Goal: Task Accomplishment & Management: Manage account settings

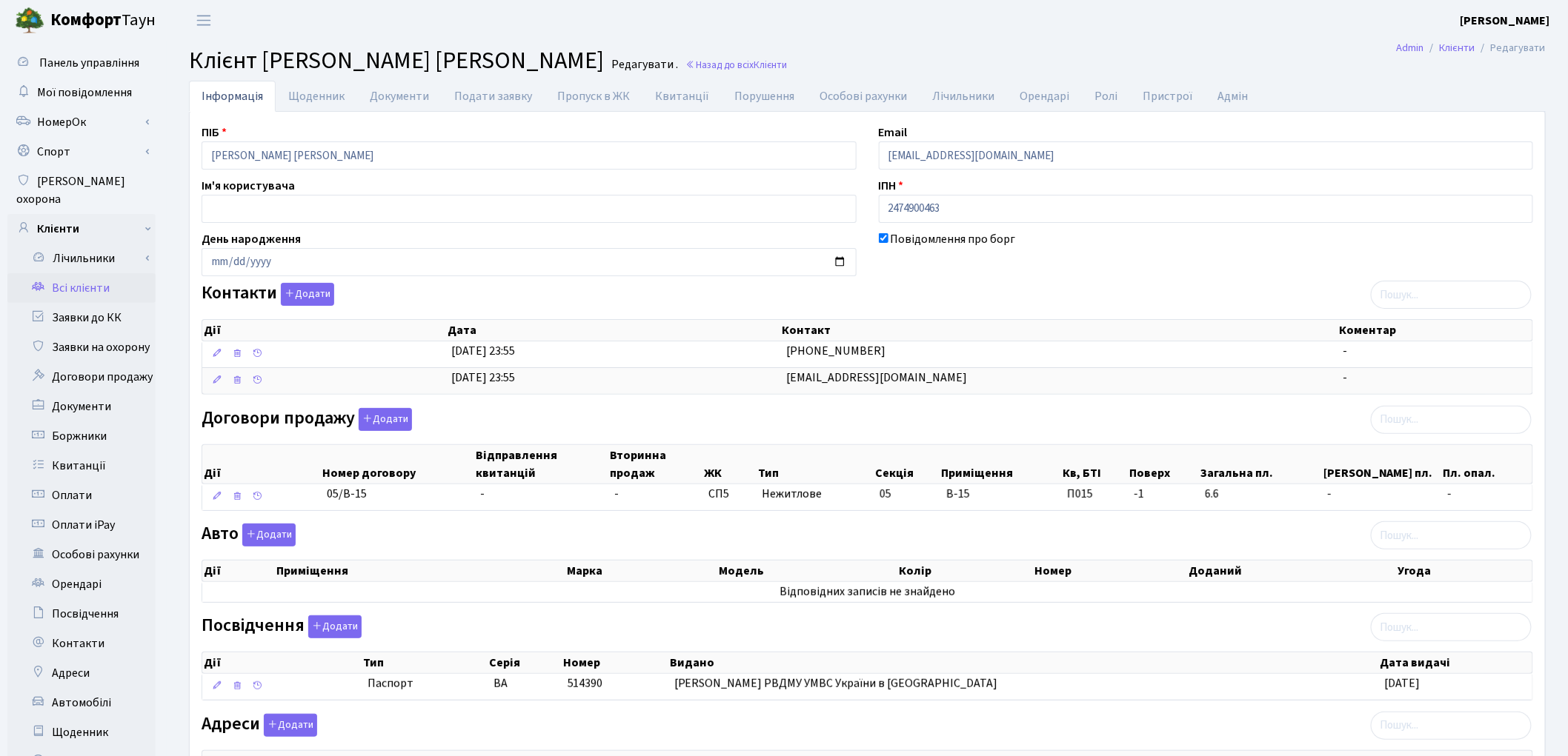
click at [100, 273] on link "Всі клієнти" at bounding box center [82, 288] width 148 height 30
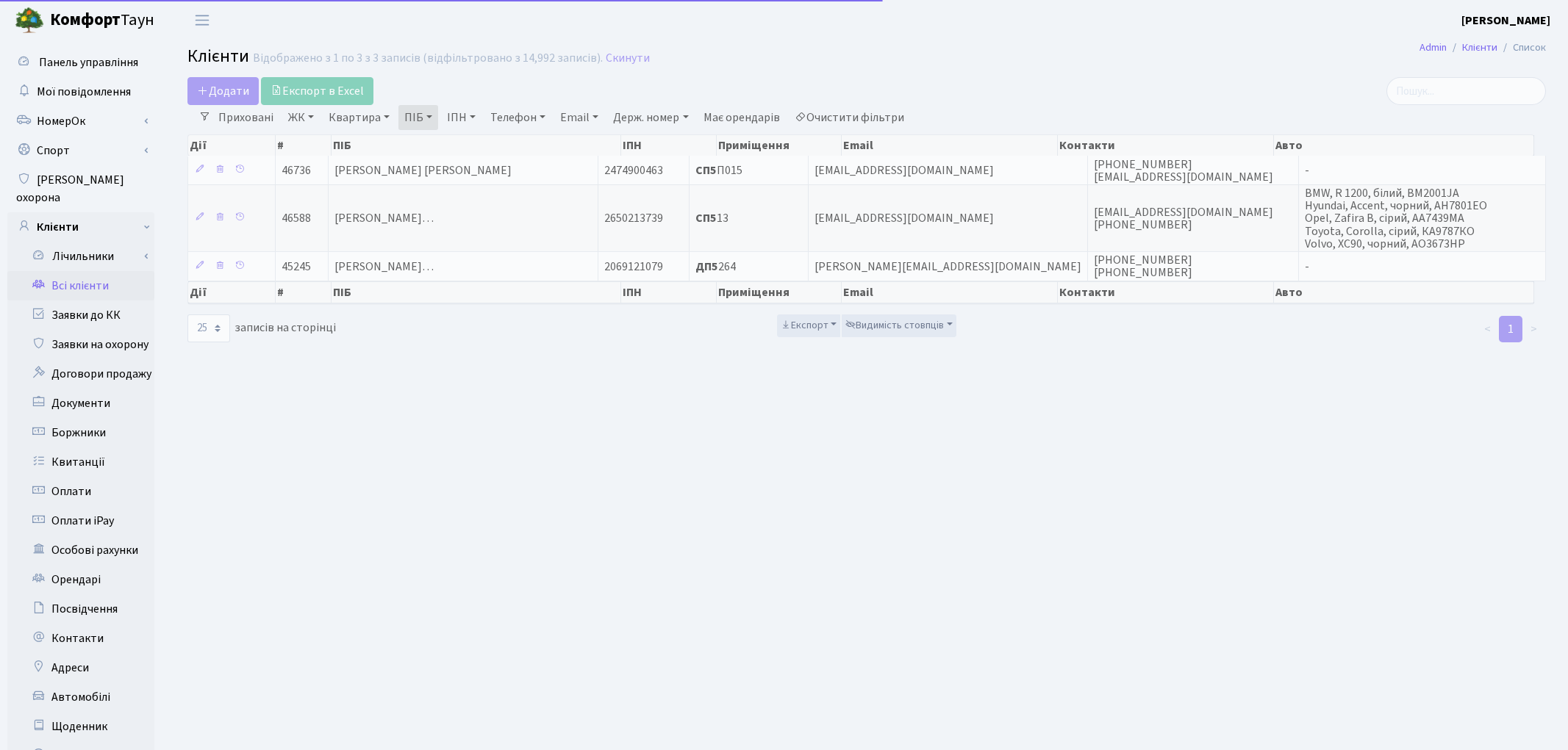
select select "25"
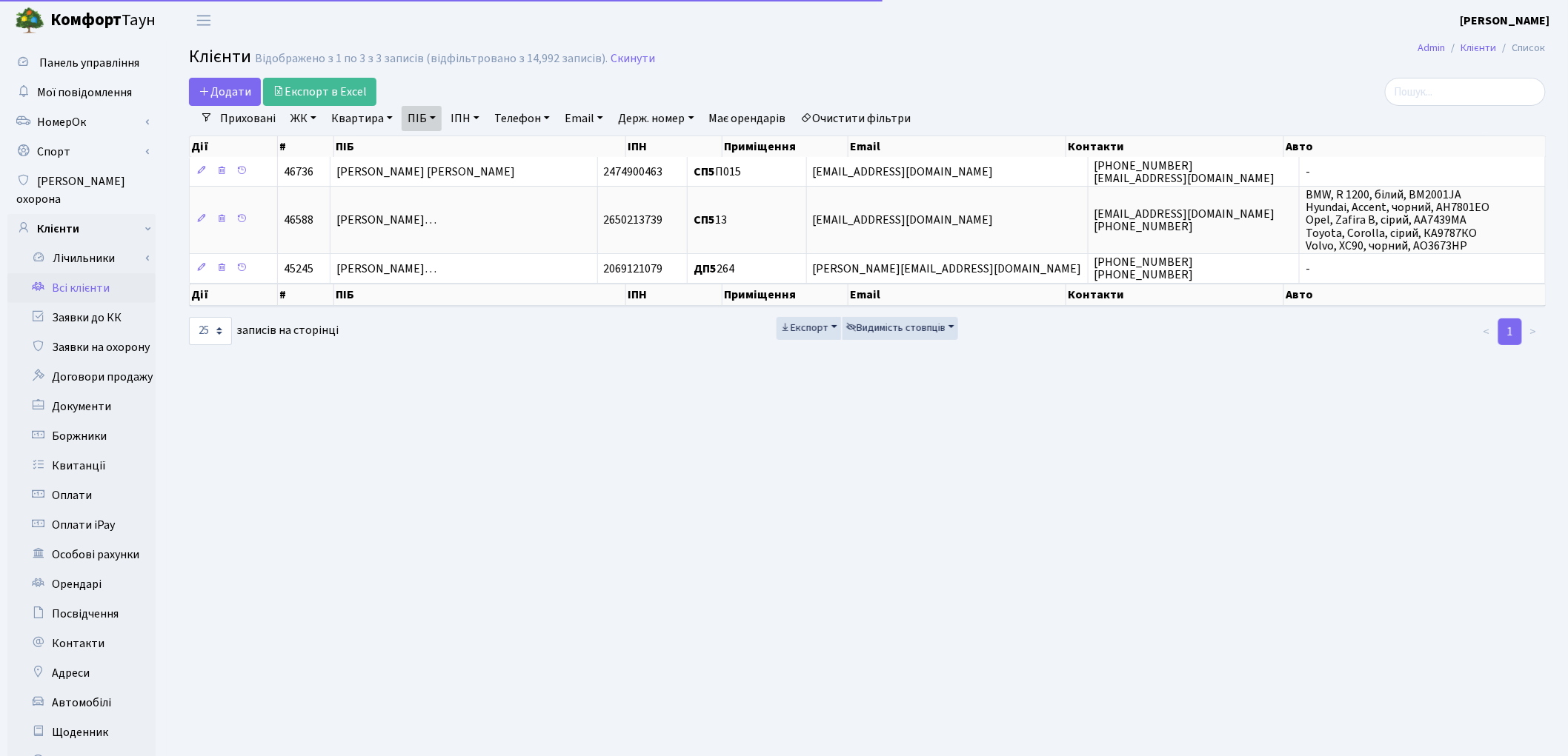
click at [362, 119] on link "Квартира" at bounding box center [362, 118] width 73 height 25
click at [861, 112] on link "Очистити фільтри" at bounding box center [856, 118] width 122 height 25
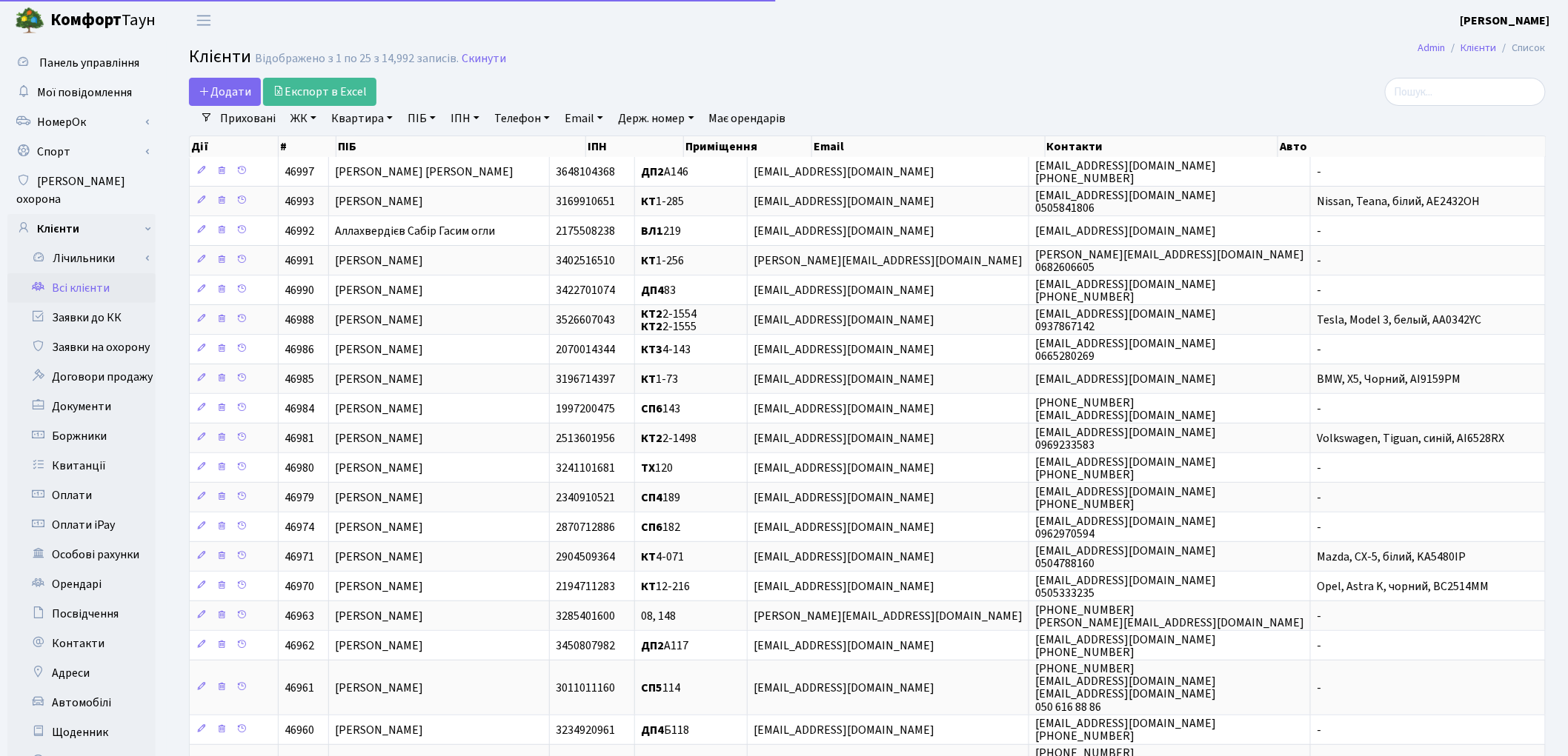
click at [335, 124] on link "Квартира" at bounding box center [362, 118] width 73 height 25
type input "182"
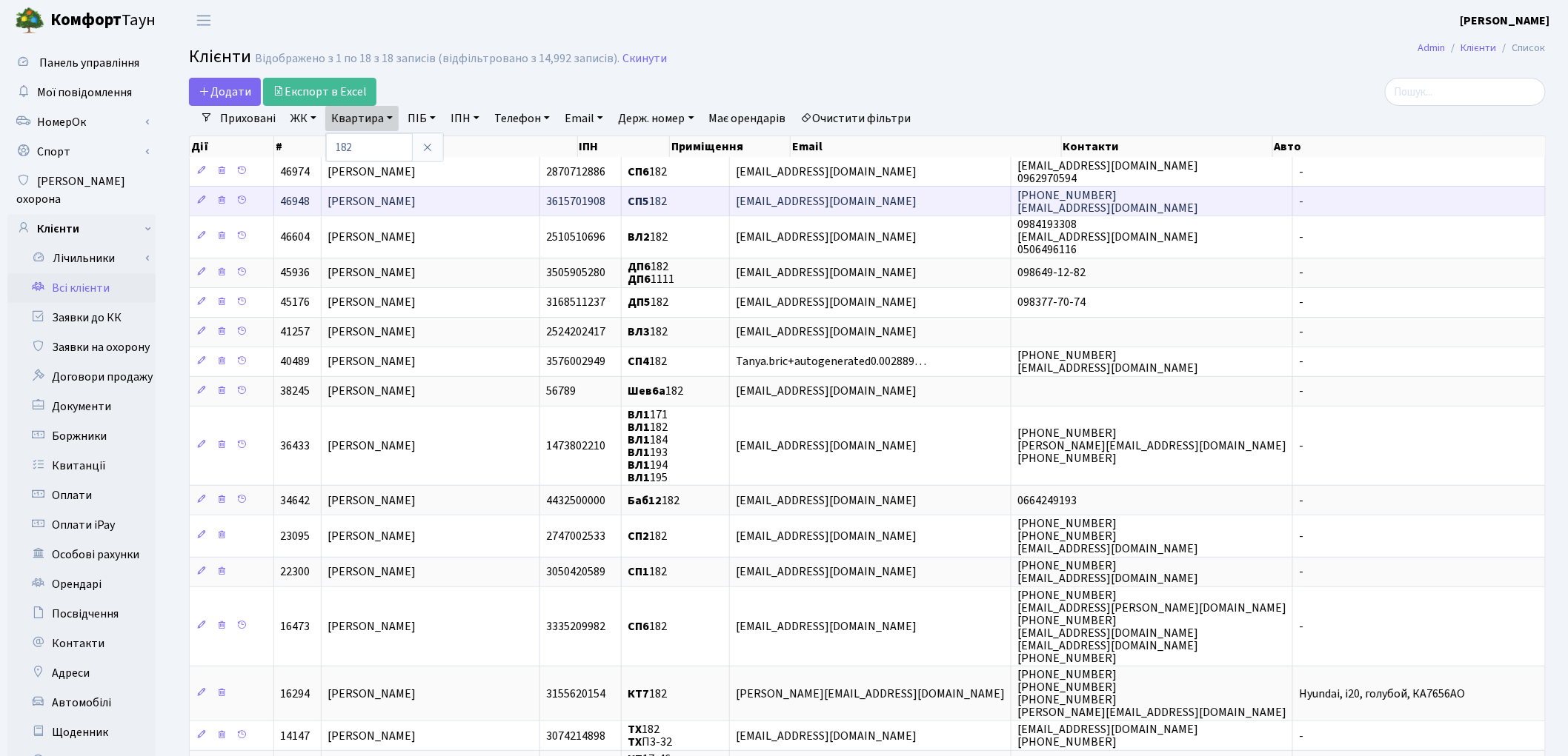
click at [413, 196] on span "Котляр Ліора Олександрівна" at bounding box center [371, 201] width 88 height 16
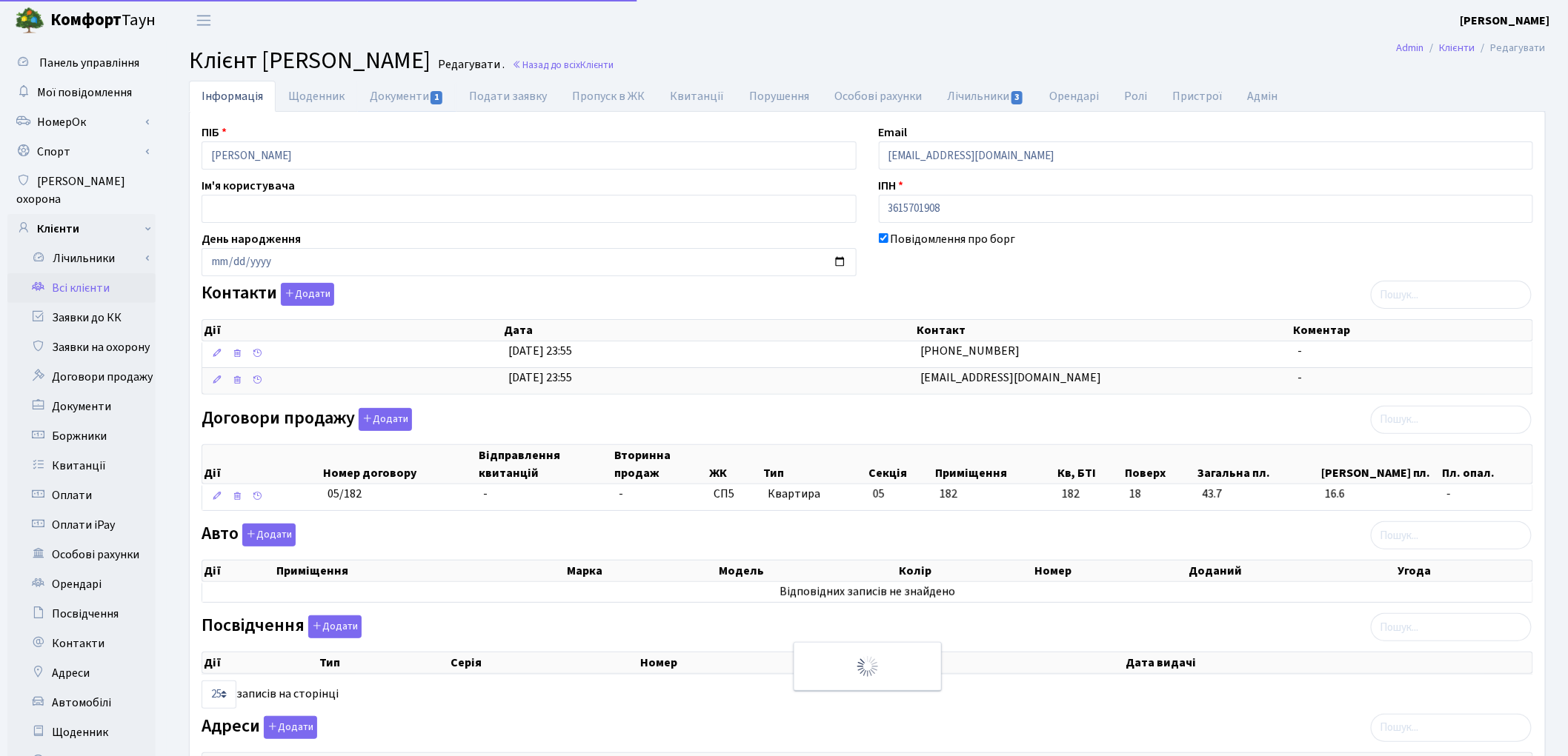
click at [392, 104] on link "Документи 1" at bounding box center [406, 96] width 99 height 31
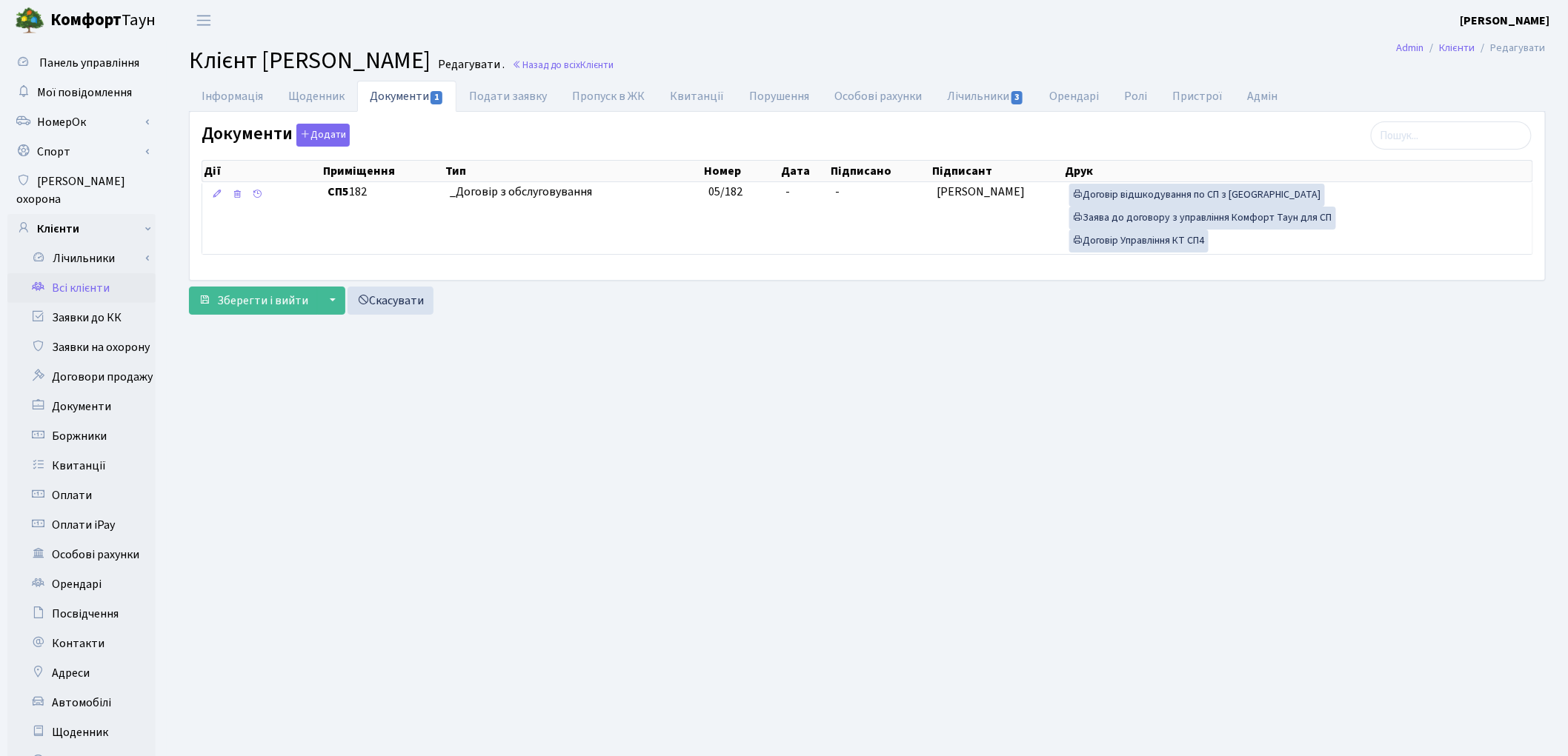
click at [105, 276] on link "Всі клієнти" at bounding box center [82, 288] width 148 height 30
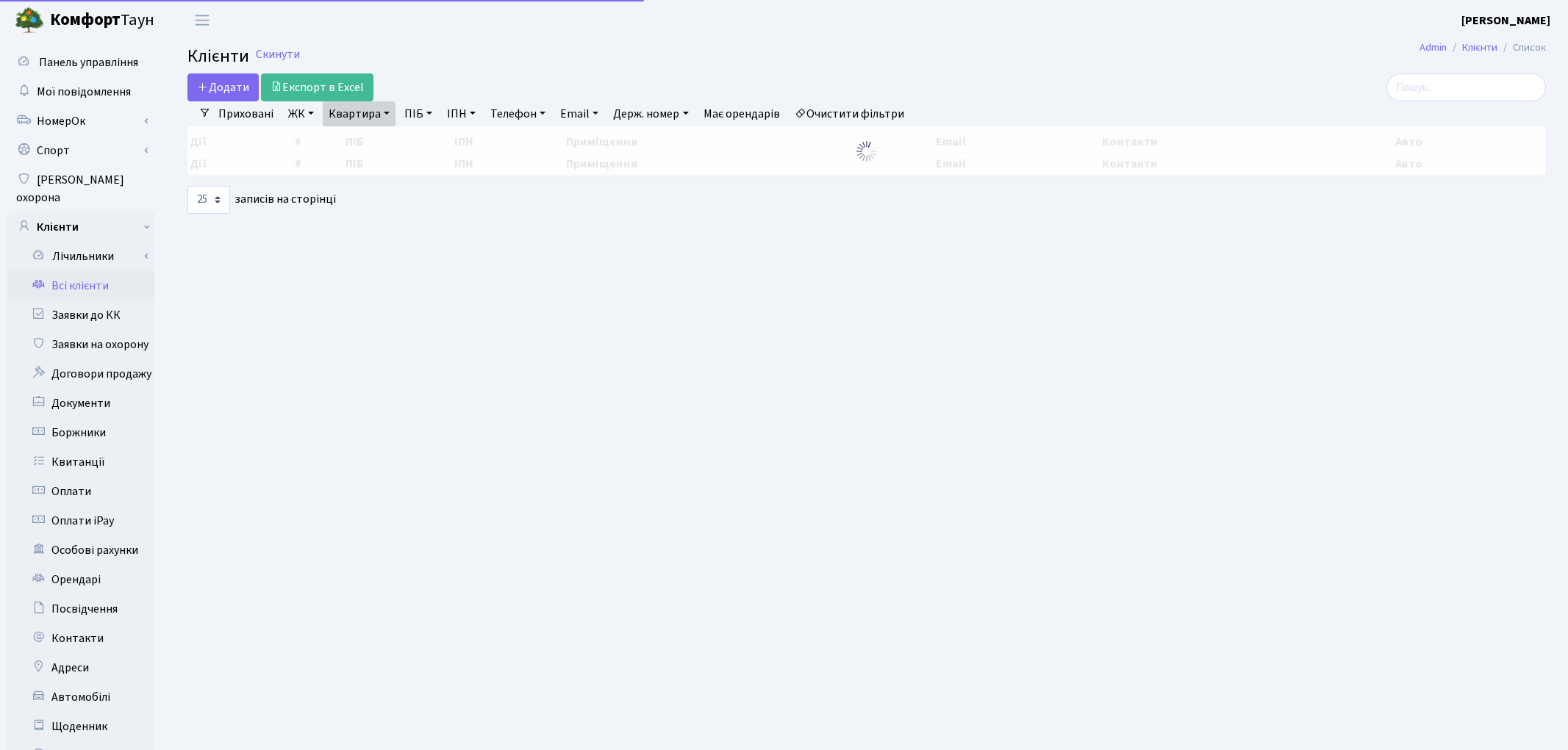
select select "25"
click at [369, 111] on link "Квартира" at bounding box center [359, 114] width 72 height 25
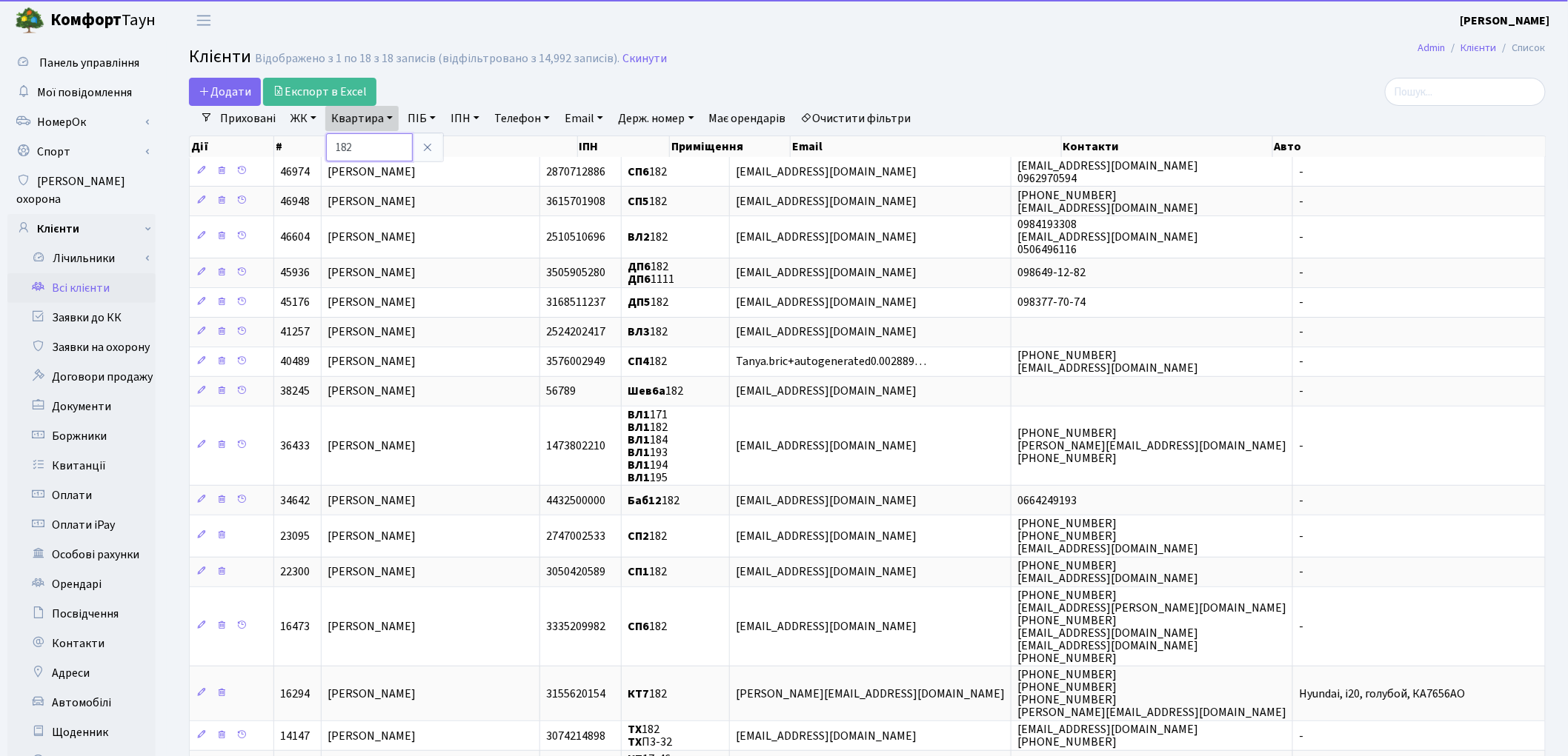
click at [382, 148] on input "182" at bounding box center [369, 147] width 86 height 28
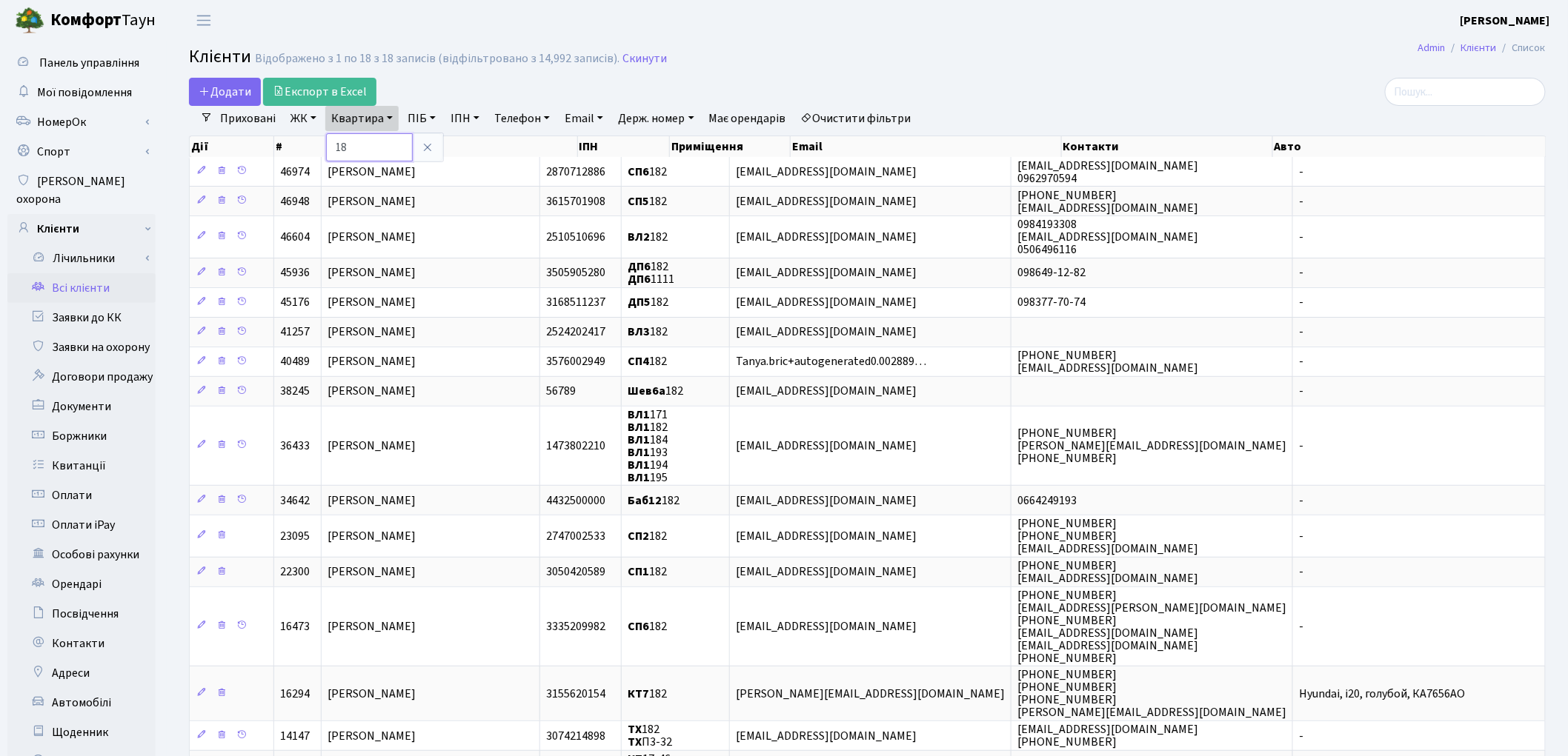
type input "1"
type input "277"
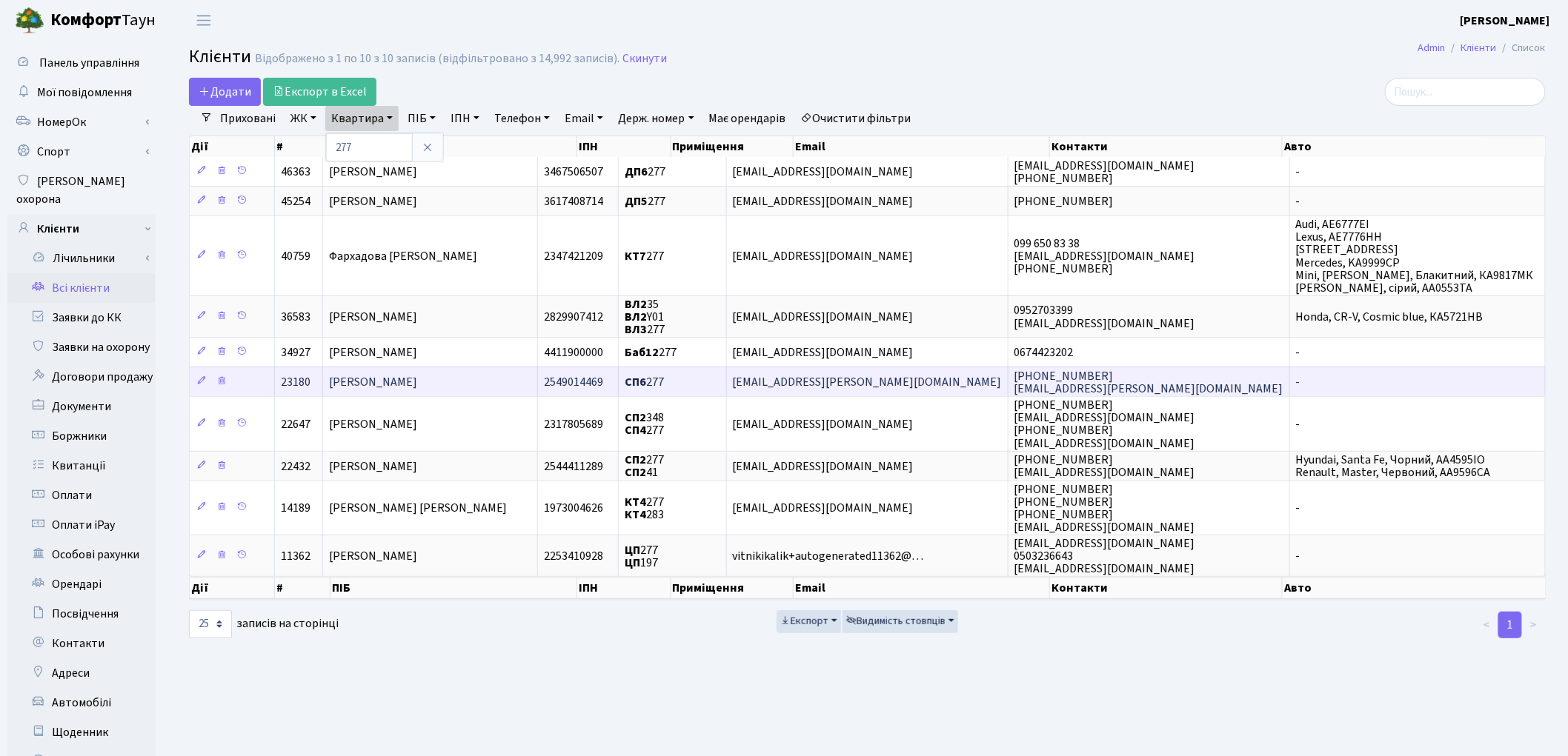
click at [400, 378] on span "Шматко Олена Володимирівна" at bounding box center [373, 382] width 88 height 16
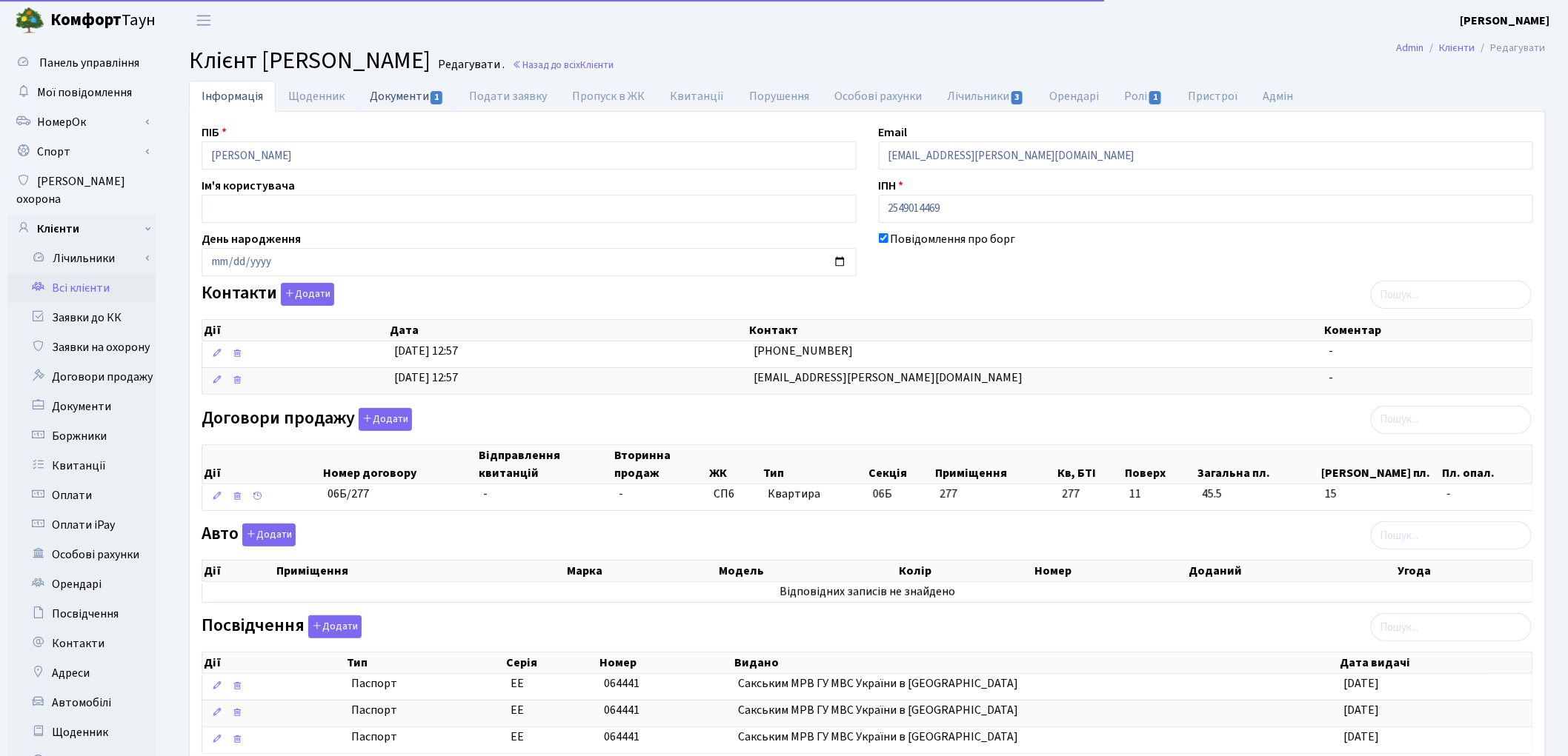
click at [372, 97] on link "Документи 1" at bounding box center [406, 96] width 99 height 31
select select "25"
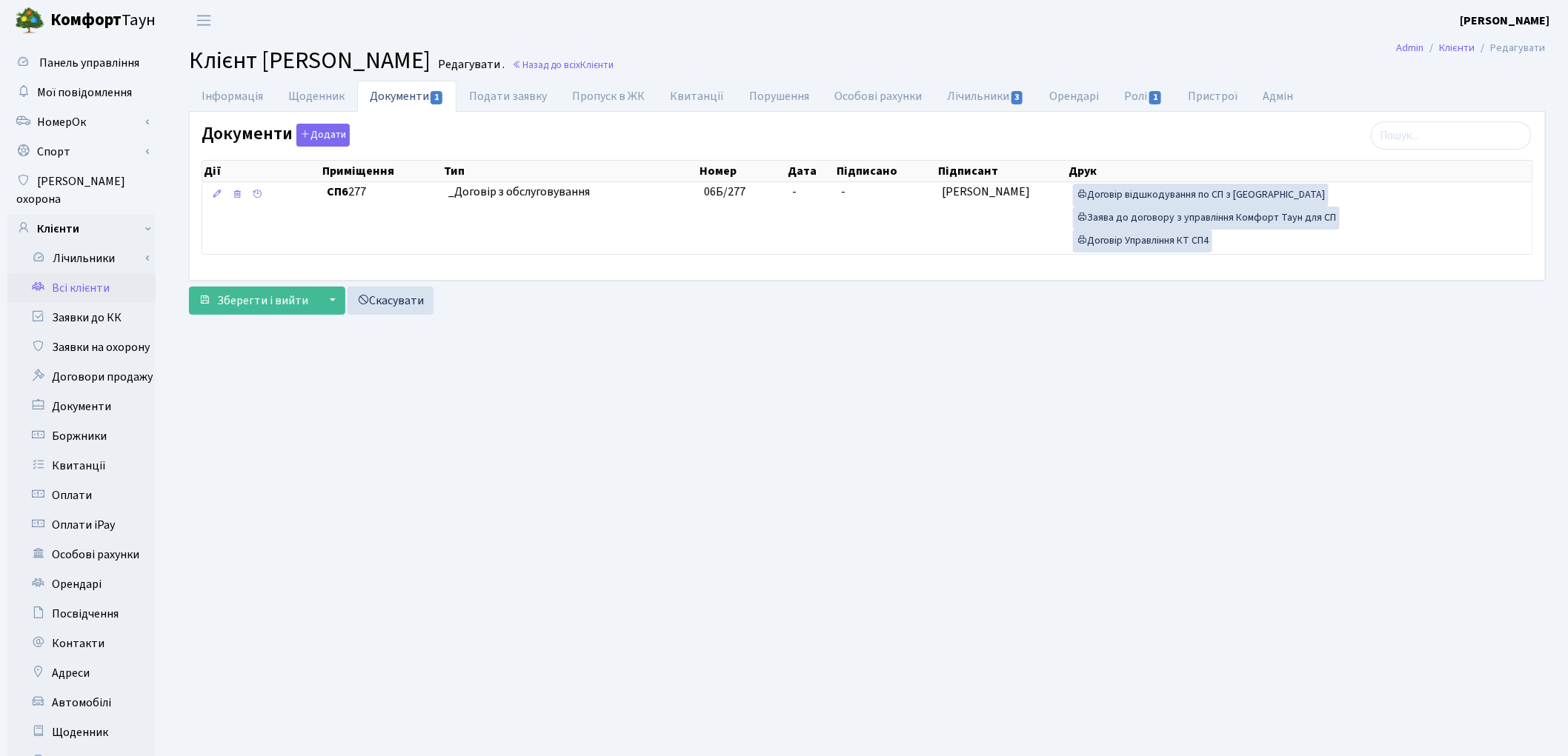
click at [87, 273] on link "Всі клієнти" at bounding box center [82, 288] width 148 height 30
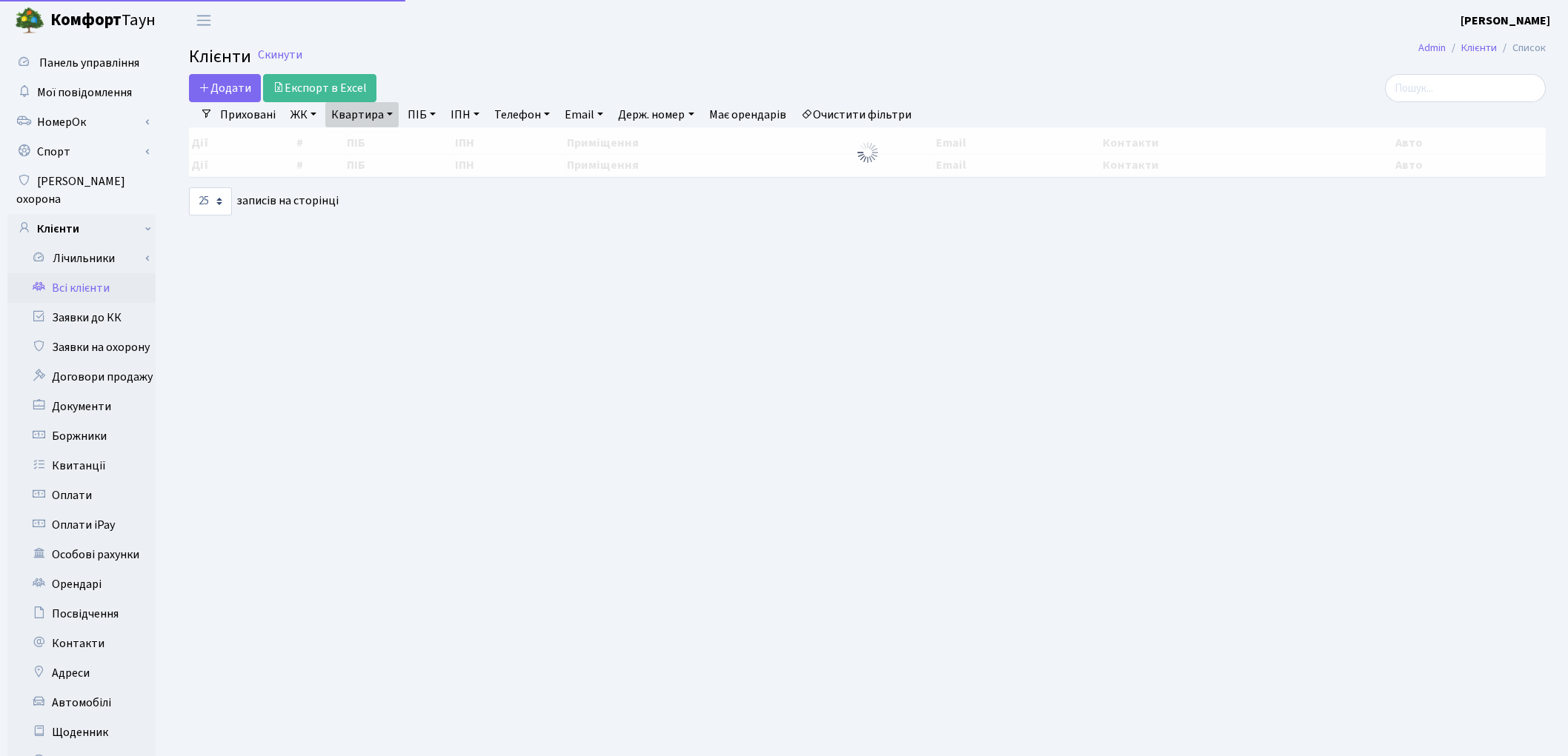
select select "25"
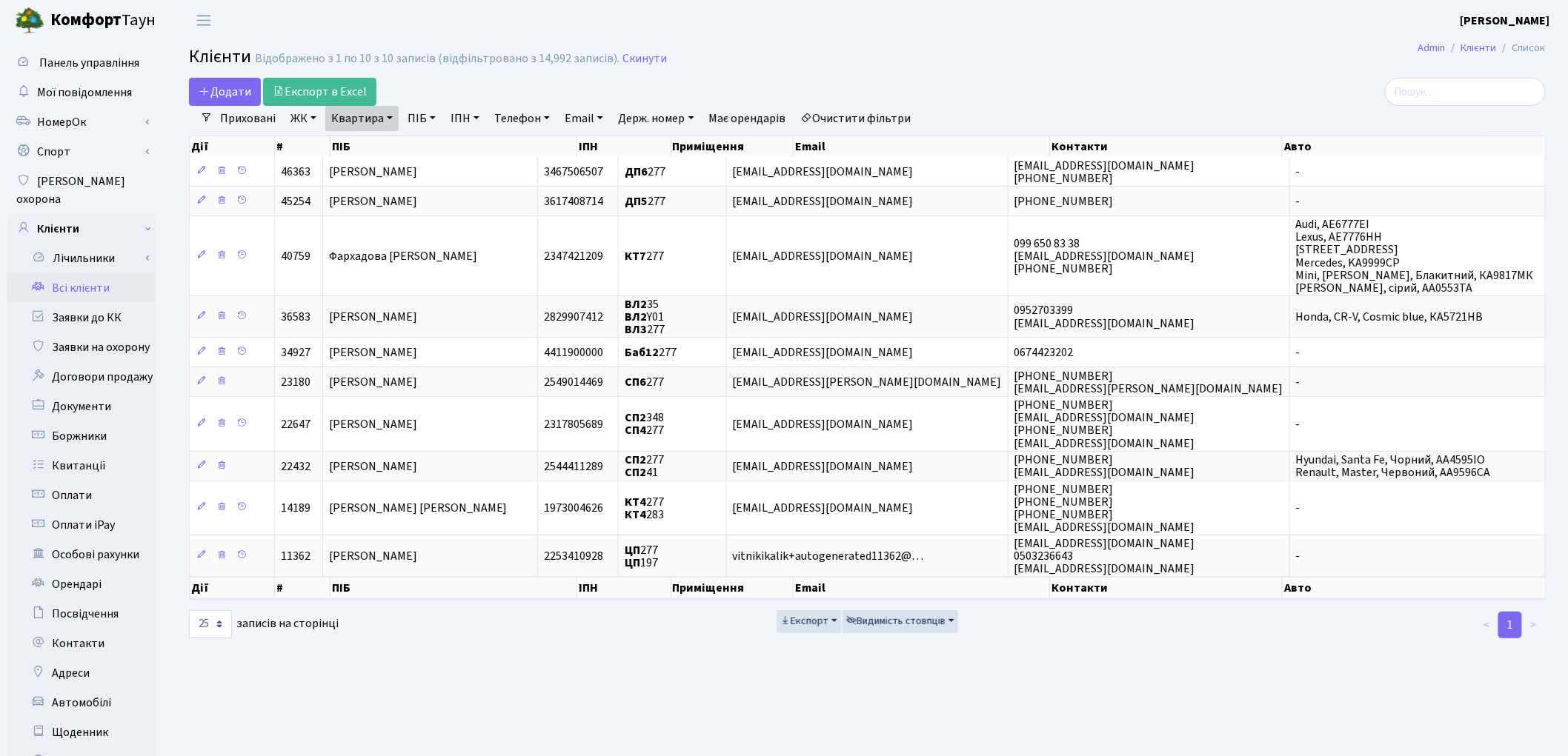
click at [337, 119] on link "Квартира" at bounding box center [362, 118] width 73 height 25
click at [358, 138] on input "277" at bounding box center [369, 147] width 86 height 28
type input "250"
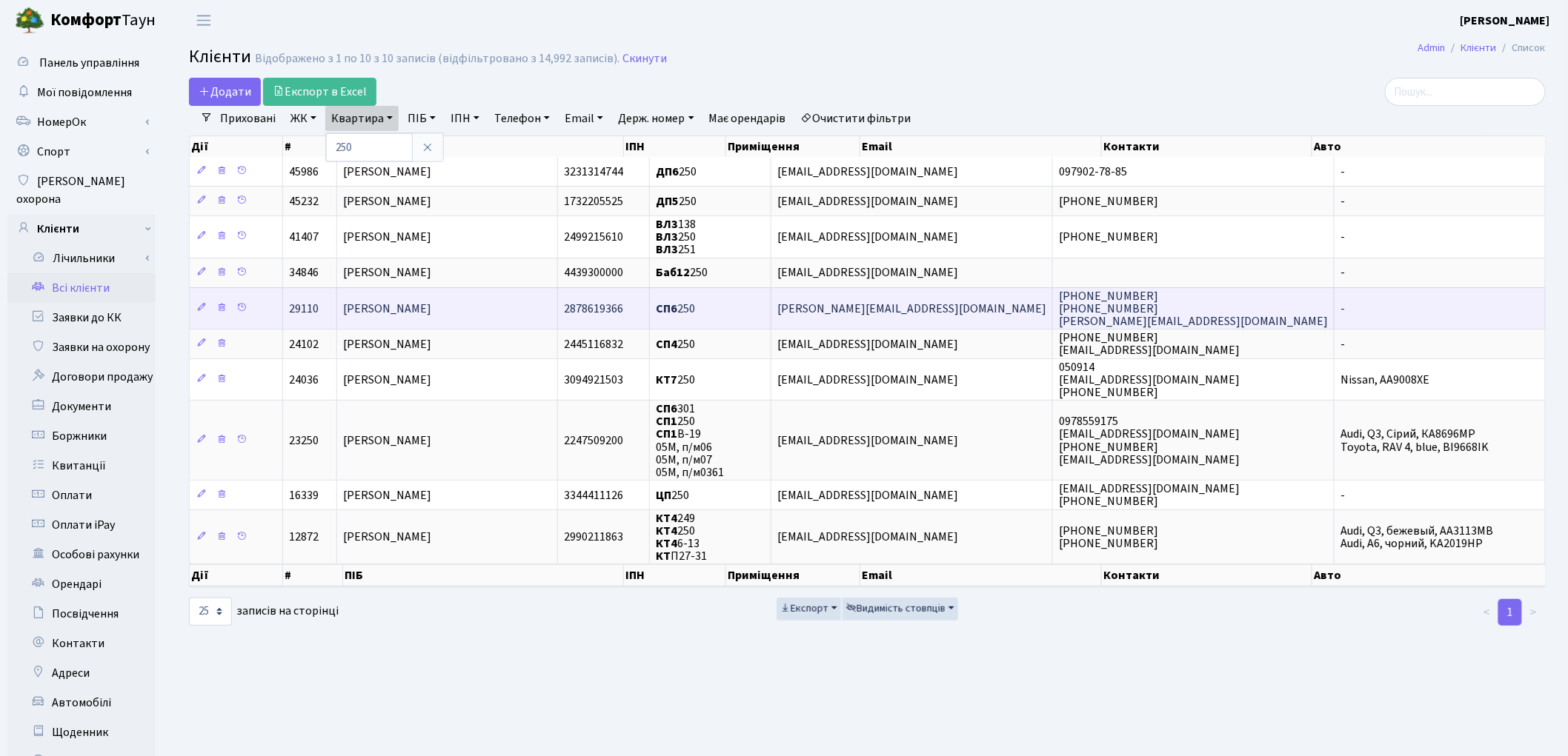
click at [431, 305] on span "Дука Людмила Григорівна" at bounding box center [388, 309] width 88 height 16
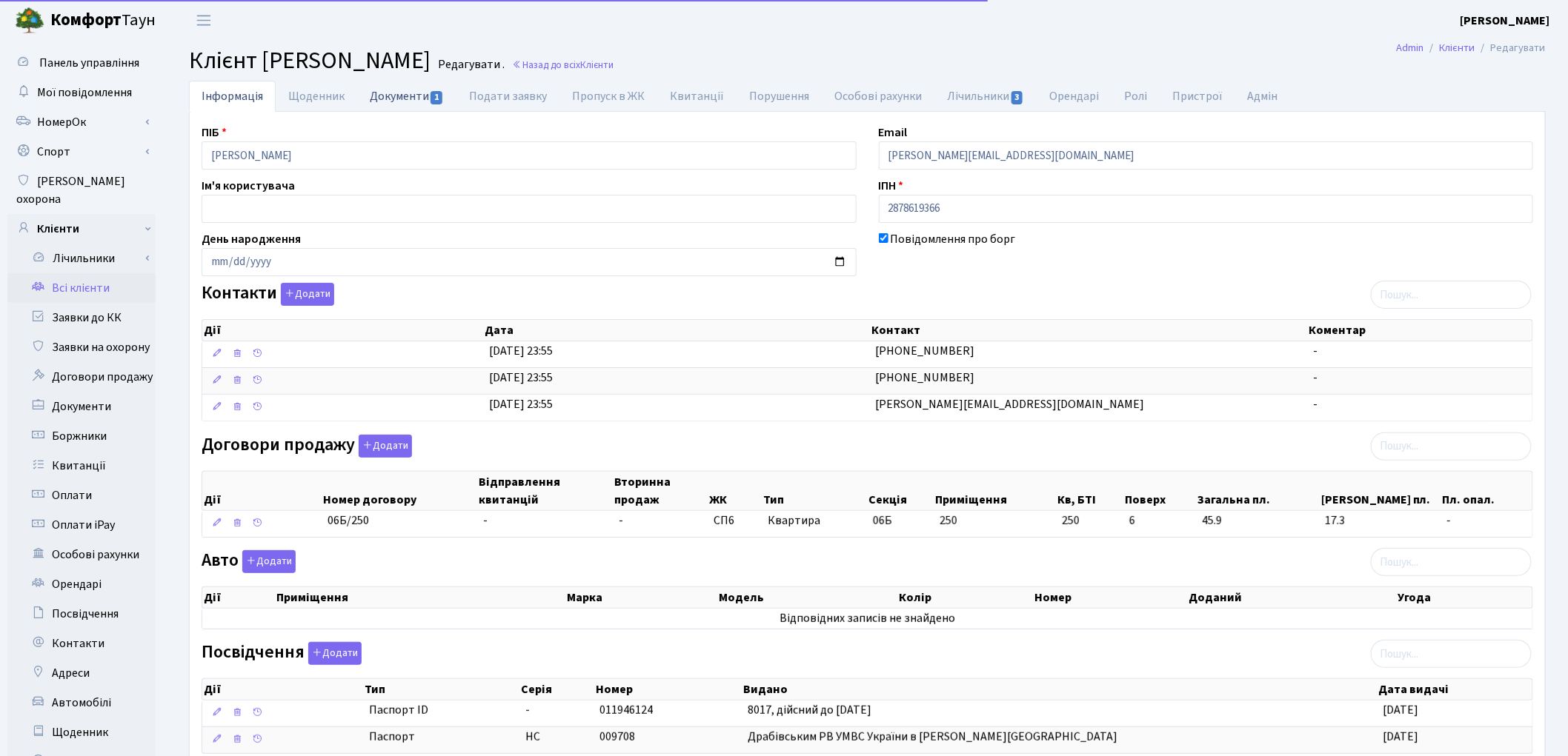
click at [403, 101] on link "Документи 1" at bounding box center [406, 96] width 99 height 31
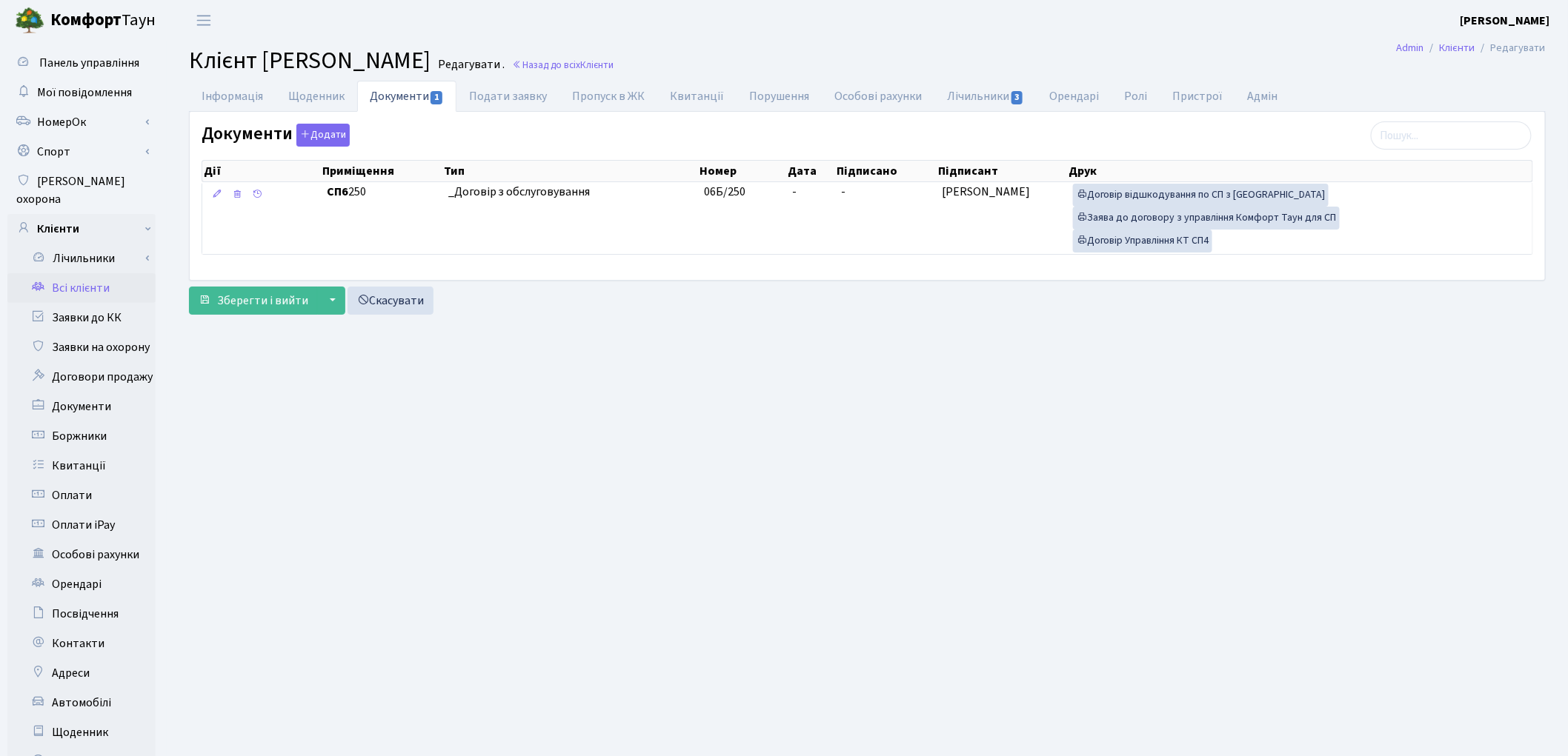
click at [63, 273] on link "Всі клієнти" at bounding box center [82, 288] width 148 height 30
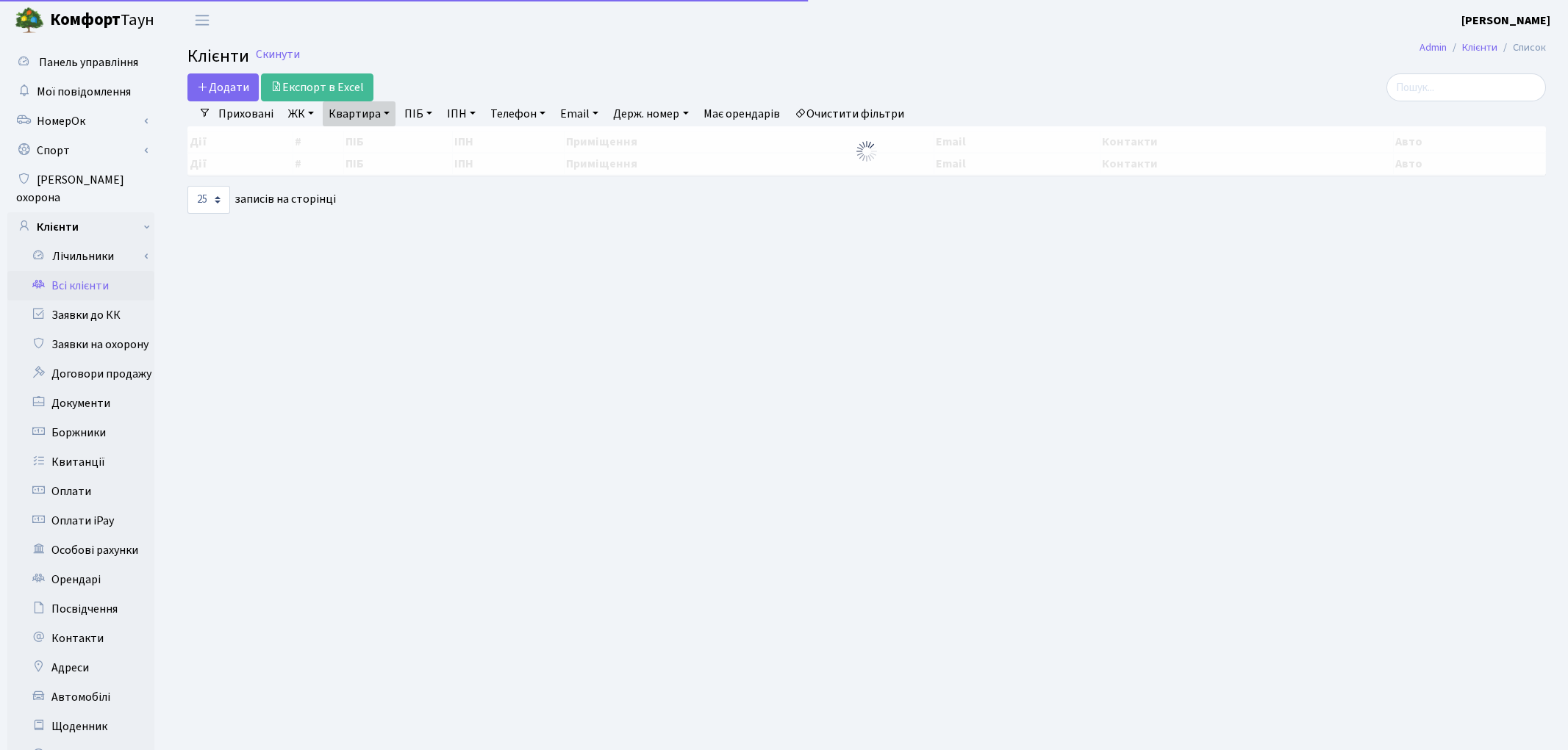
select select "25"
click at [347, 118] on link "Квартира" at bounding box center [359, 114] width 72 height 25
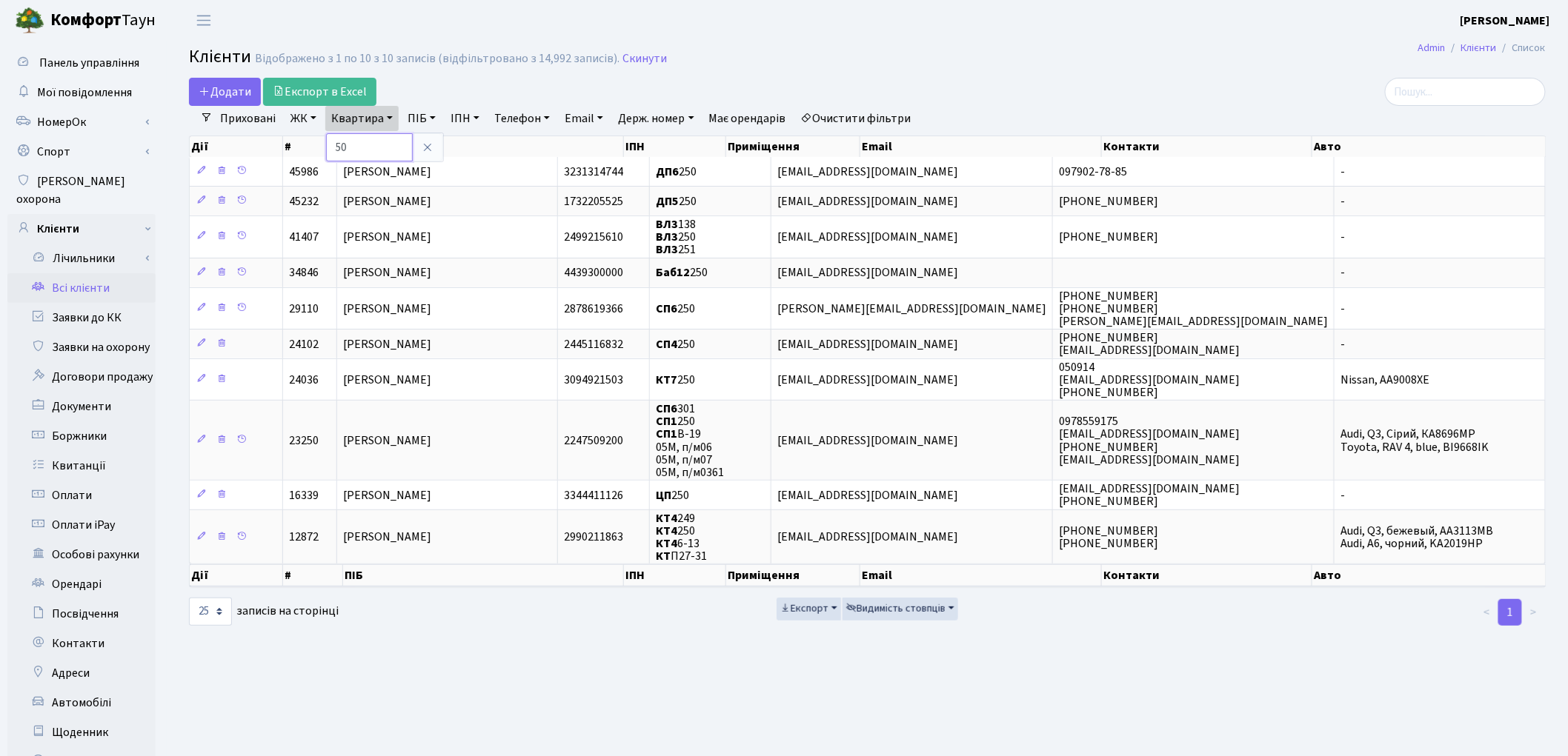
type input "0"
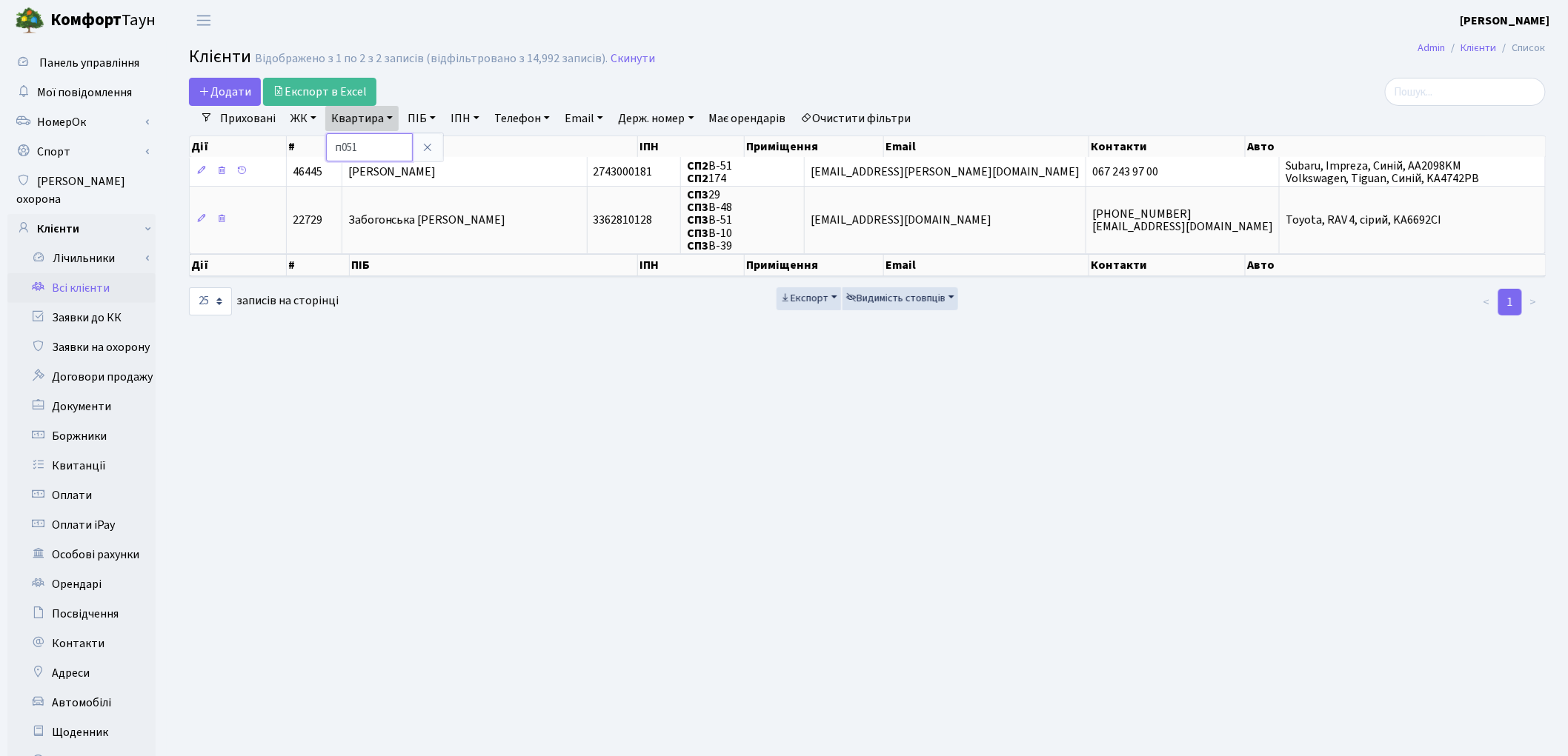
type input "п051"
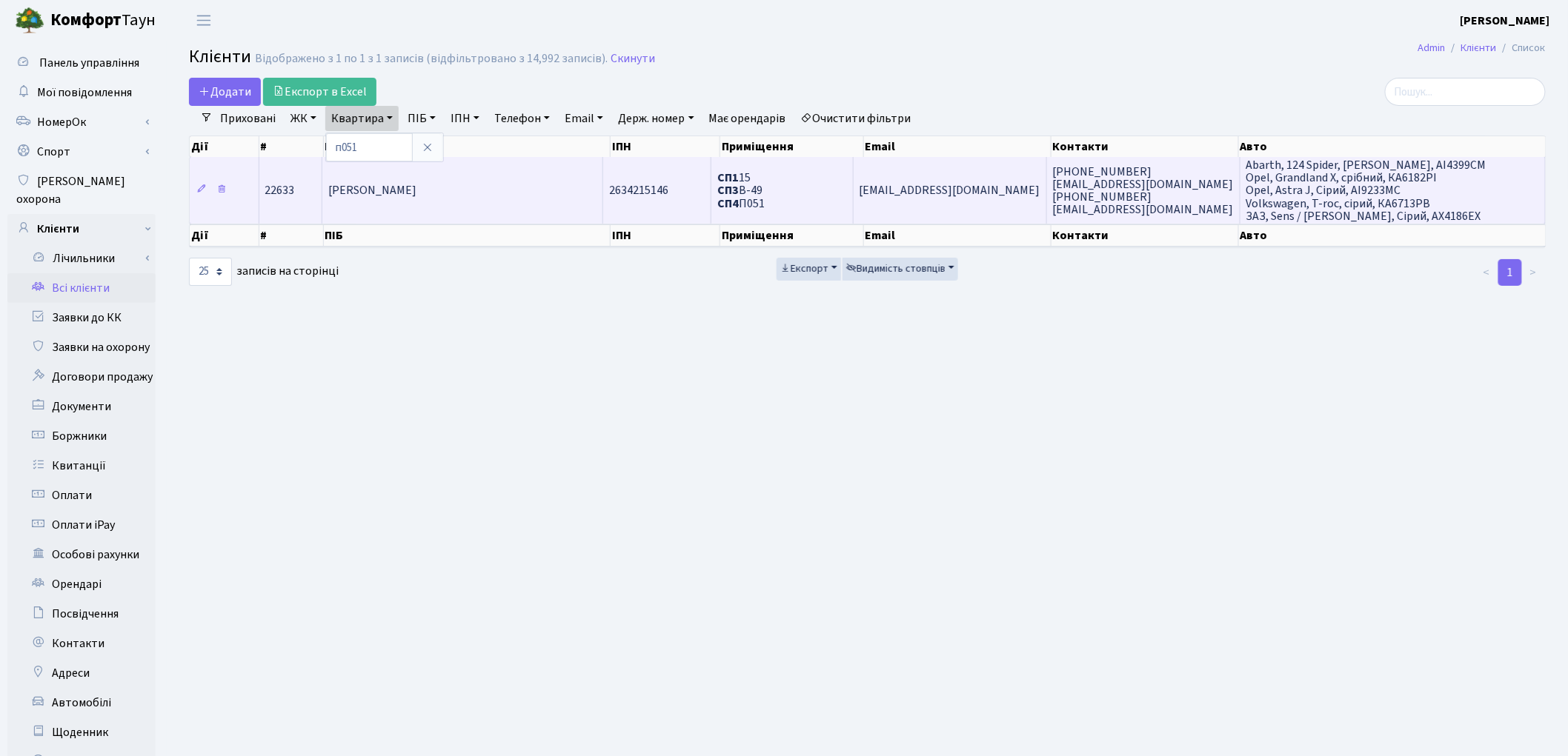
click at [412, 203] on td "[PERSON_NAME]" at bounding box center [463, 190] width 281 height 66
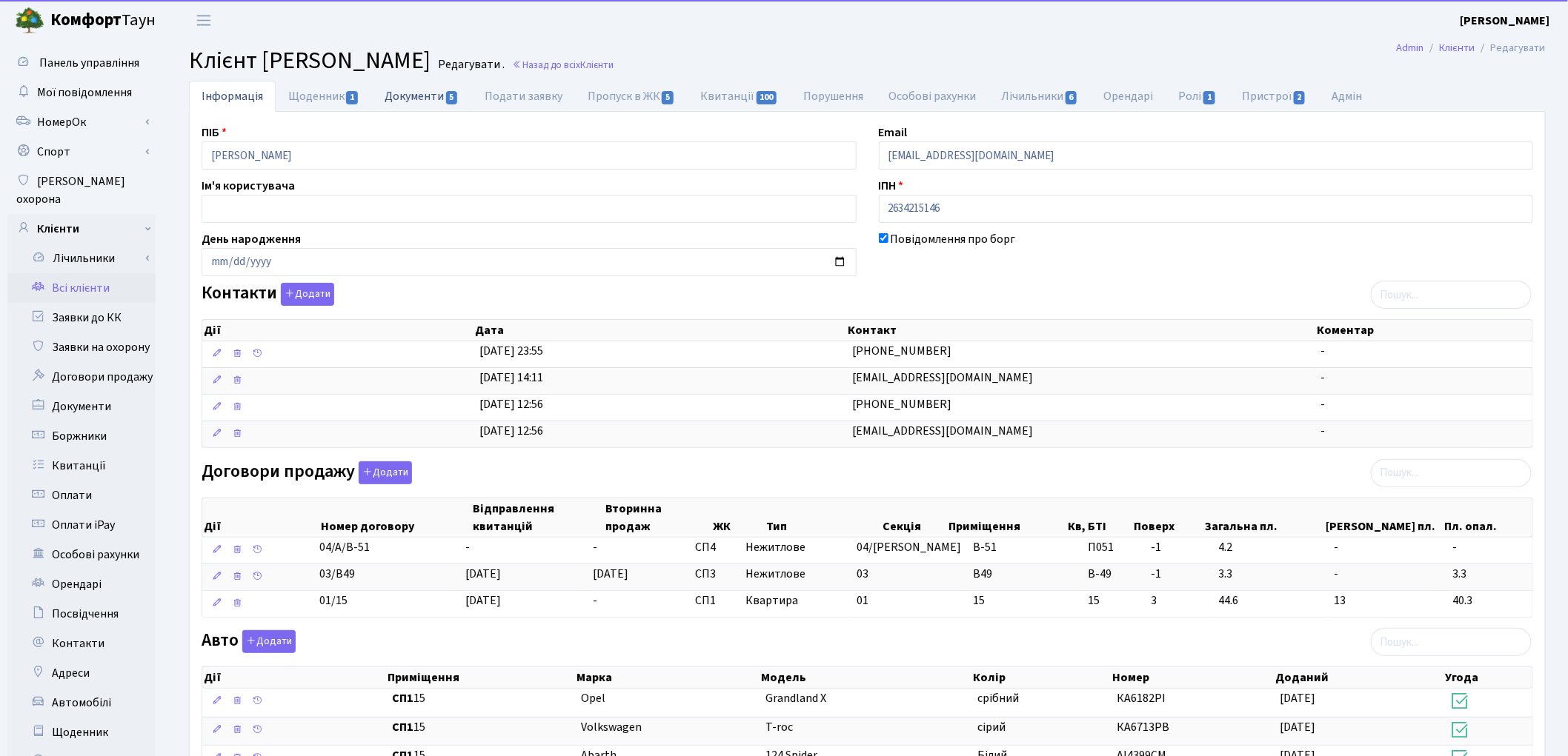
click at [422, 90] on link "Документи 5" at bounding box center [421, 96] width 99 height 31
select select "25"
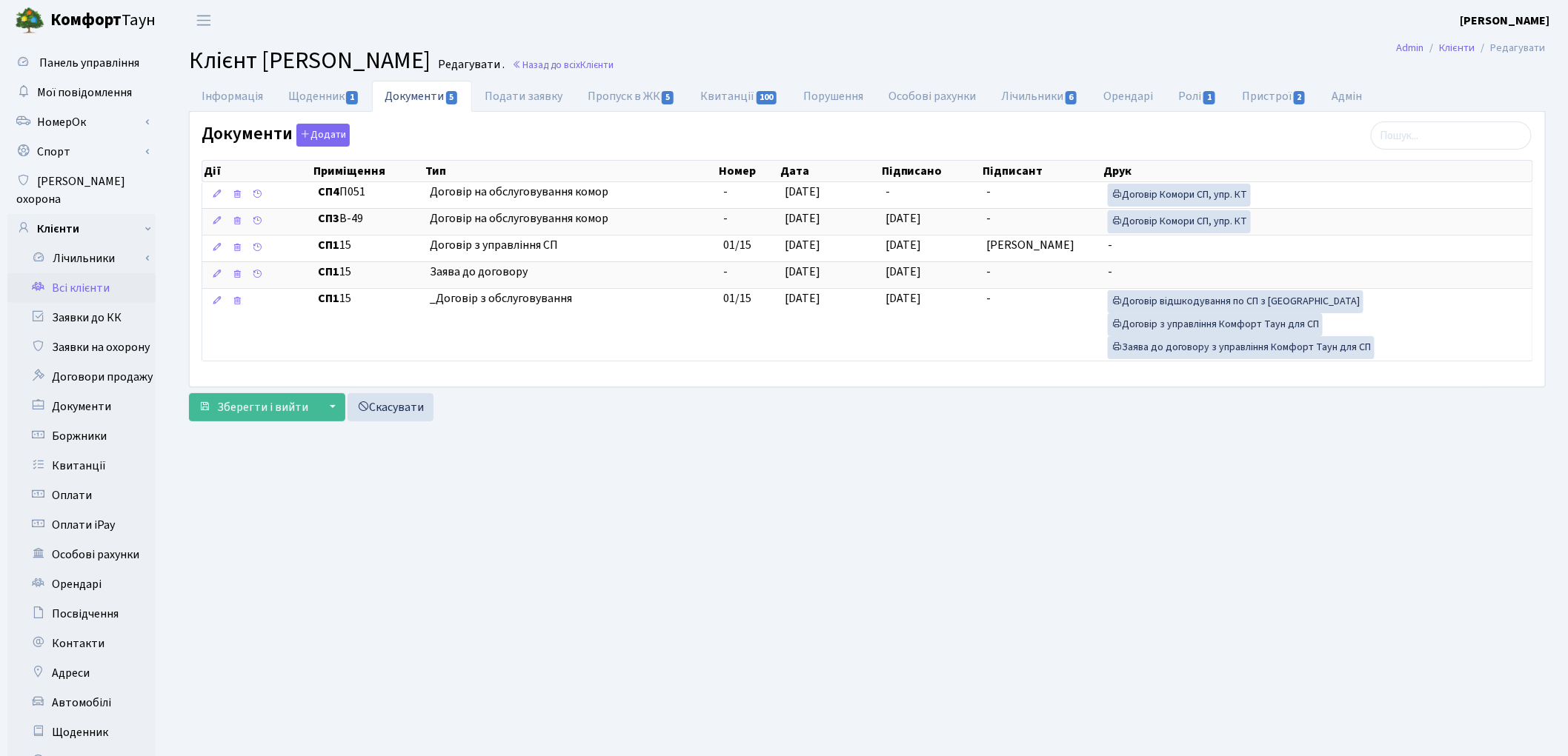
click at [90, 273] on link "Всі клієнти" at bounding box center [82, 288] width 148 height 30
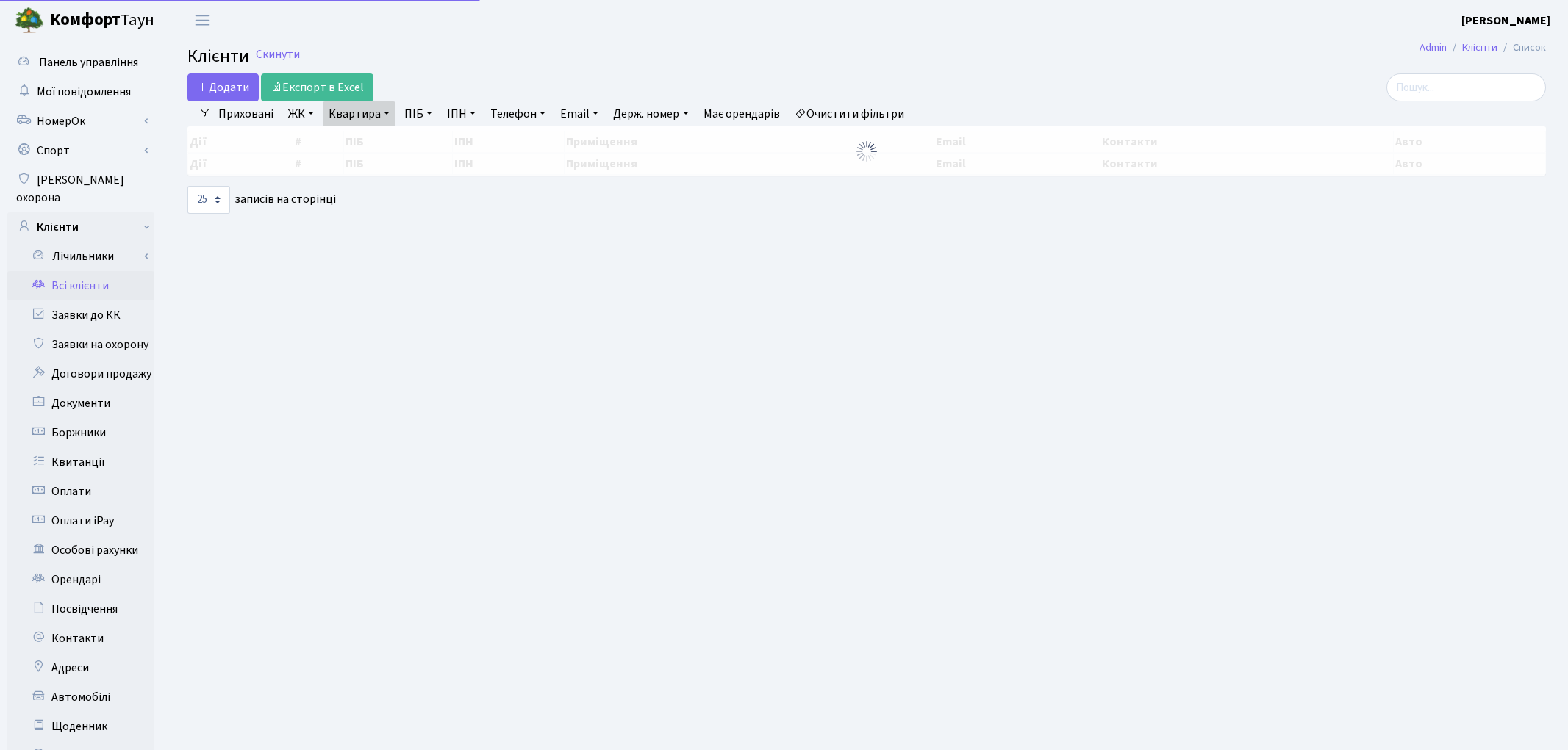
select select "25"
click at [368, 114] on link "Квартира" at bounding box center [359, 114] width 72 height 25
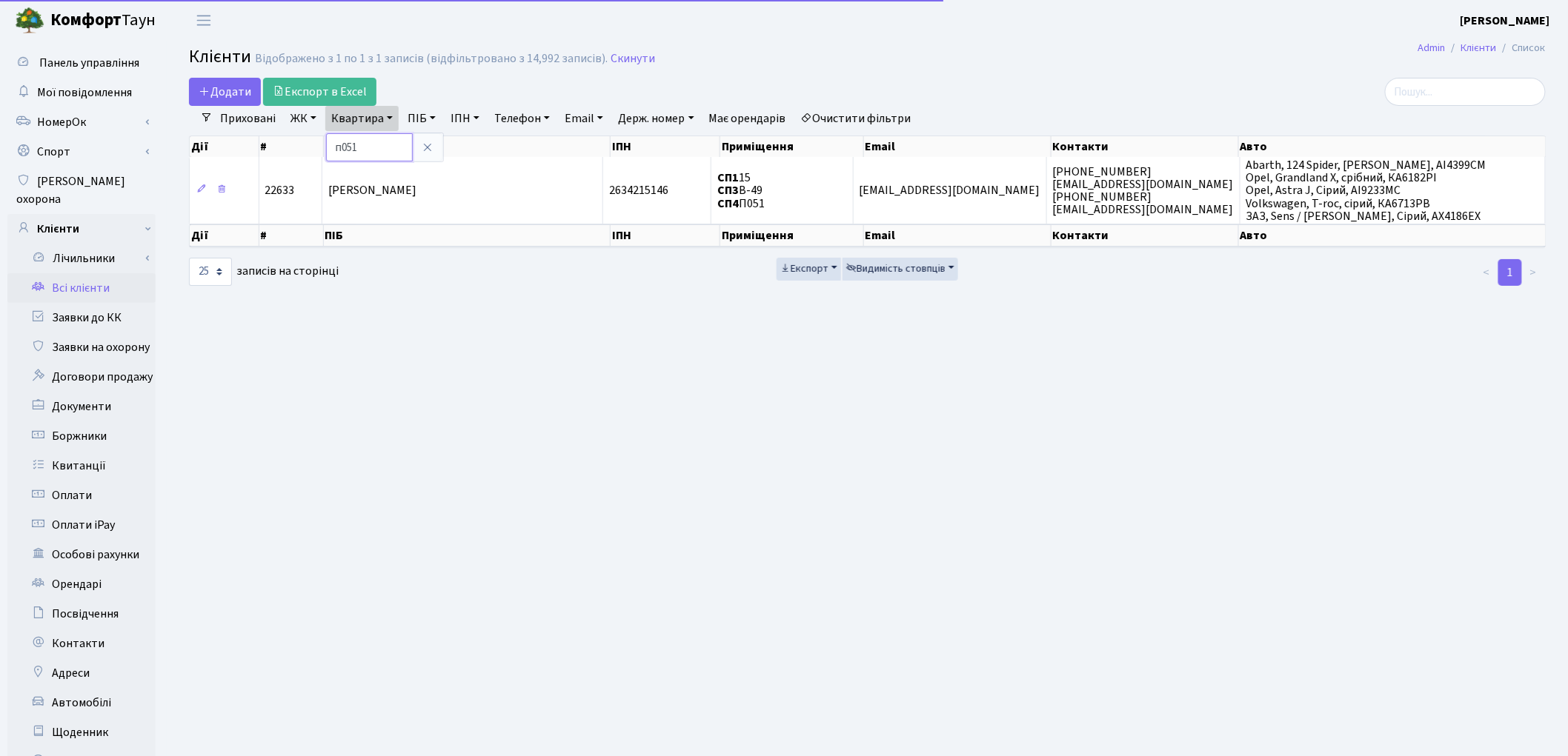
click at [368, 141] on input "п051" at bounding box center [369, 147] width 86 height 28
type input "п"
type input "60"
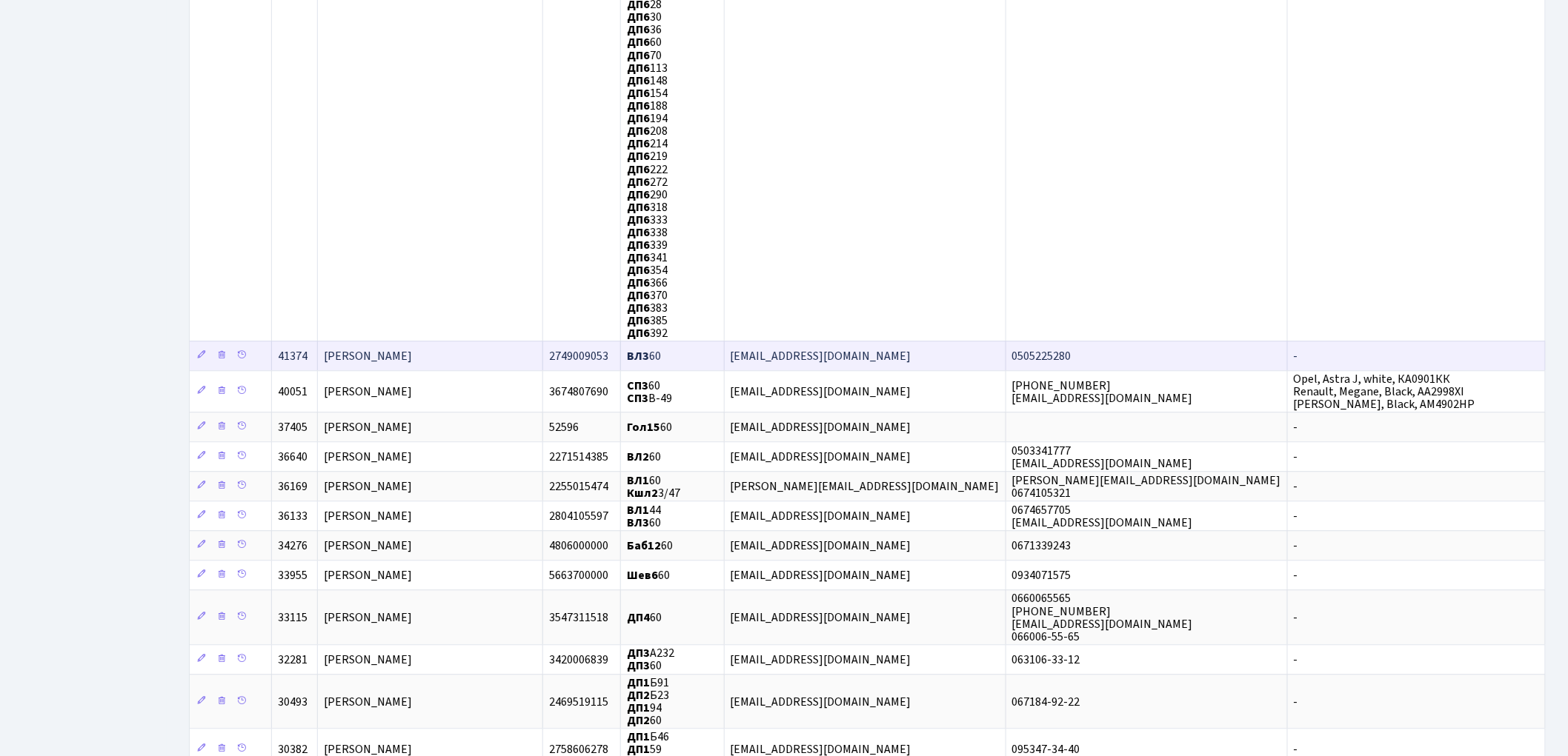
scroll to position [1316, 0]
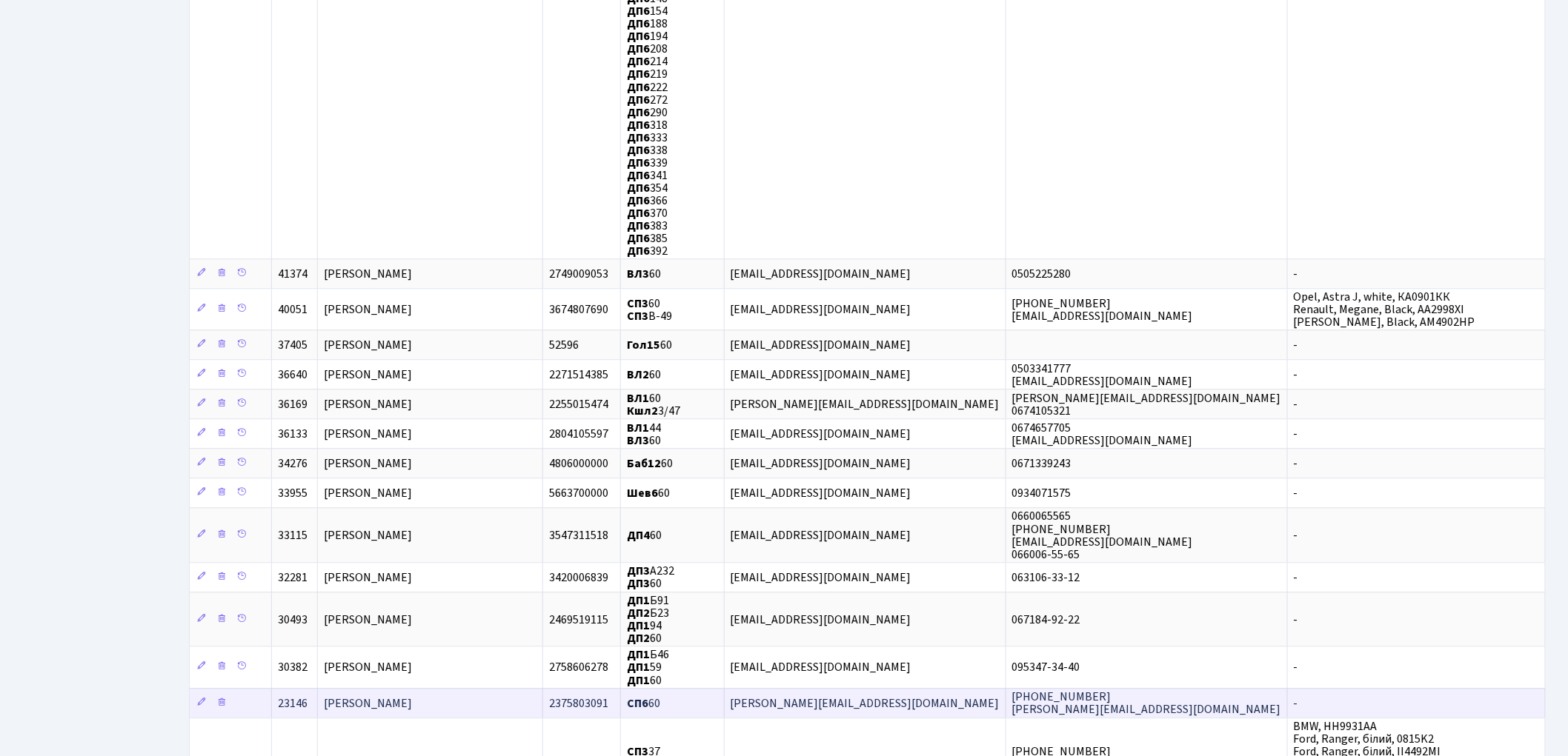
click at [412, 696] on span "Глущенко Сергій Вікторович" at bounding box center [368, 703] width 88 height 16
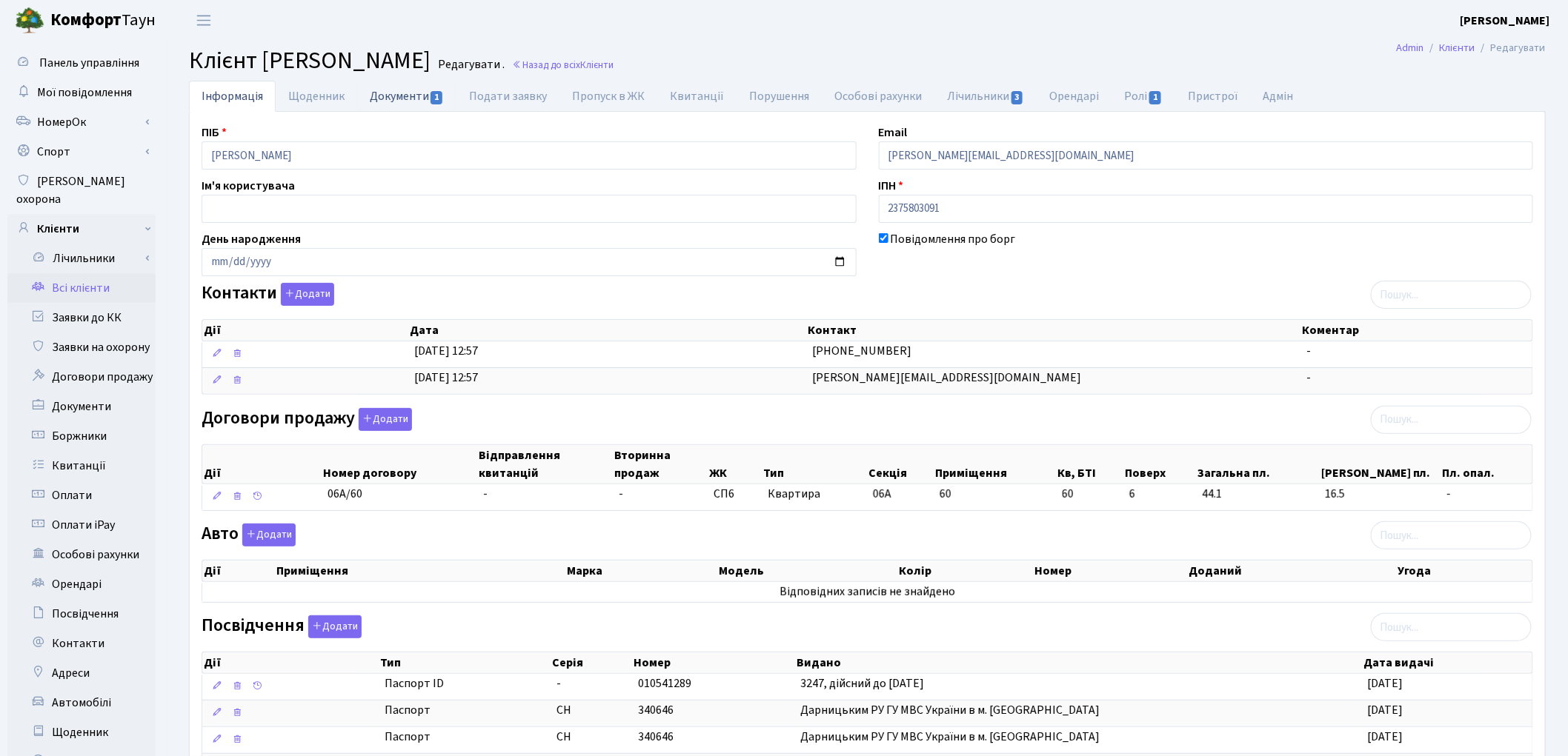
click at [391, 106] on link "Документи 1" at bounding box center [406, 96] width 99 height 31
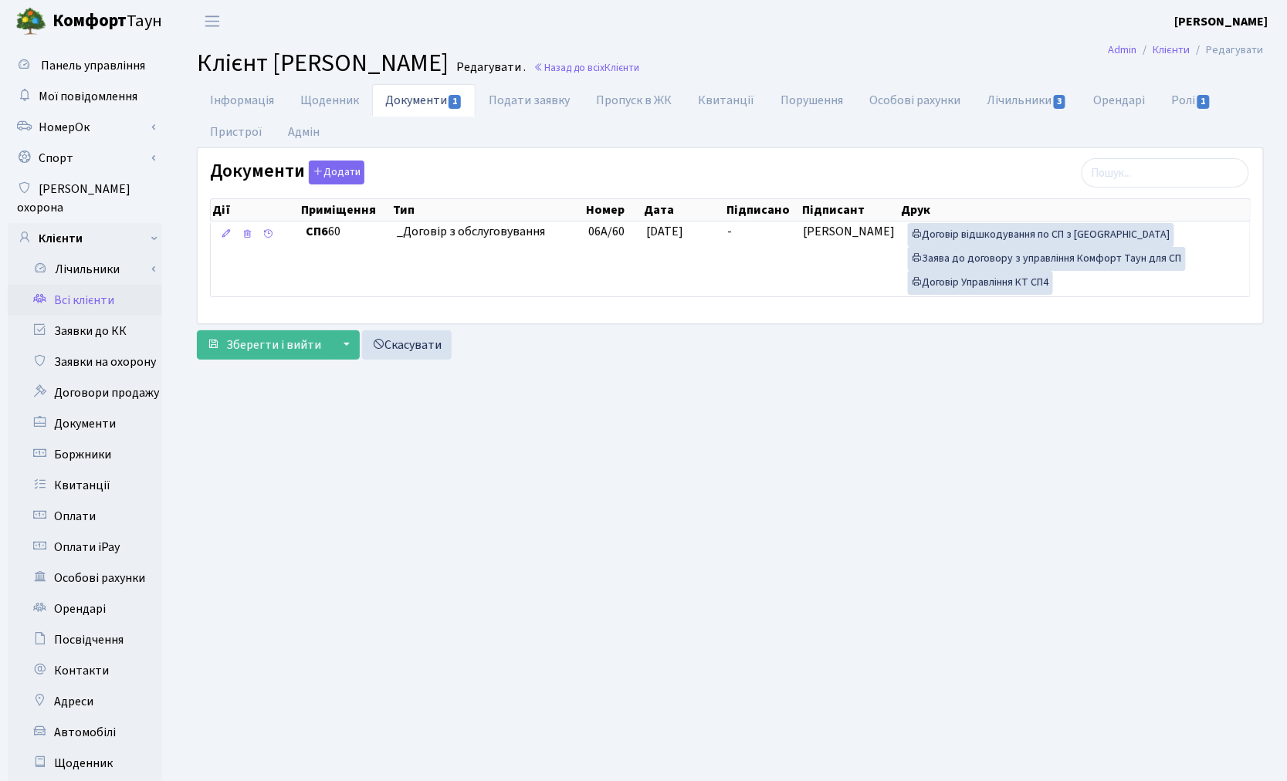
click at [79, 286] on link "Всі клієнти" at bounding box center [85, 300] width 154 height 31
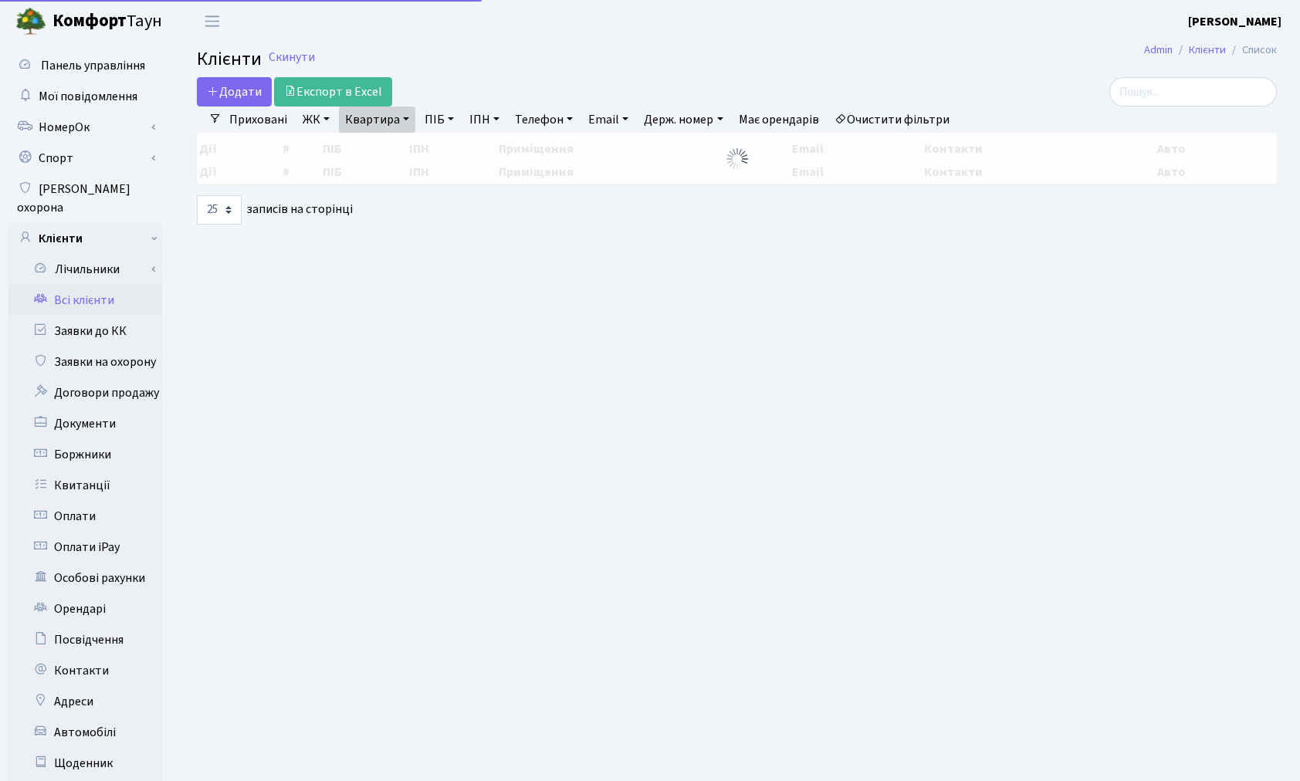
select select "25"
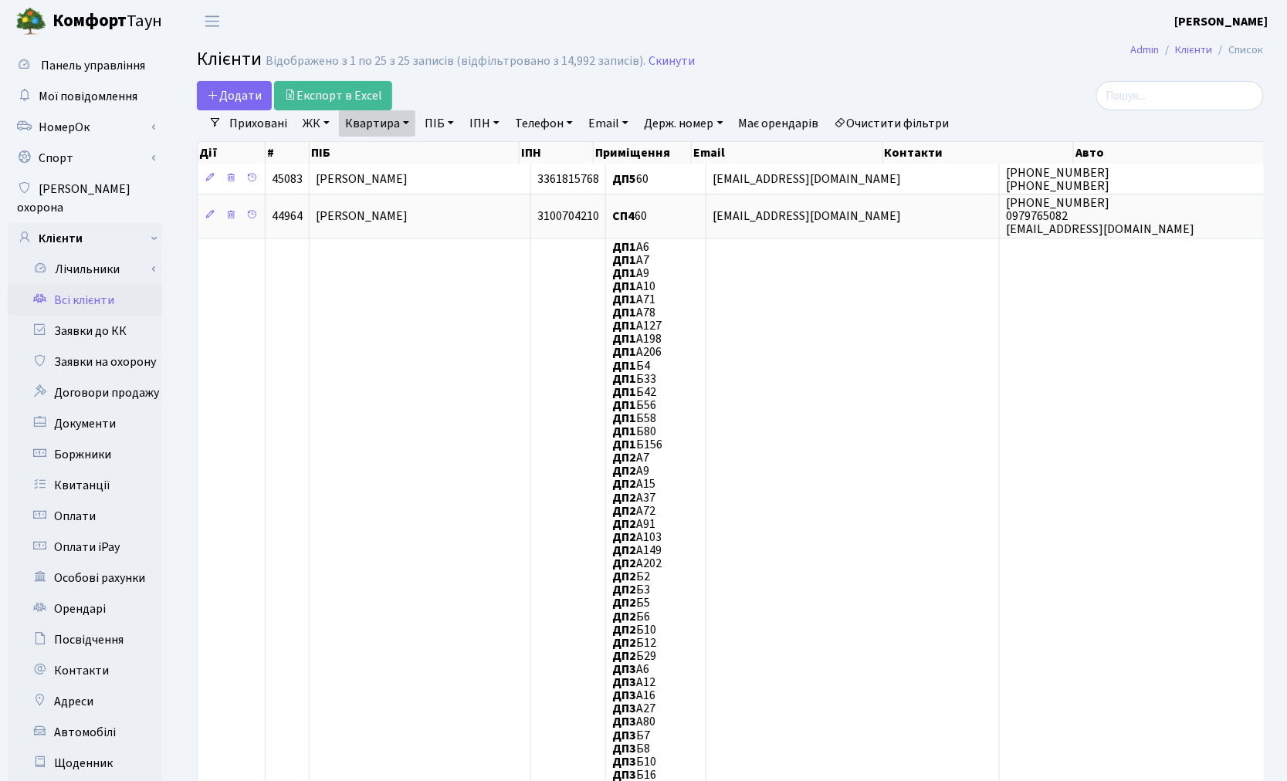
click at [922, 118] on link "Очистити фільтри" at bounding box center [892, 123] width 127 height 26
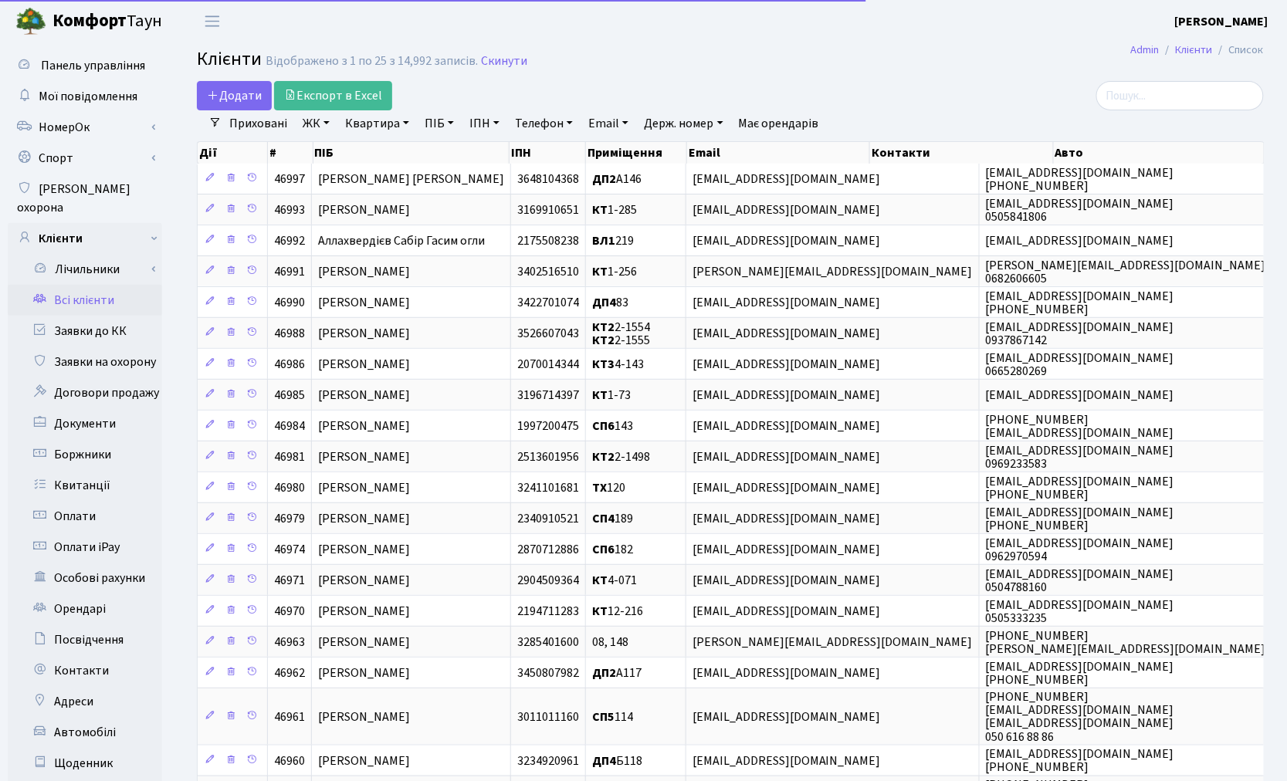
click at [425, 128] on link "ПІБ" at bounding box center [440, 123] width 42 height 26
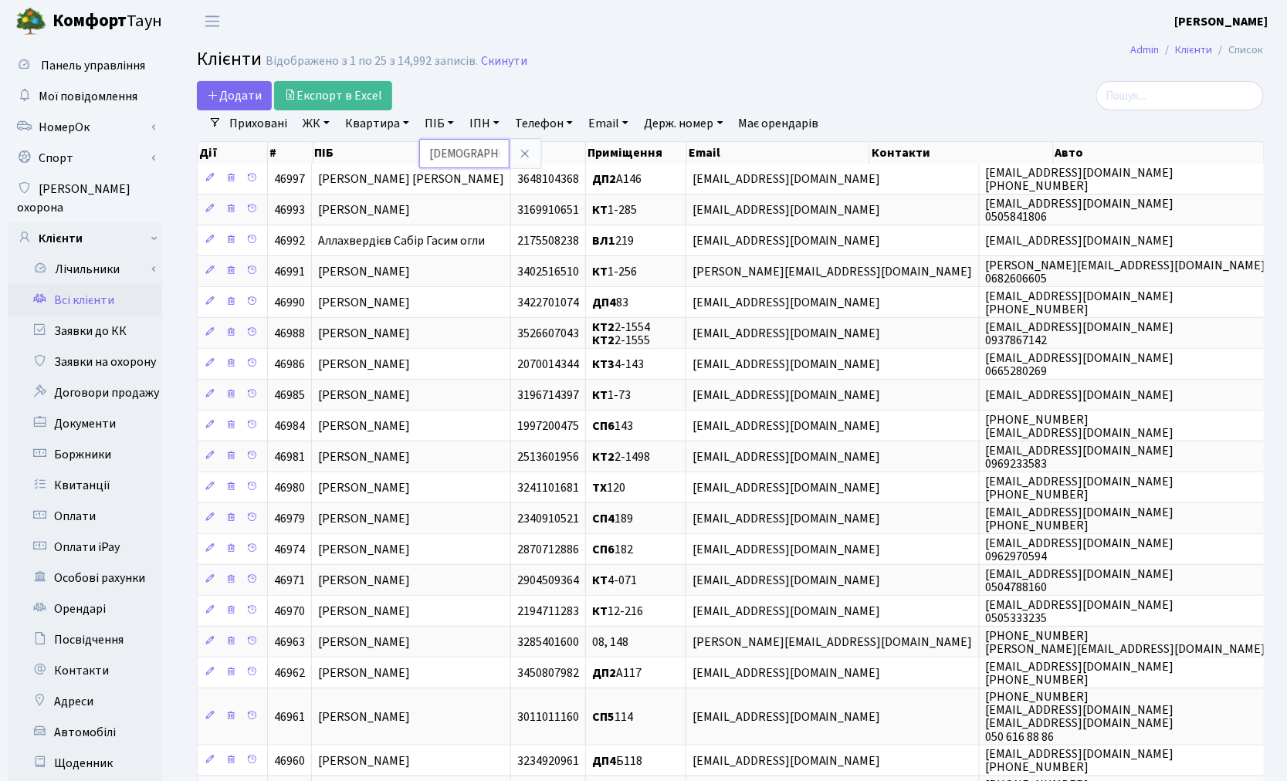
type input "[DEMOGRAPHIC_DATA]"
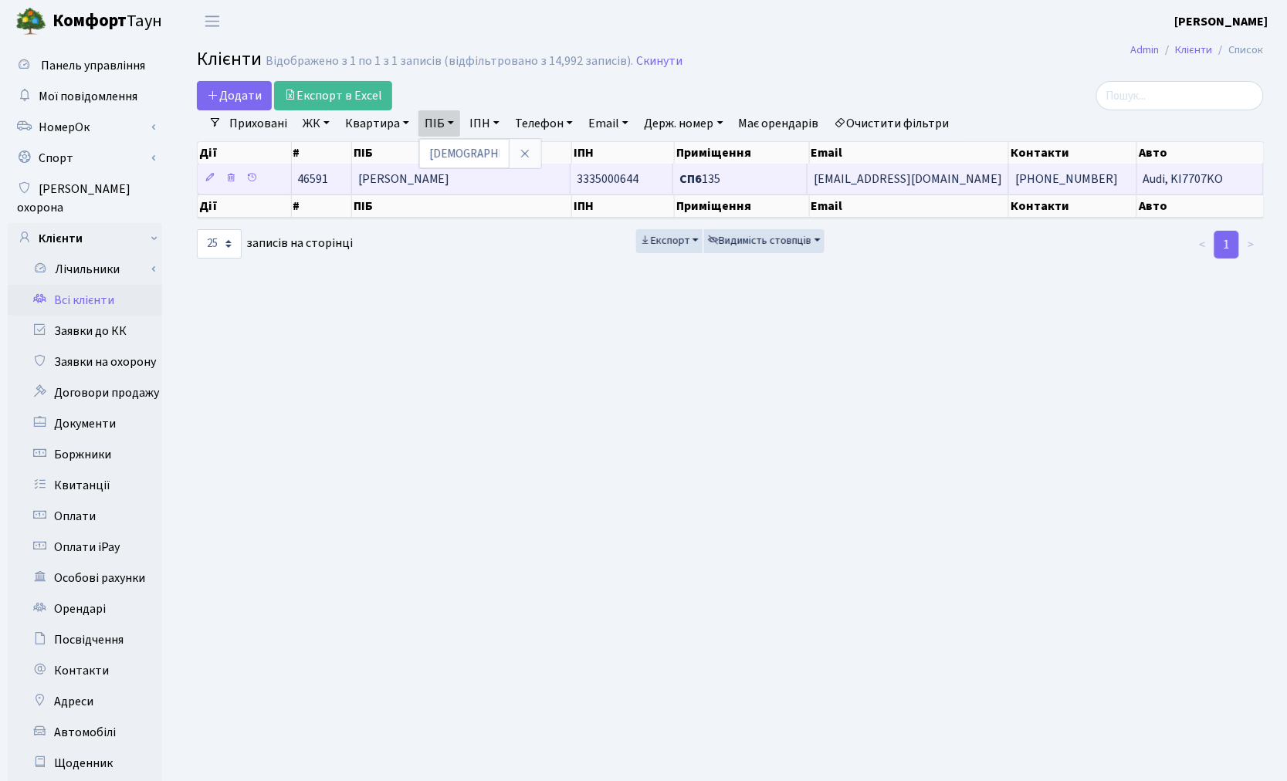
click at [450, 186] on span "[PERSON_NAME]" at bounding box center [404, 179] width 92 height 17
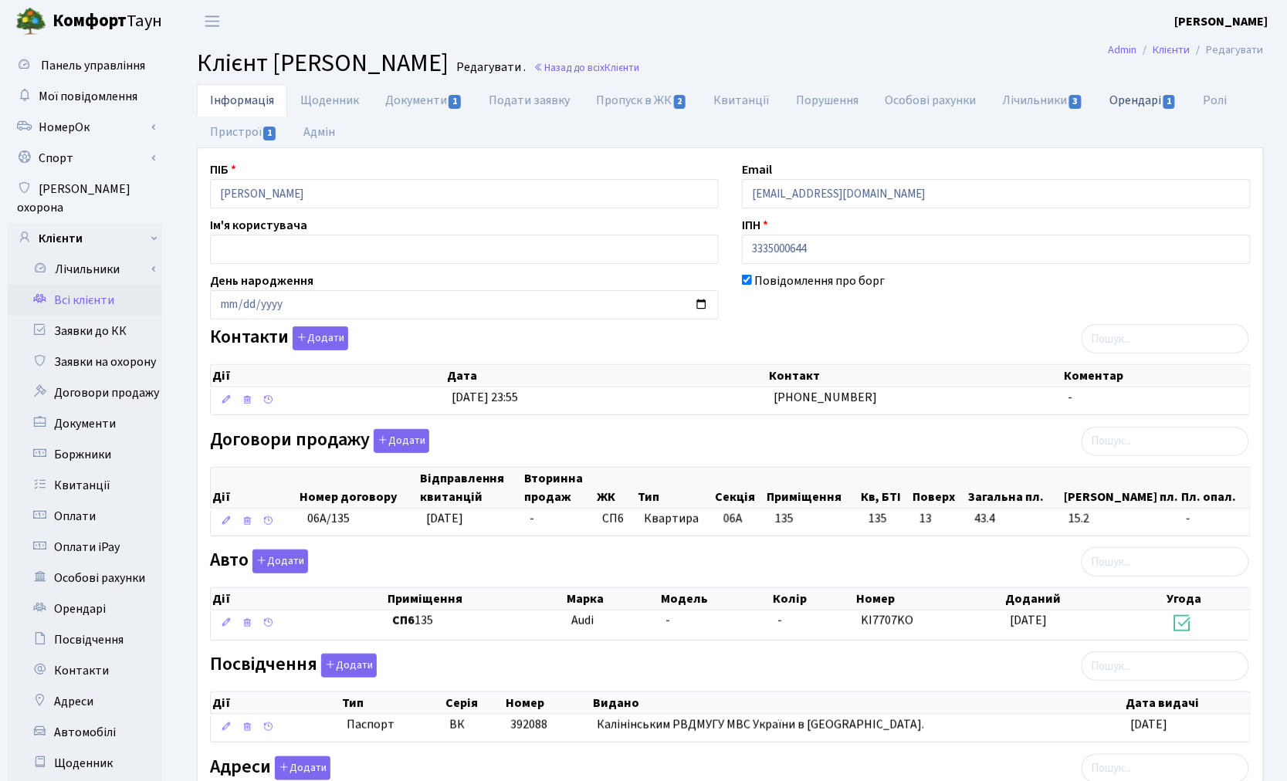
click at [1123, 107] on link "Орендарі 1" at bounding box center [1143, 100] width 93 height 32
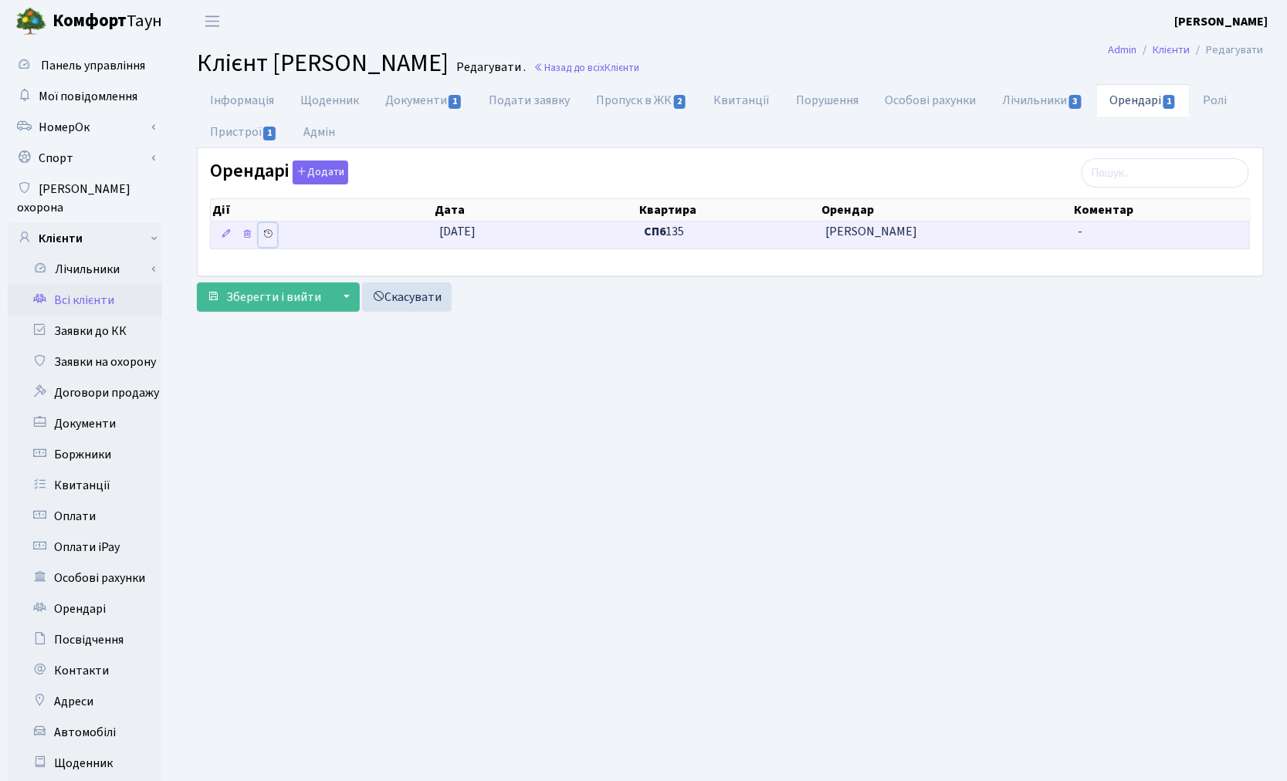
click at [265, 236] on icon at bounding box center [268, 234] width 11 height 11
click at [226, 236] on icon at bounding box center [226, 234] width 11 height 11
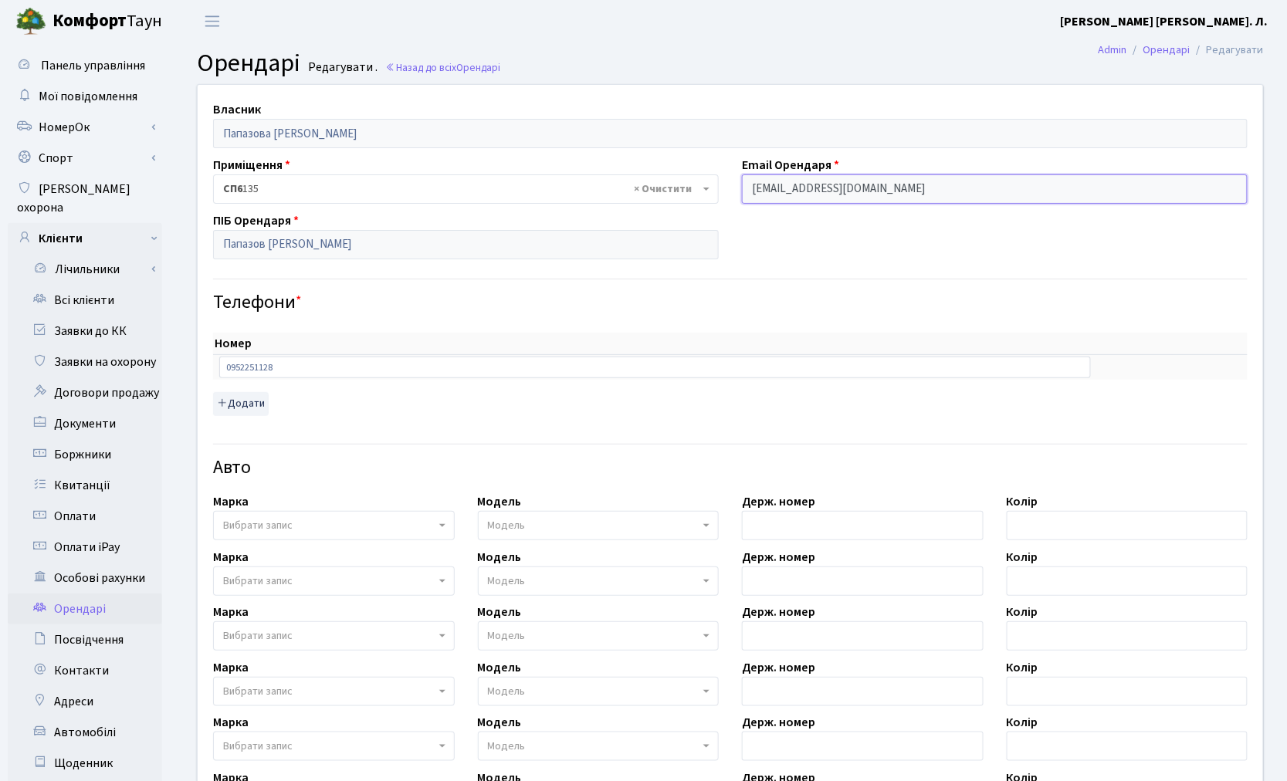
click at [910, 196] on input "[EMAIL_ADDRESS][DOMAIN_NAME]" at bounding box center [995, 189] width 506 height 29
click at [899, 188] on input "[EMAIL_ADDRESS][DOMAIN_NAME]" at bounding box center [995, 189] width 506 height 29
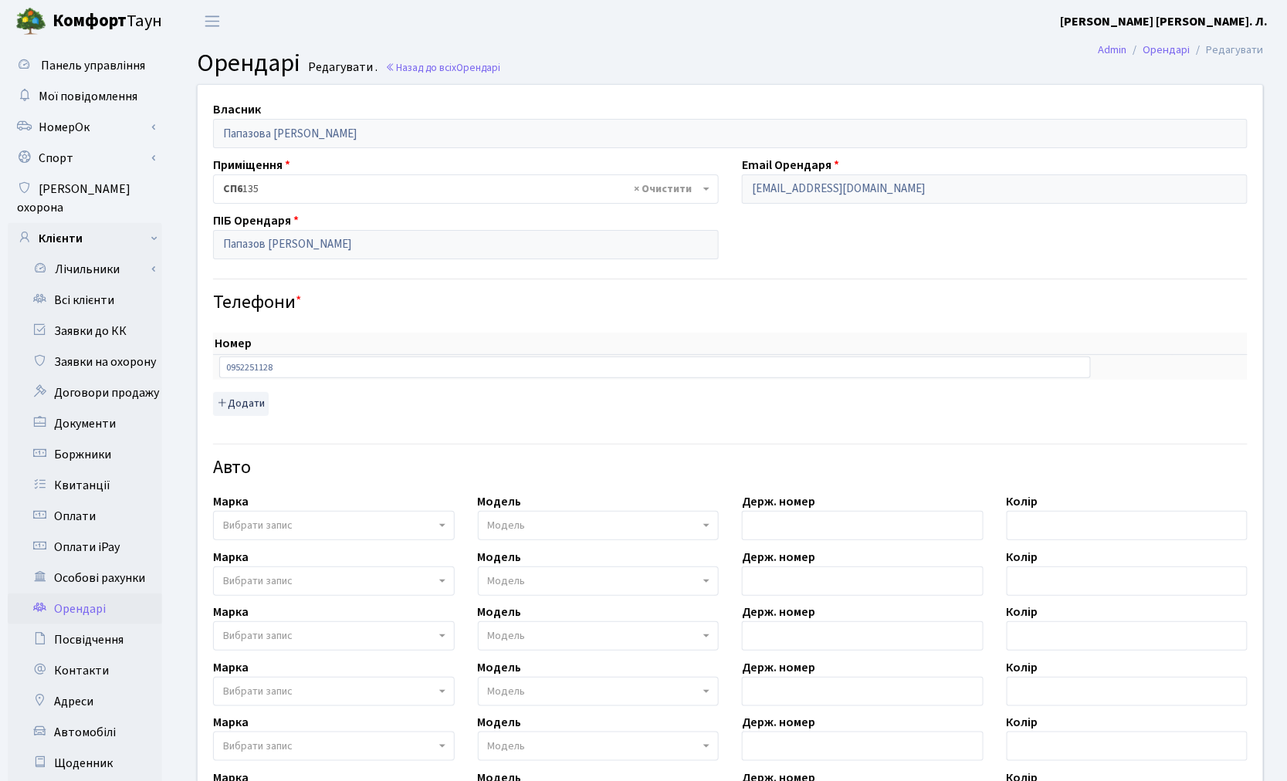
click at [903, 227] on div "Власник Папазова [PERSON_NAME] Приміщення - <b>СП6</b>&nbsp;&nbsp;&nbsp;135 × С…" at bounding box center [730, 543] width 1089 height 916
click at [900, 235] on div "Власник Папазова Марія Олексіївна Приміщення - <b>СП6</b>&nbsp;&nbsp;&nbsp;135 …" at bounding box center [730, 543] width 1089 height 916
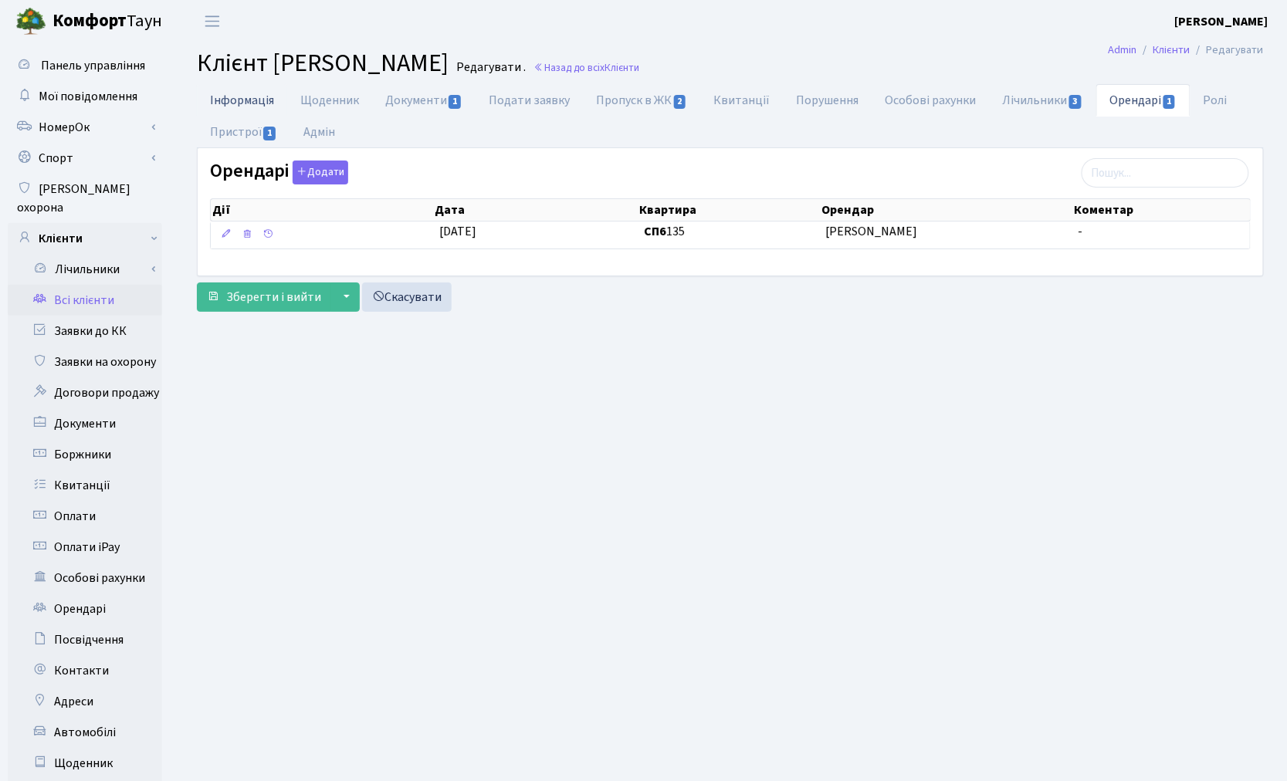
click at [233, 99] on link "Інформація" at bounding box center [242, 100] width 90 height 32
select select "25"
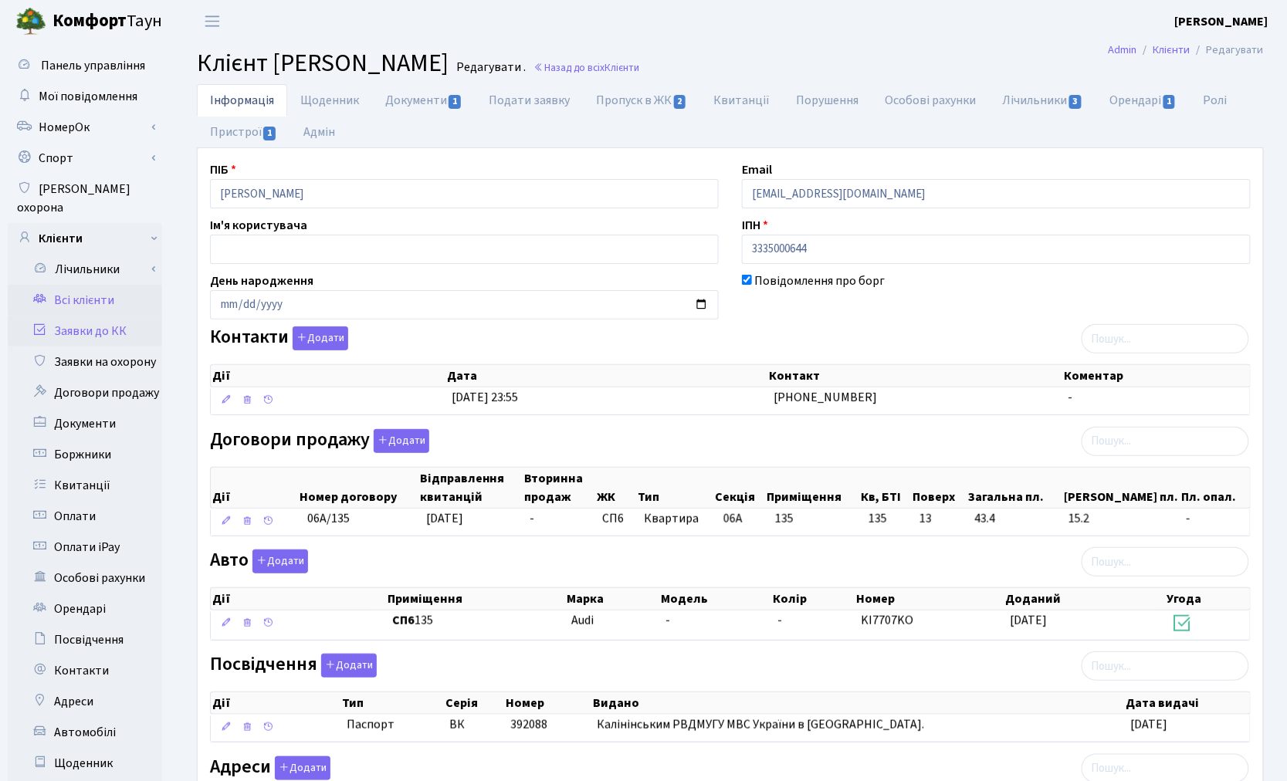
click at [90, 317] on link "Заявки до КК" at bounding box center [85, 331] width 154 height 31
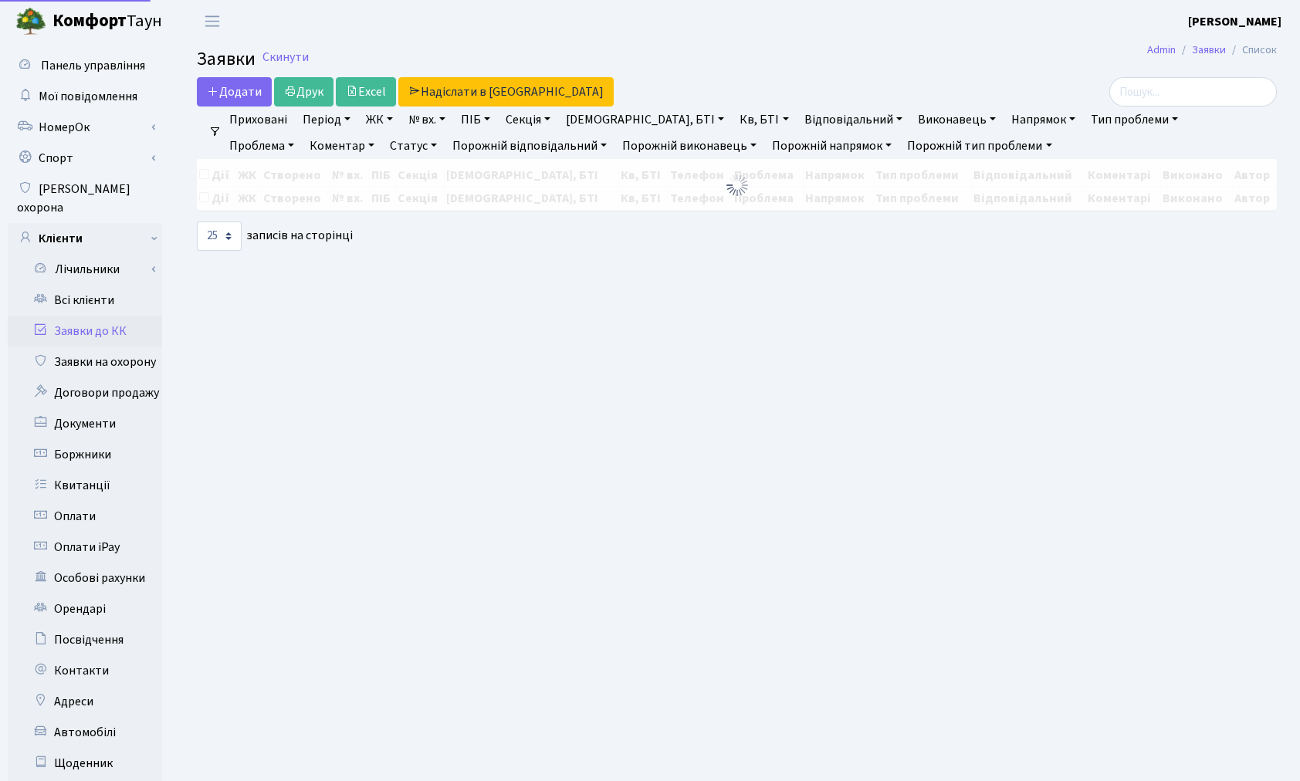
select select "25"
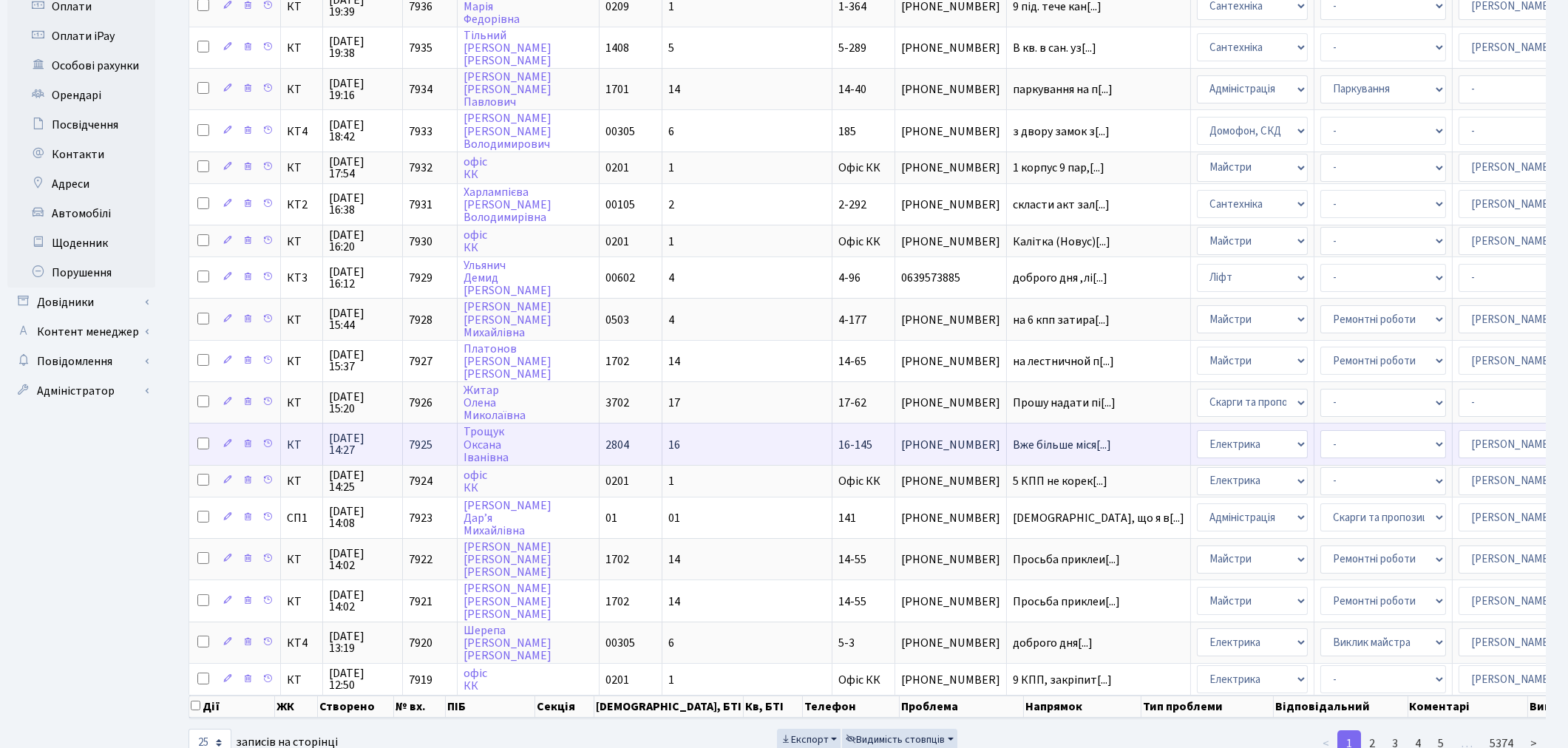
scroll to position [492, 0]
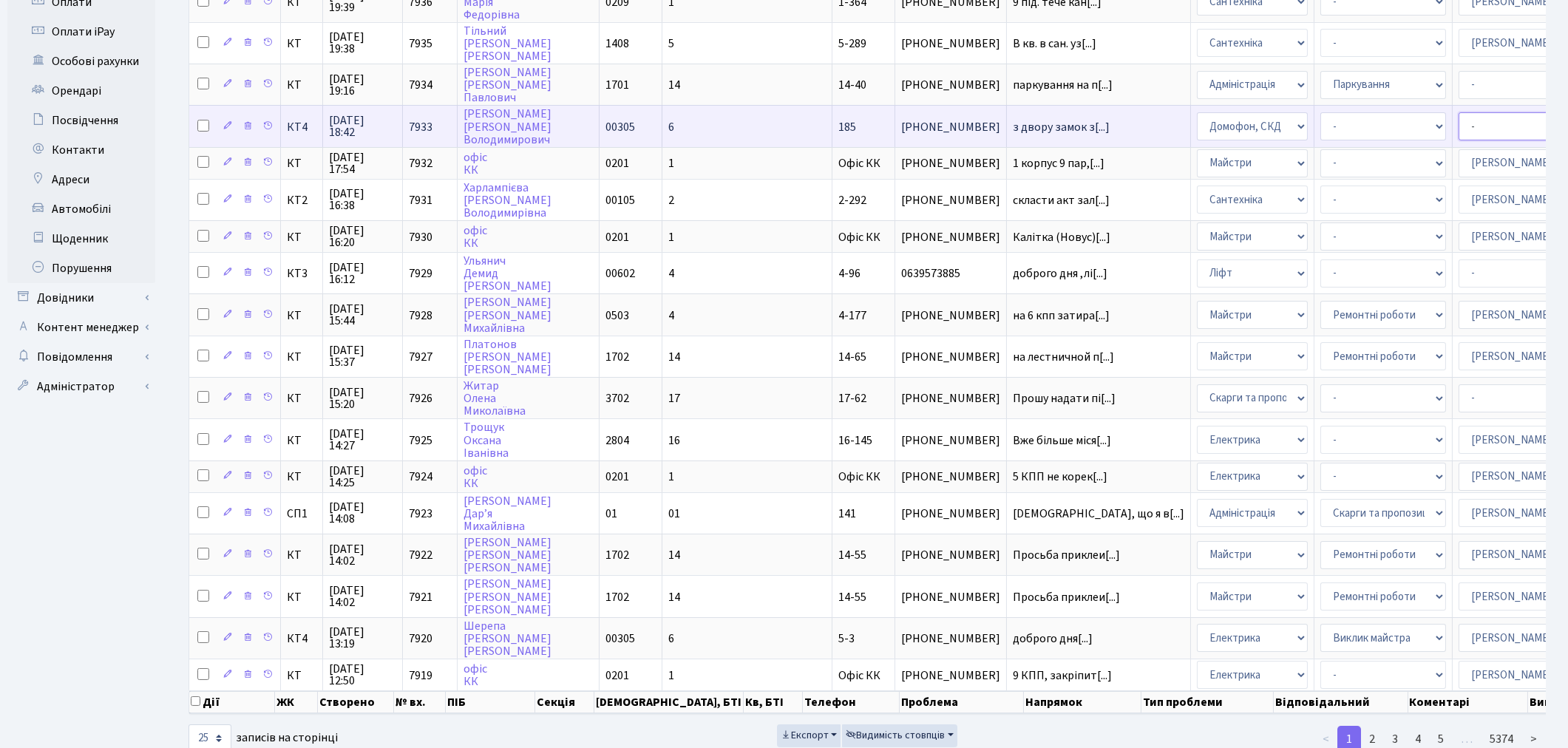
click at [1244, 112] on select "- Адміністратор ЖК КТ [PERSON_NAME] [PERSON_NAME] [PERSON_NAME]Ю. [PERSON_NAME]…" at bounding box center [1521, 125] width 125 height 28
select select "22"
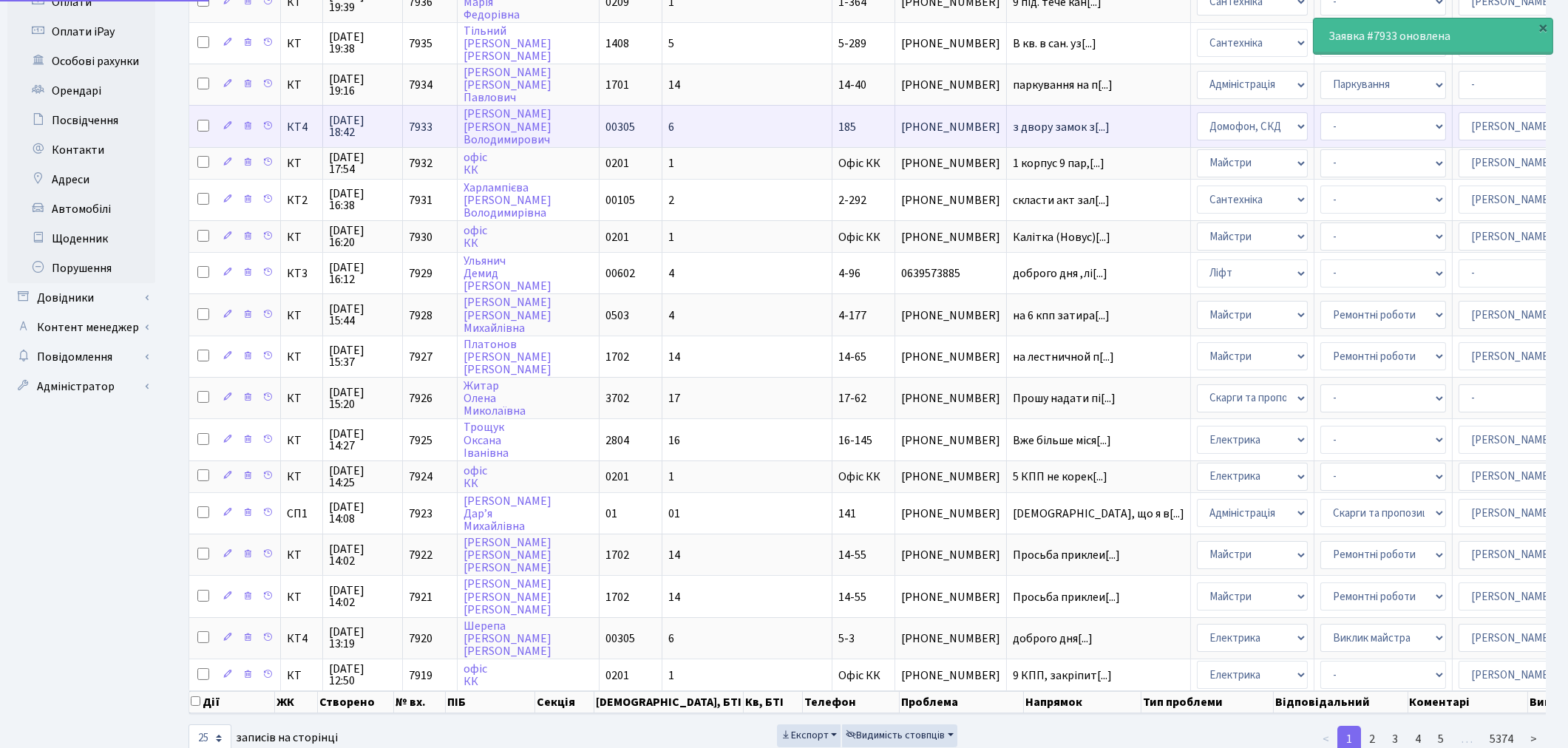
click at [1244, 112] on select "- Адміністратор ЖК КТ [PERSON_NAME] [PERSON_NAME] [PERSON_NAME]Ю. [PERSON_NAME]…" at bounding box center [1521, 125] width 125 height 28
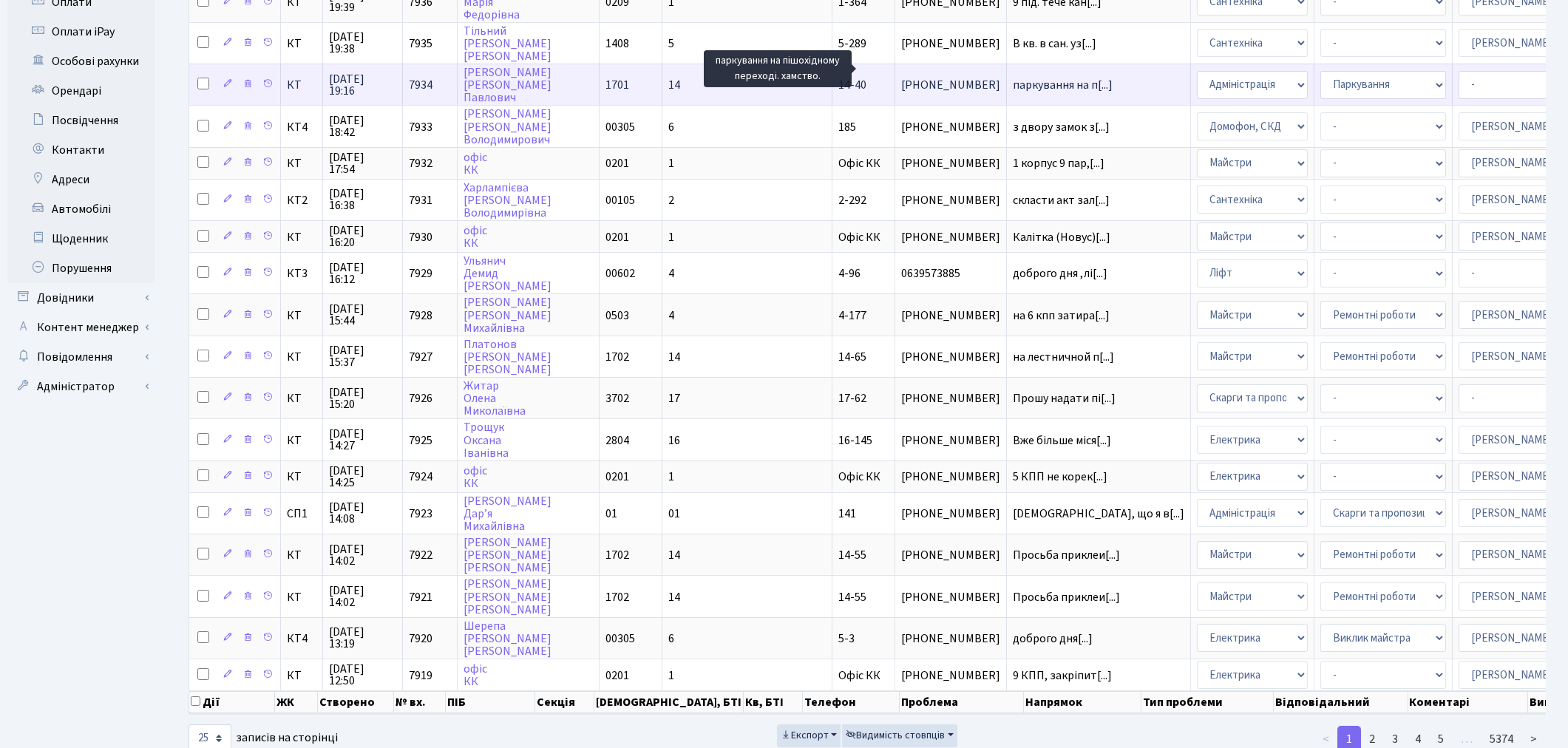
click at [1013, 77] on span "паркування на п[...]" at bounding box center [1063, 84] width 100 height 16
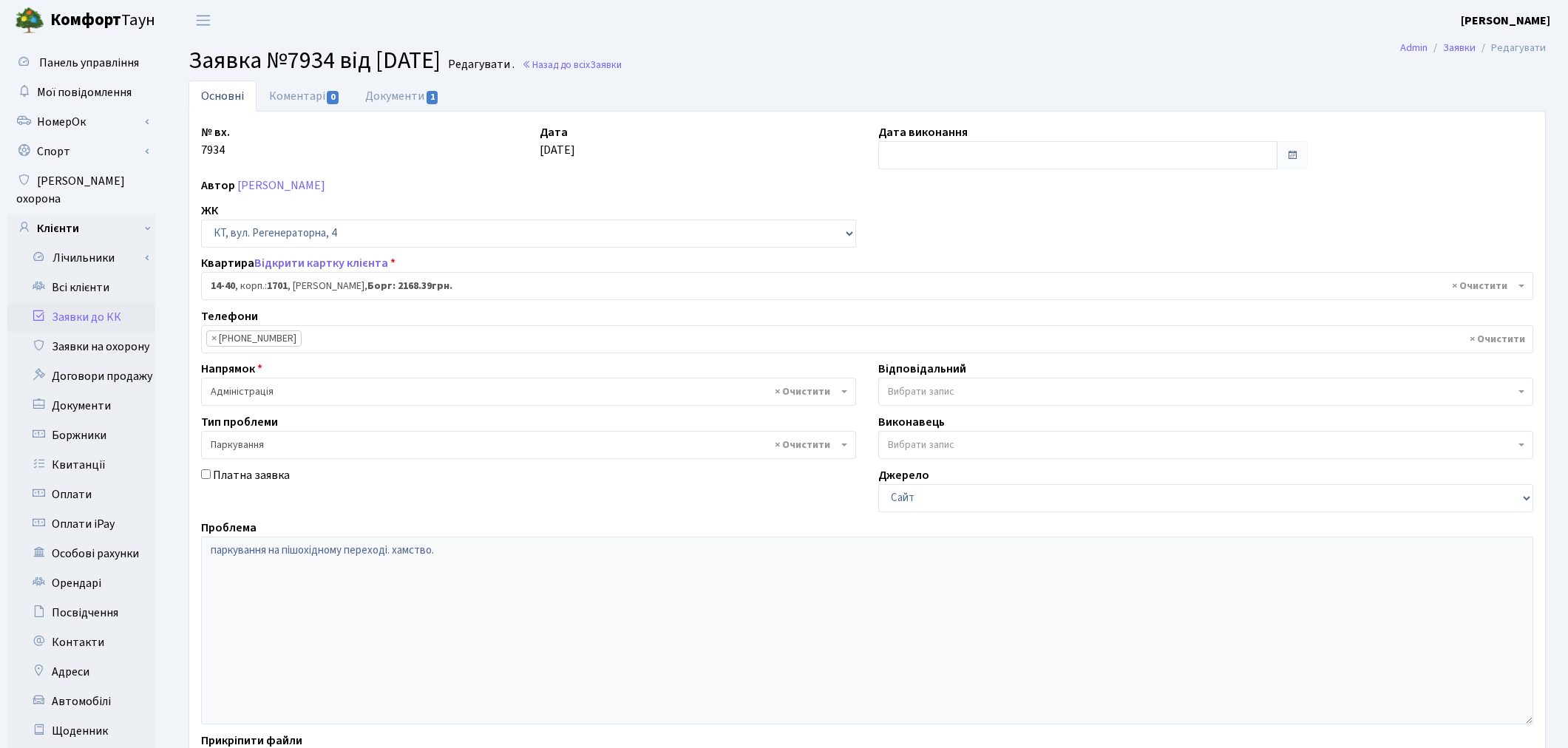
select select "7417"
select select "66"
click at [390, 97] on link "Документи 1" at bounding box center [401, 96] width 99 height 31
select select "25"
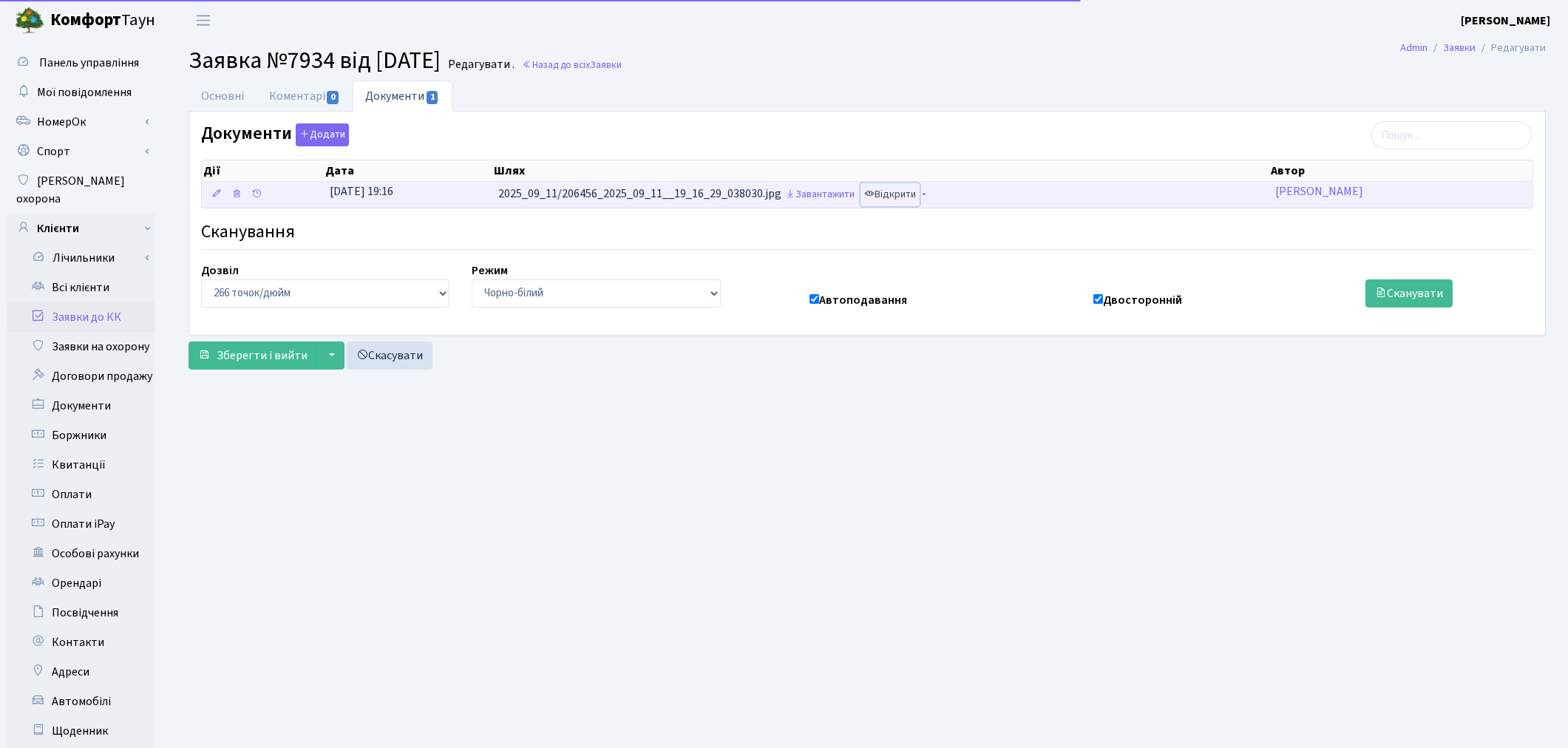
click at [907, 196] on link "Відкрити" at bounding box center [890, 195] width 59 height 23
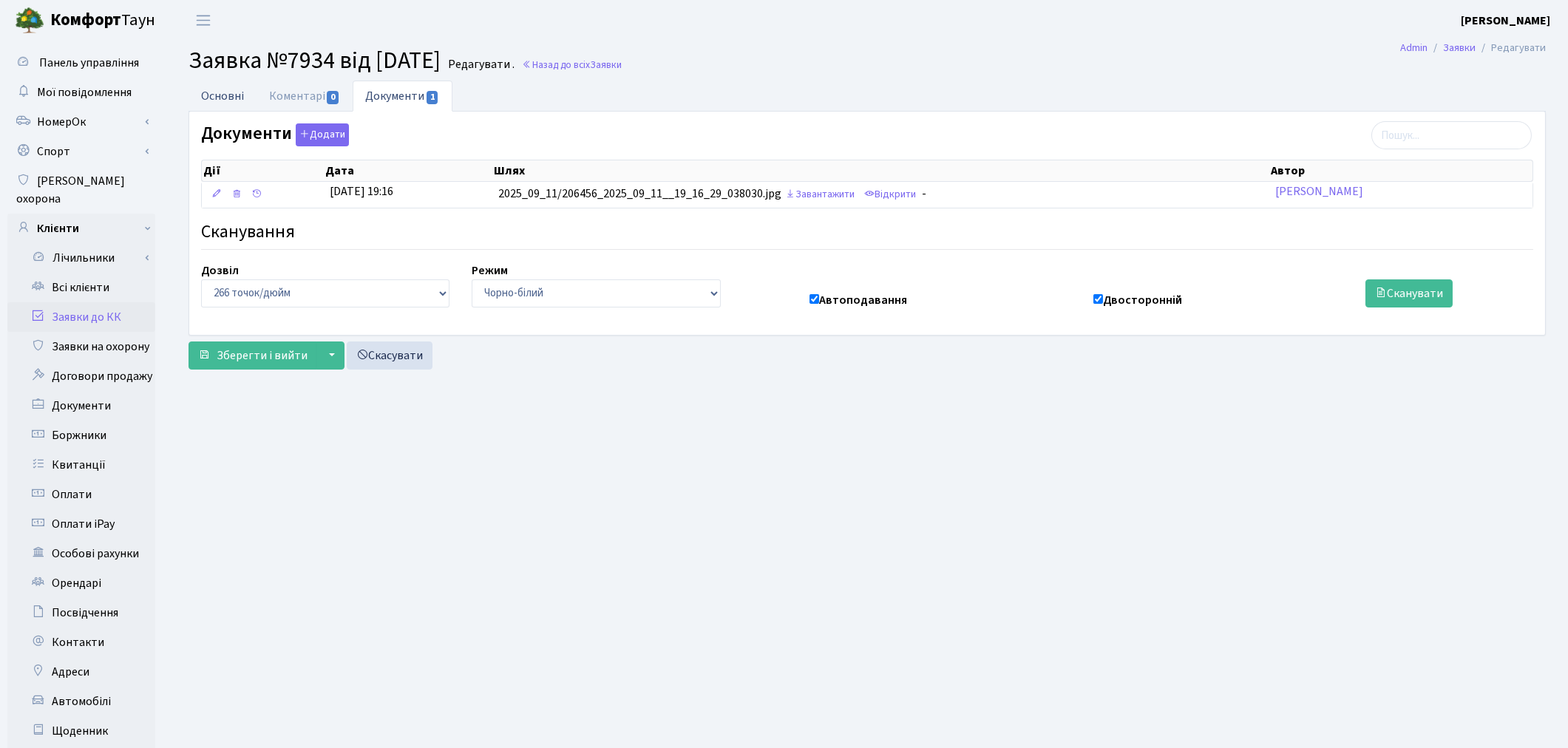
click at [219, 89] on link "Основні" at bounding box center [222, 96] width 68 height 31
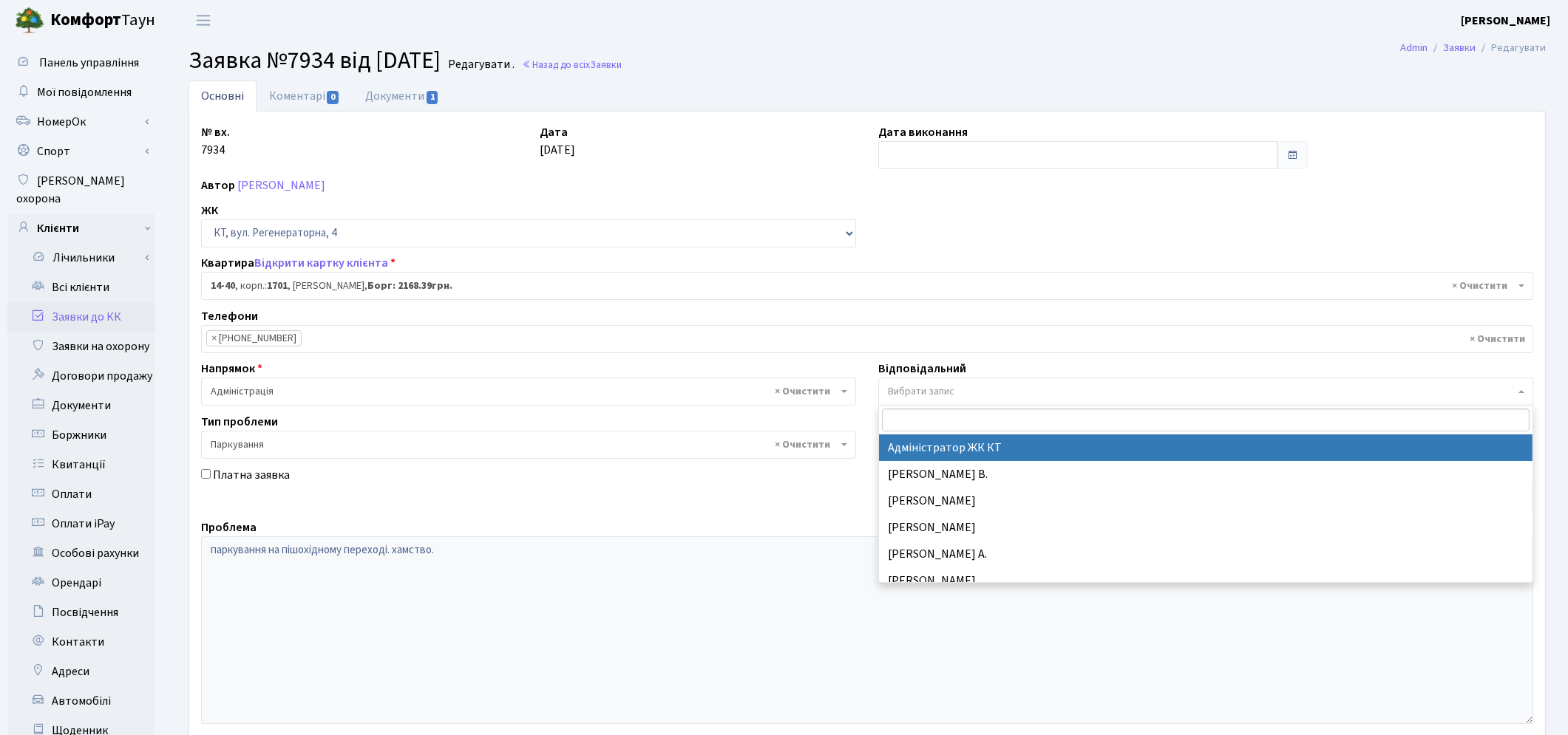
click at [957, 389] on span "Вибрати запис" at bounding box center [1200, 391] width 627 height 14
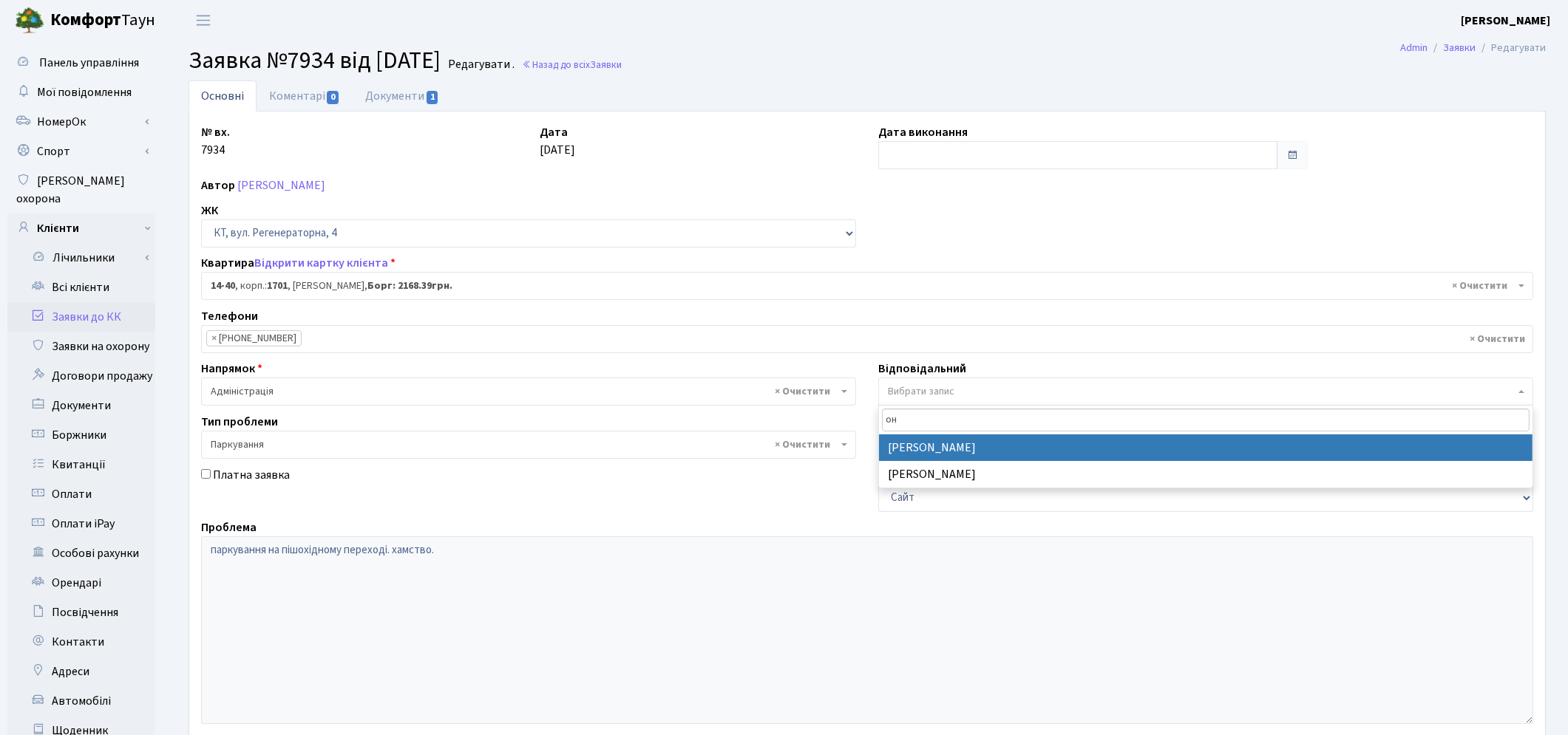
type input "он"
select select "82"
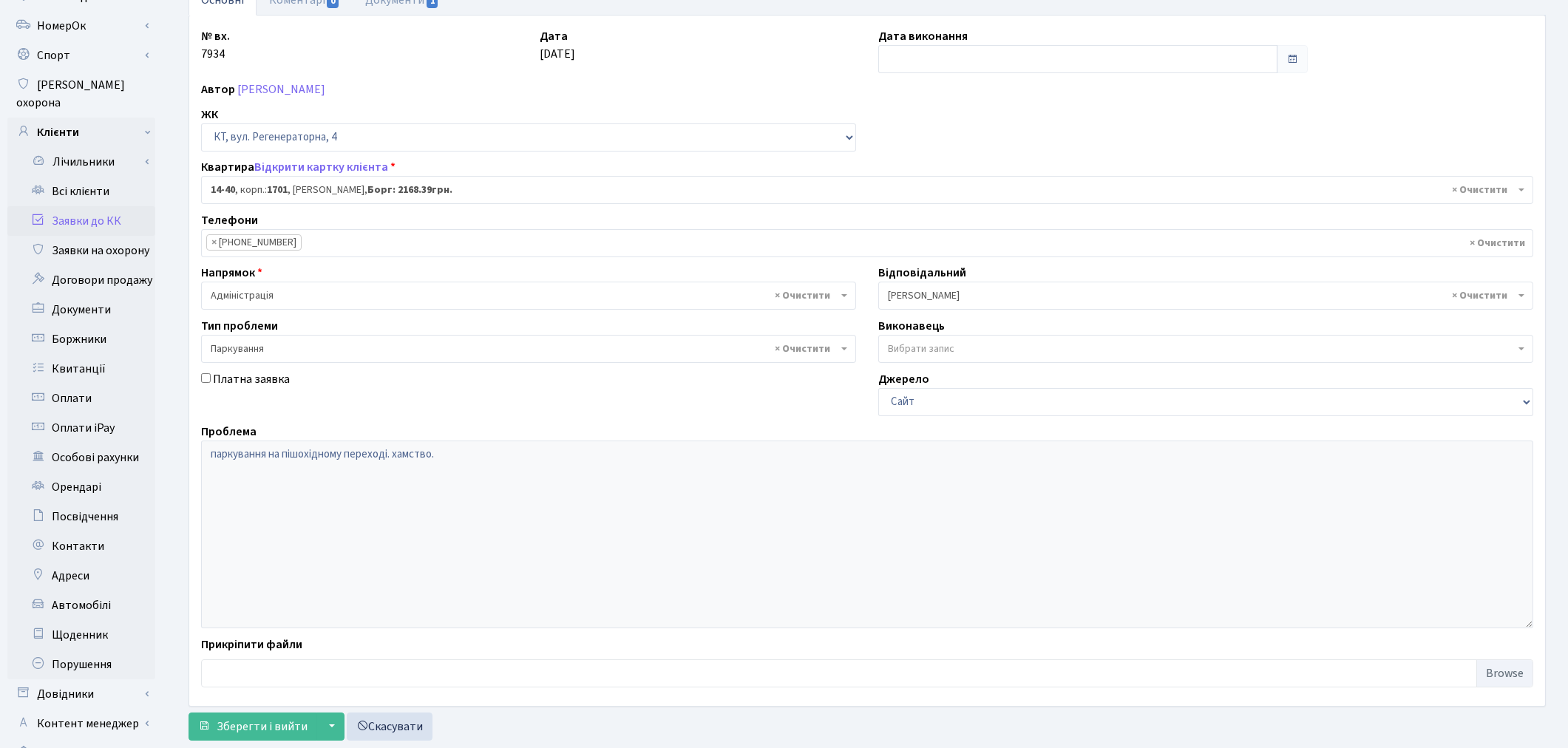
scroll to position [171, 0]
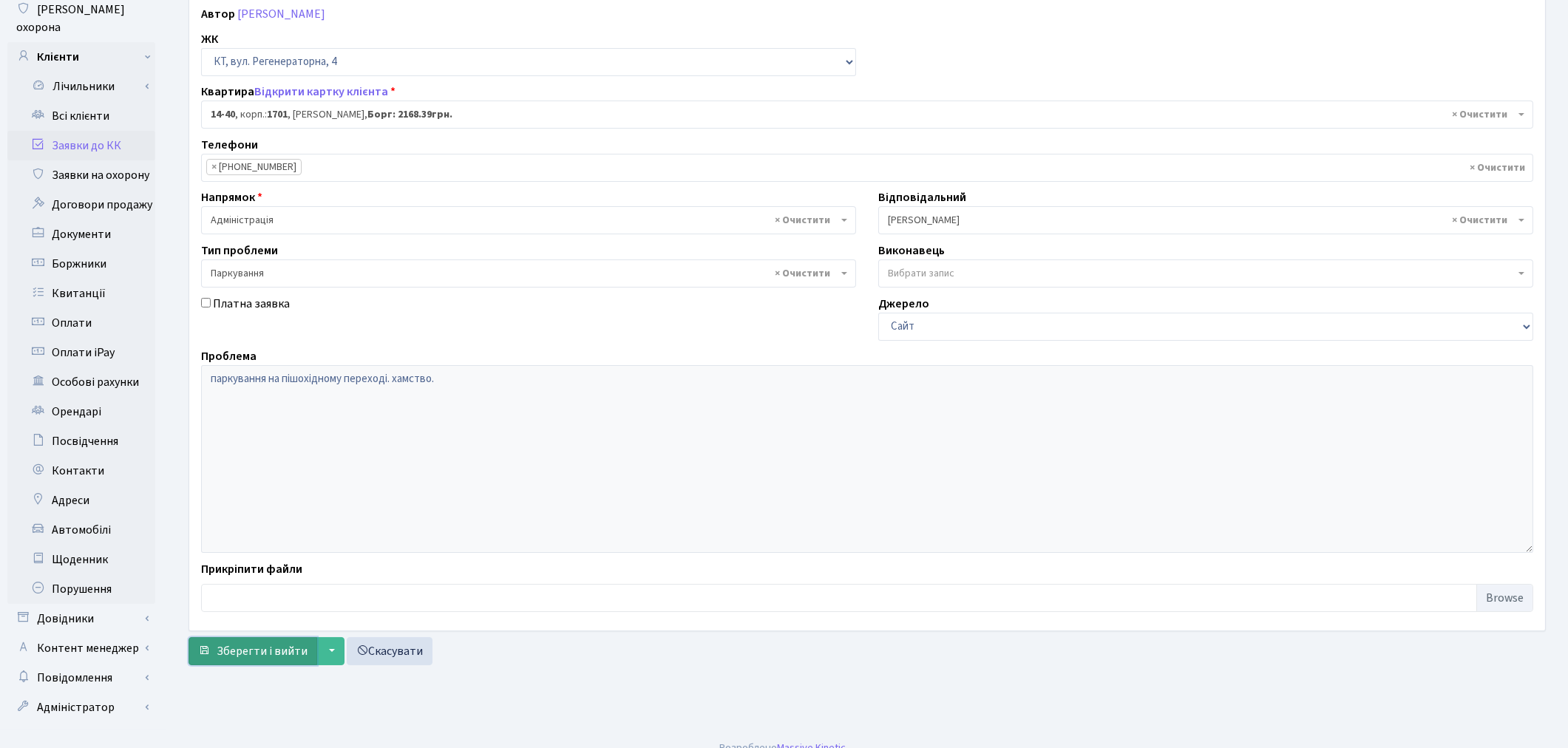
click at [276, 649] on span "Зберегти і вийти" at bounding box center [261, 651] width 91 height 16
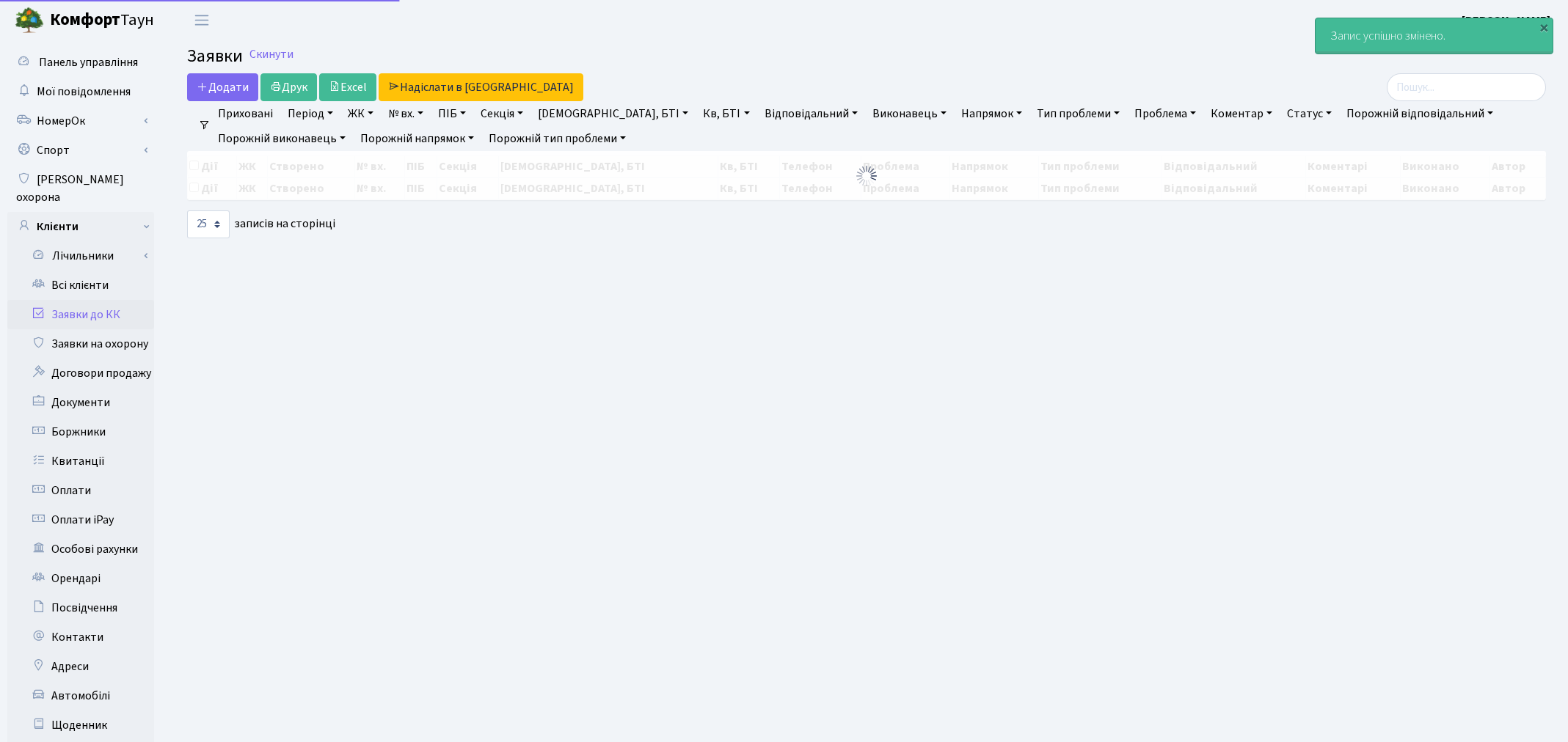
select select "25"
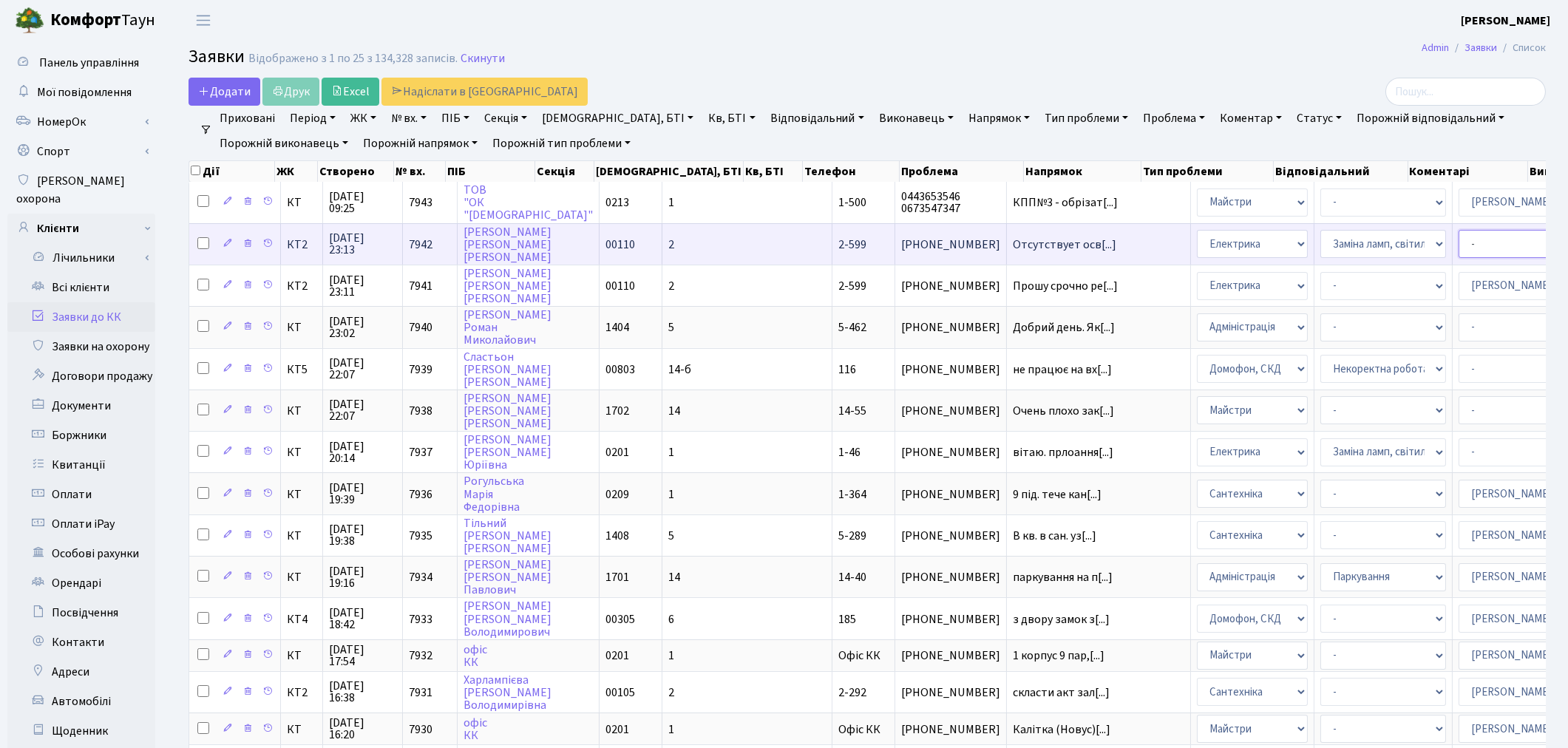
click at [1459, 234] on select "- Адміністратор ЖК КТ Вижул В. В. Гордієнко Н.В. Дядюшкін Д.Ю. Кипчук Т. А. Кла…" at bounding box center [1521, 243] width 125 height 28
select select "22"
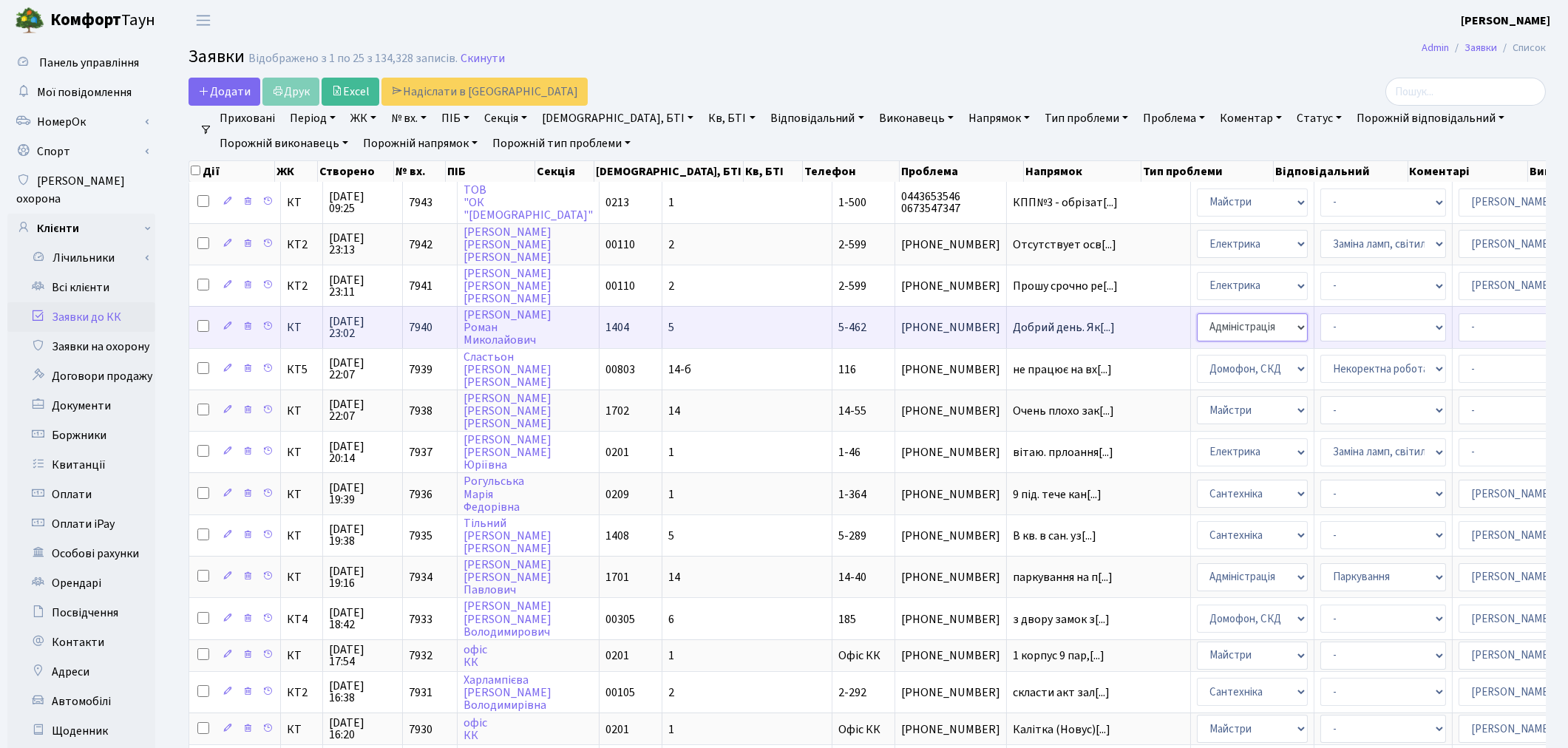
click at [1197, 329] on select "- Адміністрація Домофон, СКД Ліфт Майстри Сантехніка Економічний відділ Електри…" at bounding box center [1252, 327] width 111 height 28
select select "2"
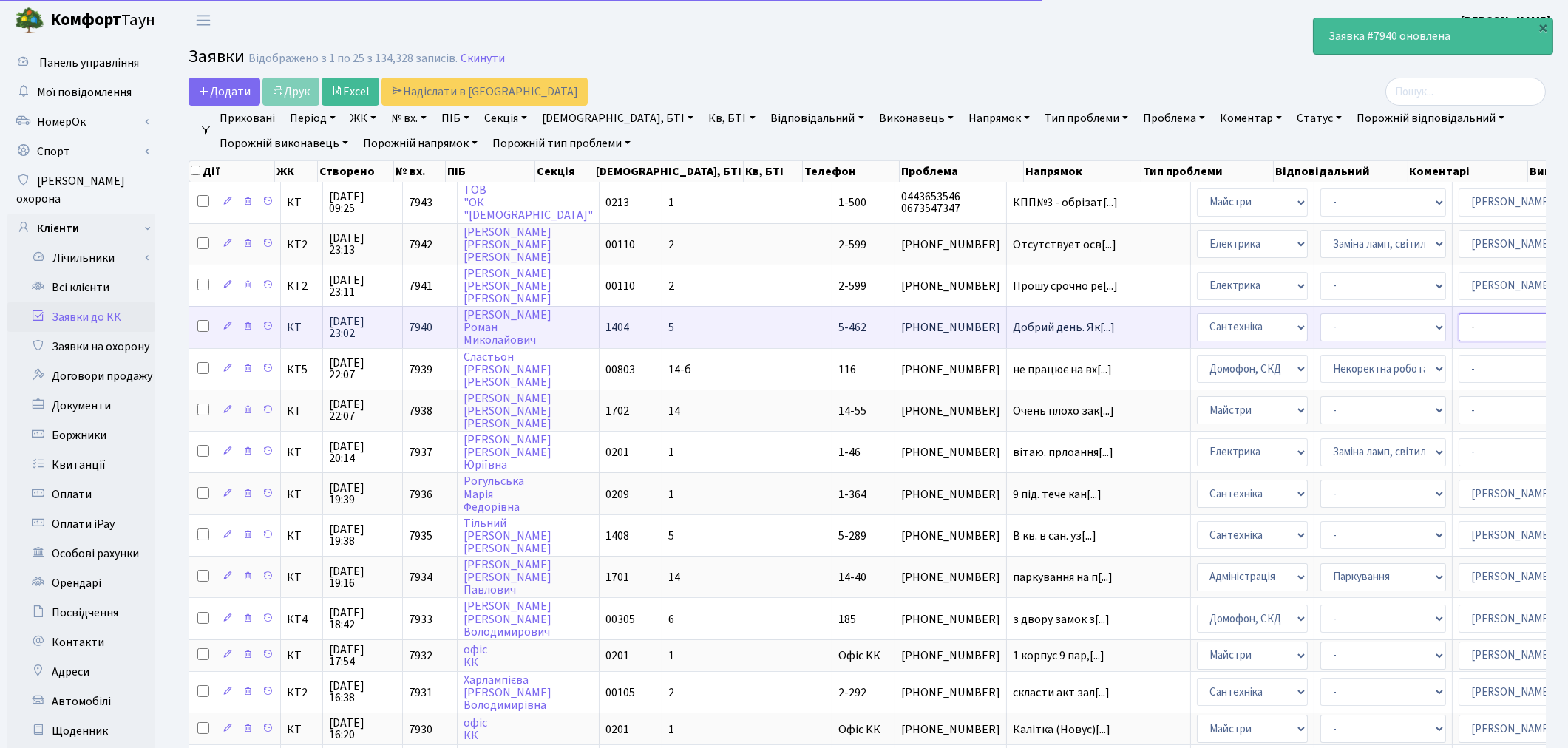
click at [1459, 318] on select "- Адміністратор ЖК КТ Вижул В. В. Гордієнко Н.В. Дядюшкін Д.Ю. Кипчук Т. А. Кла…" at bounding box center [1521, 327] width 125 height 28
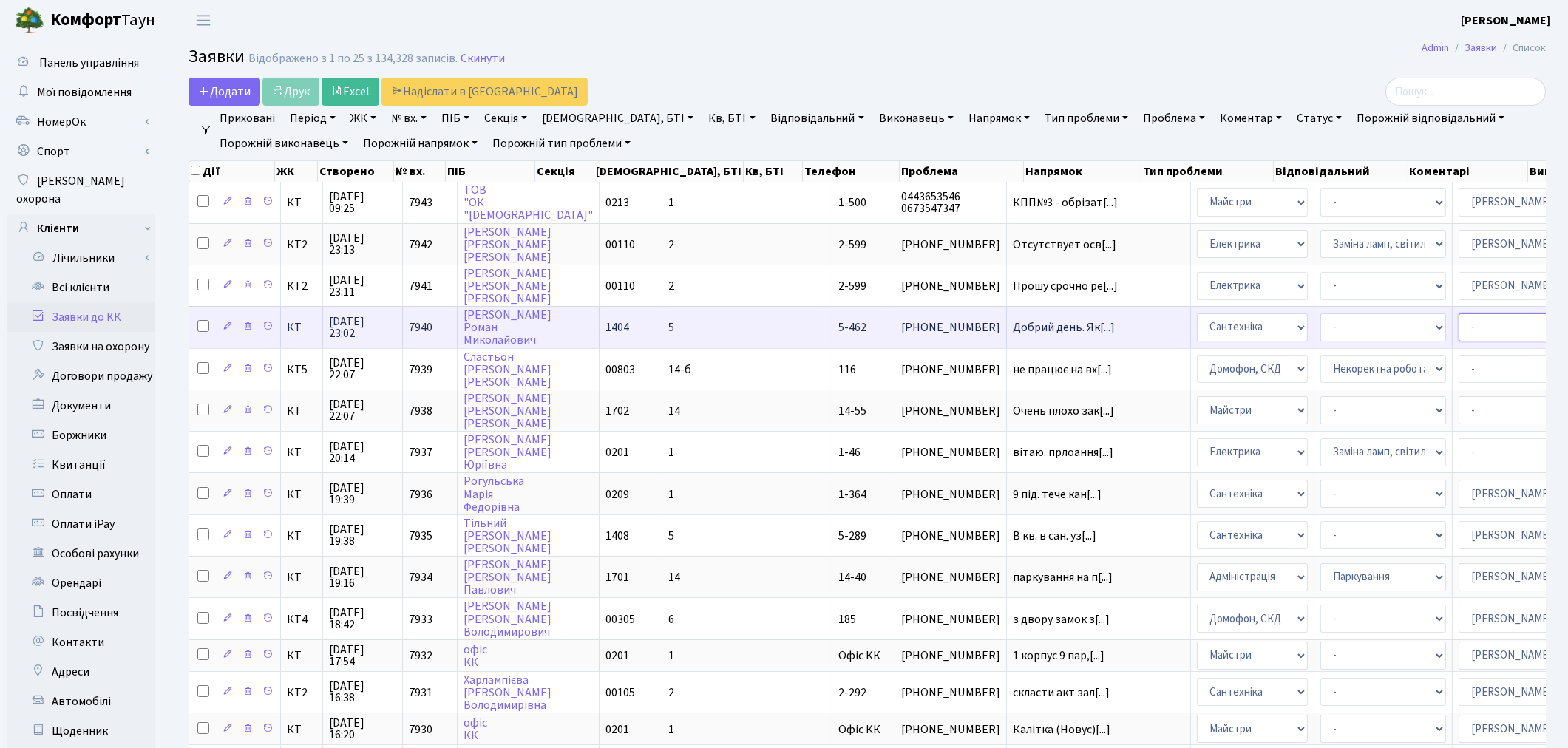
select select "67"
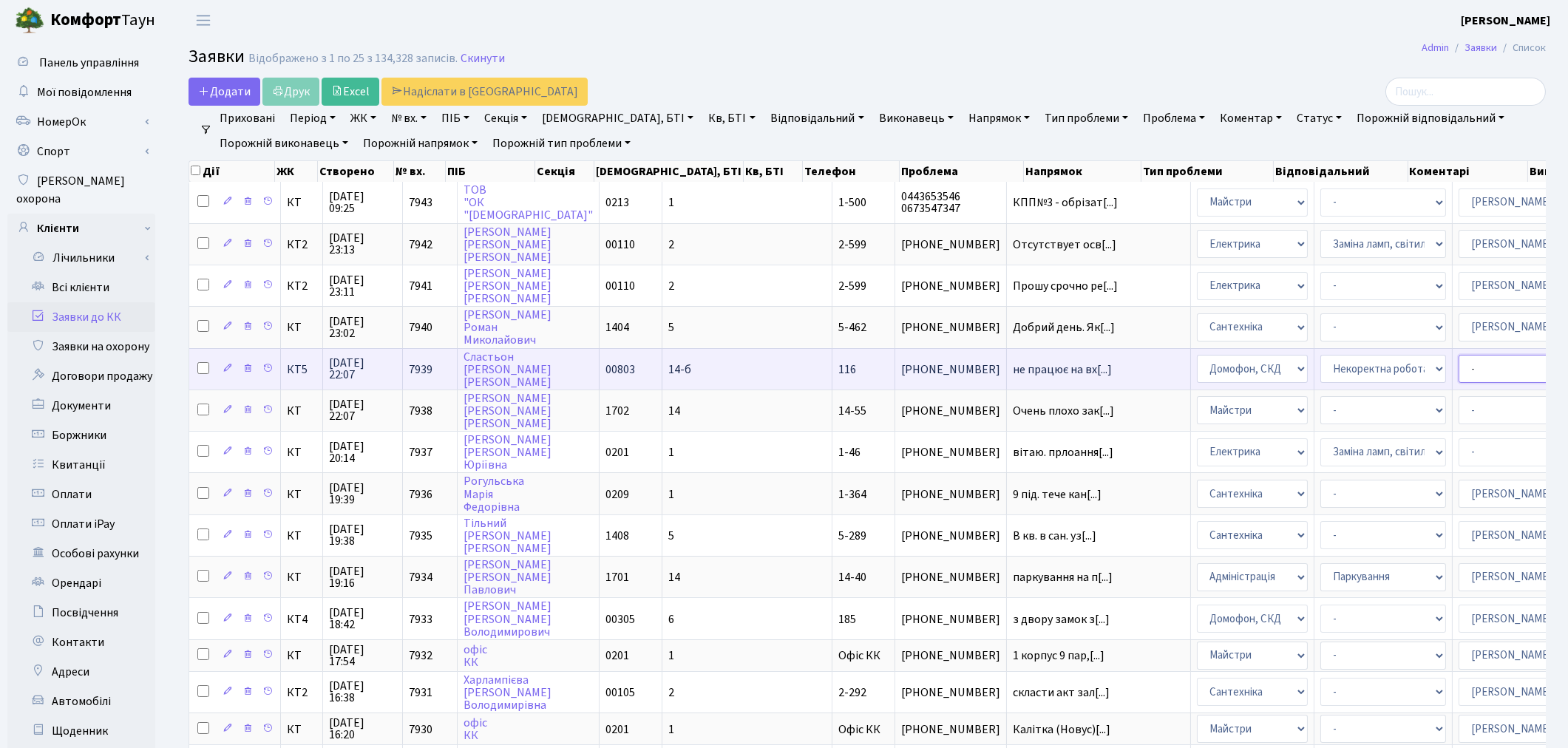
click at [1459, 364] on select "- Адміністратор ЖК КТ Вижул В. В. Гордієнко Н.В. Дядюшкін Д.Ю. Кипчук Т. А. Кла…" at bounding box center [1521, 369] width 125 height 28
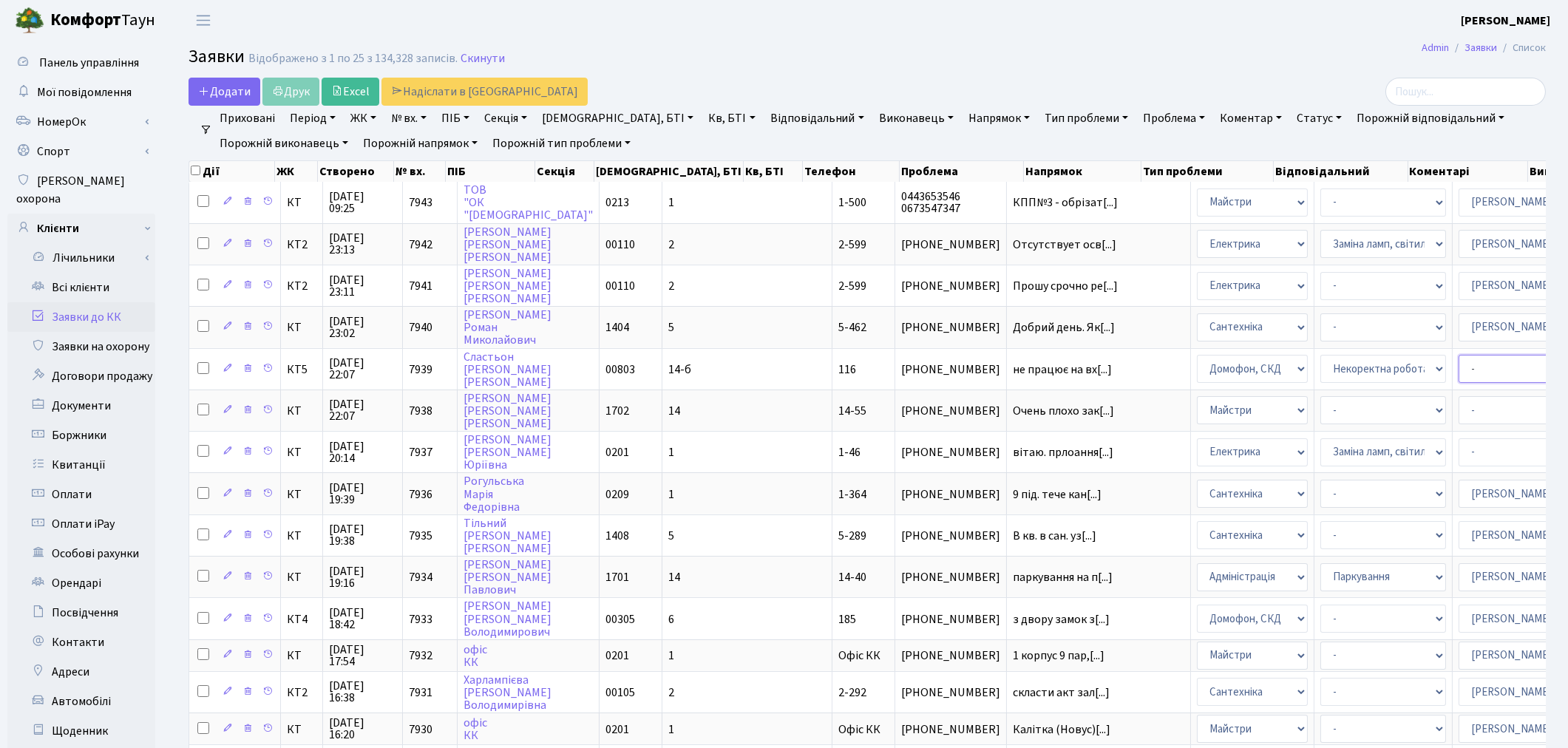
select select "22"
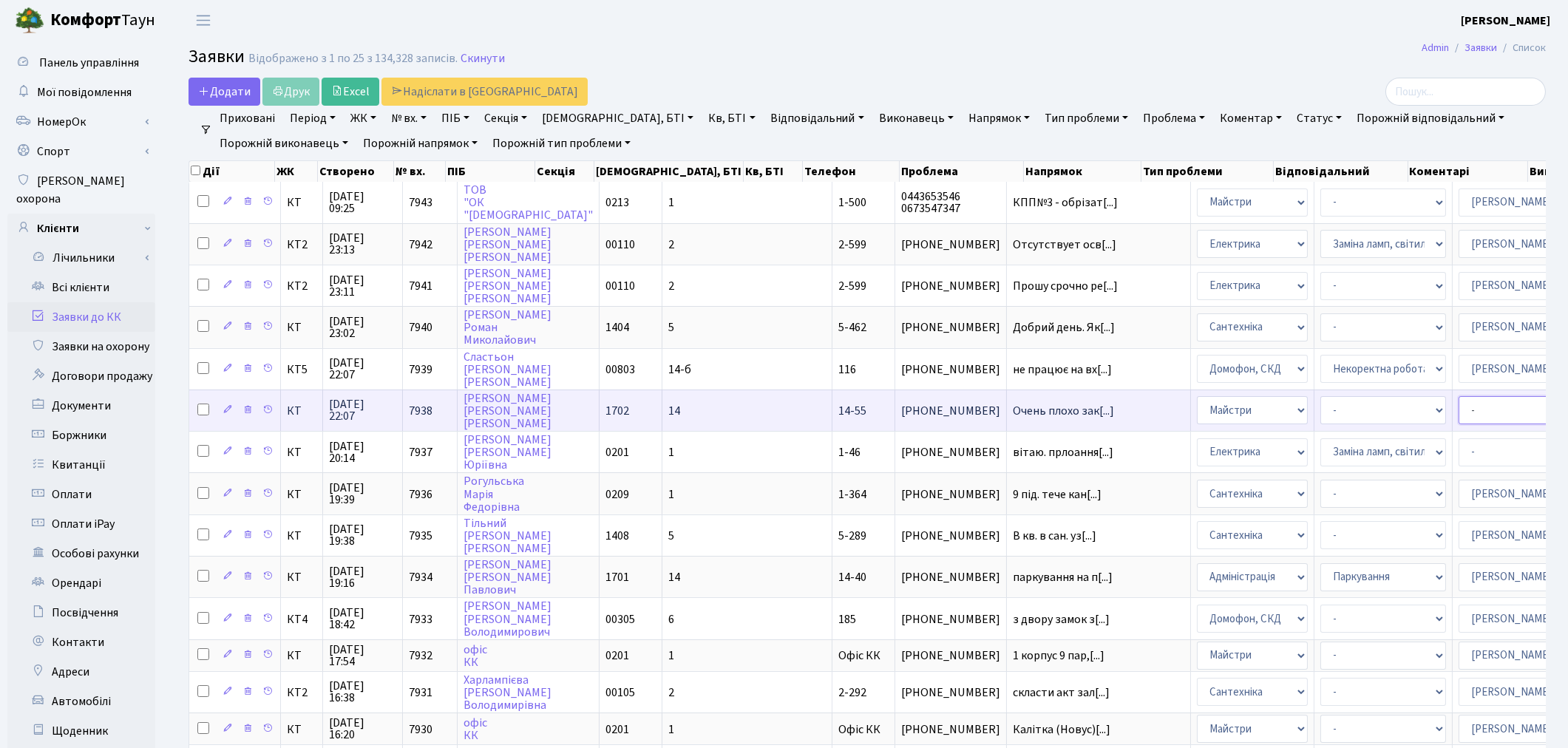
click at [1459, 404] on select "- Адміністратор ЖК КТ Вижул В. В. Гордієнко Н.В. Дядюшкін Д.Ю. Кипчук Т. А. Кла…" at bounding box center [1521, 410] width 125 height 28
select select "18"
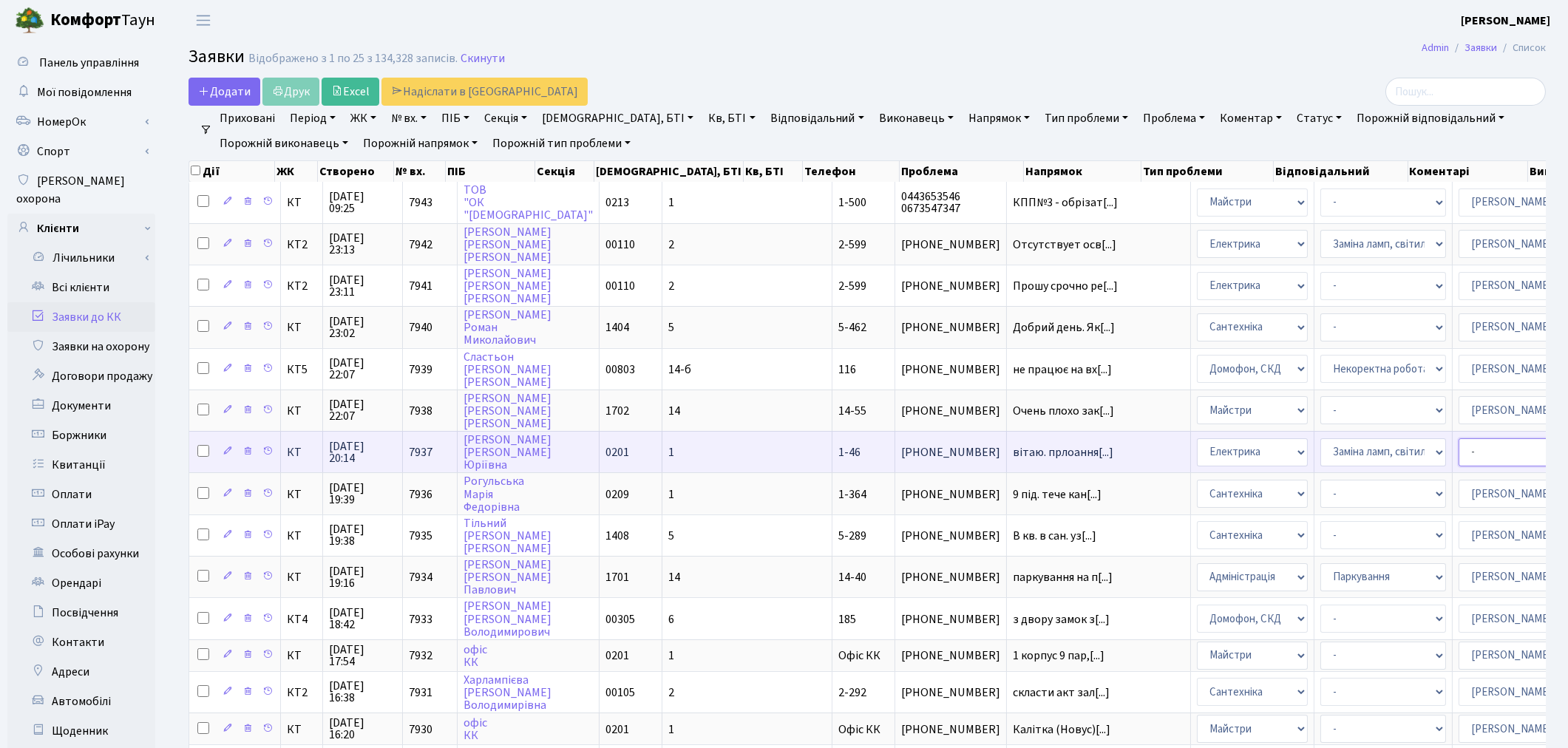
click at [1459, 440] on select "- Адміністратор ЖК КТ Вижул В. В. Гордієнко Н.В. Дядюшкін Д.Ю. Кипчук Т. А. Кла…" at bounding box center [1521, 452] width 125 height 28
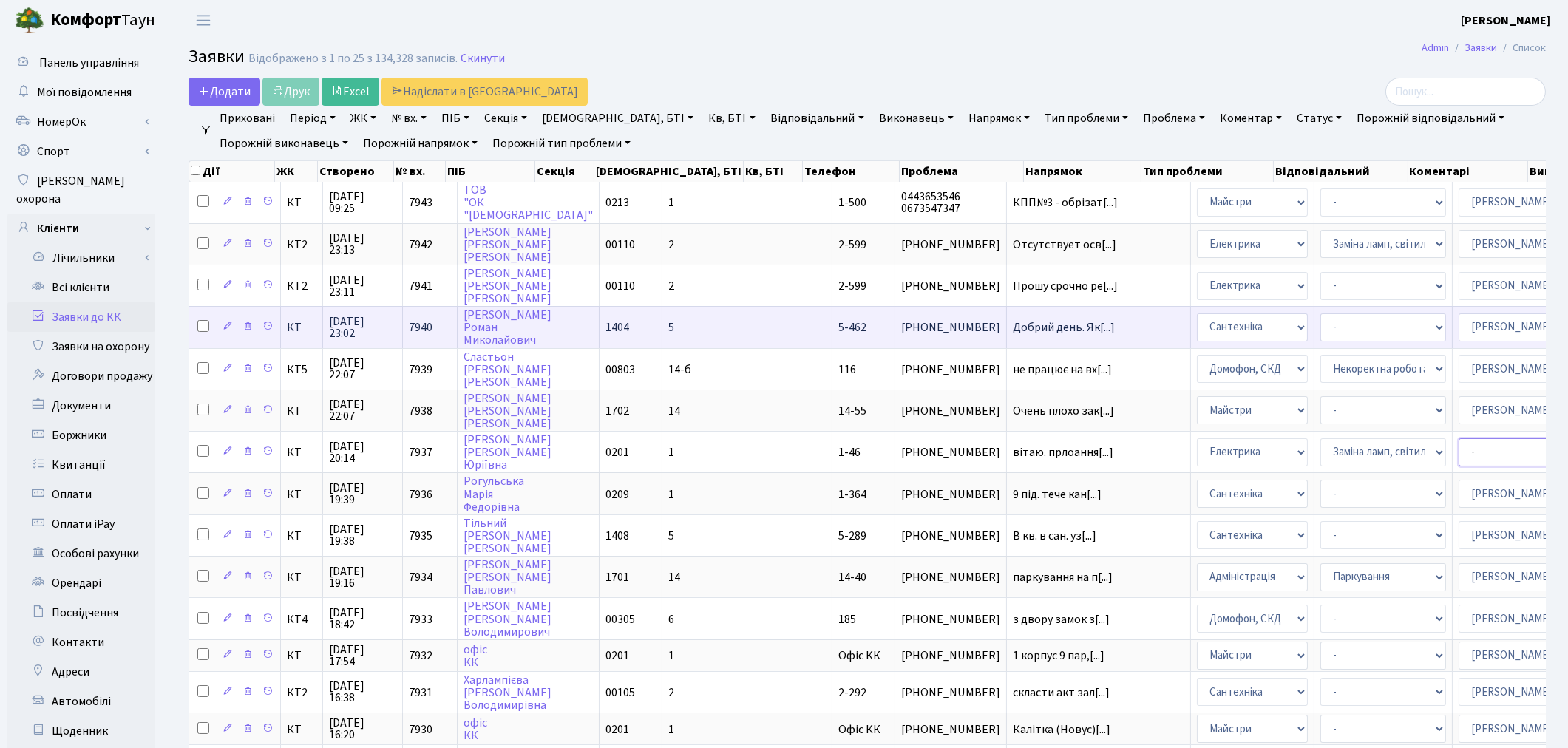
select select "22"
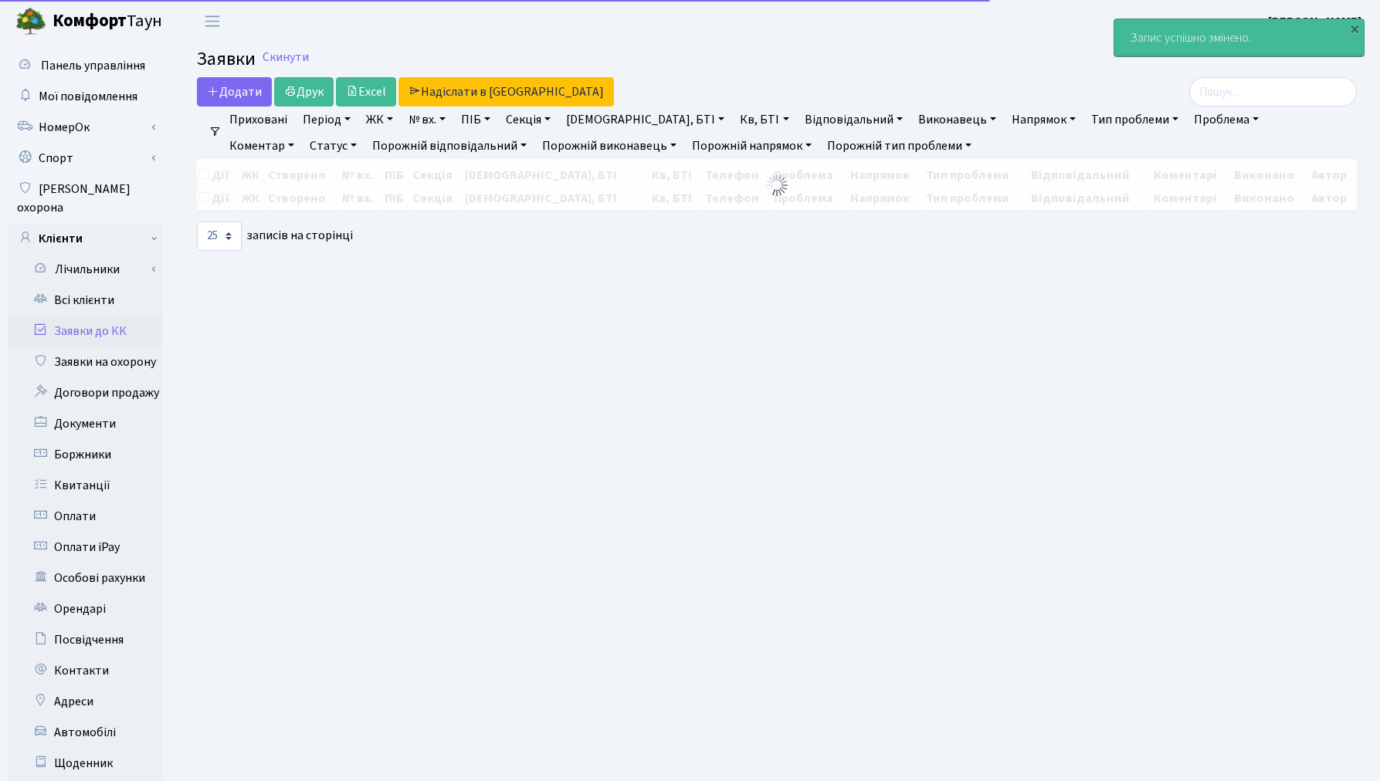
select select "25"
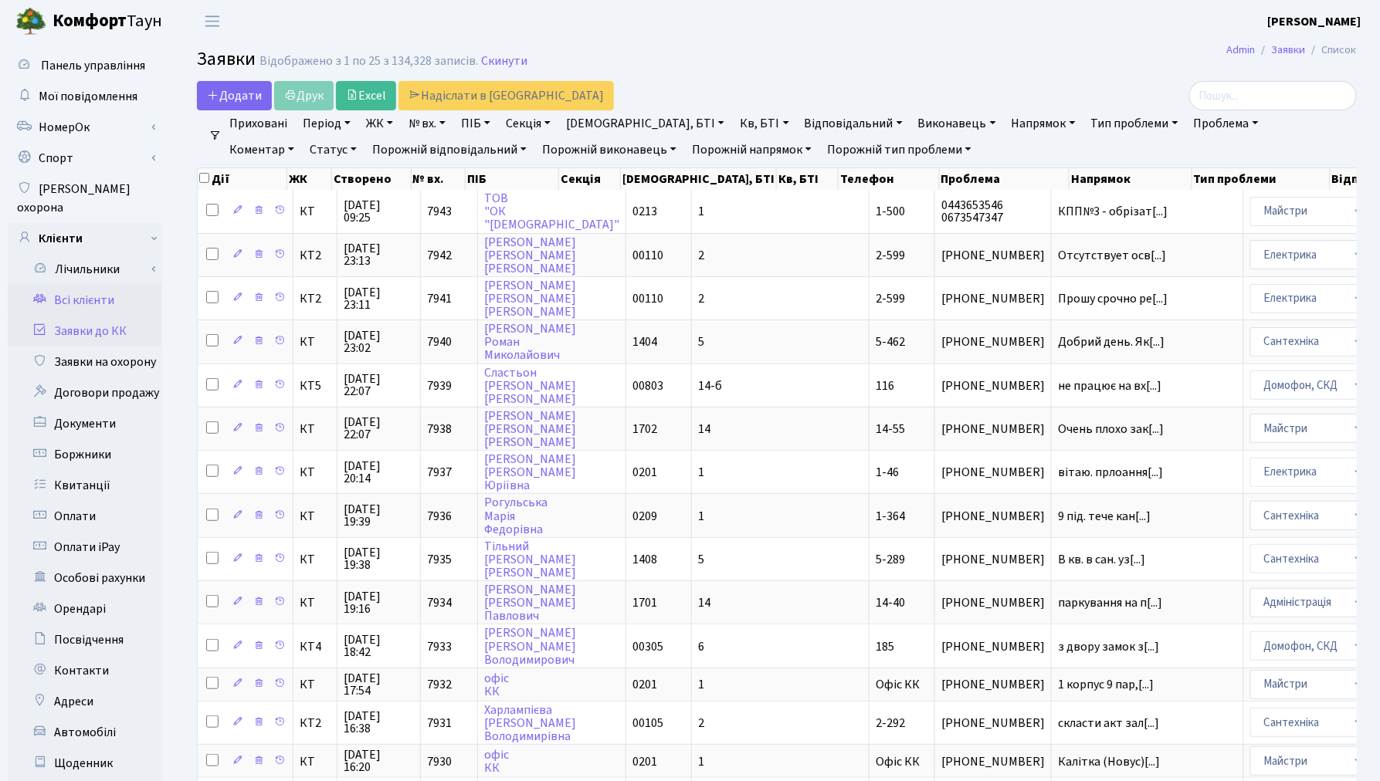
click at [102, 286] on link "Всі клієнти" at bounding box center [85, 300] width 154 height 31
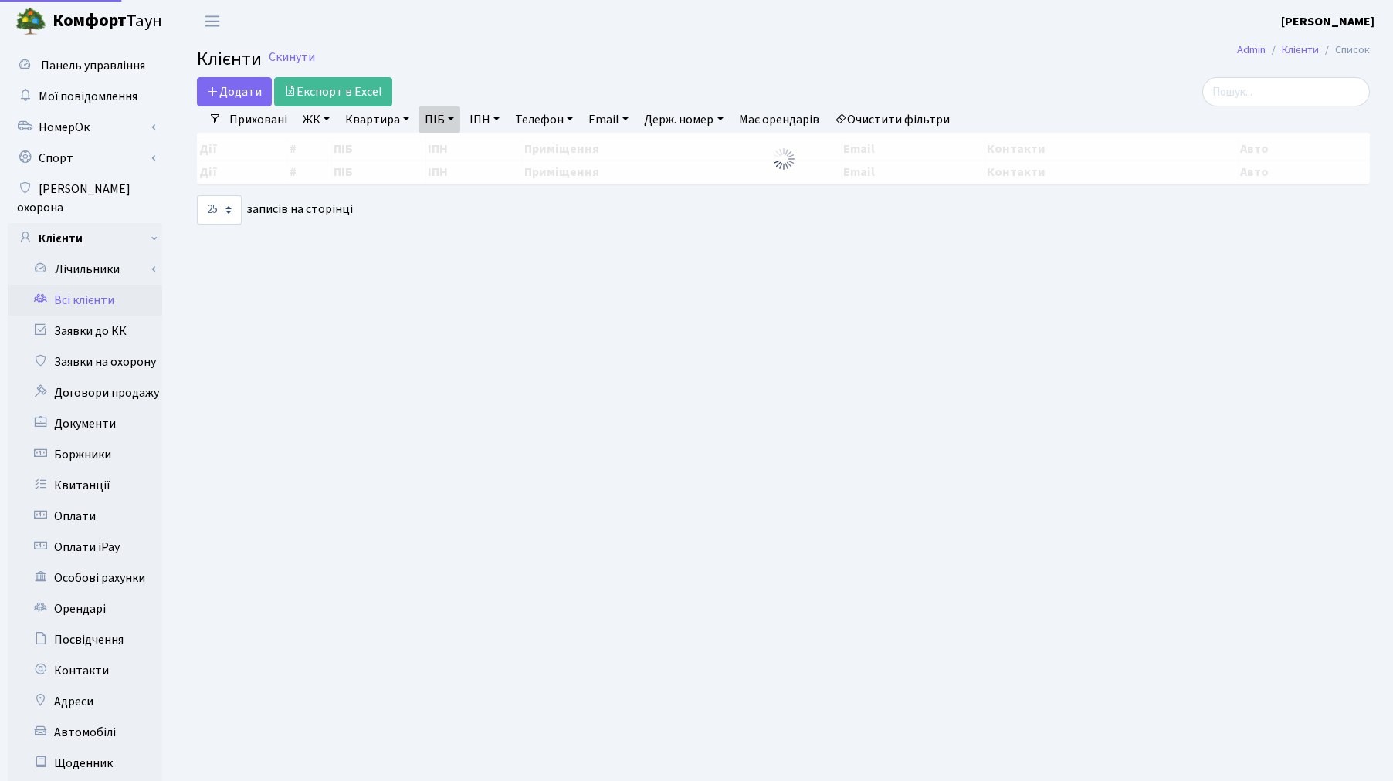
select select "25"
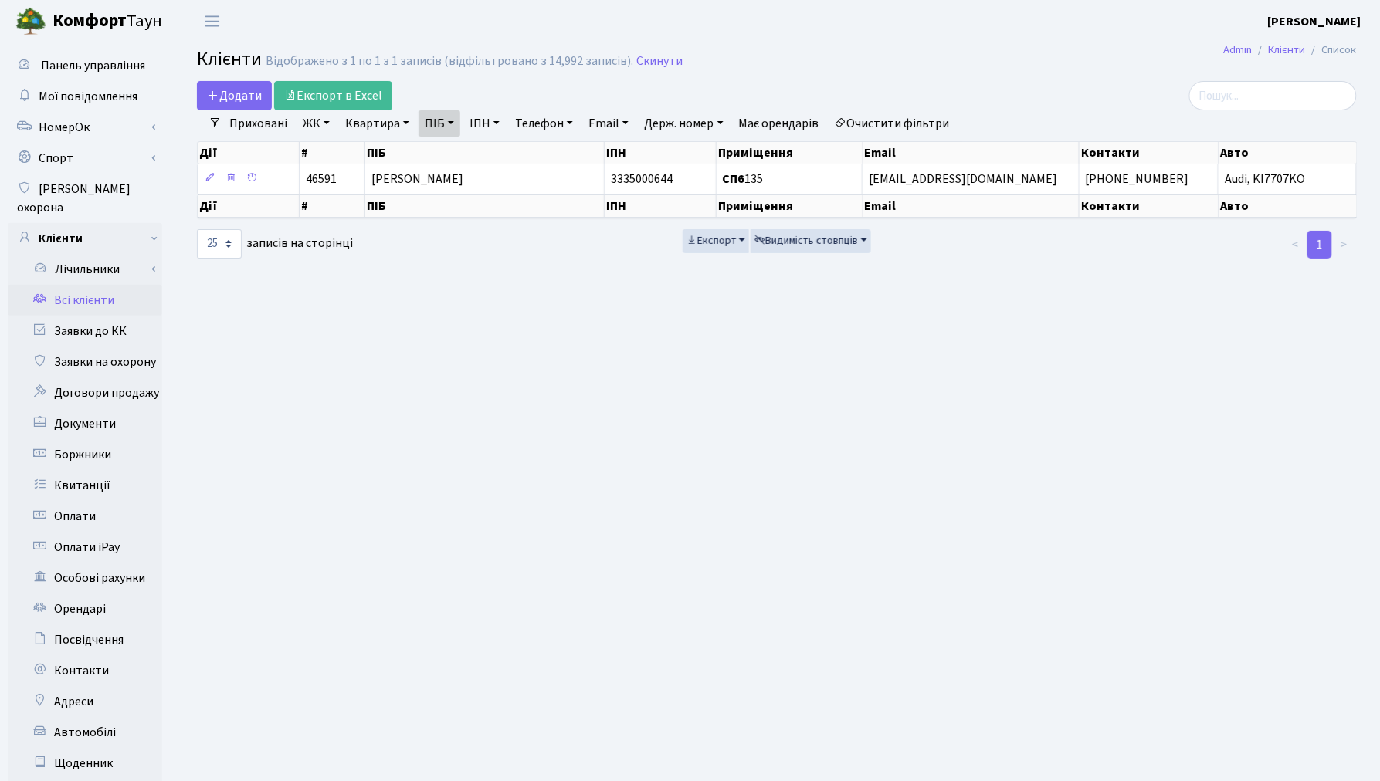
click at [922, 127] on link "Очистити фільтри" at bounding box center [892, 123] width 127 height 26
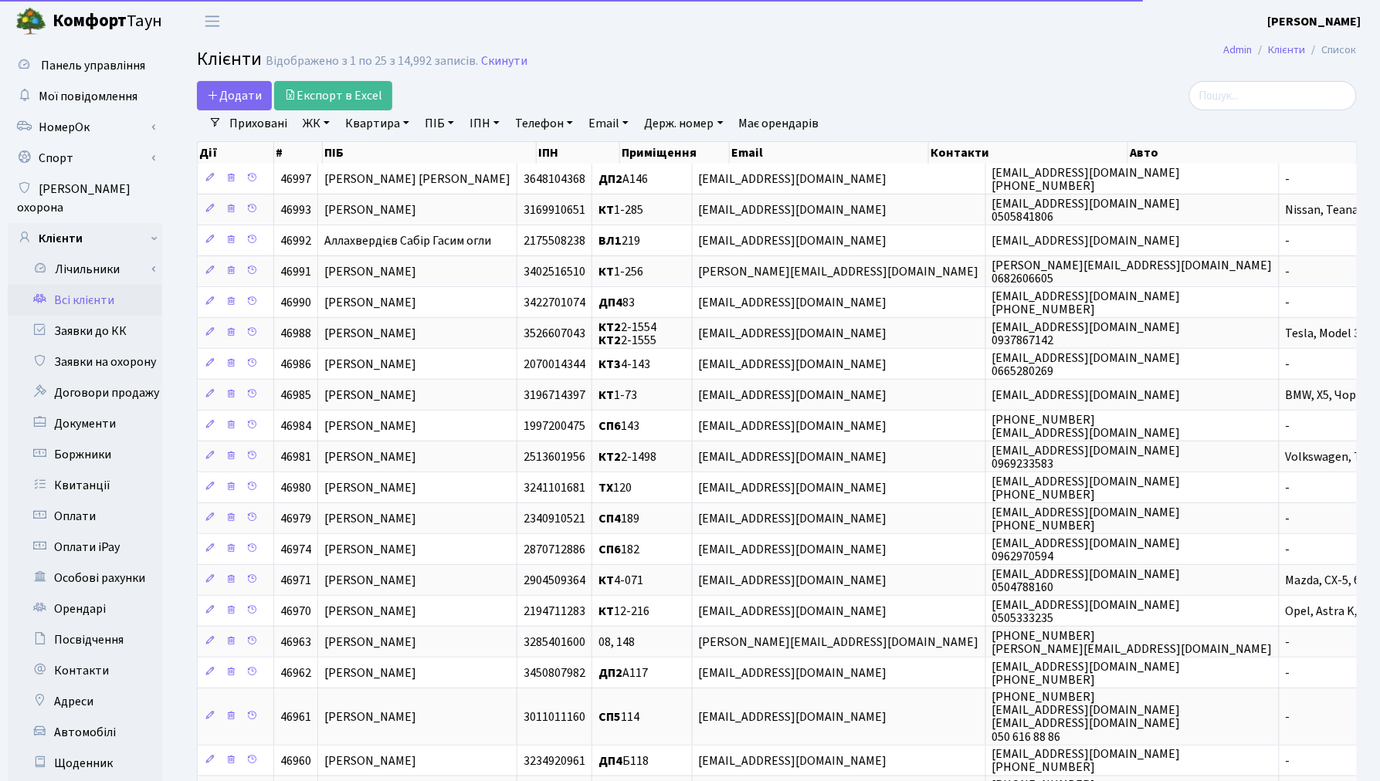
click at [374, 125] on link "Квартира" at bounding box center [377, 123] width 76 height 26
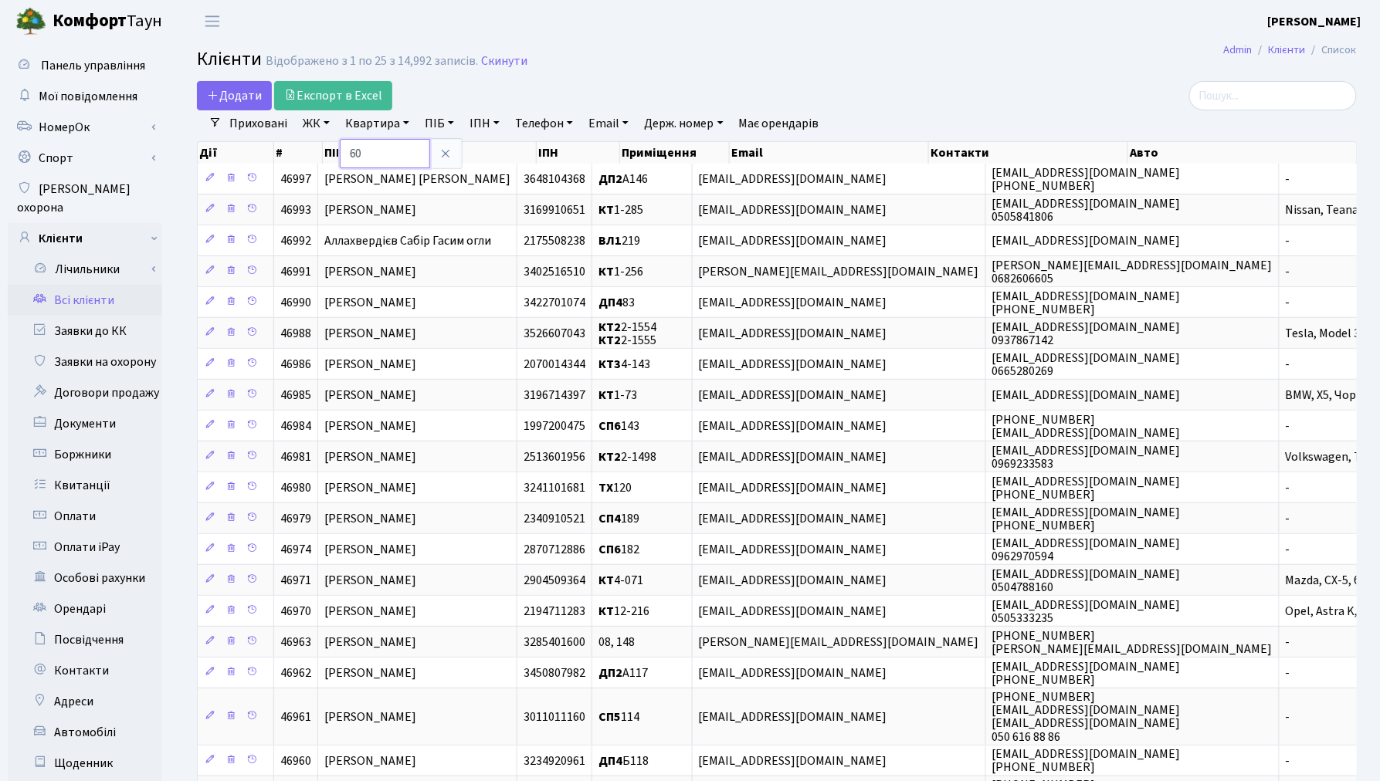
type input "60"
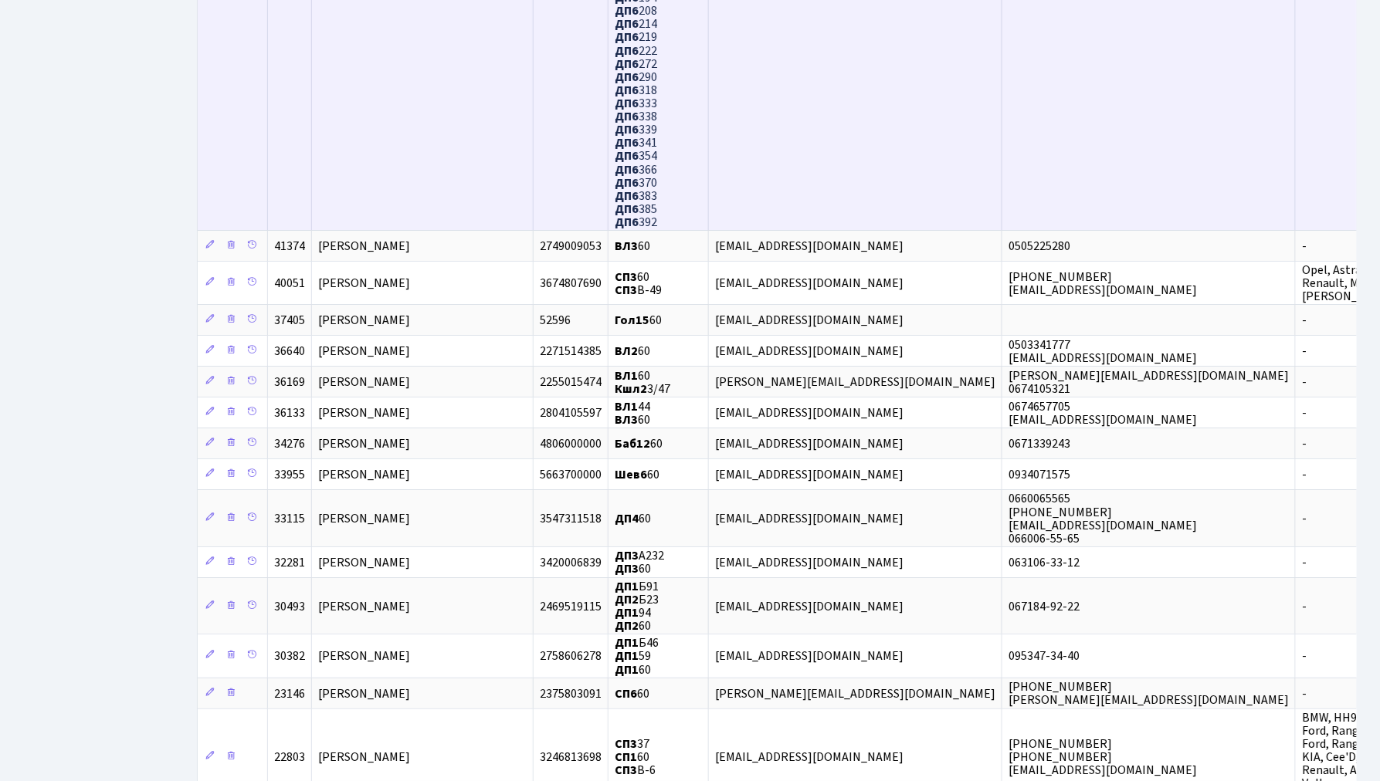
scroll to position [1458, 0]
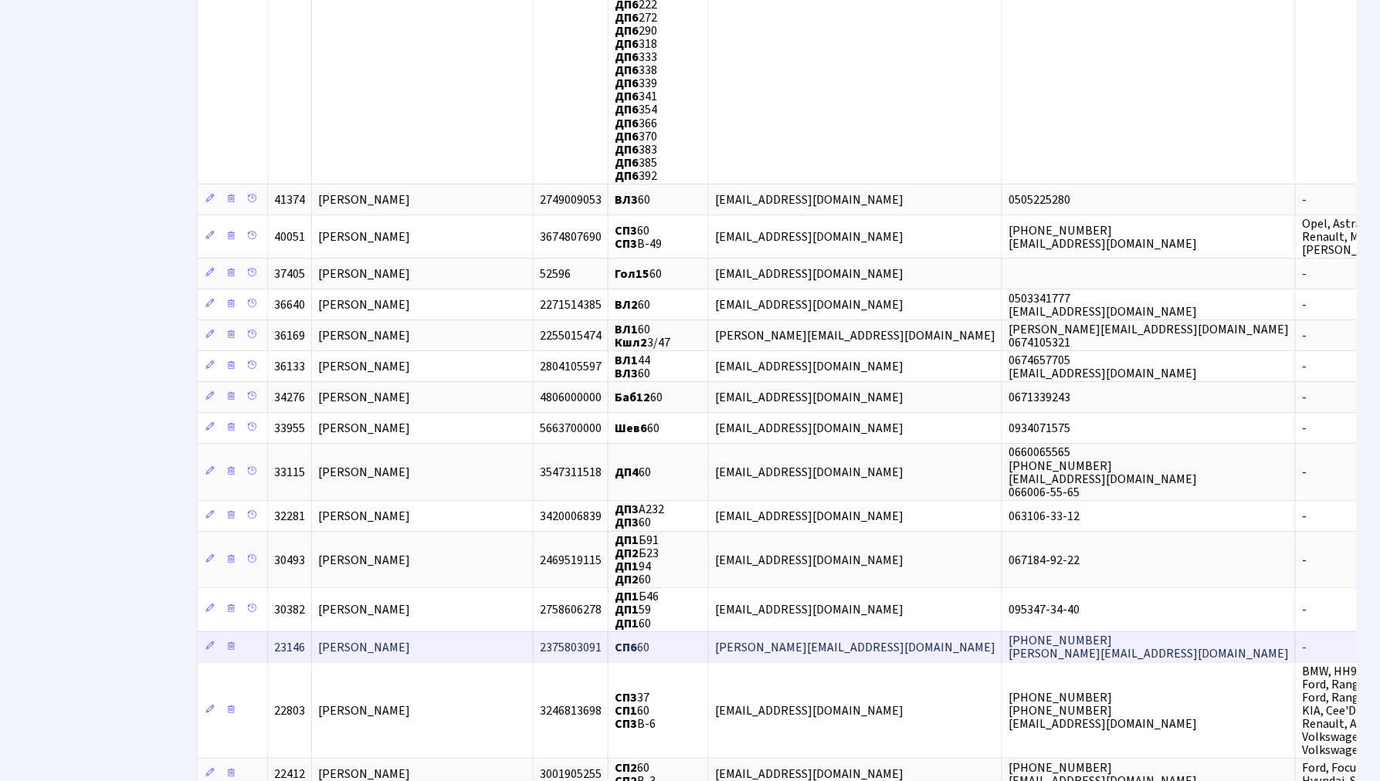
click at [474, 632] on td "[PERSON_NAME]" at bounding box center [423, 647] width 222 height 31
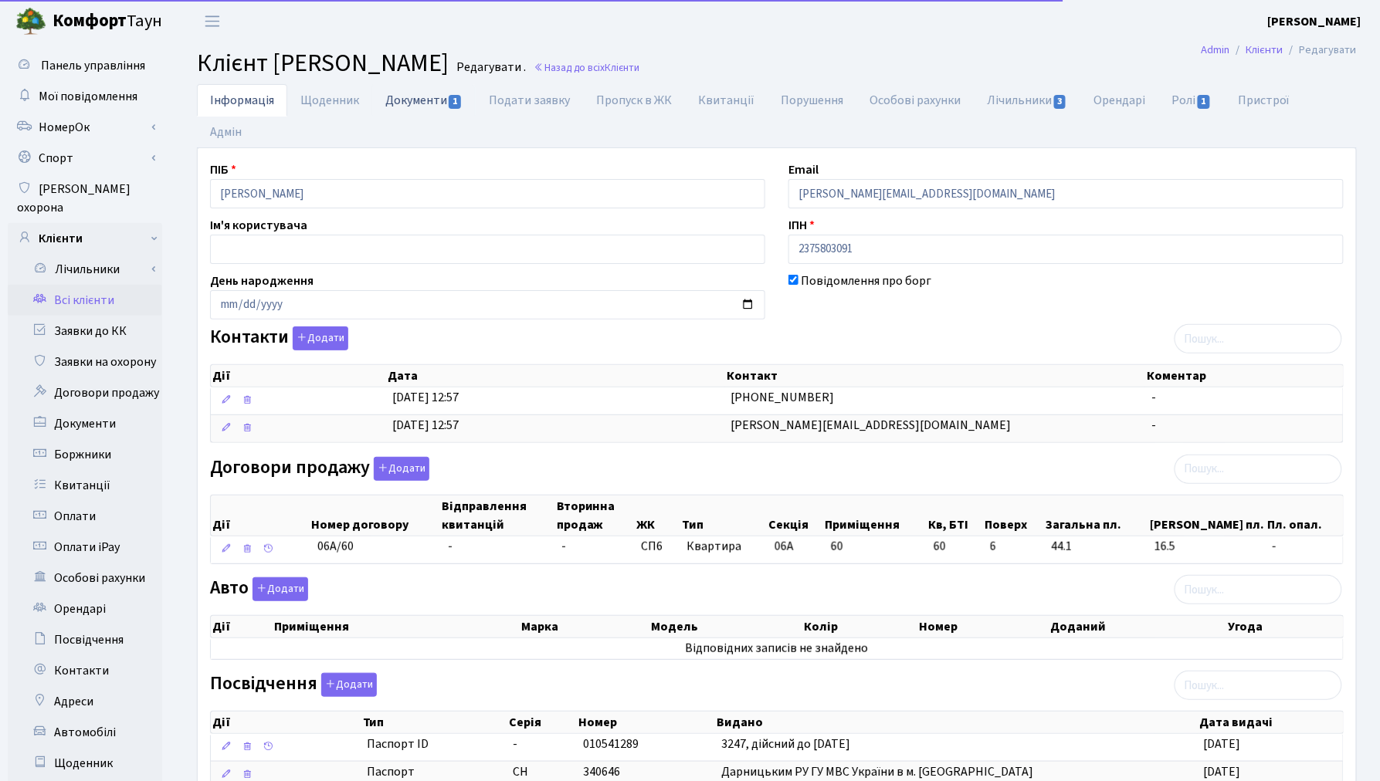
click at [418, 107] on link "Документи 1" at bounding box center [423, 100] width 103 height 32
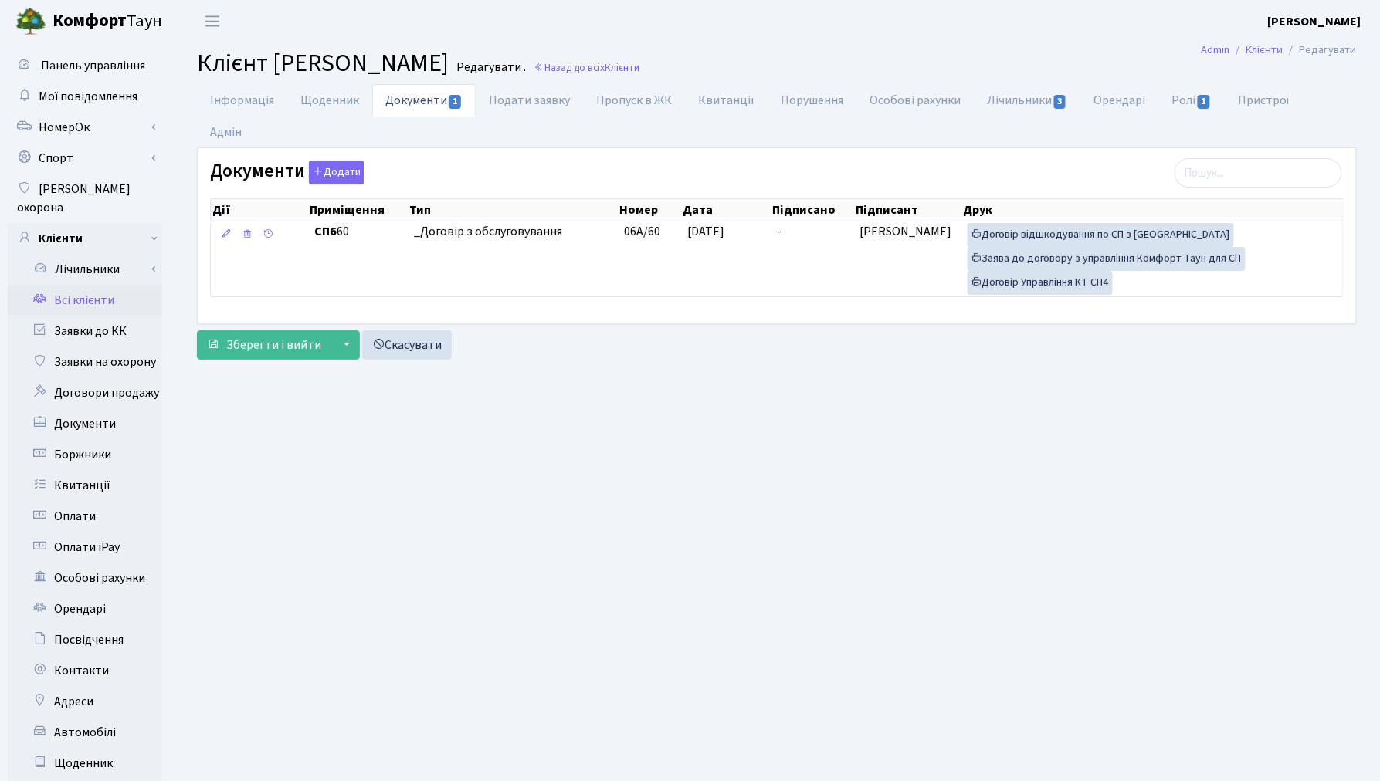
click at [81, 286] on link "Всі клієнти" at bounding box center [85, 300] width 154 height 31
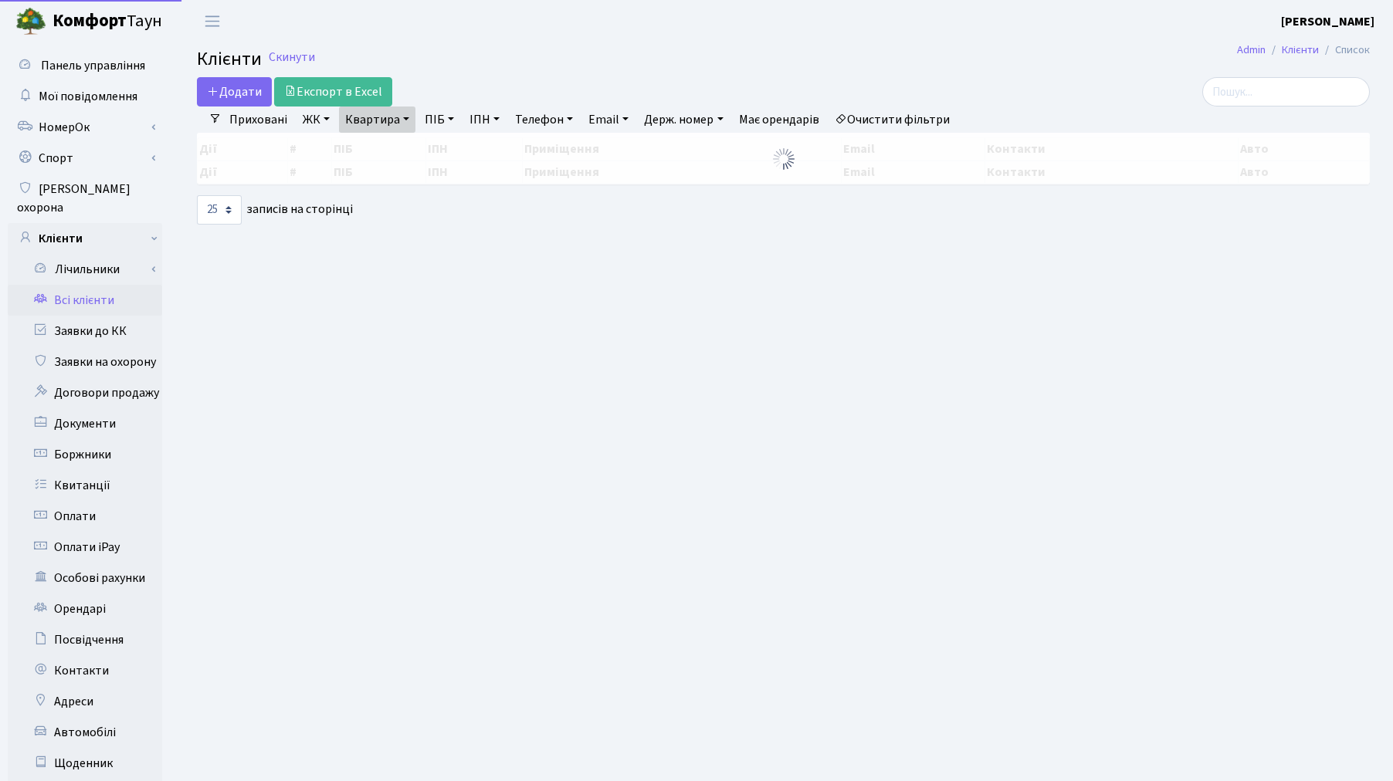
select select "25"
click at [389, 116] on link "Квартира" at bounding box center [377, 120] width 76 height 26
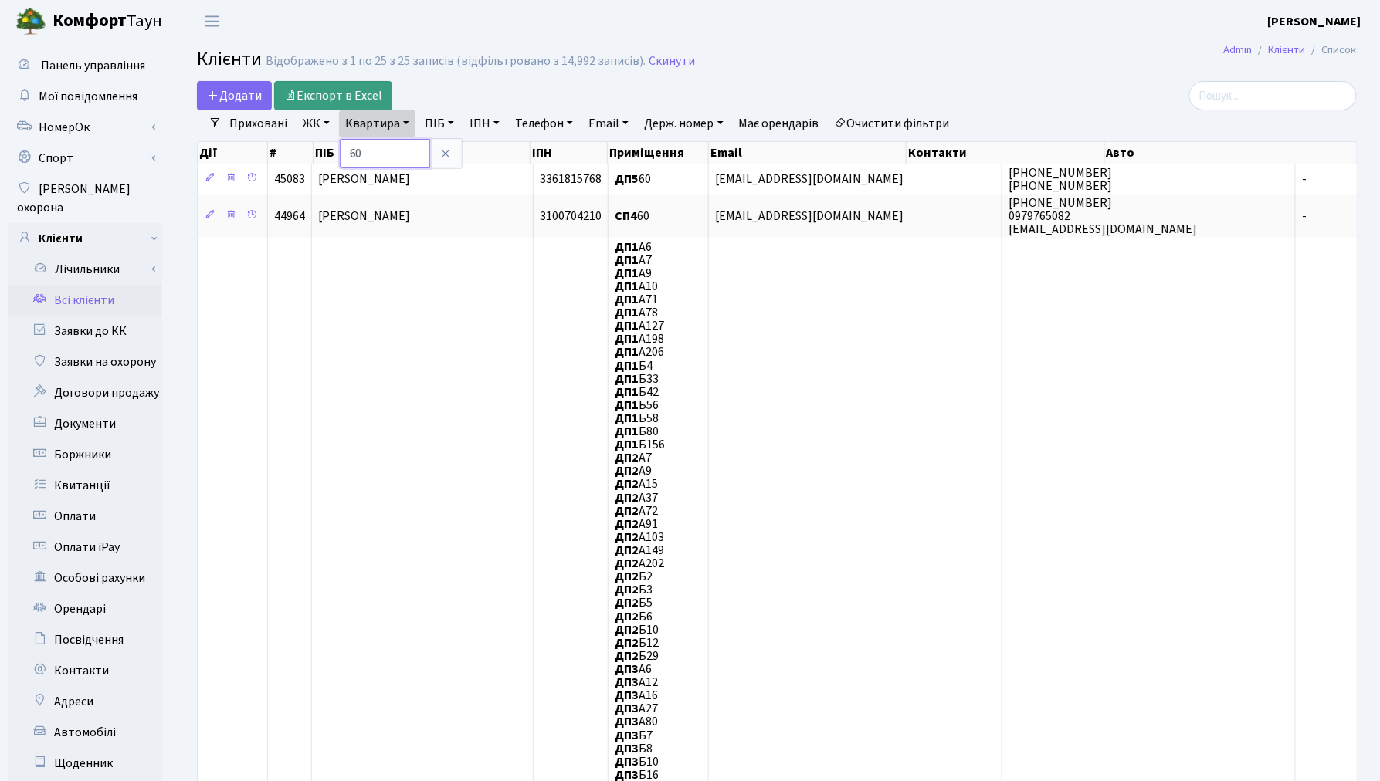
type input "0"
type input "п051"
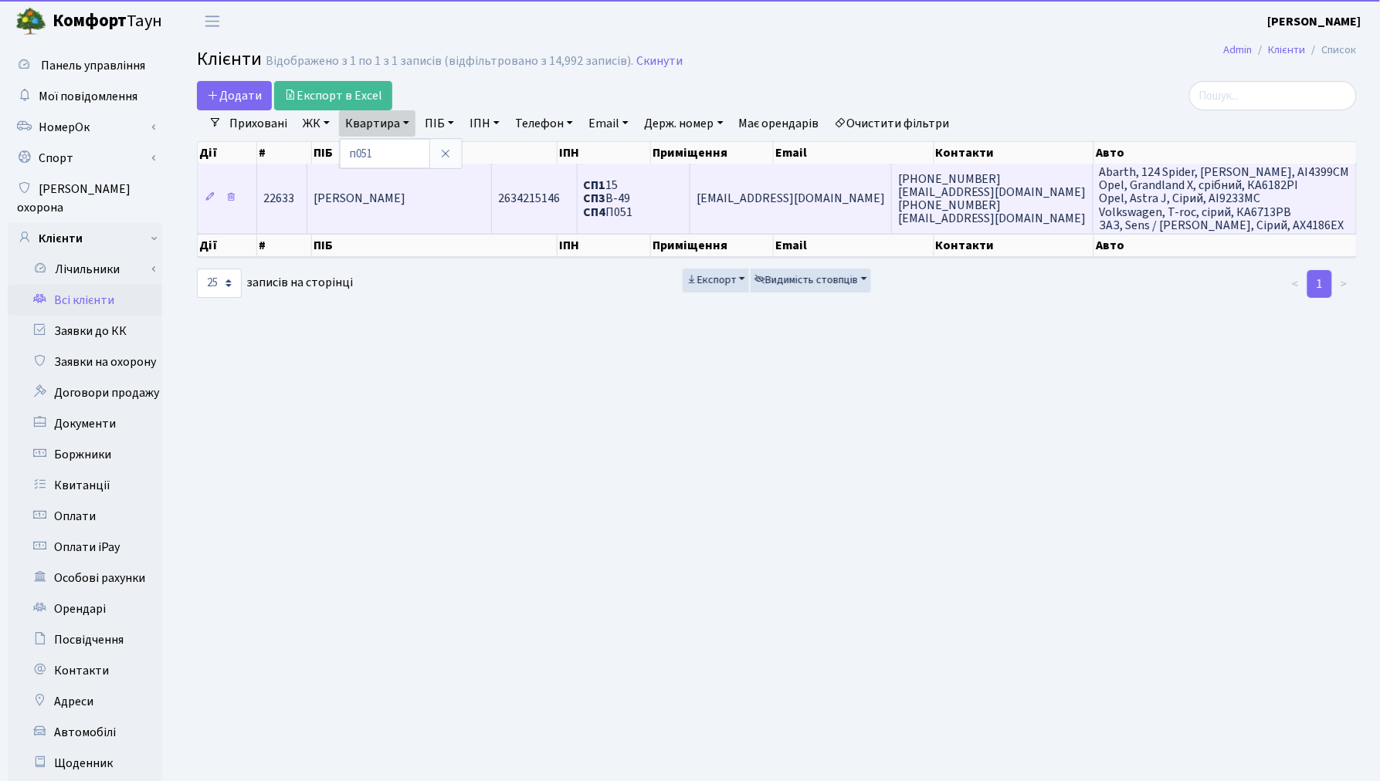
click at [402, 205] on span "[PERSON_NAME]" at bounding box center [360, 199] width 92 height 17
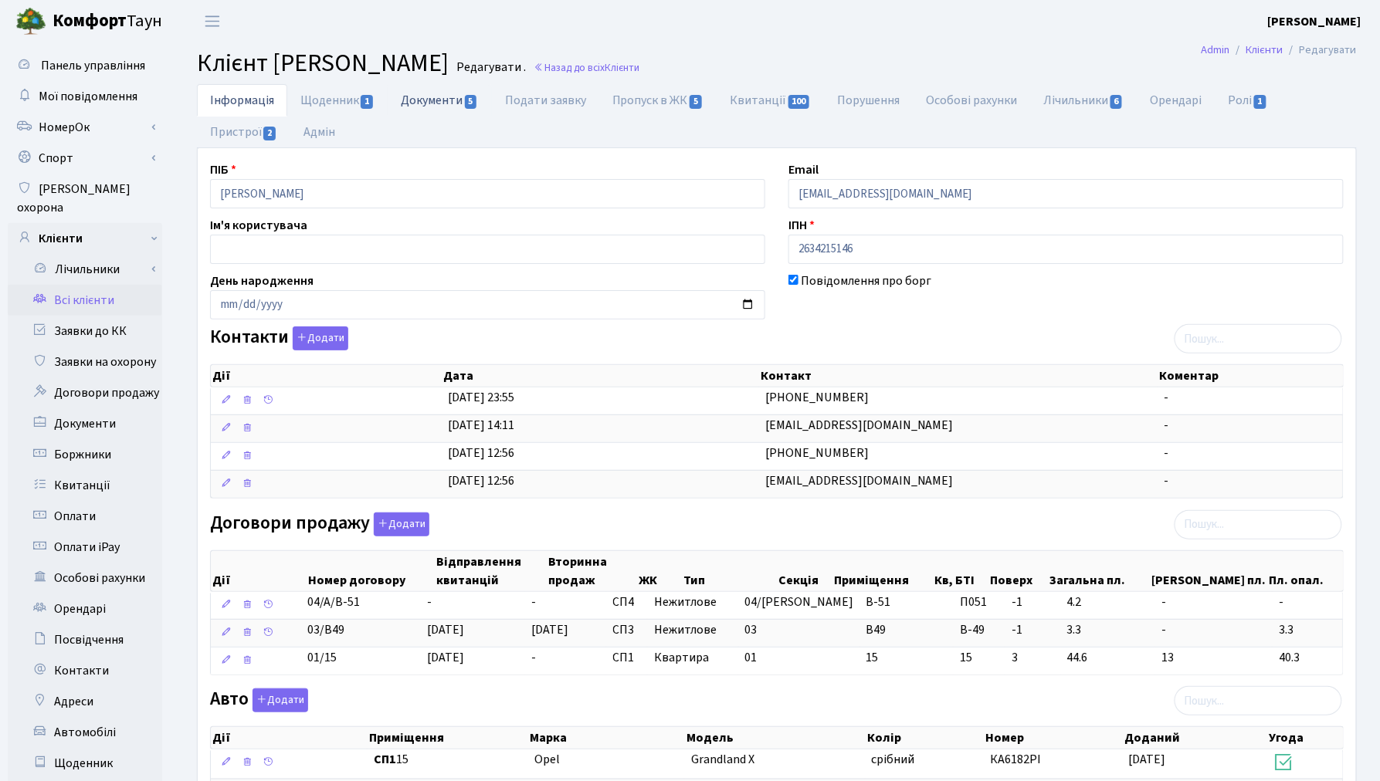
click at [423, 107] on link "Документи 5" at bounding box center [439, 100] width 103 height 32
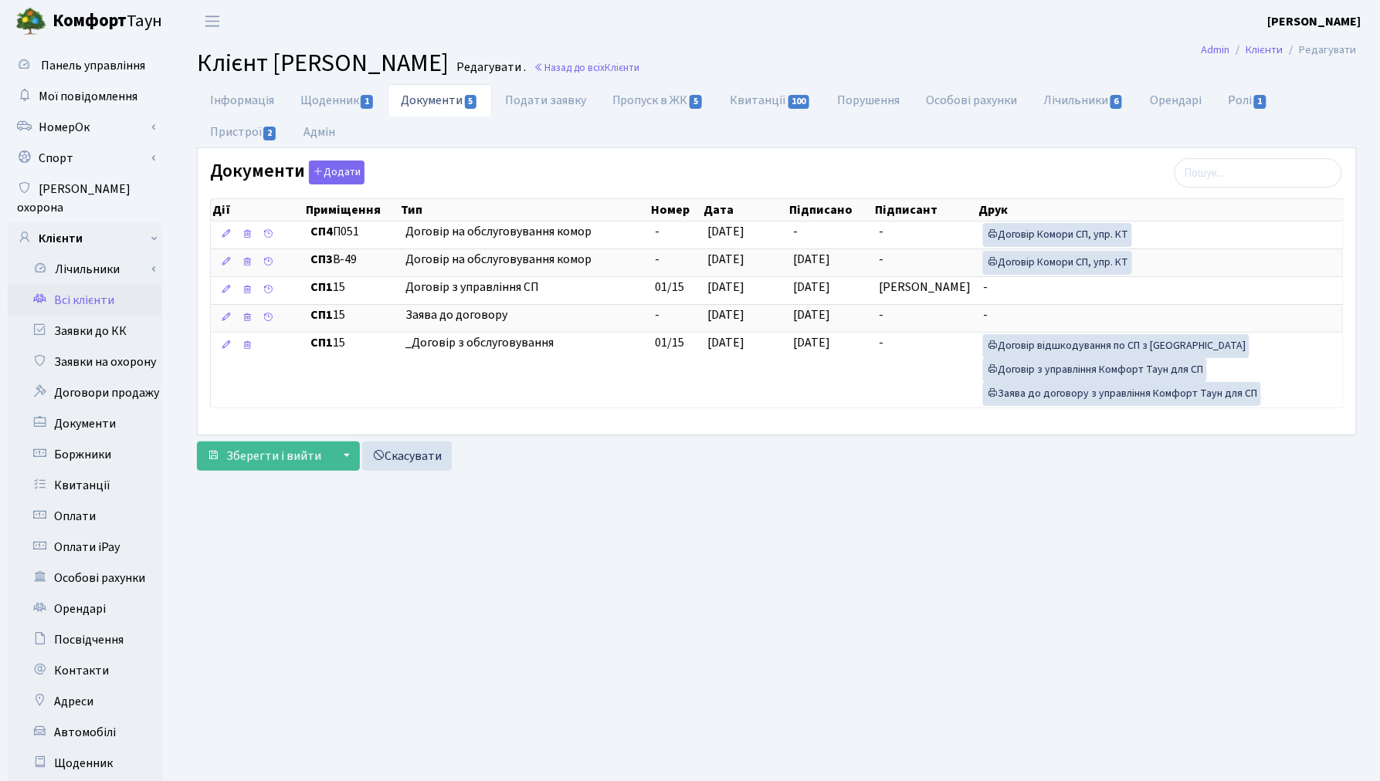
click at [102, 285] on link "Всі клієнти" at bounding box center [85, 300] width 154 height 31
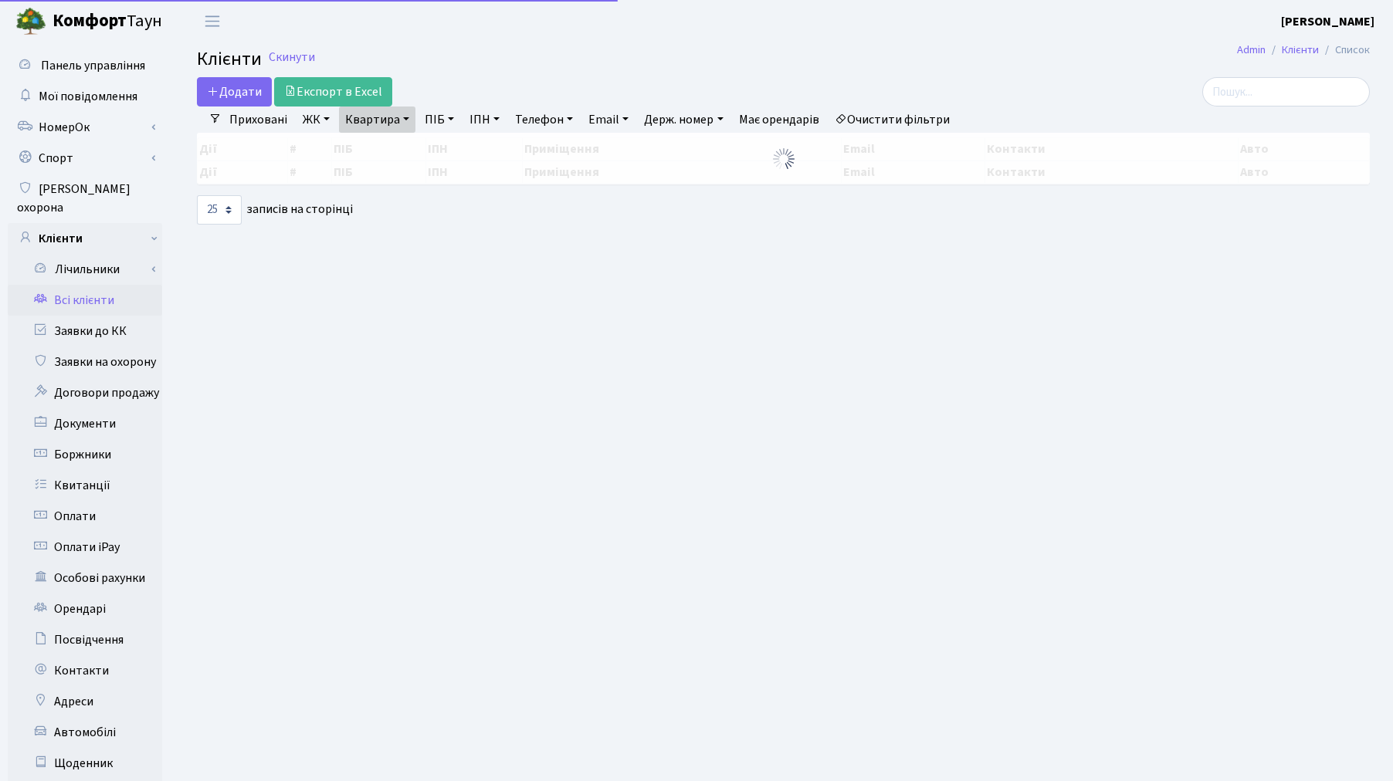
select select "25"
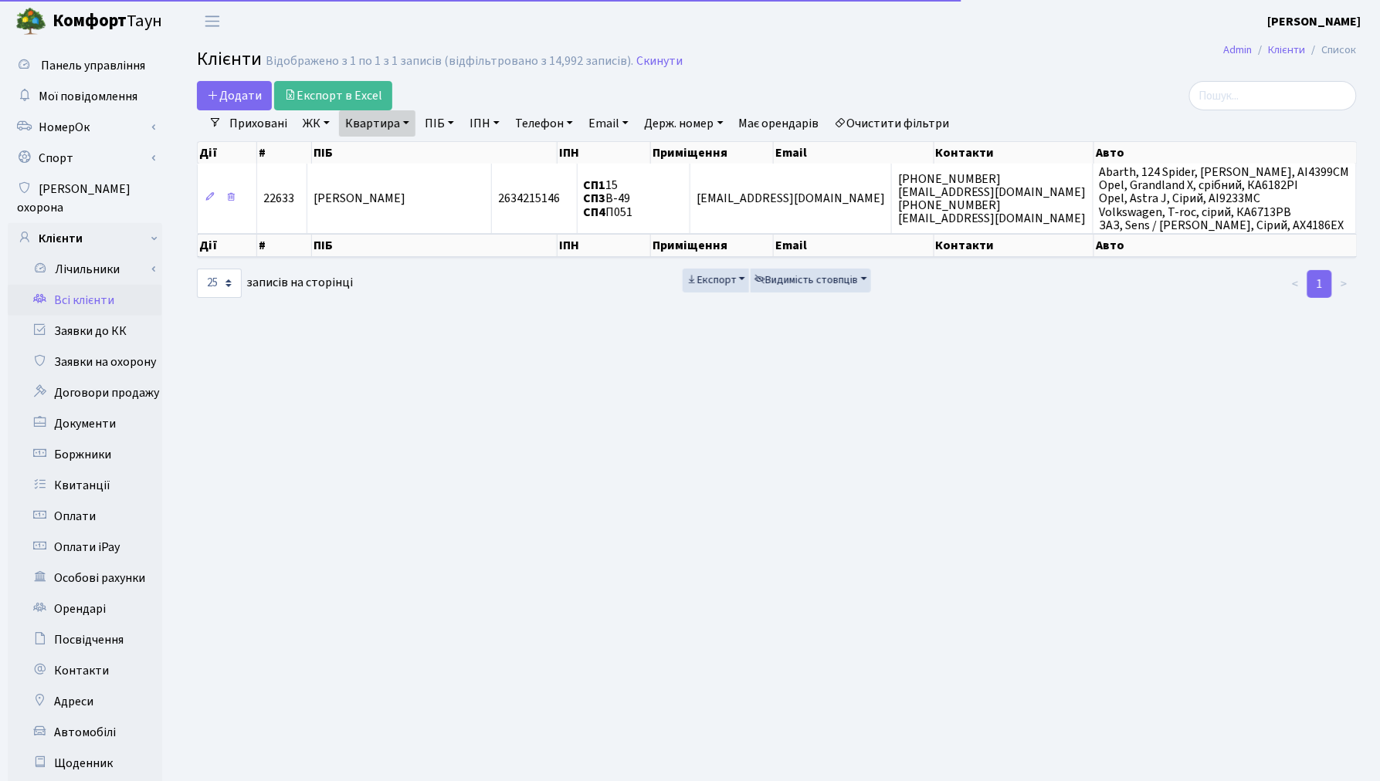
click at [361, 114] on link "Квартира" at bounding box center [377, 123] width 76 height 26
click at [405, 160] on input "п051" at bounding box center [385, 153] width 90 height 29
type input "п"
type input "144"
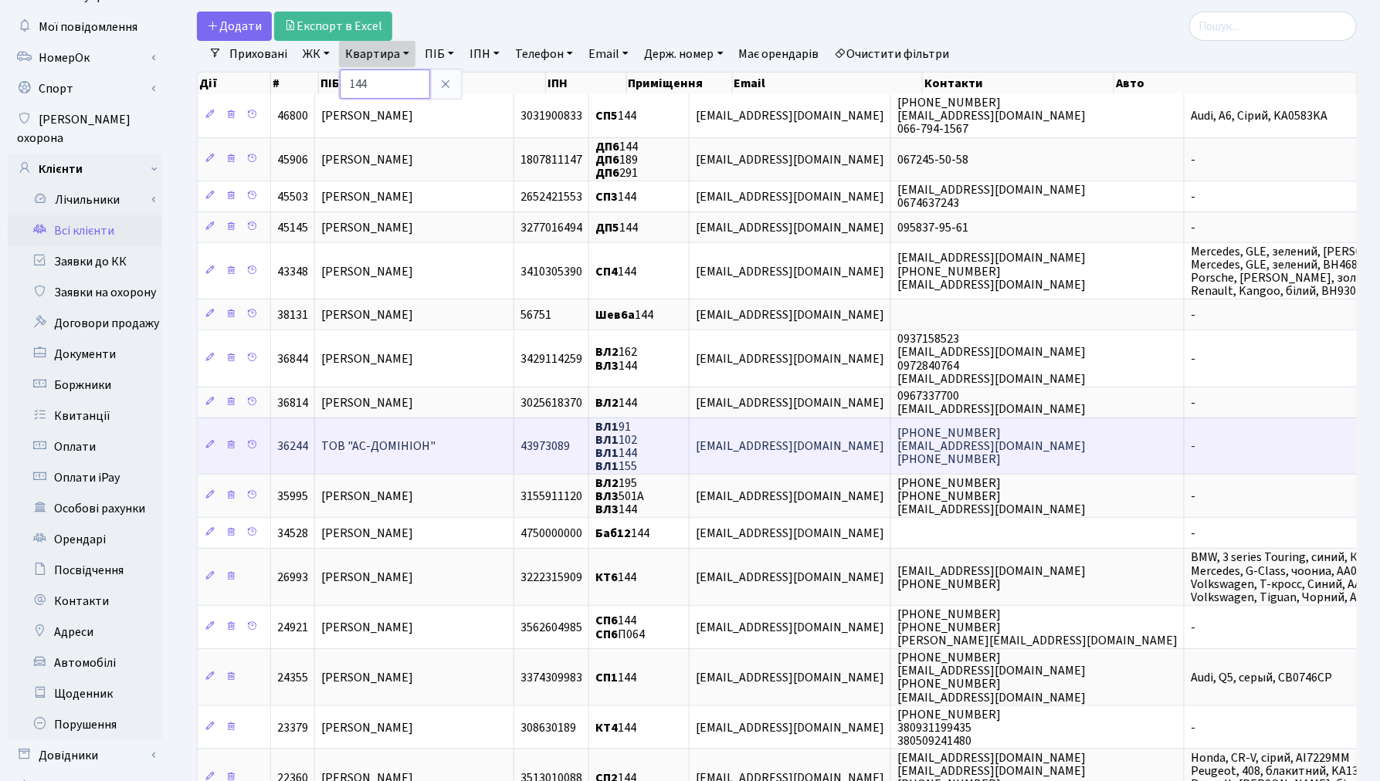
scroll to position [171, 0]
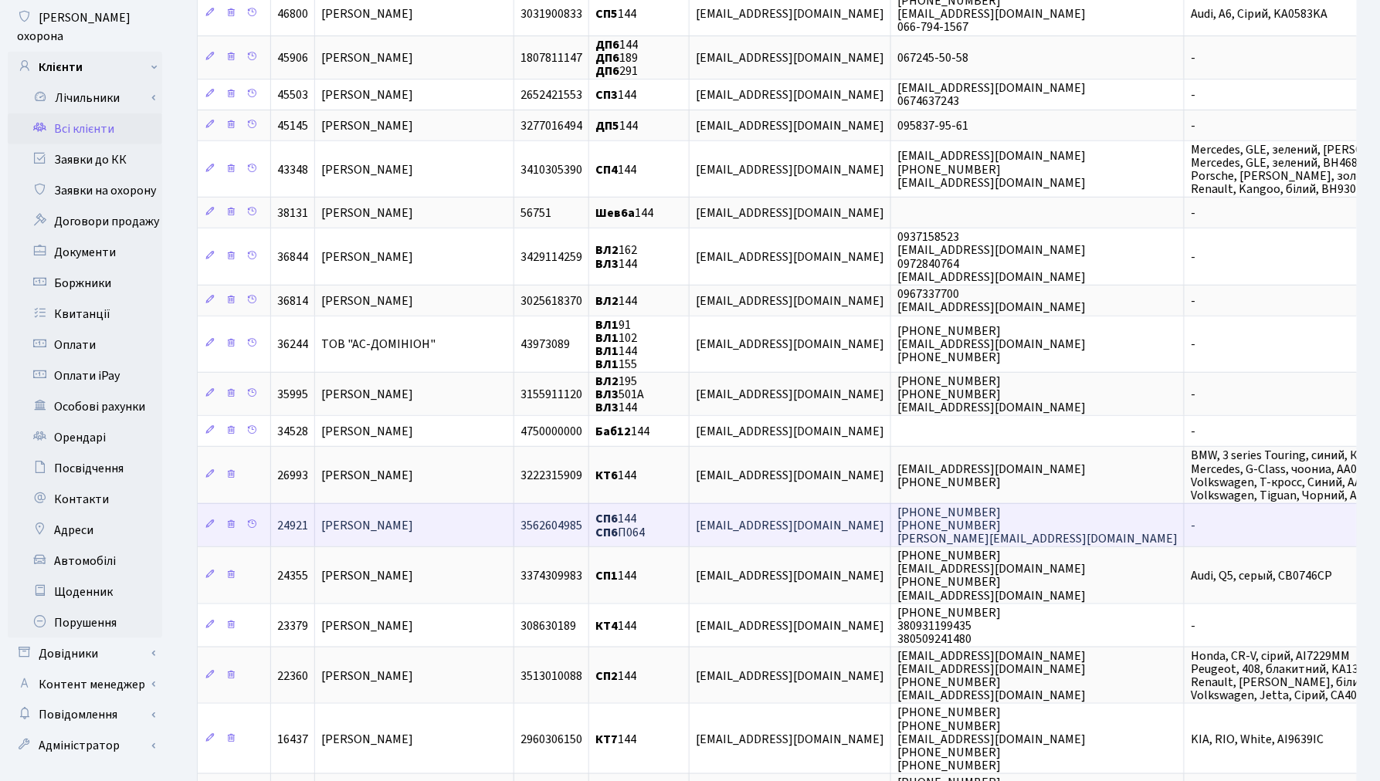
click at [413, 517] on span "[PERSON_NAME]" at bounding box center [367, 525] width 92 height 17
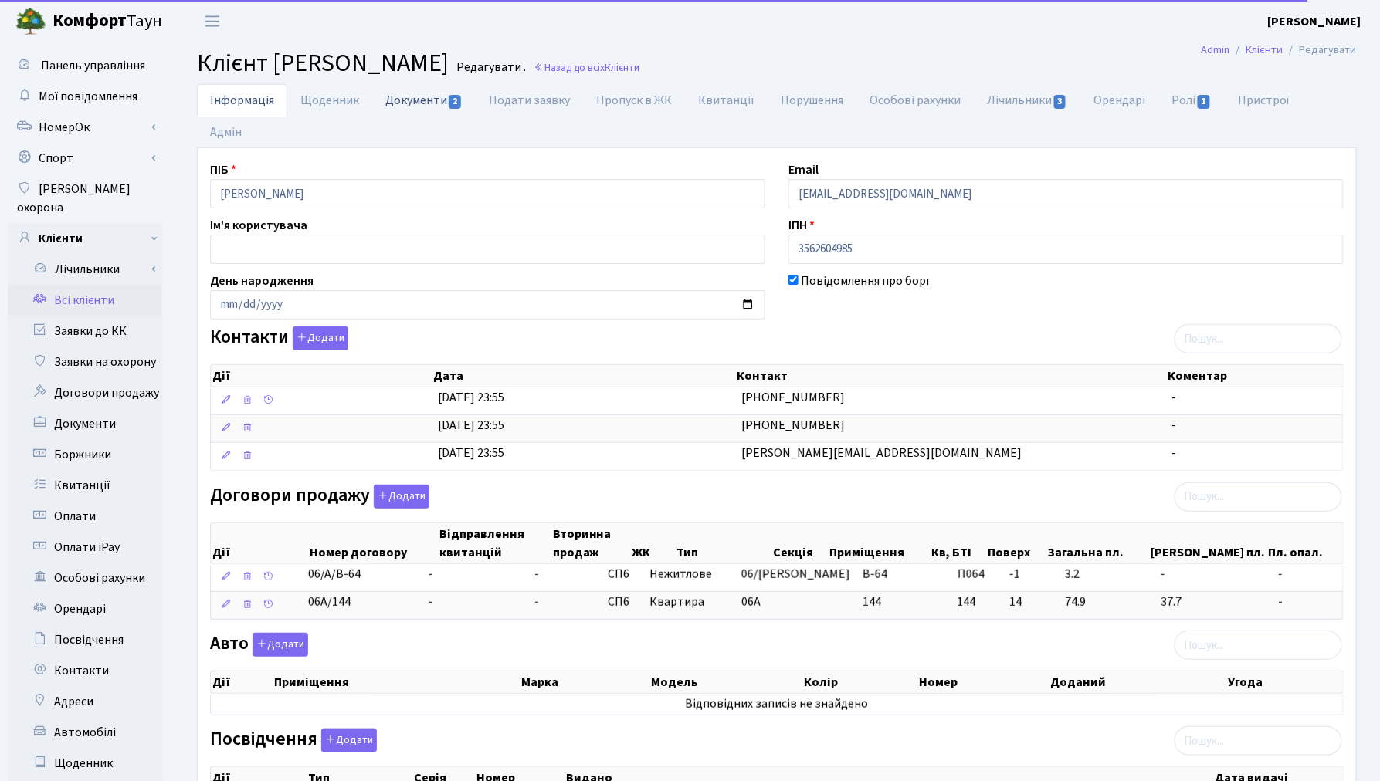
click at [405, 109] on link "Документи 2" at bounding box center [423, 100] width 103 height 32
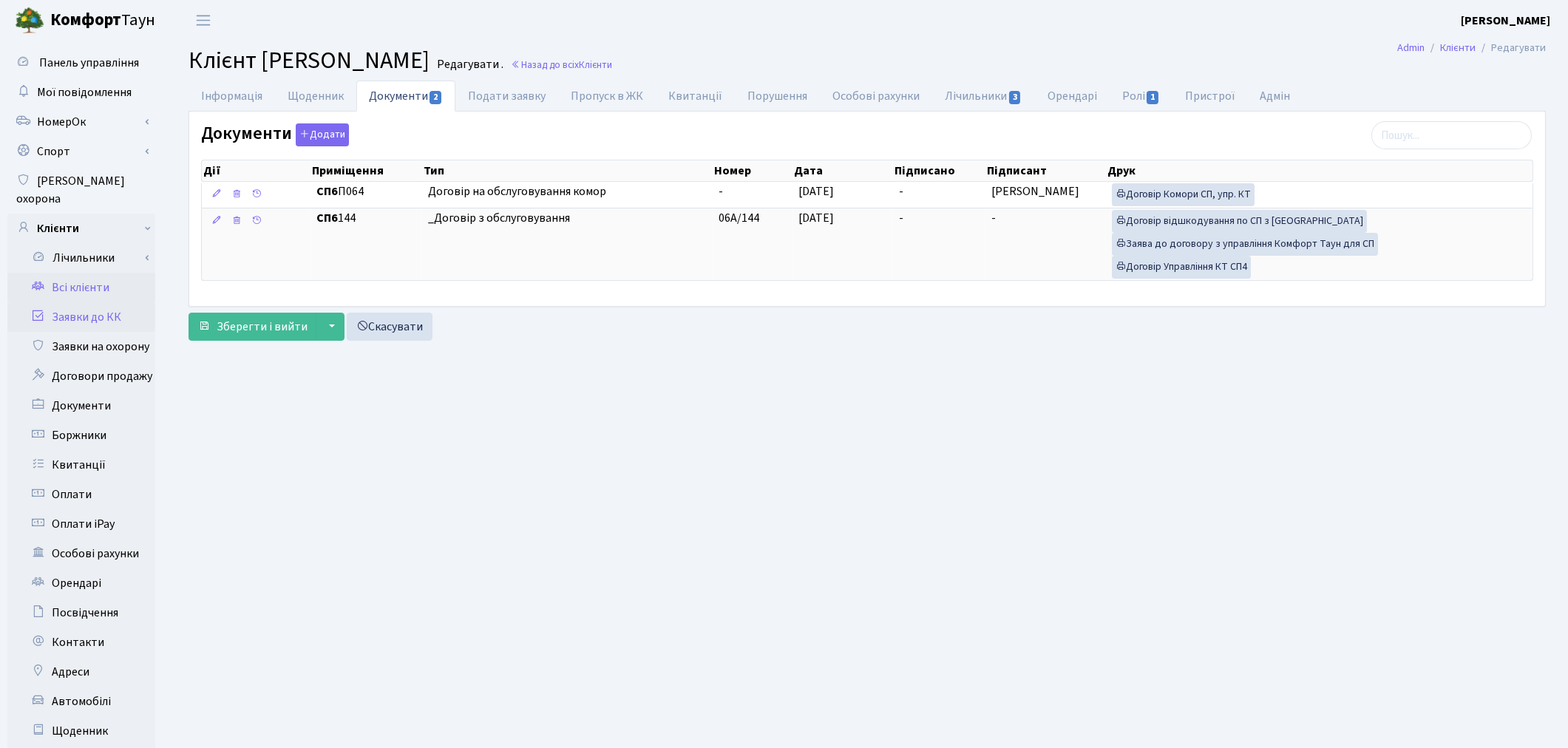
click at [97, 303] on link "Заявки до КК" at bounding box center [81, 317] width 147 height 30
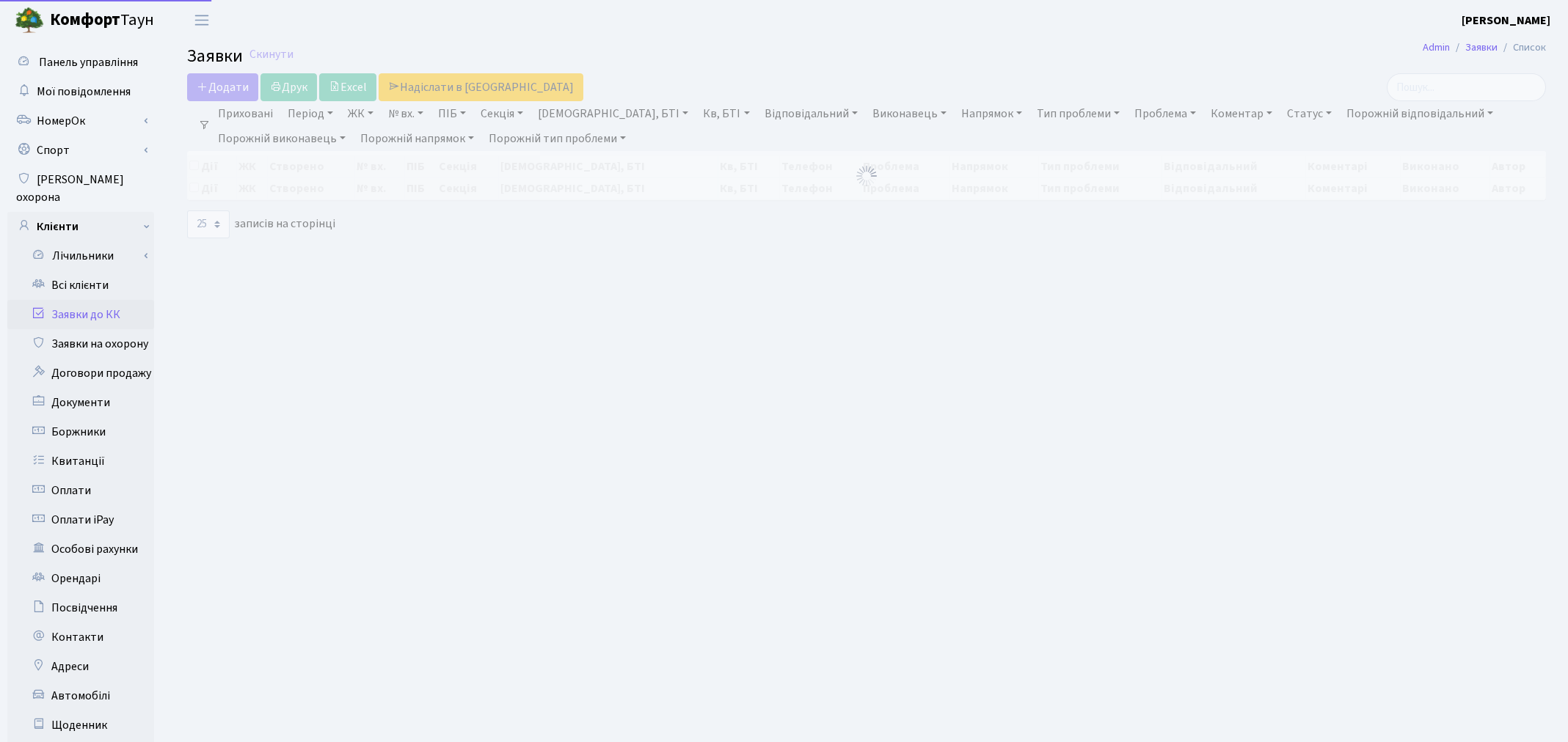
select select "25"
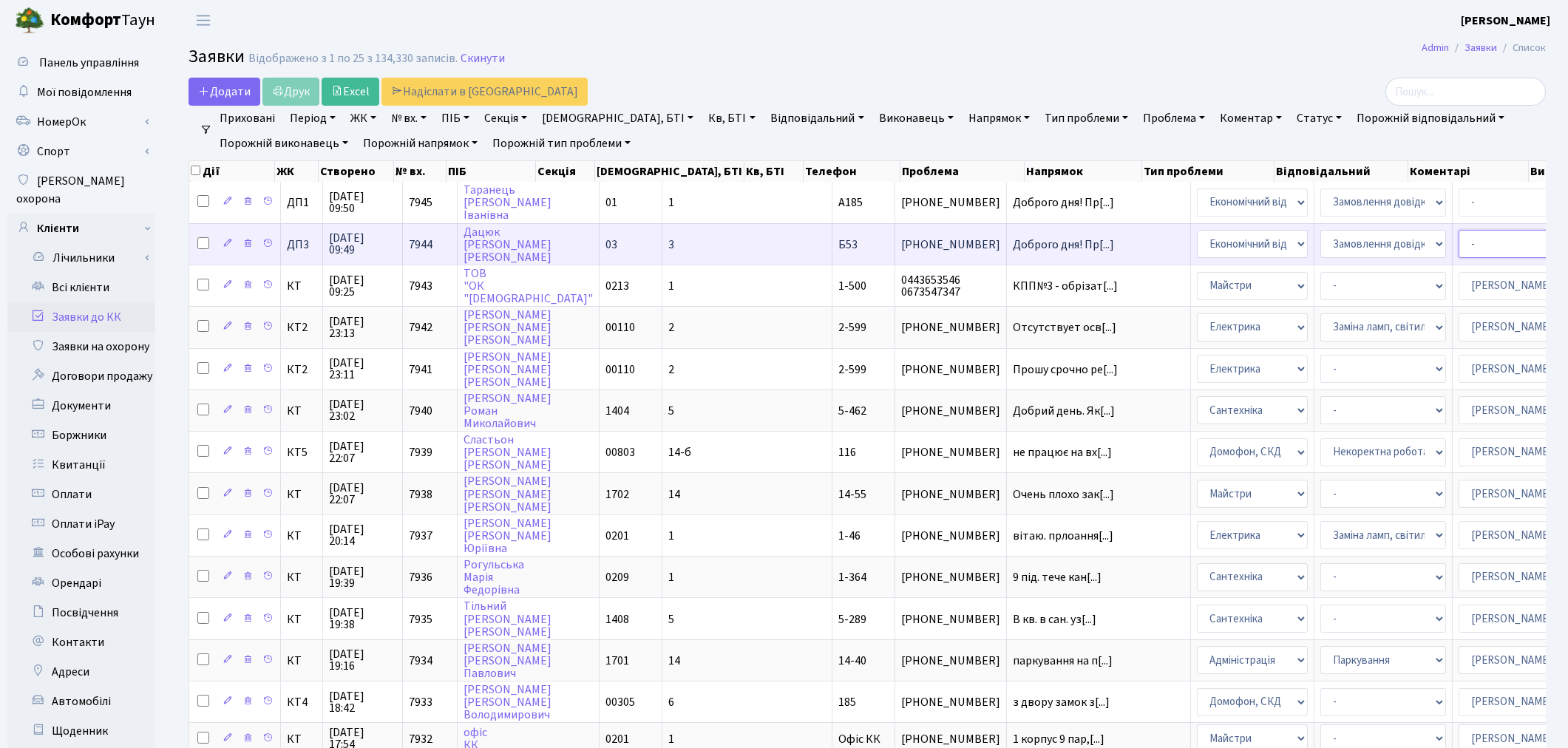
click at [1459, 245] on select "- Адміністратор ЖК КТ [PERSON_NAME] [PERSON_NAME] [PERSON_NAME]Ю. [PERSON_NAME]…" at bounding box center [1521, 243] width 125 height 28
select select "33"
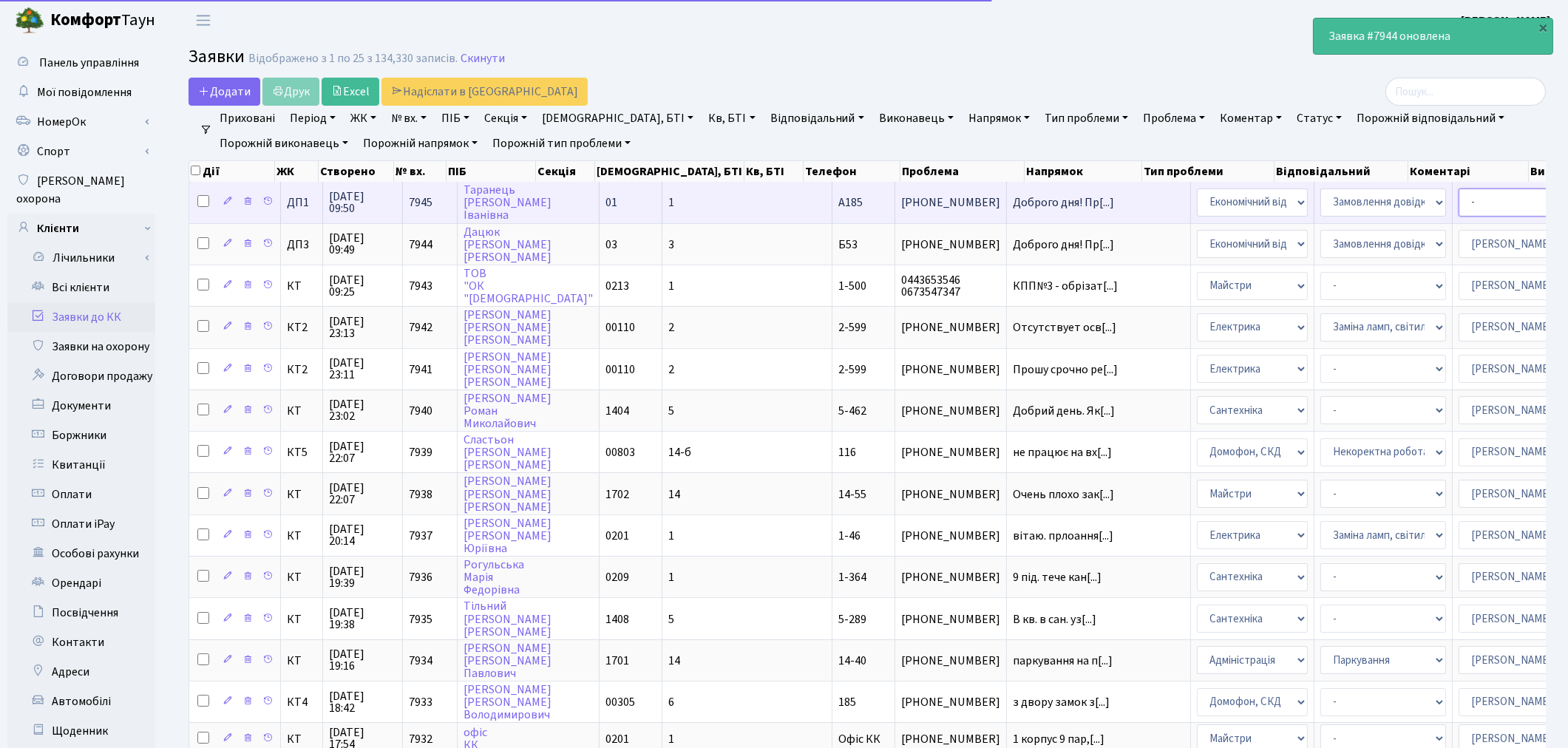
click at [1459, 205] on select "- Адміністратор ЖК КТ [PERSON_NAME] [PERSON_NAME] [PERSON_NAME]Ю. [PERSON_NAME]…" at bounding box center [1521, 202] width 125 height 28
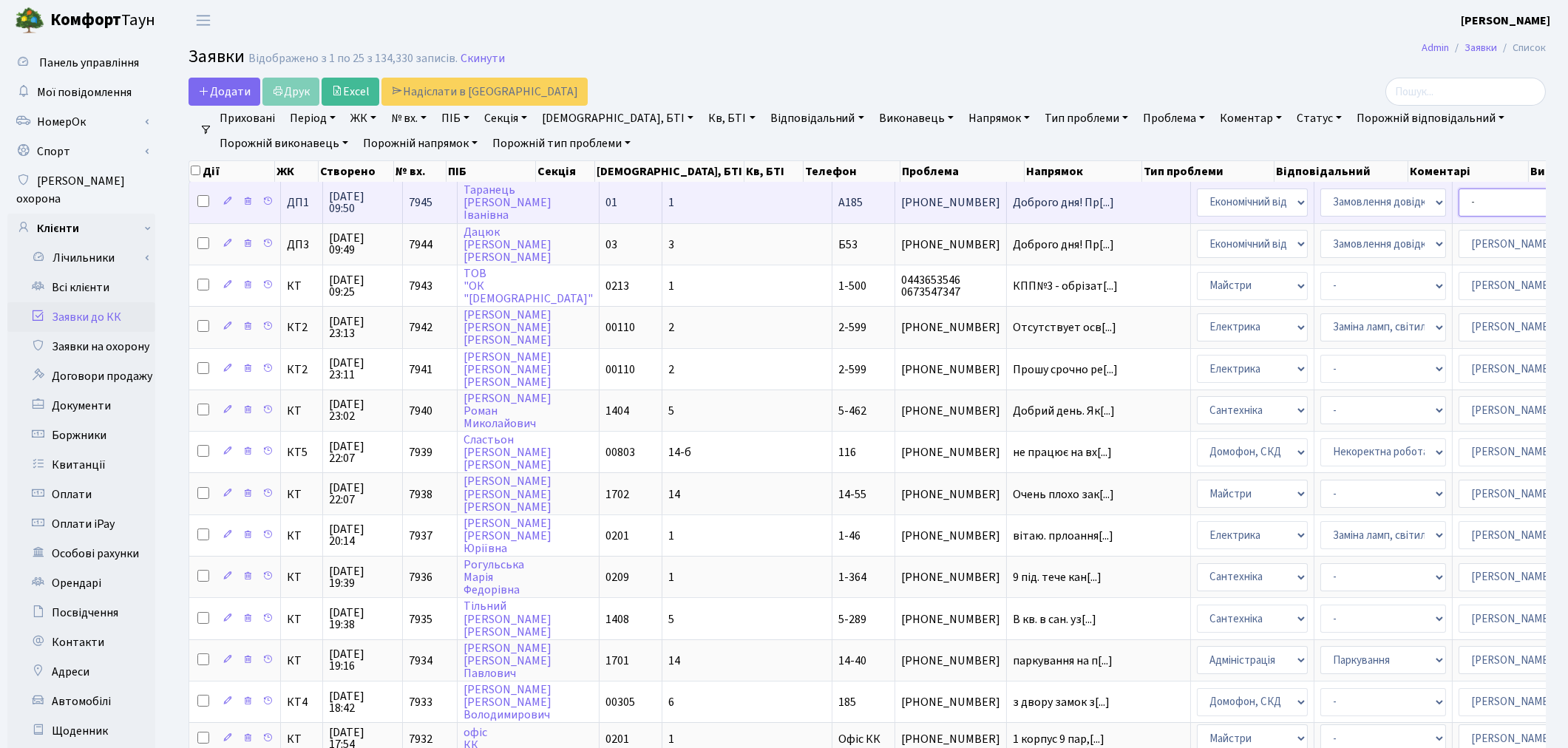
select select "33"
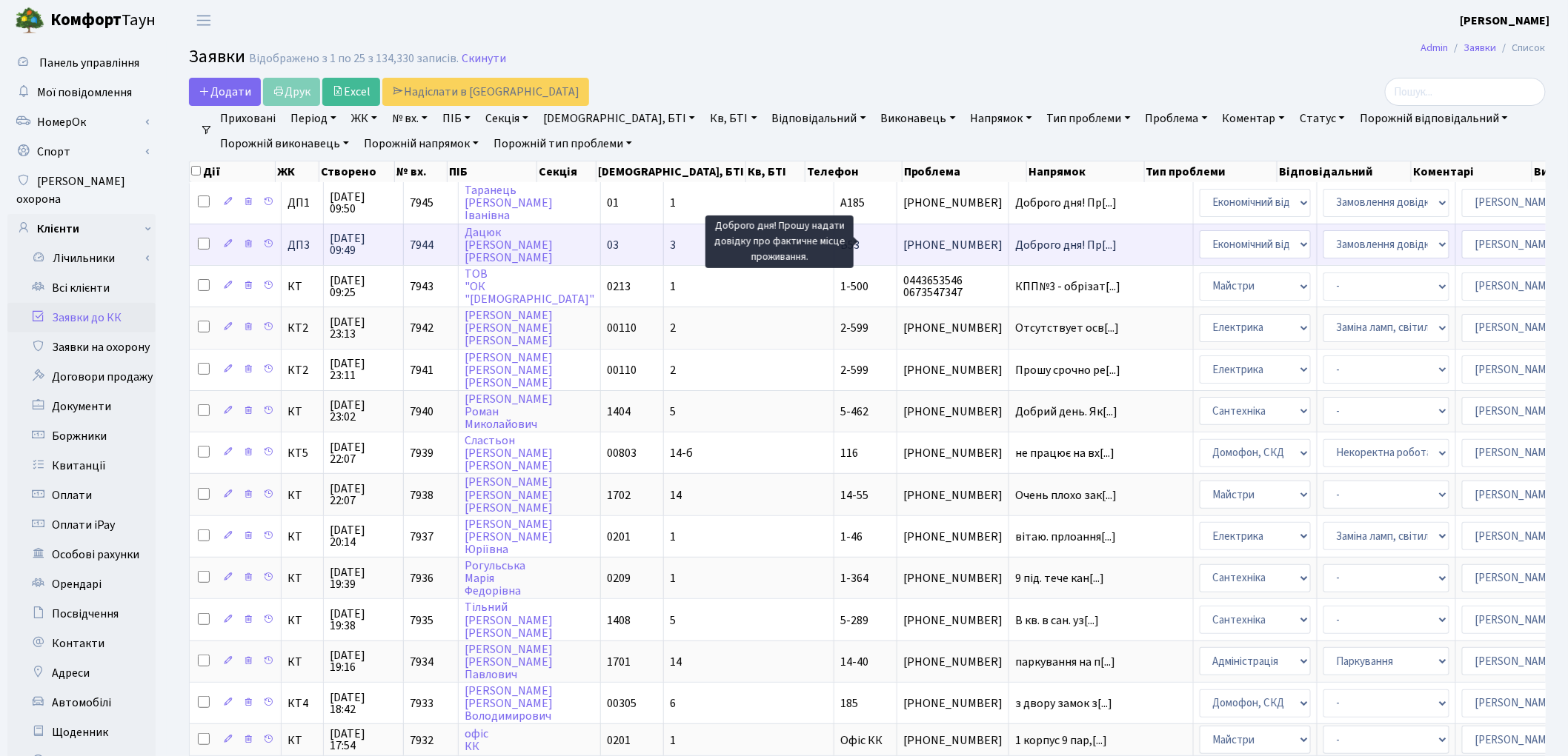
click at [1015, 243] on span "Доброго дня! Пр[...]" at bounding box center [1066, 245] width 102 height 16
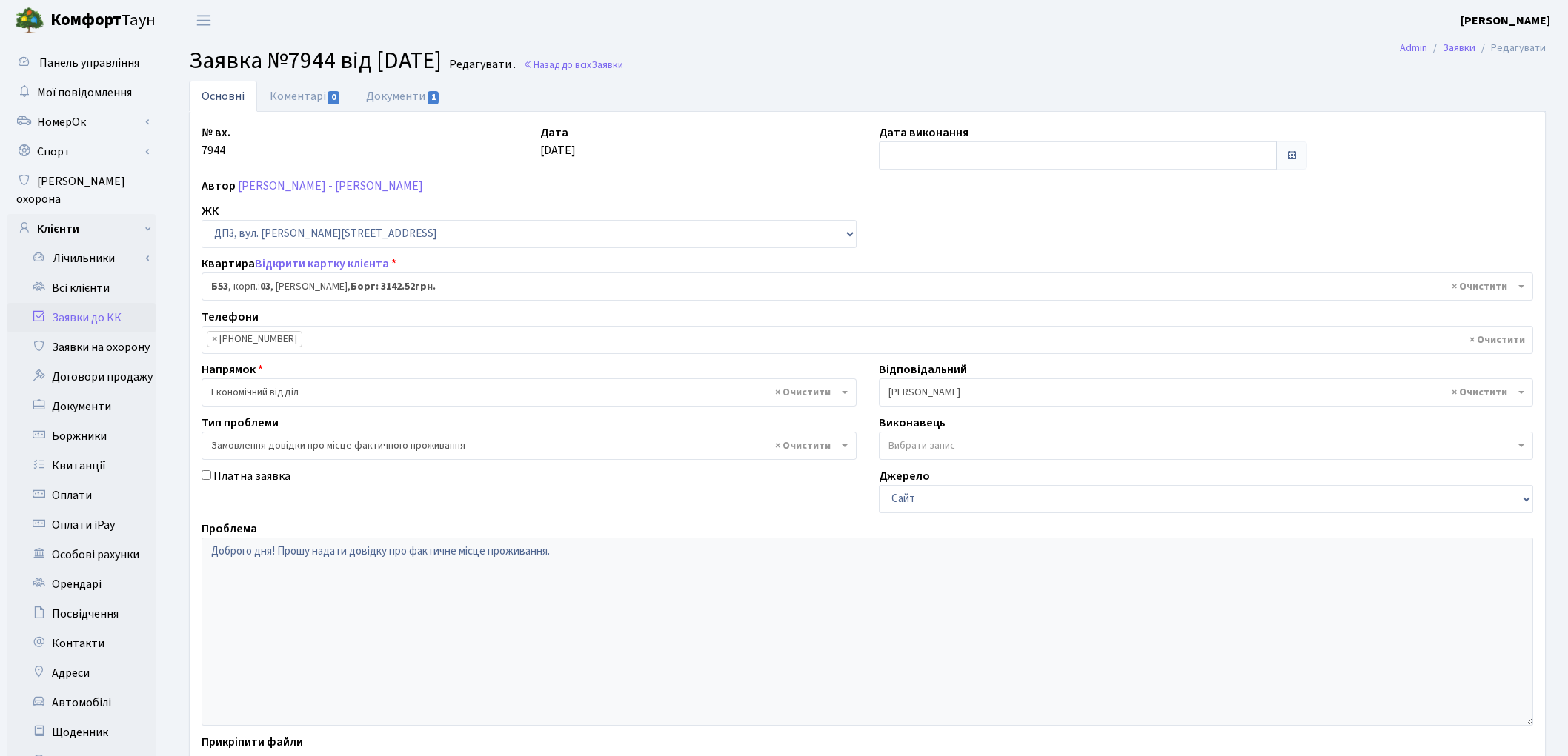
select select "32536"
select select "8"
click at [411, 99] on link "Документи 1" at bounding box center [402, 96] width 99 height 31
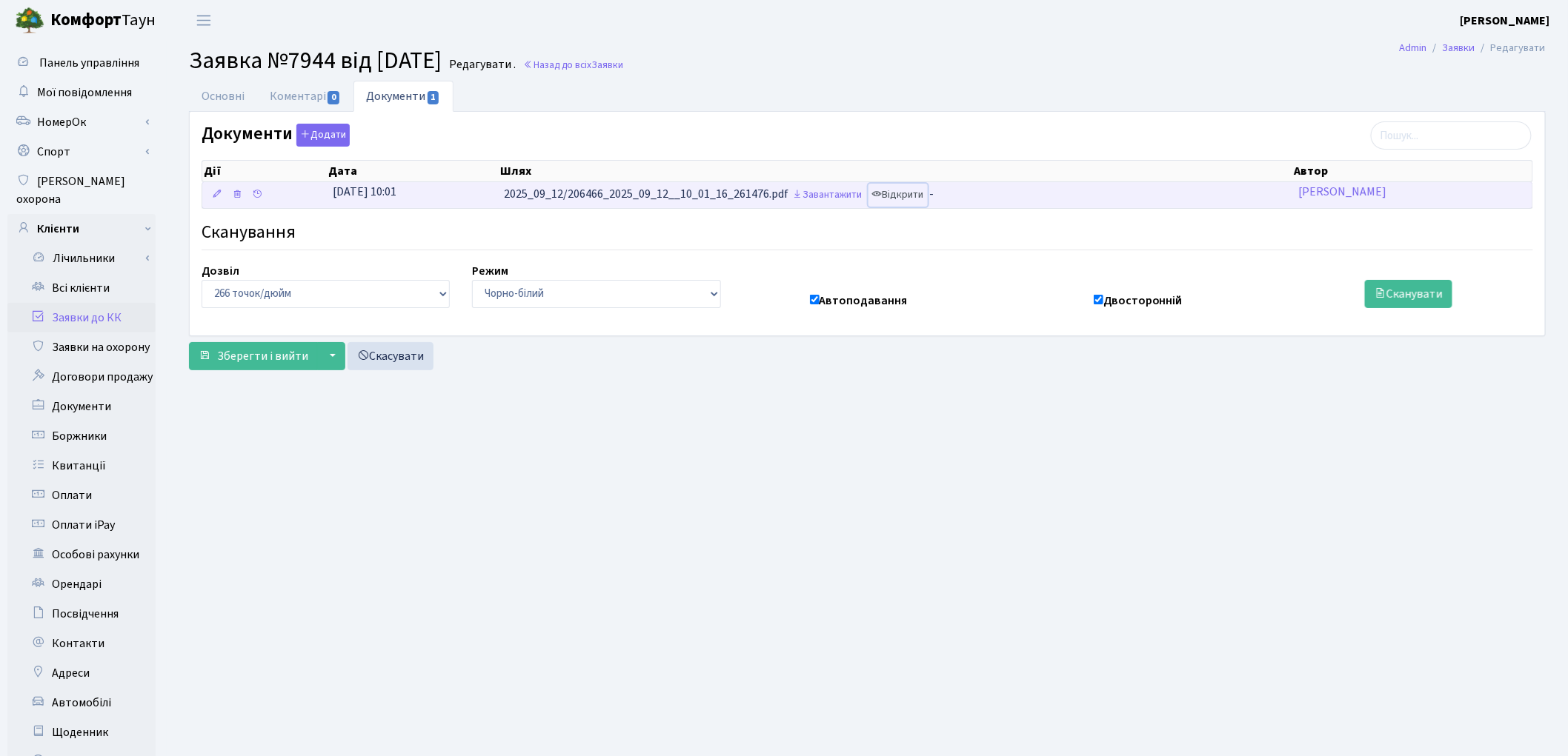
click at [898, 194] on link "Відкрити" at bounding box center [898, 196] width 59 height 23
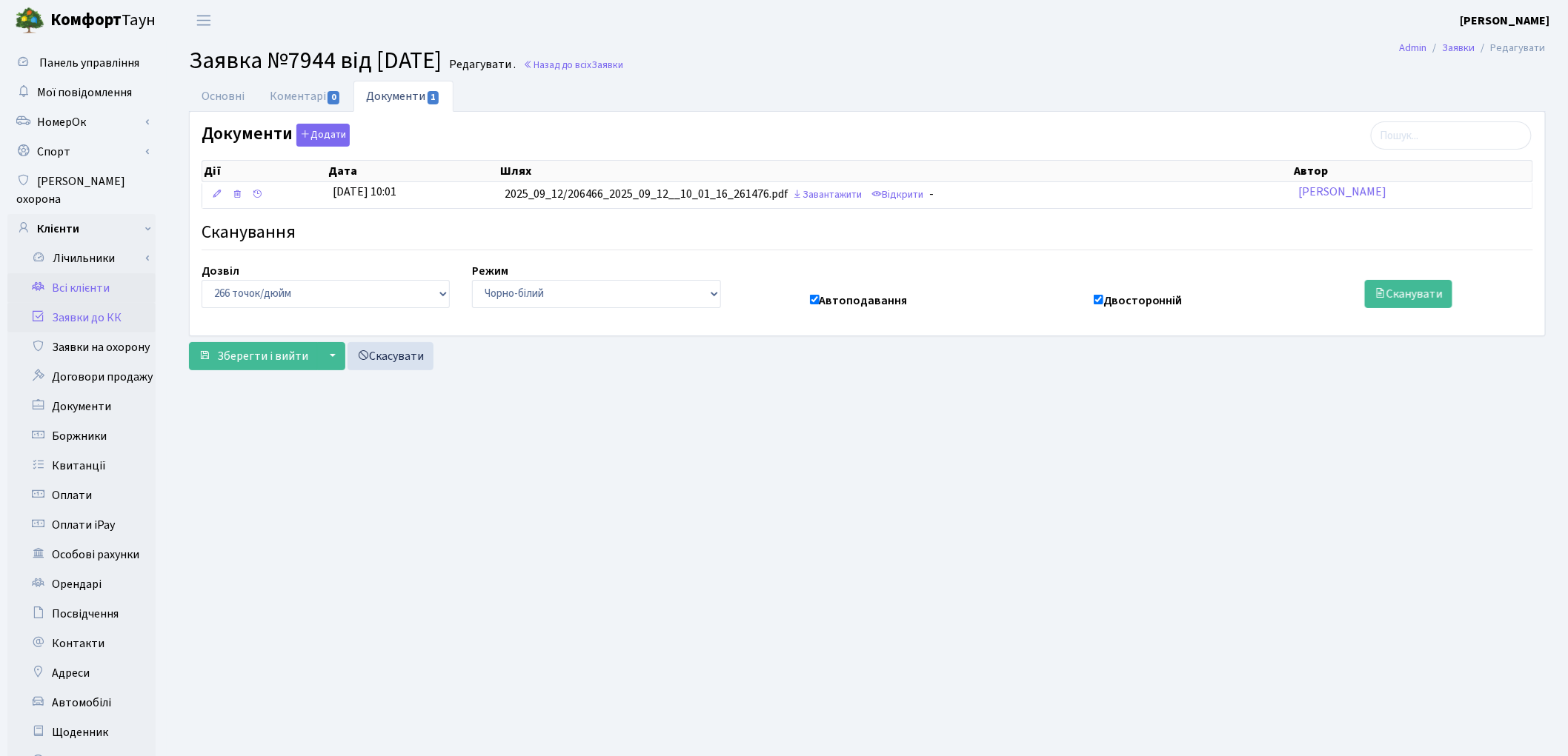
click at [74, 273] on link "Всі клієнти" at bounding box center [82, 288] width 148 height 30
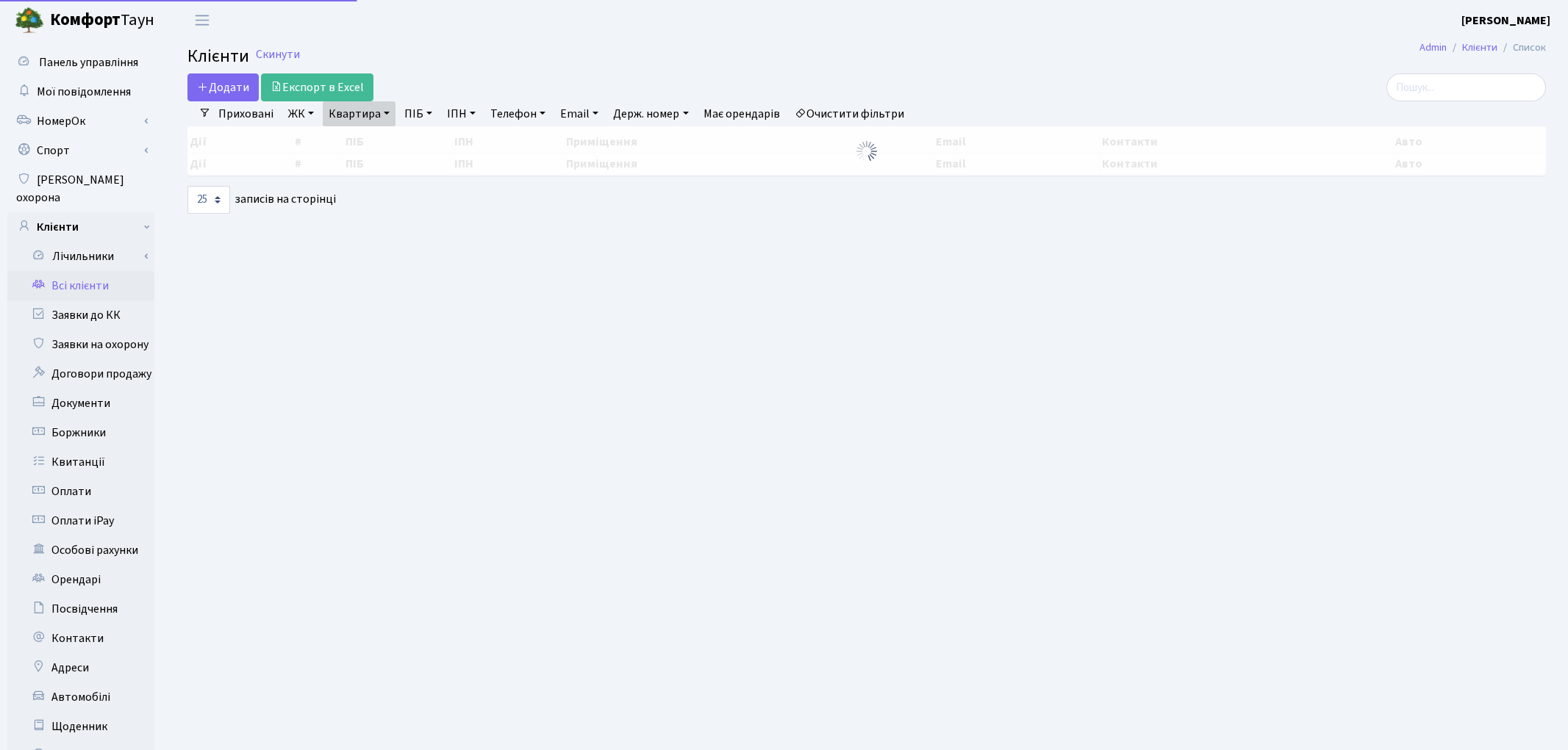
select select "25"
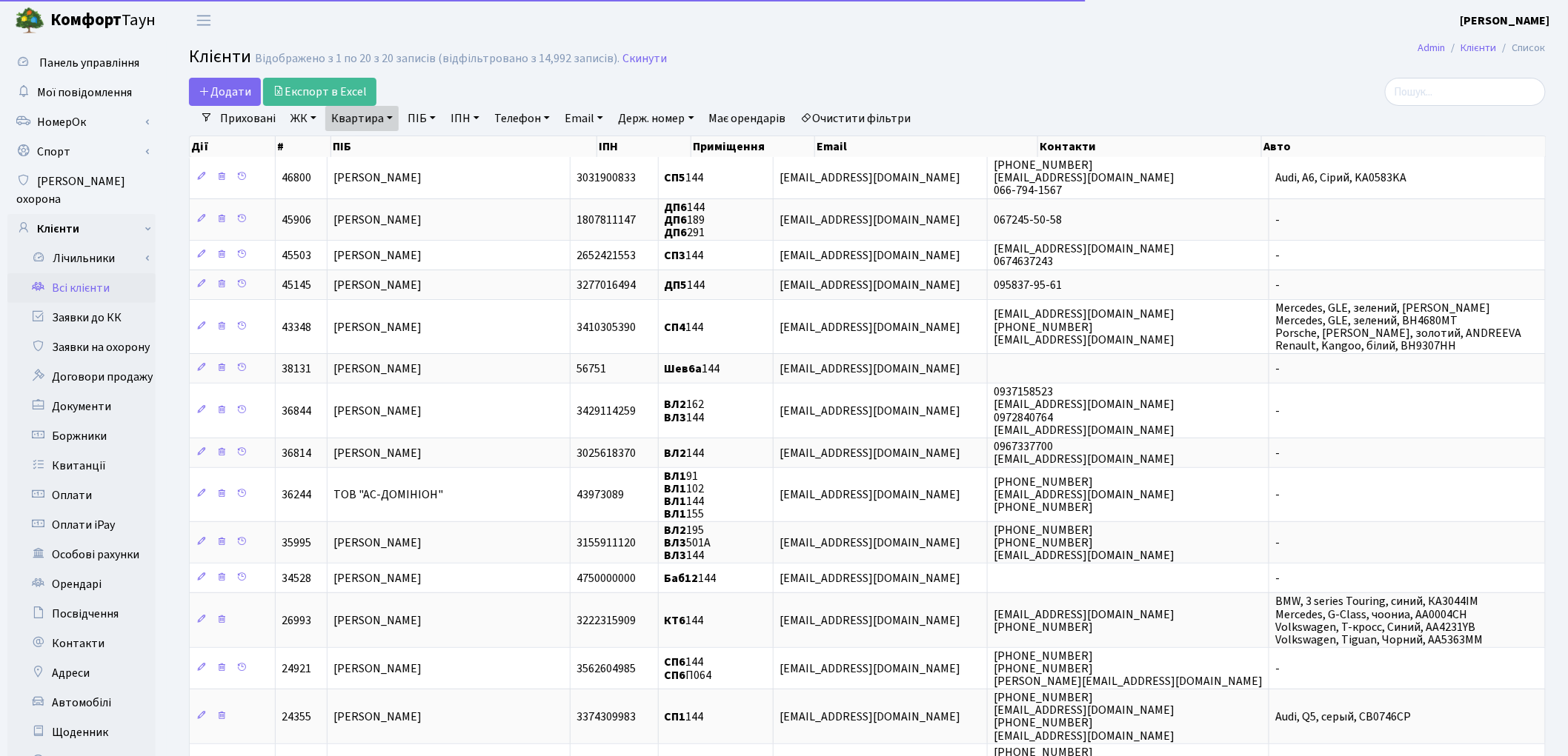
click at [892, 119] on link "Очистити фільтри" at bounding box center [856, 118] width 122 height 25
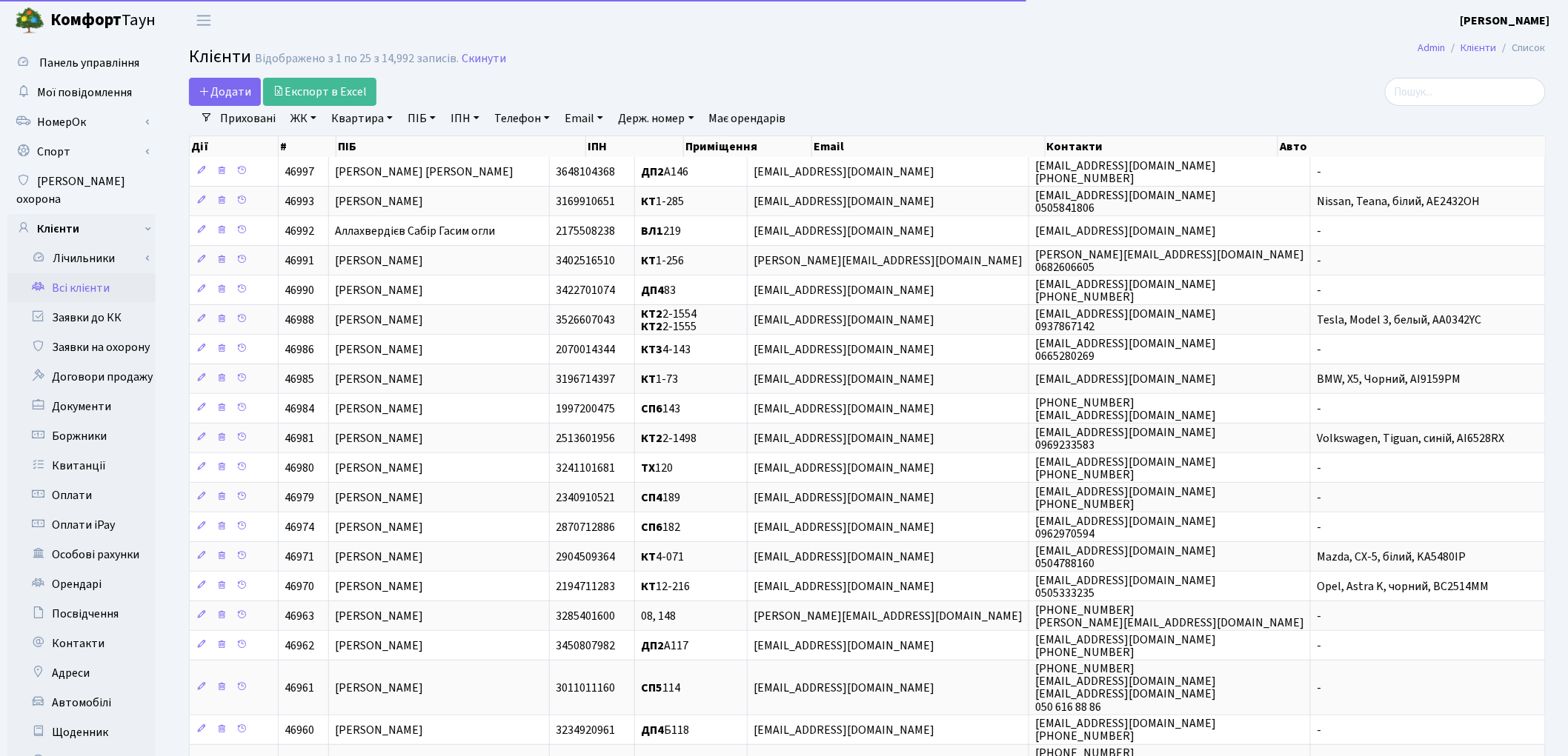
click at [416, 117] on link "ПІБ" at bounding box center [422, 118] width 40 height 25
paste input "[PERSON_NAME]"
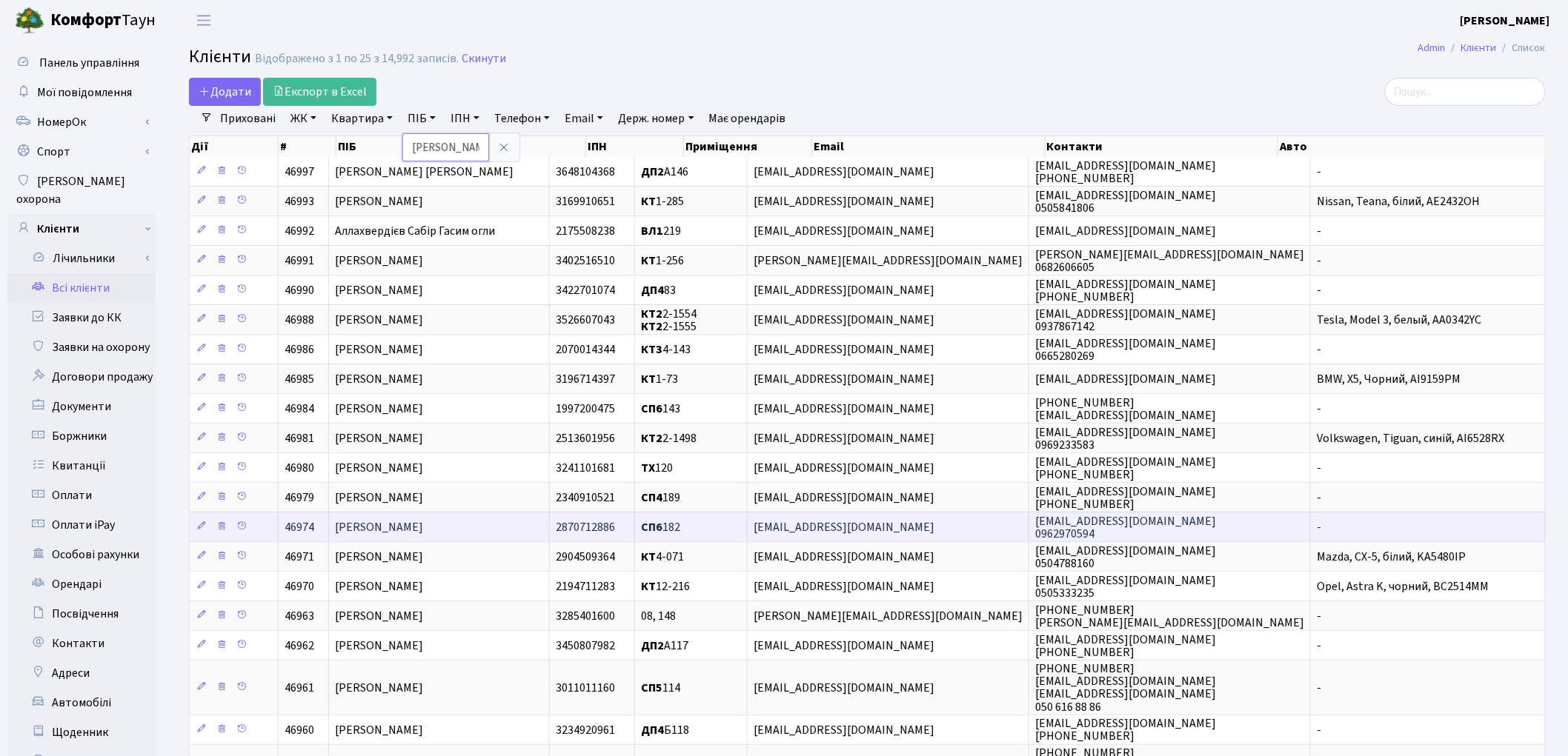
scroll to position [0, 72]
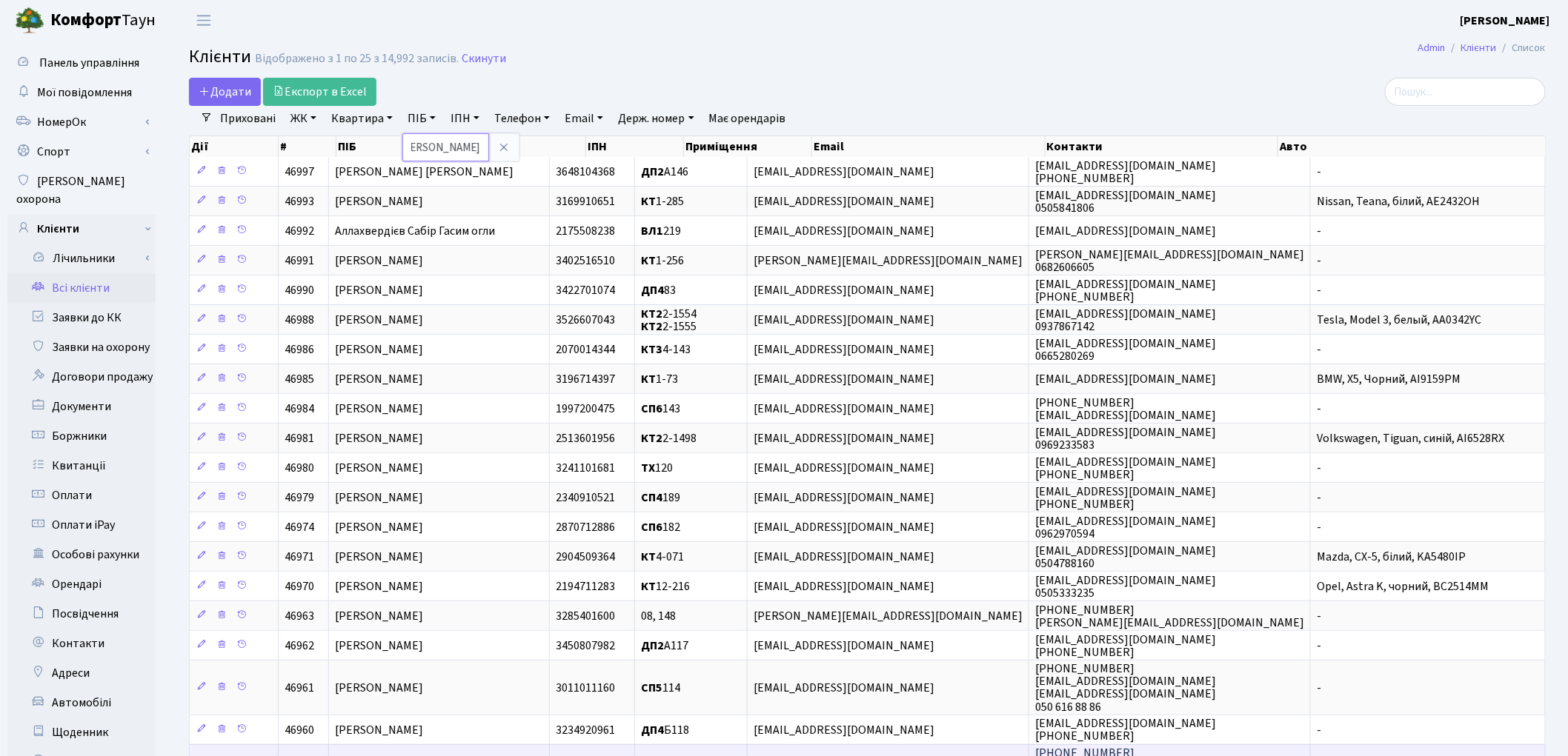
type input "[PERSON_NAME]"
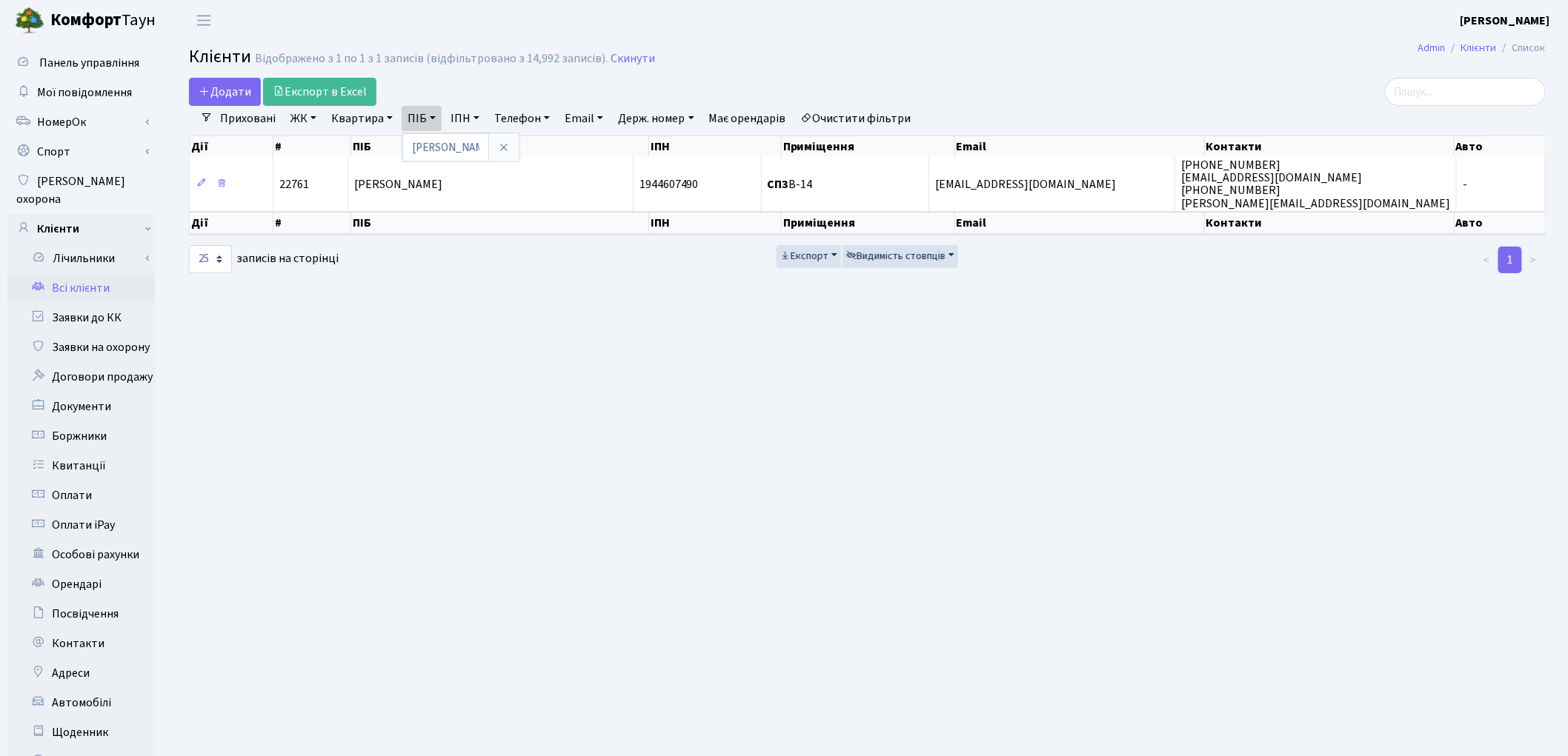
click at [1128, 602] on main "Admin Клієнти Список Клієнти Відображено з 1 по 1 з 1 записів (відфільтровано з…" at bounding box center [867, 471] width 1401 height 862
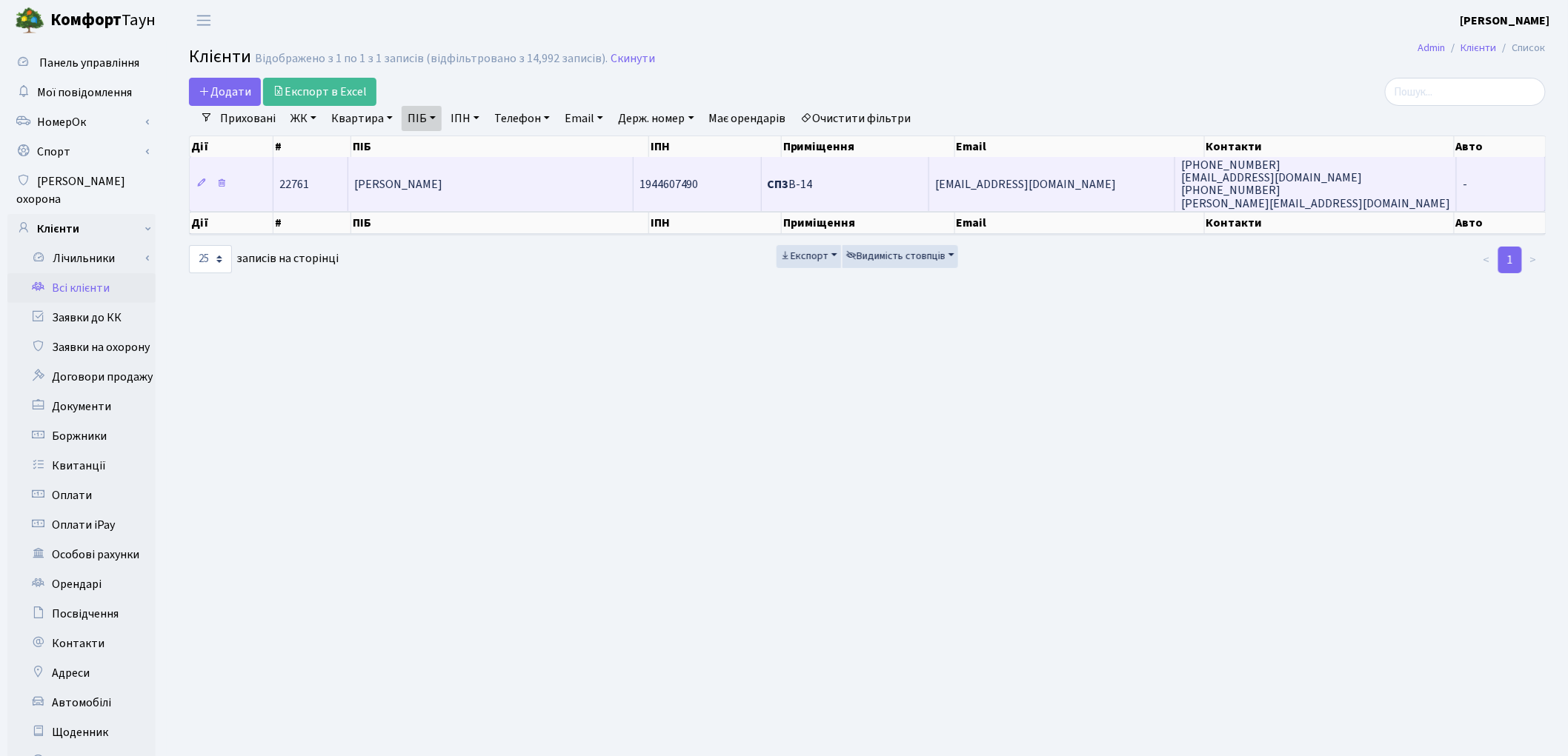
click at [442, 182] on span "[PERSON_NAME]" at bounding box center [398, 184] width 88 height 16
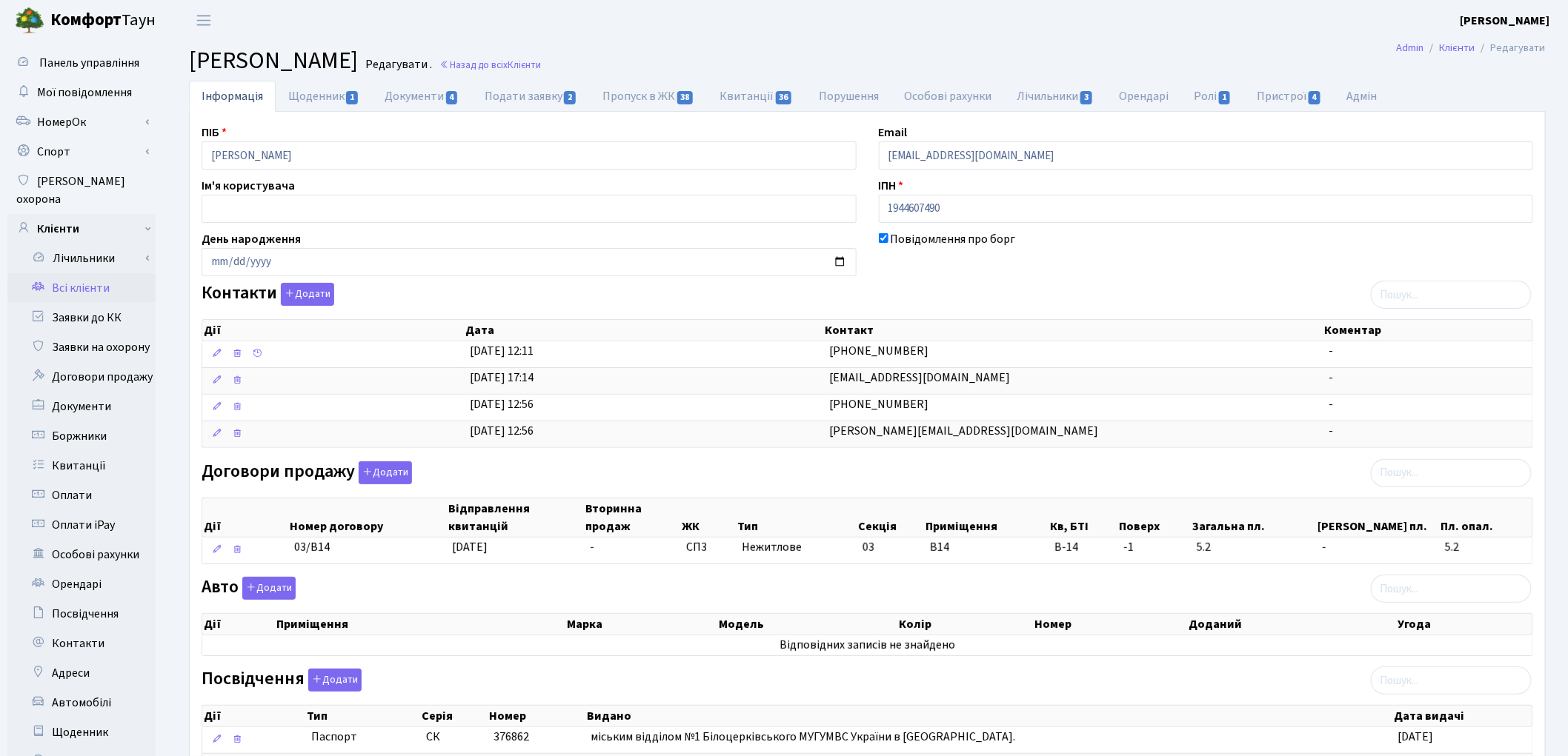
click at [83, 273] on link "Всі клієнти" at bounding box center [82, 288] width 148 height 30
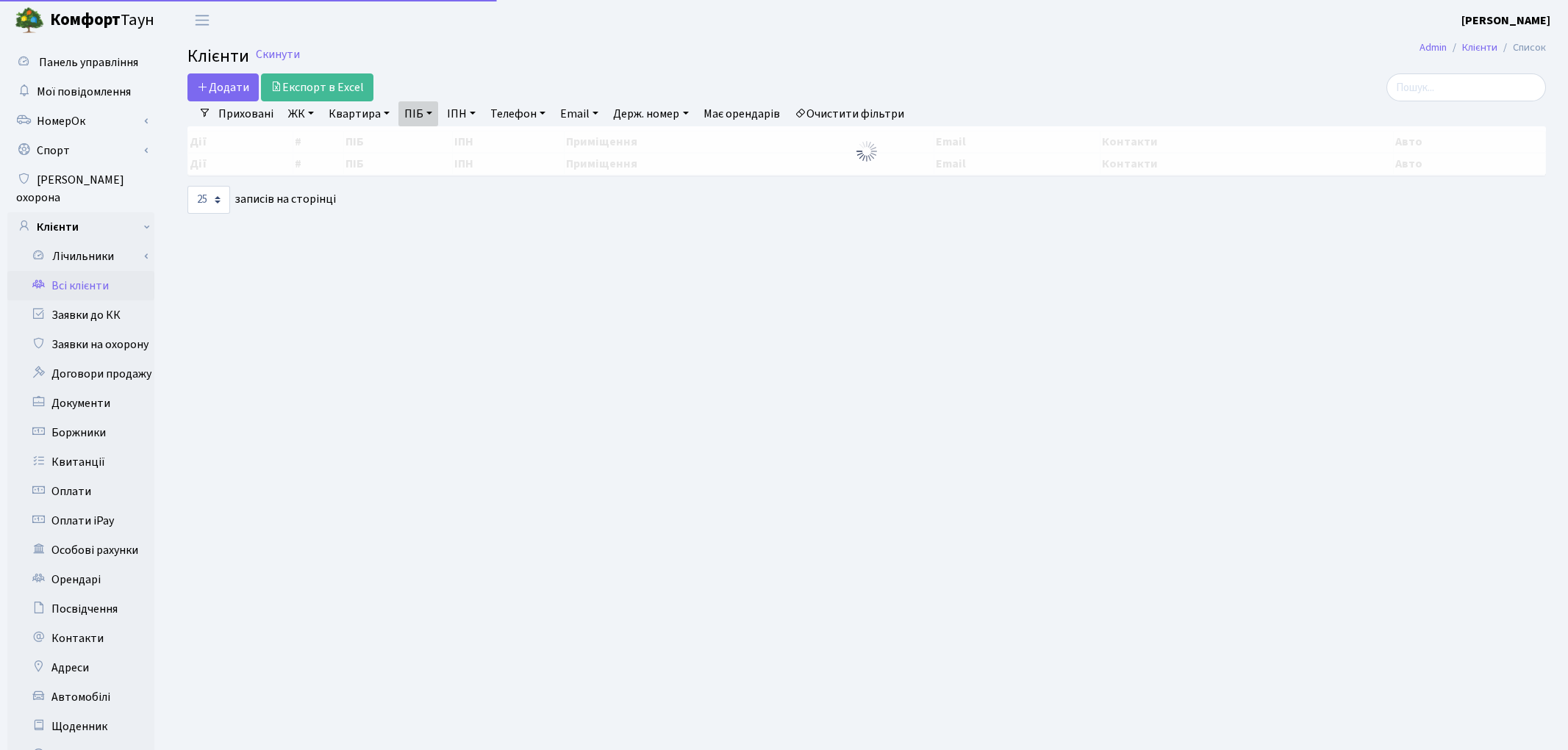
select select "25"
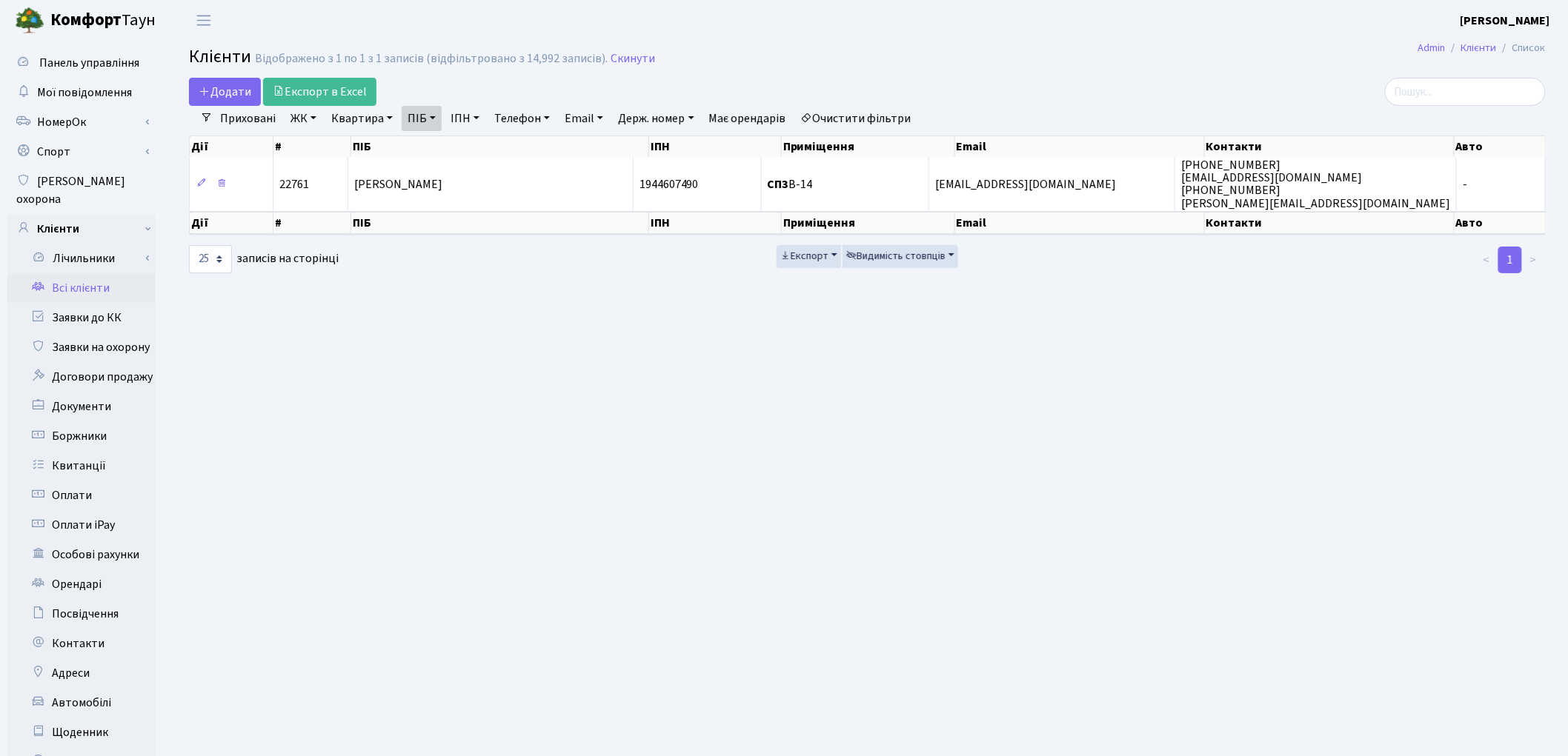
click at [850, 114] on link "Очистити фільтри" at bounding box center [856, 118] width 122 height 25
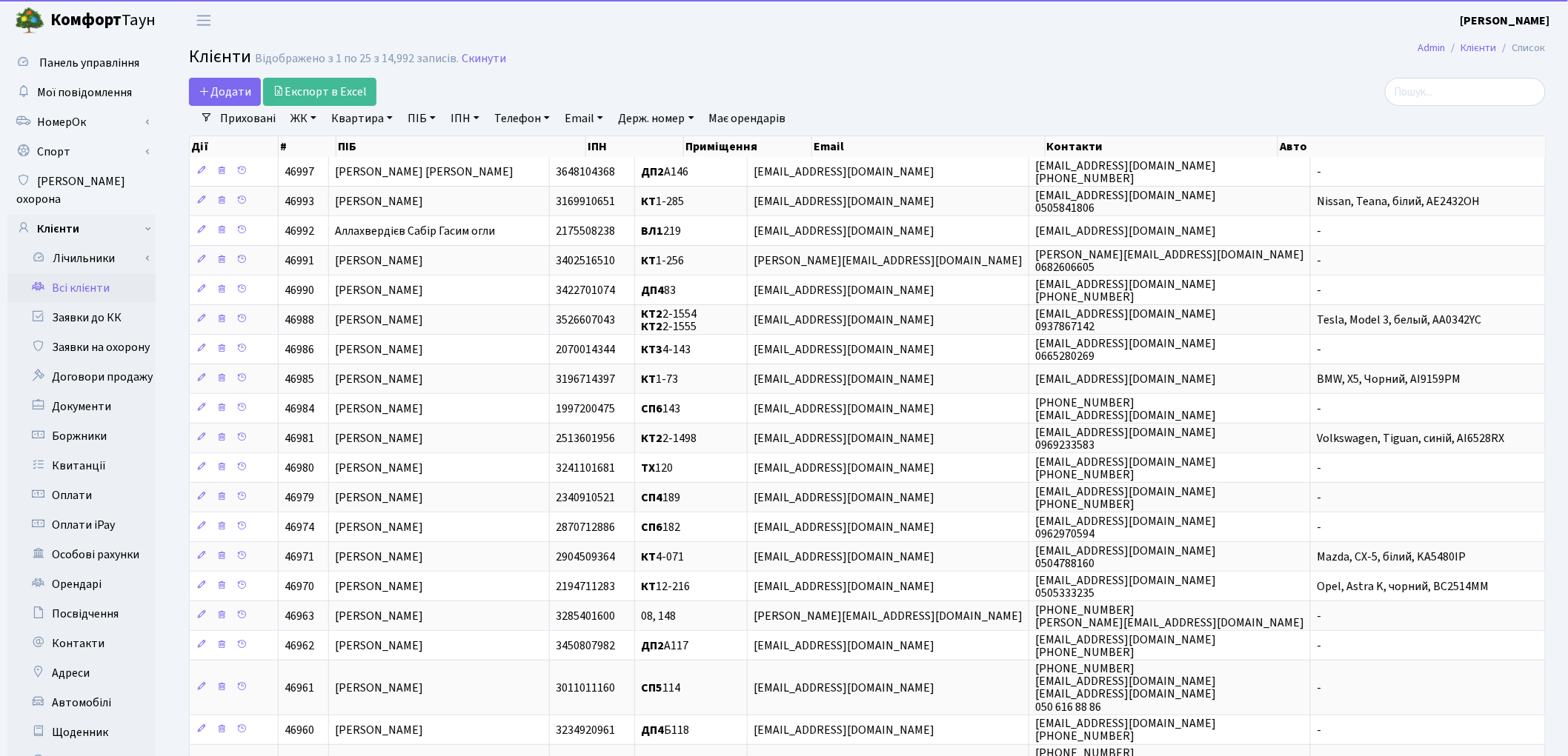
click at [350, 121] on link "Квартира" at bounding box center [362, 118] width 73 height 25
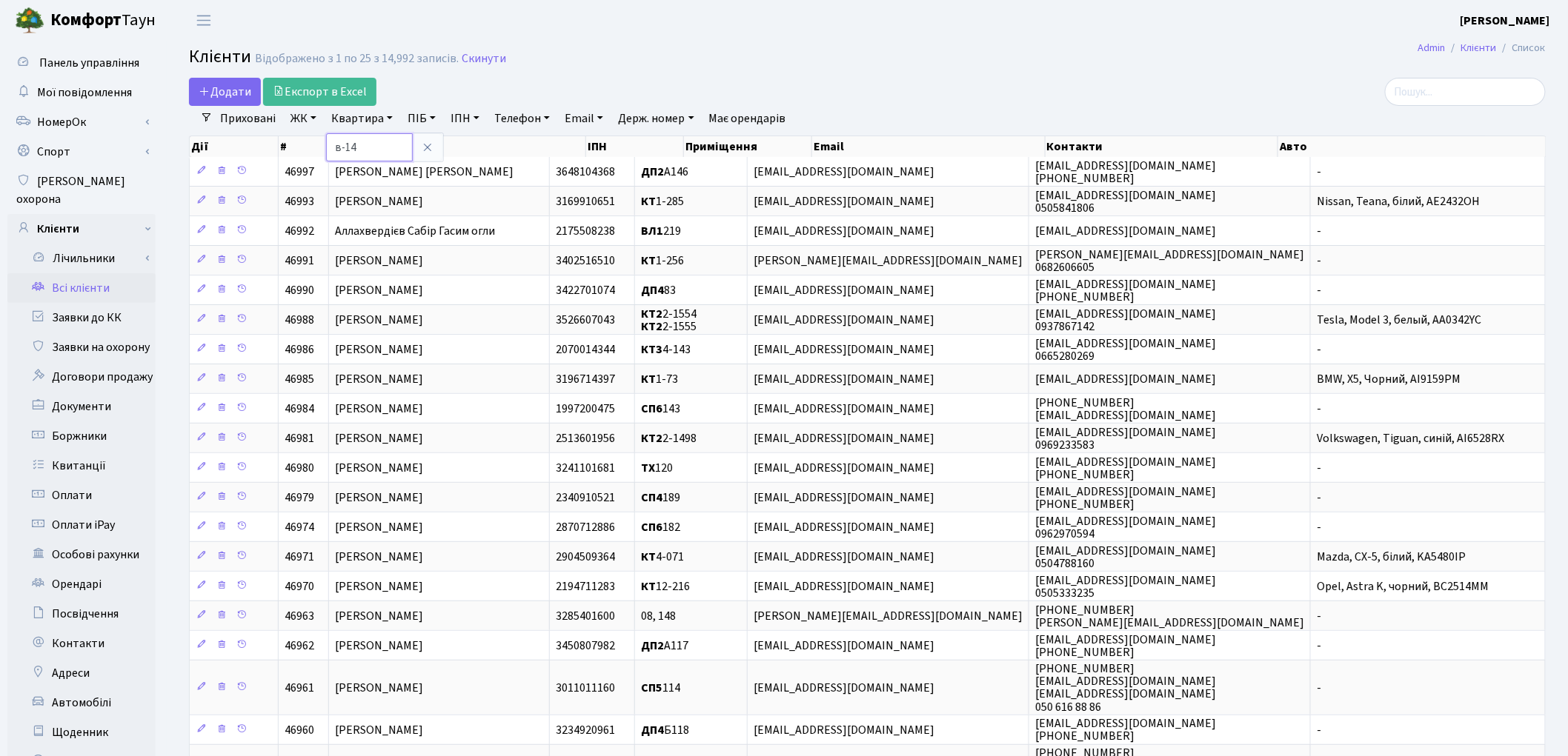
type input "в-14"
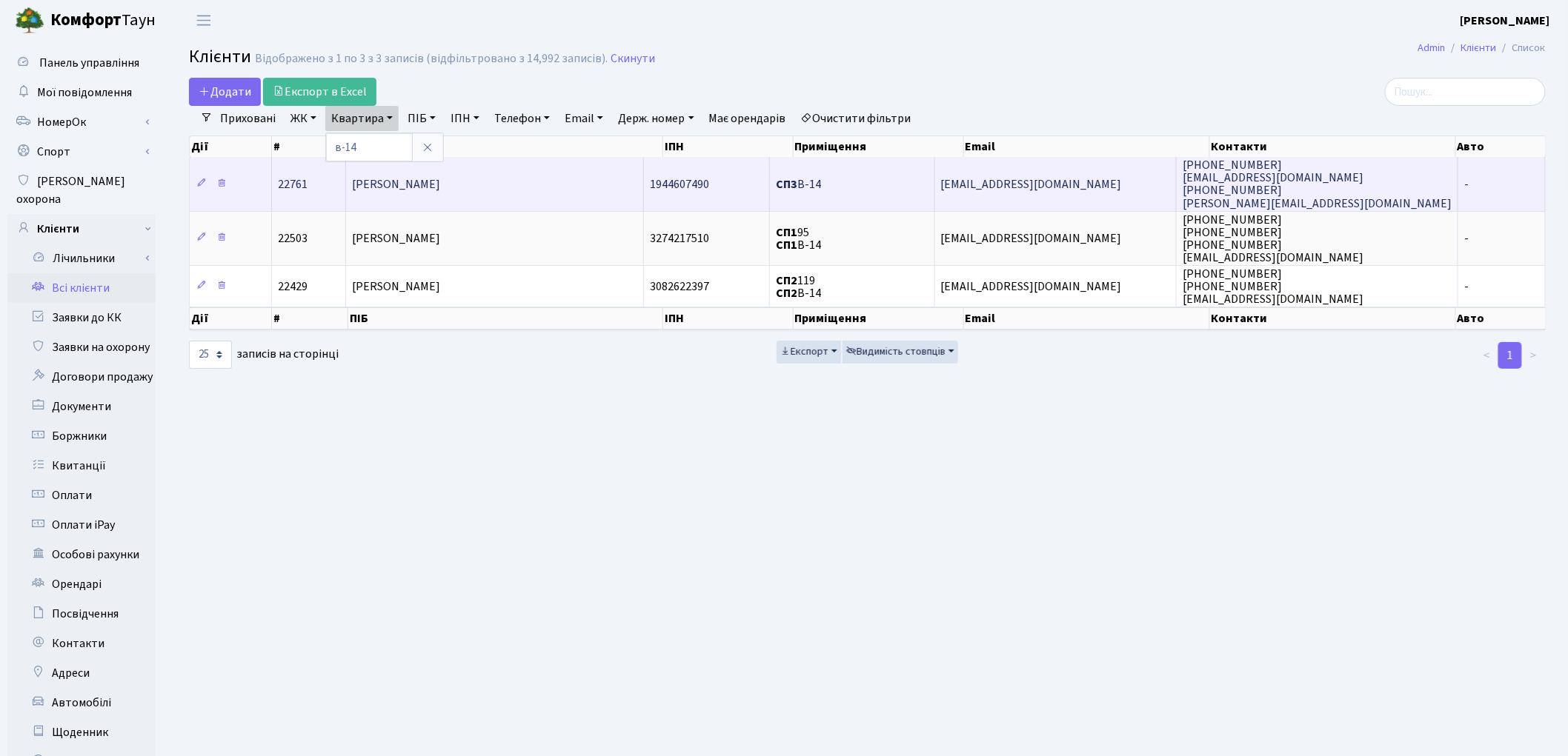
click at [406, 179] on span "[PERSON_NAME]" at bounding box center [396, 184] width 88 height 16
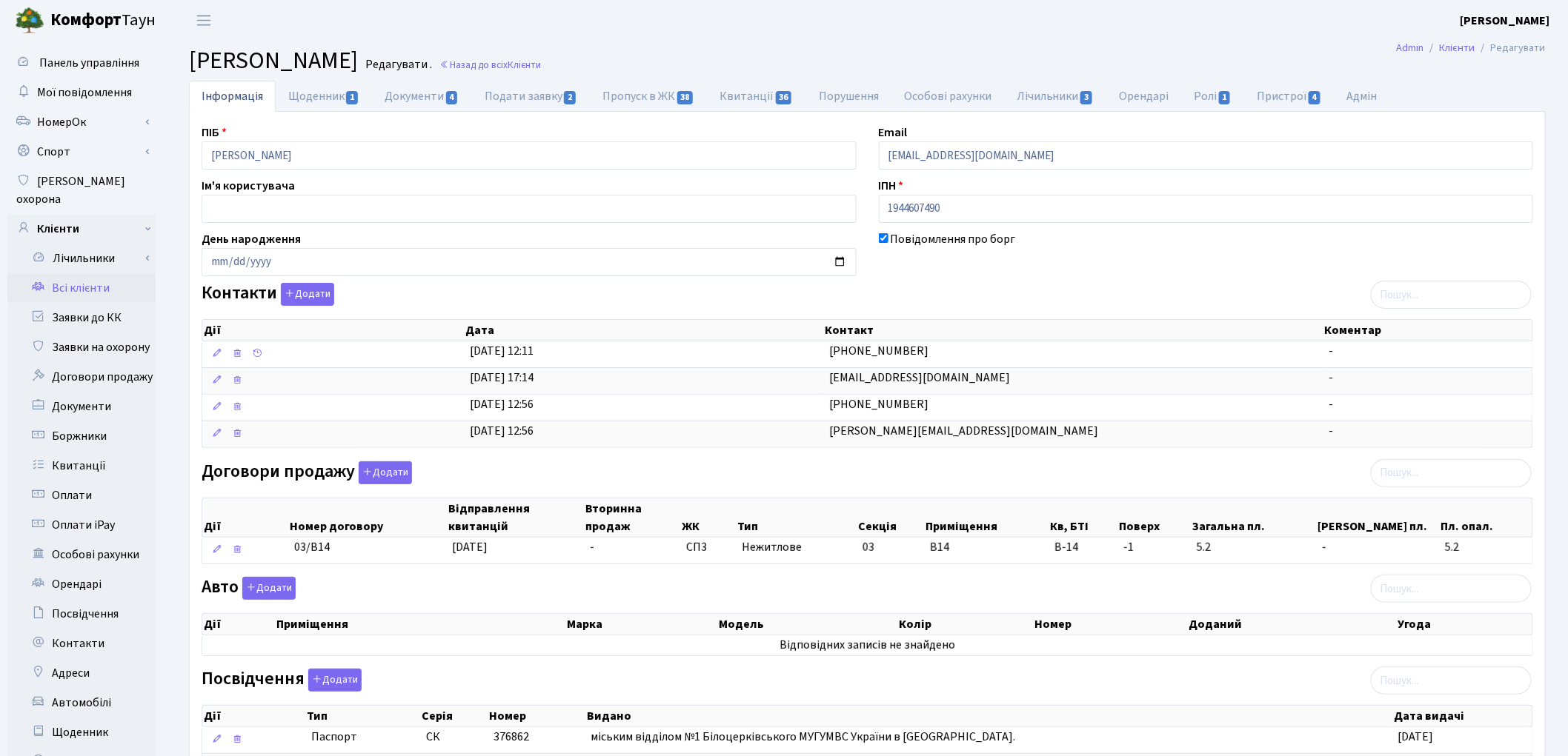
click at [90, 273] on link "Всі клієнти" at bounding box center [82, 288] width 148 height 30
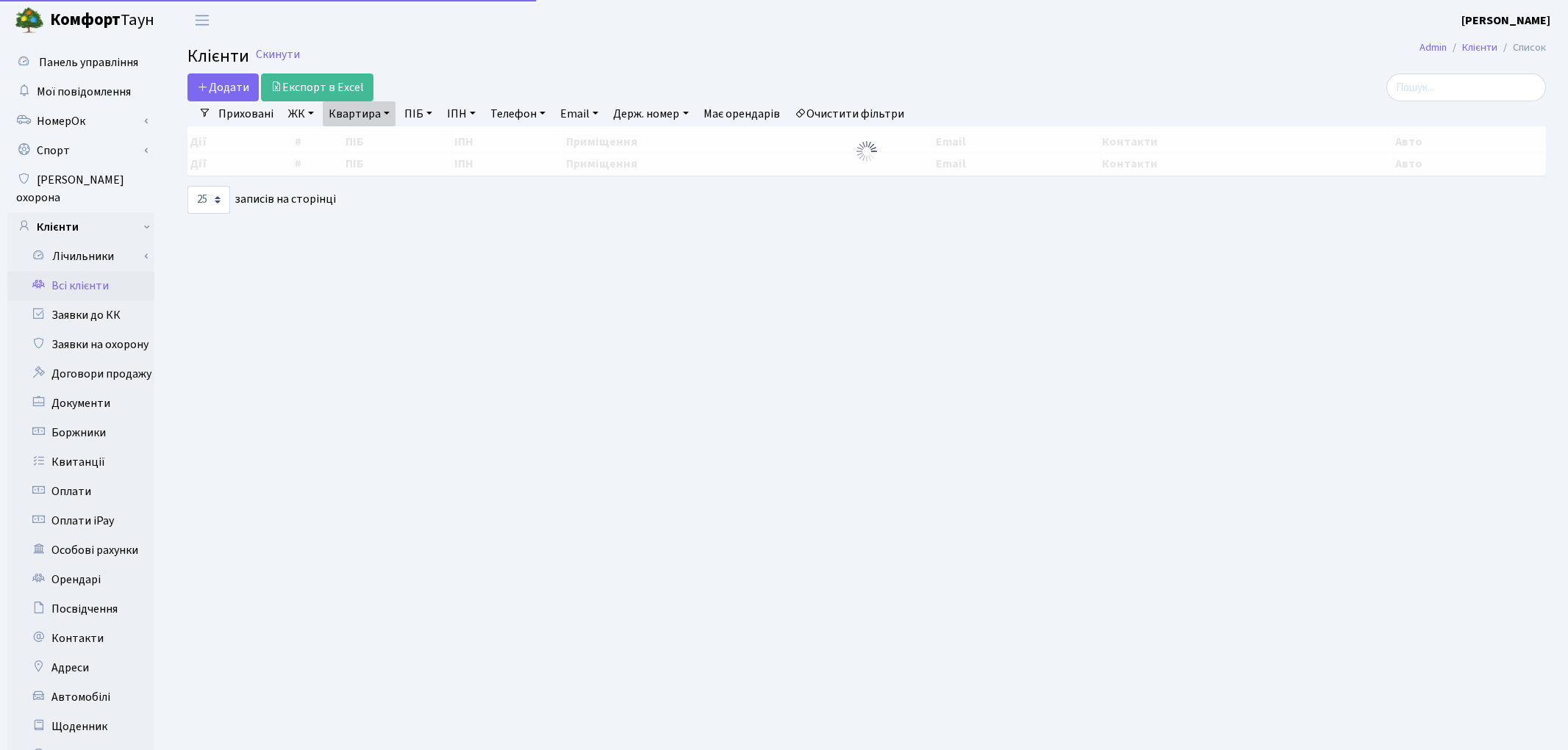
select select "25"
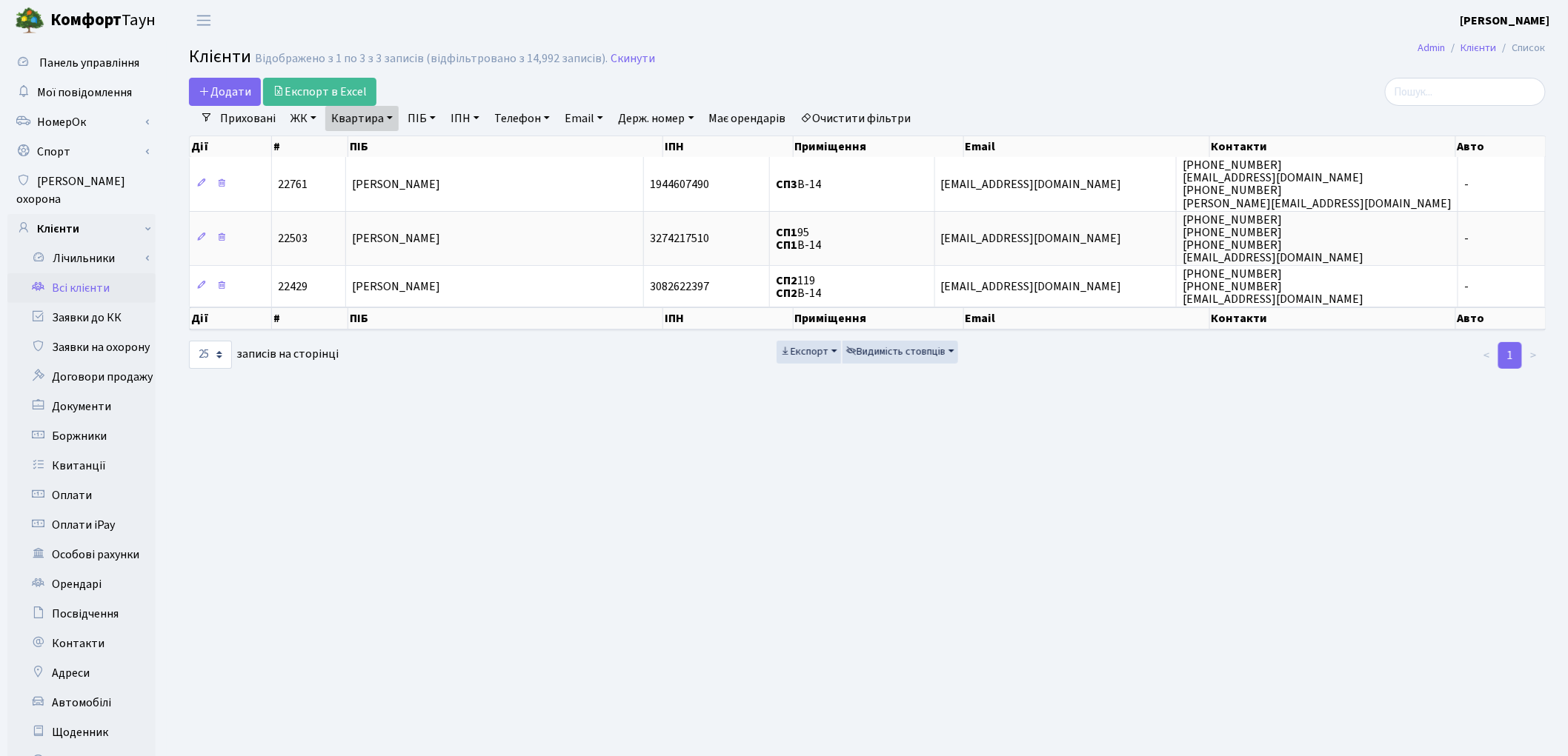
click at [857, 121] on link "Очистити фільтри" at bounding box center [856, 118] width 122 height 25
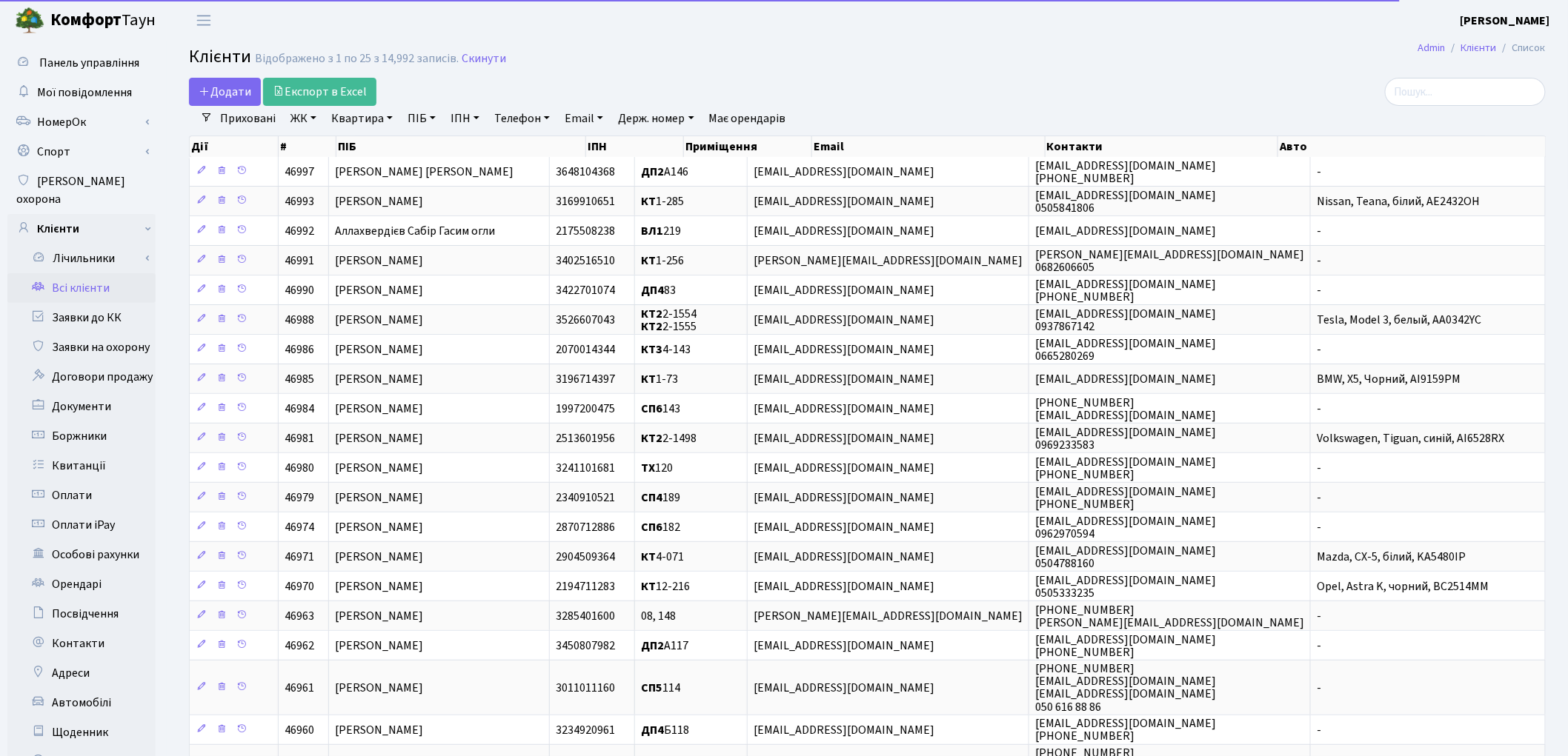
click at [428, 125] on link "ПІБ" at bounding box center [422, 118] width 40 height 25
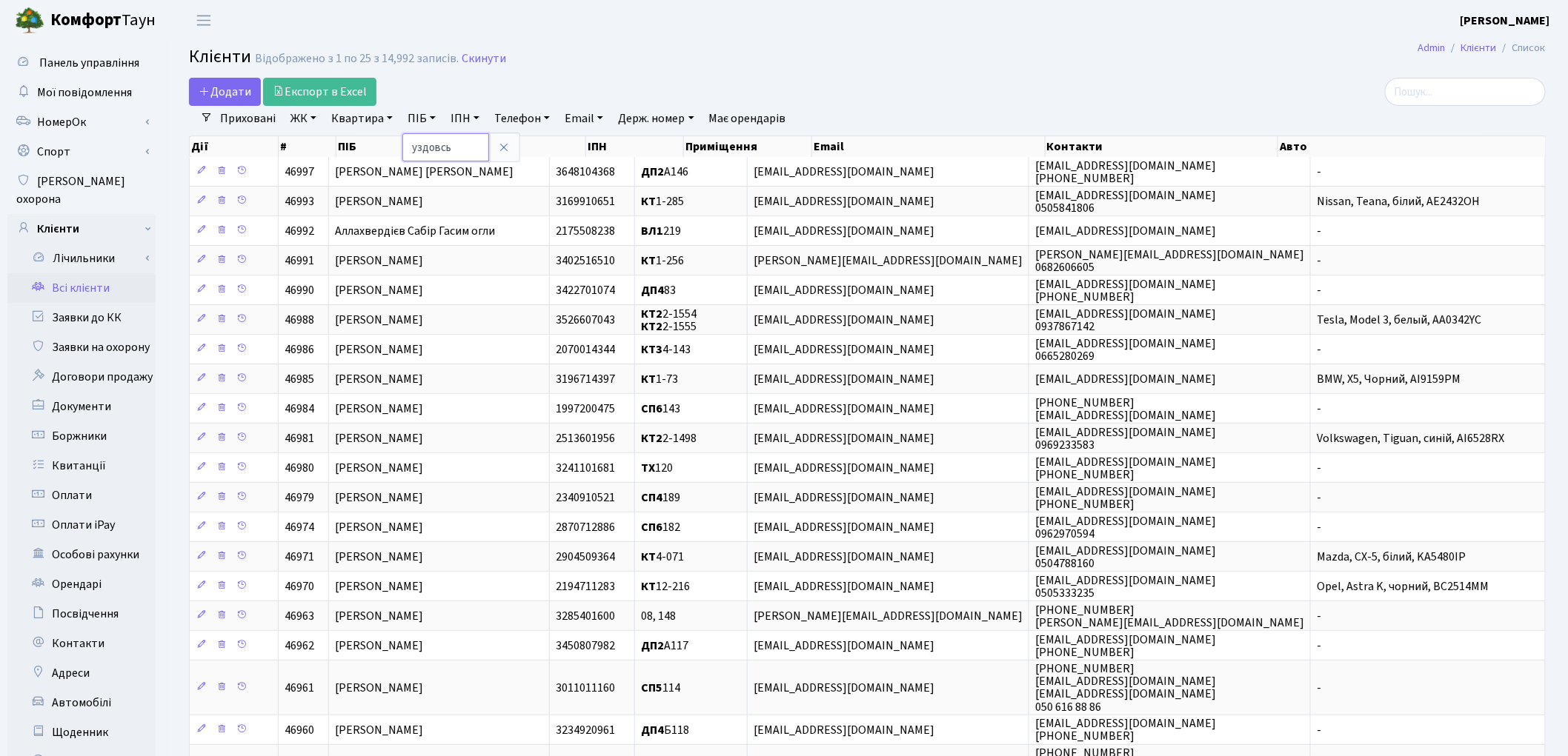
type input "уздовсь"
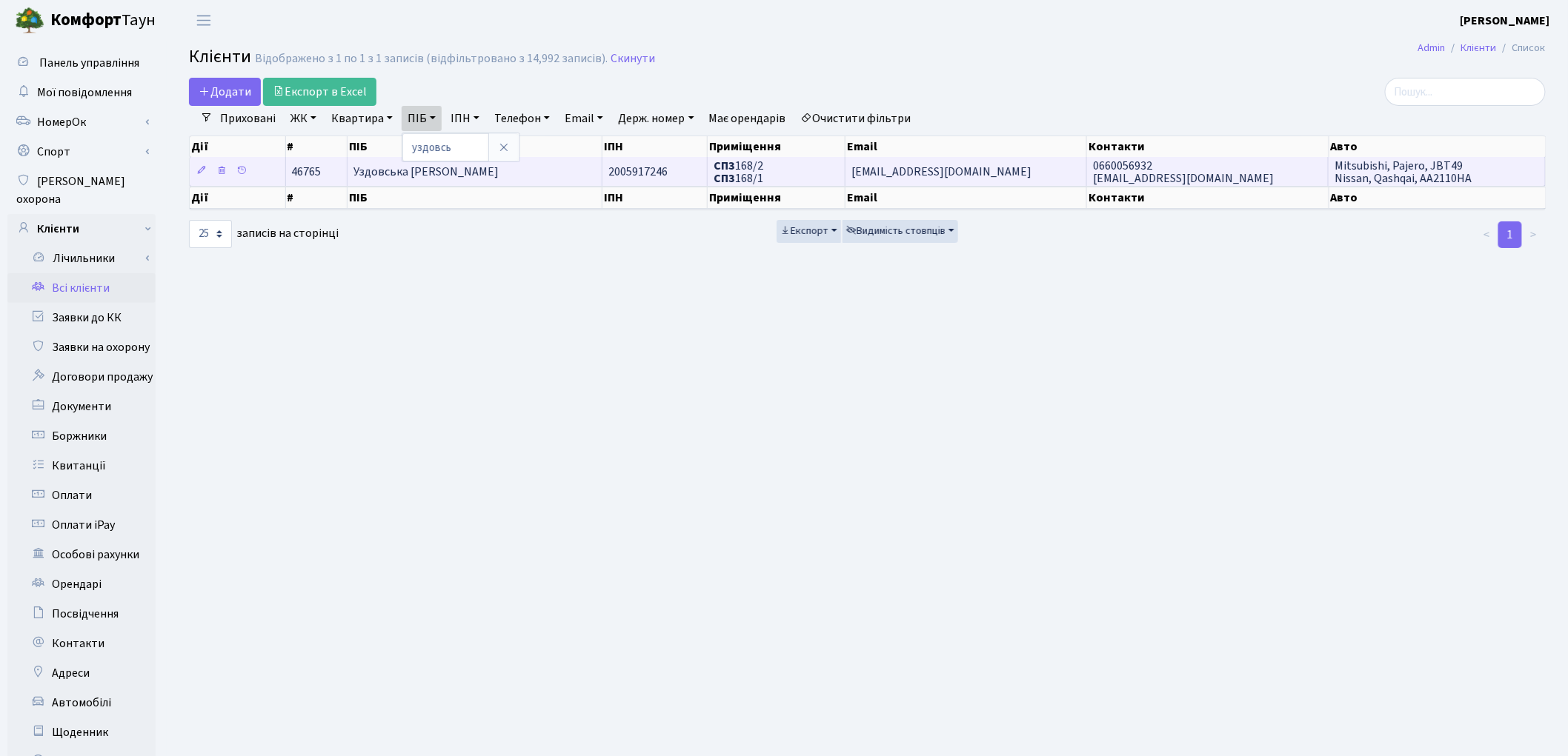
click at [443, 174] on span "Уздовська [PERSON_NAME]" at bounding box center [425, 172] width 145 height 16
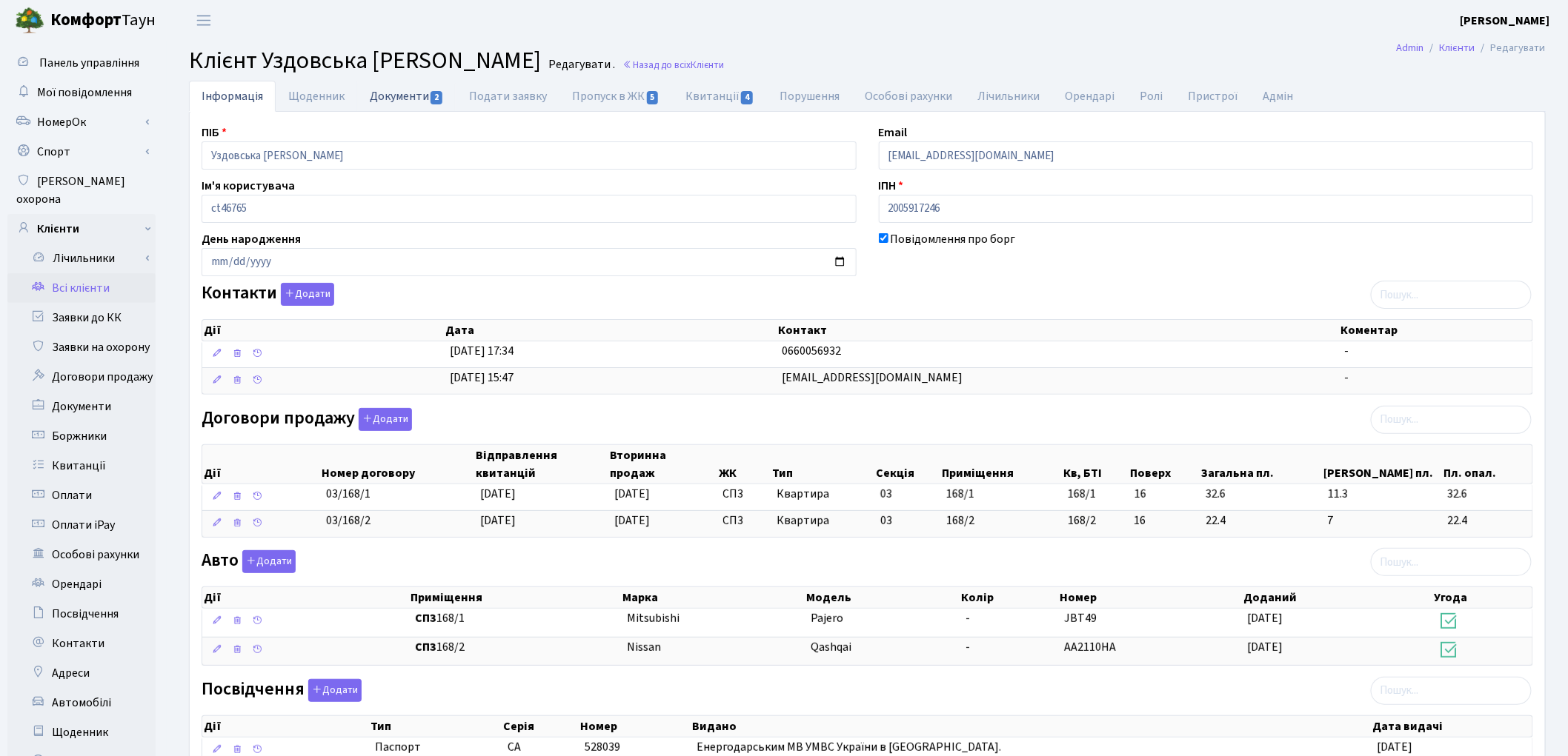
click at [394, 92] on link "Документи 2" at bounding box center [406, 96] width 99 height 31
select select "25"
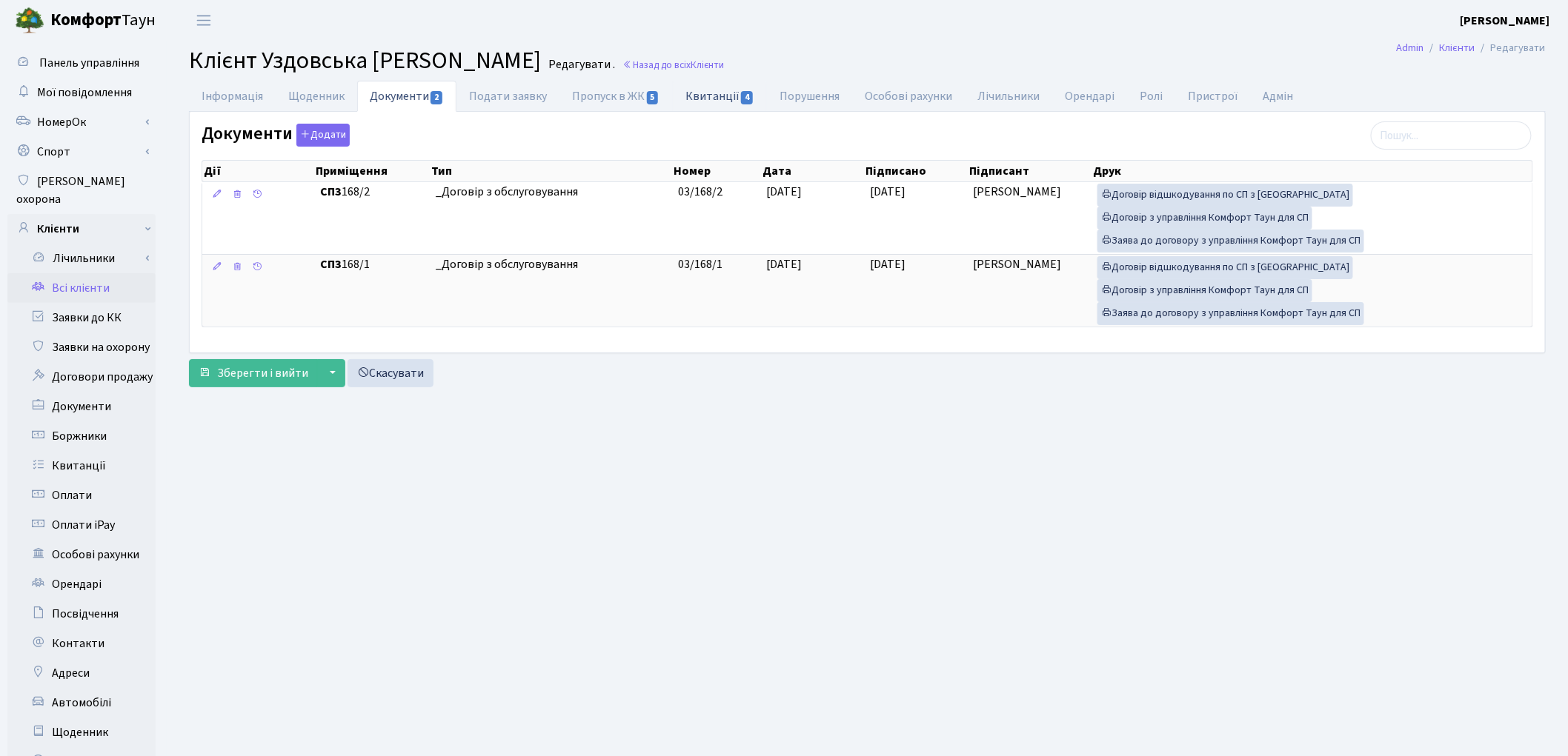
click at [694, 101] on link "Квитанції 4" at bounding box center [720, 96] width 94 height 31
select select "25"
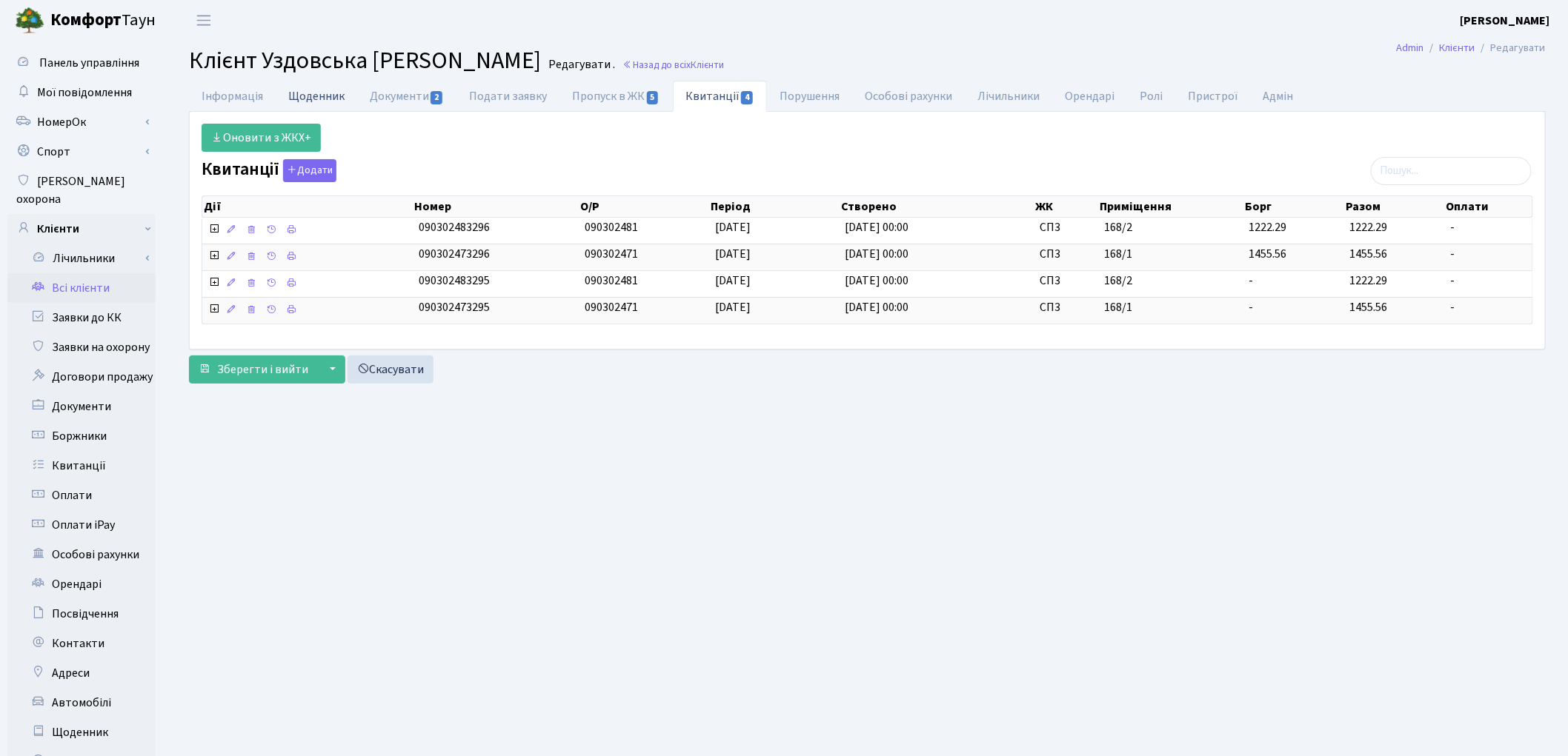
click at [320, 101] on link "Щоденник" at bounding box center [316, 96] width 82 height 31
select select "25"
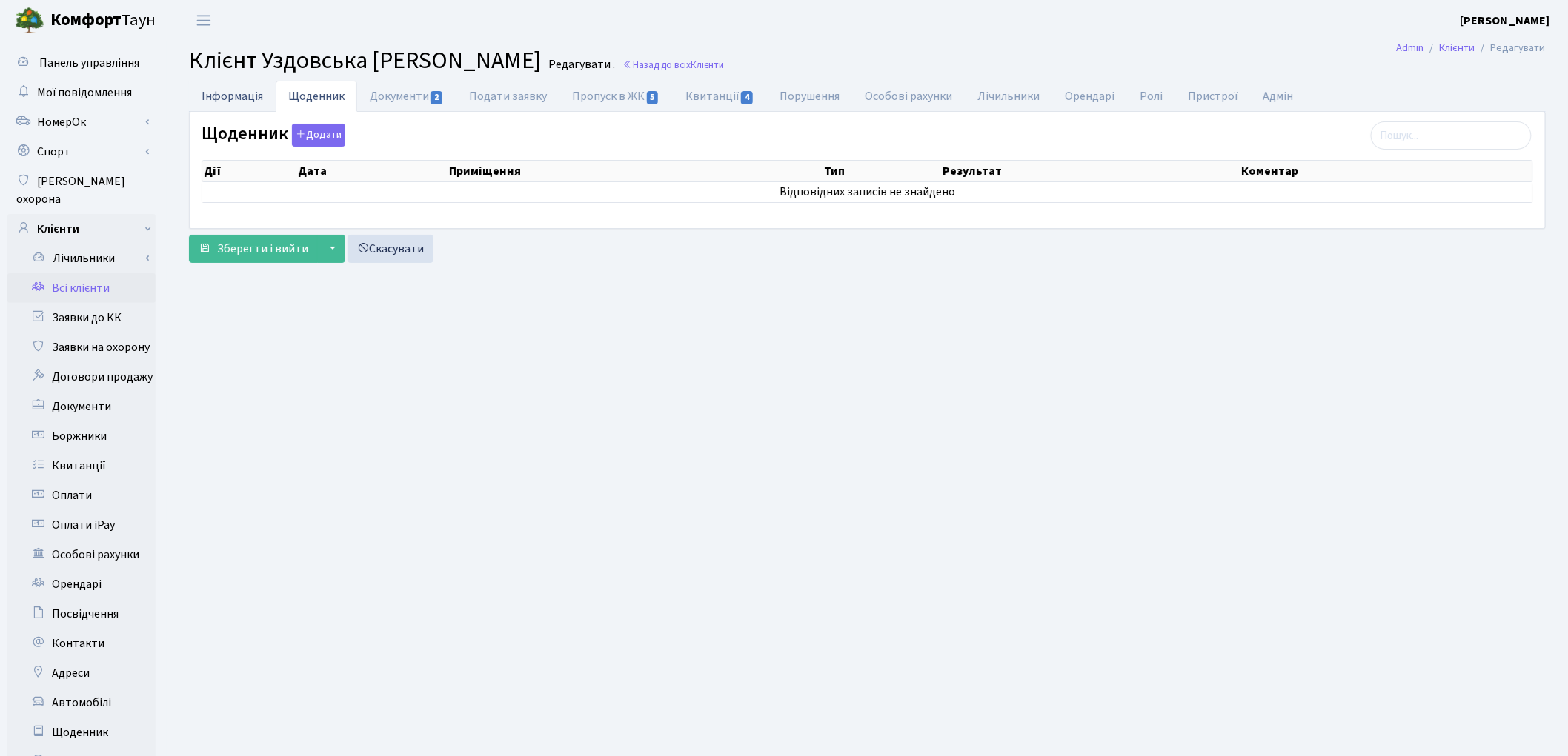
click at [248, 99] on link "Інформація" at bounding box center [232, 96] width 86 height 31
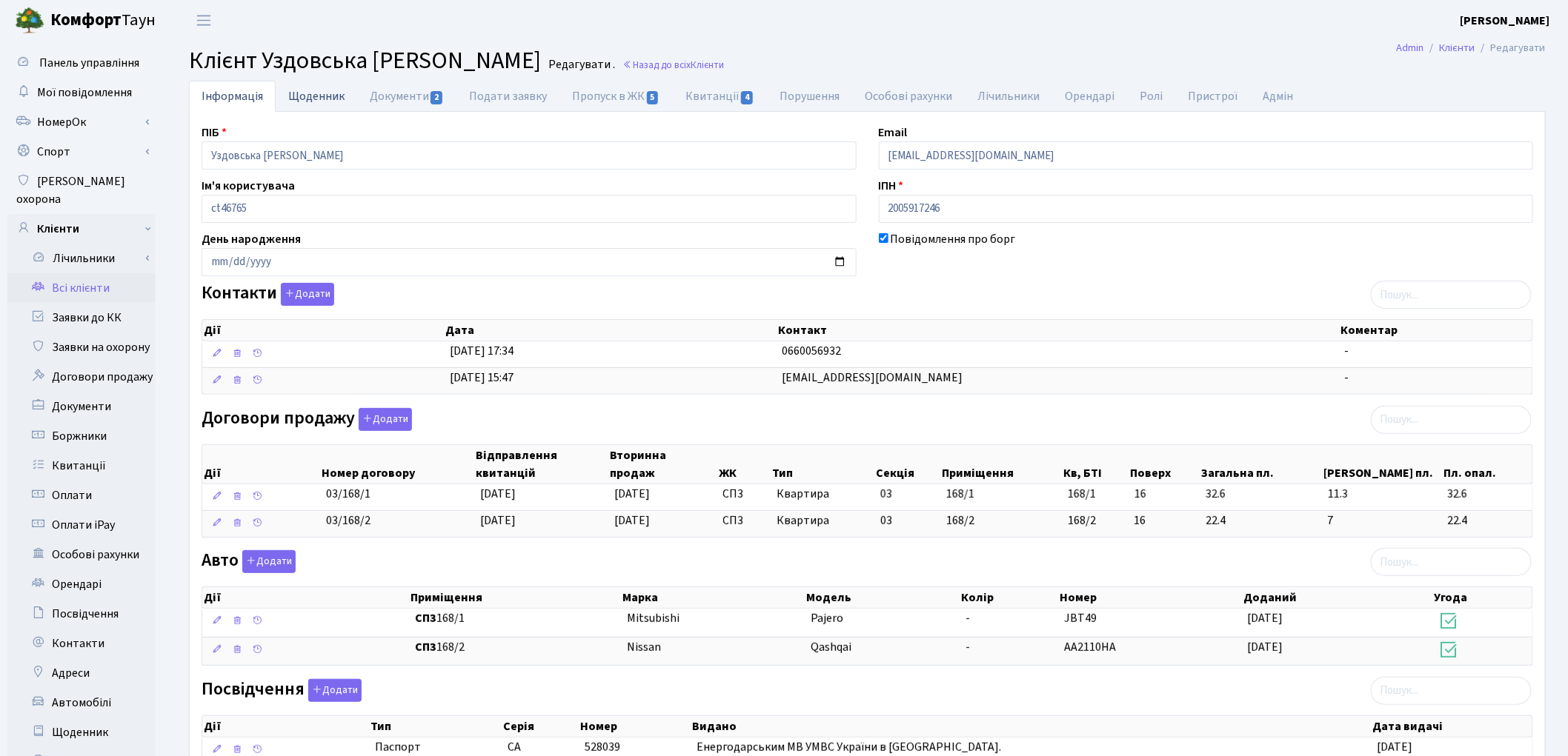
click at [313, 101] on link "Щоденник" at bounding box center [316, 96] width 82 height 31
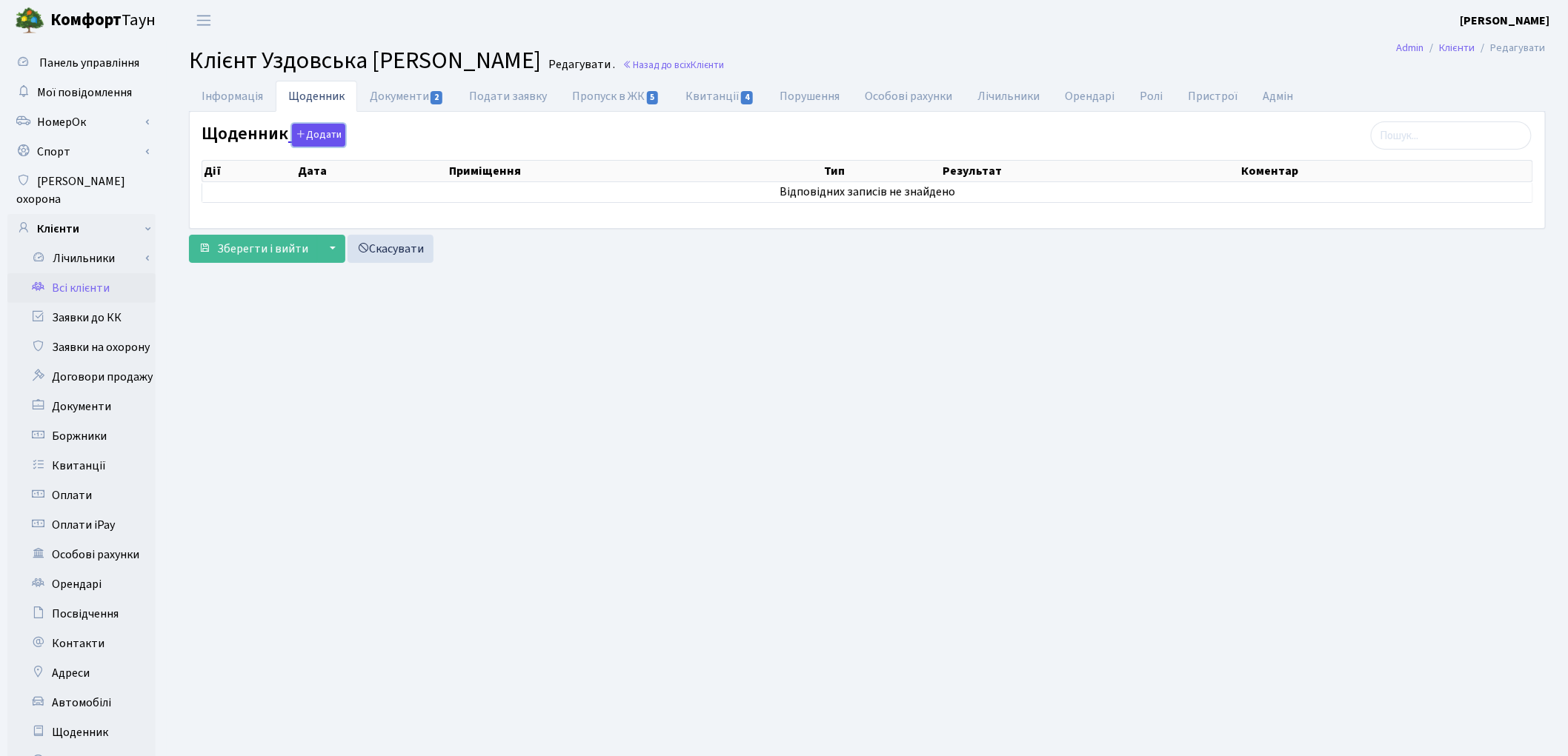
click at [304, 137] on icon "button" at bounding box center [300, 133] width 11 height 11
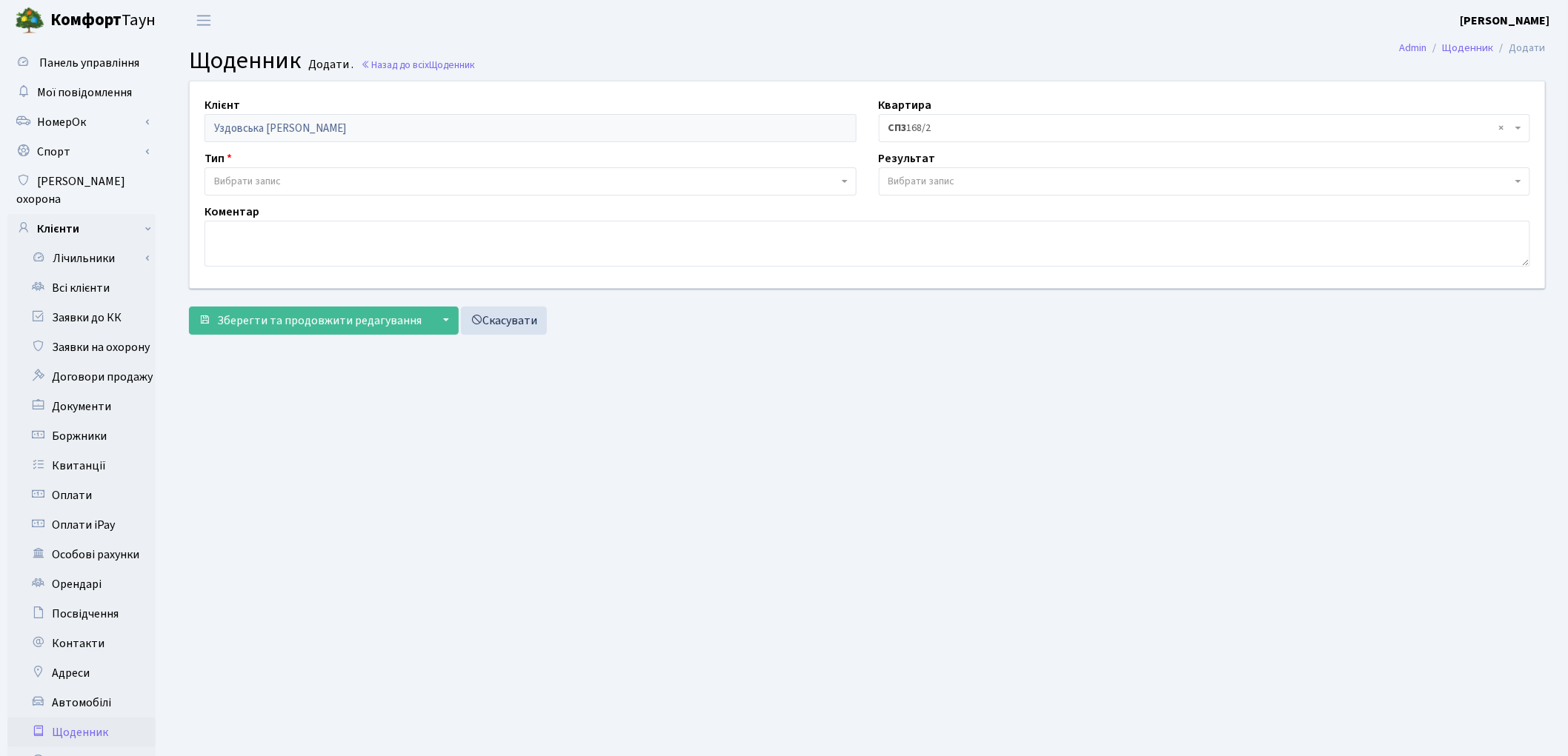
click at [265, 177] on span "Вибрати запис" at bounding box center [247, 180] width 66 height 14
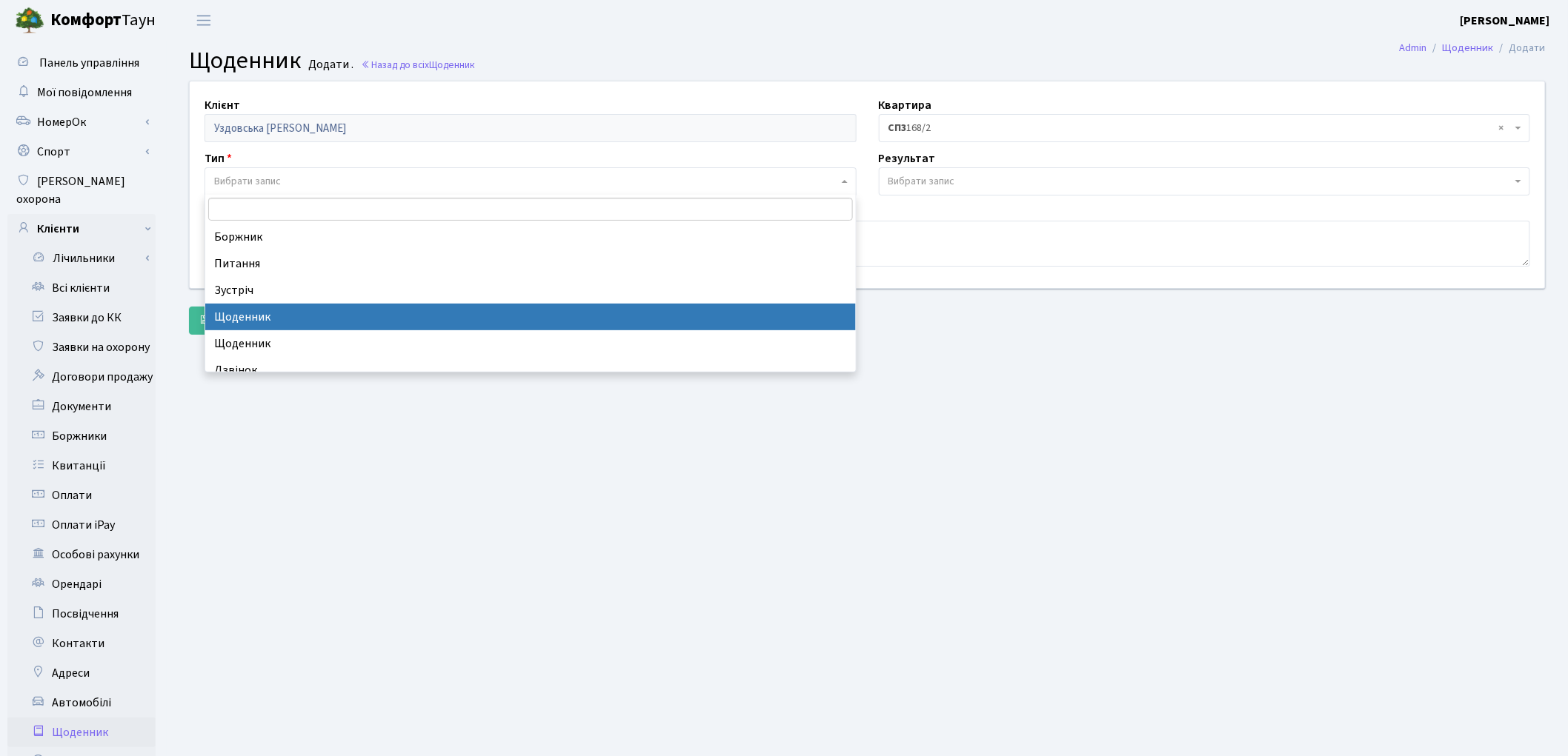
select select "11"
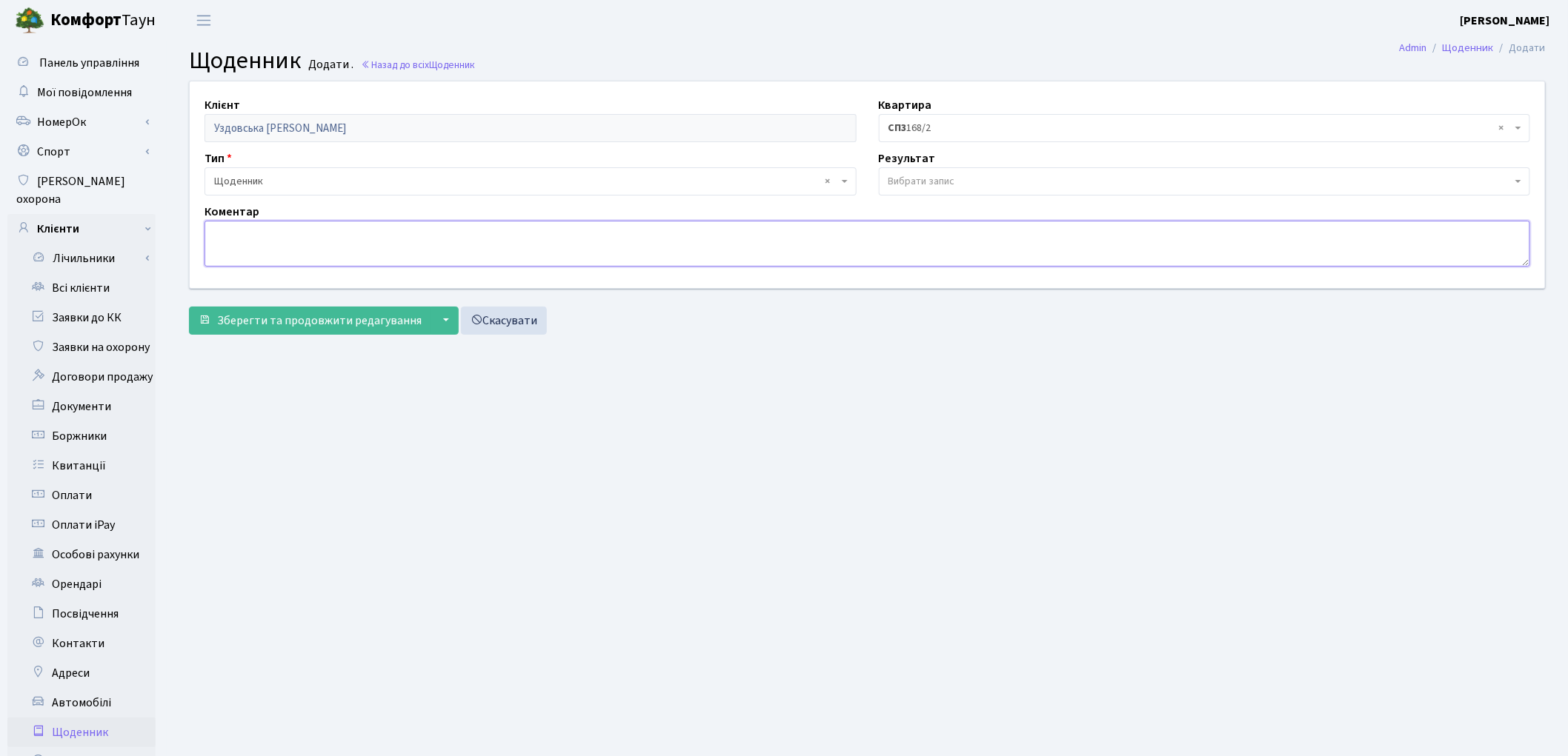
click at [255, 248] on textarea at bounding box center [867, 244] width 1325 height 46
click at [593, 229] on textarea "Квартира СП3-168 перший власник Залойло Т.В. - поділена на 3 - 168/1, 168/2, 16…" at bounding box center [867, 244] width 1325 height 46
click at [588, 232] on textarea "Квартира СП3-168 перший власник Залойло Т.В. - поділена на 3 - 168/1, 168/2, 16…" at bounding box center [867, 244] width 1325 height 46
click at [632, 230] on textarea "Квартира СП3-168 перший власник Залойло Т.В. - поділена на 3 - 168/1, 168/2, 16…" at bounding box center [867, 244] width 1325 height 46
type textarea "Квартира СП3-168 перший власник Залойло Т.В. - поділена на 3 - 168/1, 168/2, 16…"
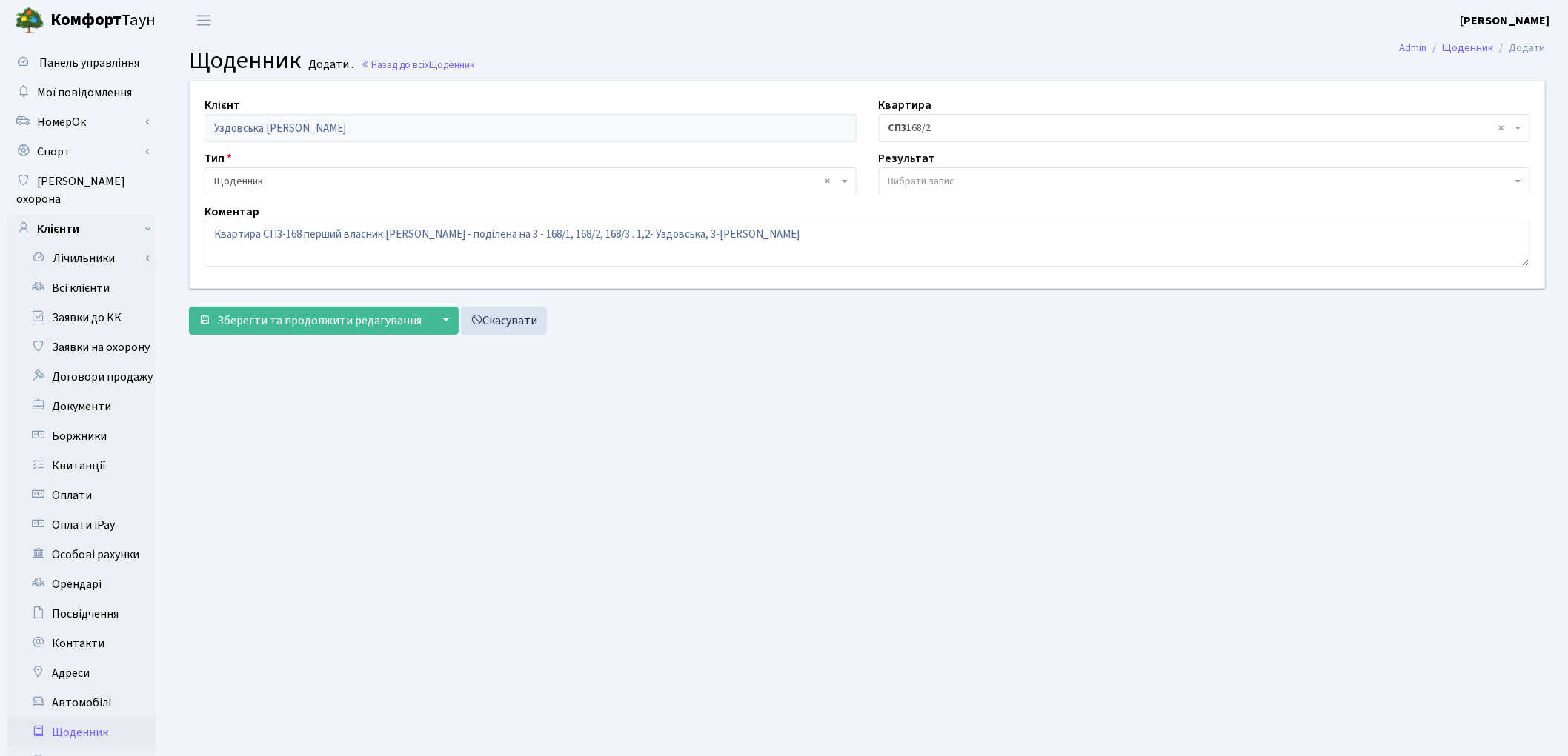
click at [915, 178] on span "Вибрати запис" at bounding box center [921, 180] width 66 height 14
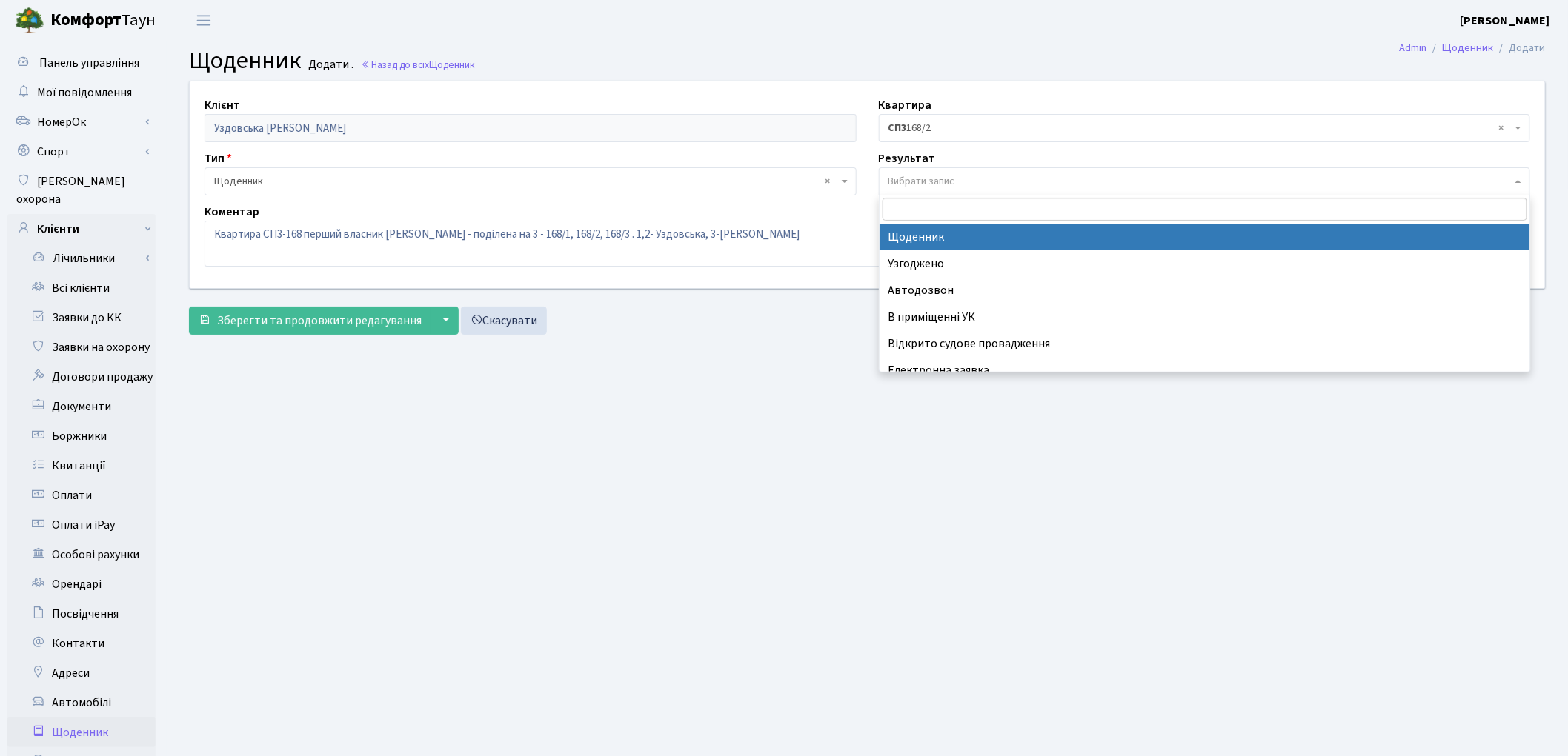
select select "14"
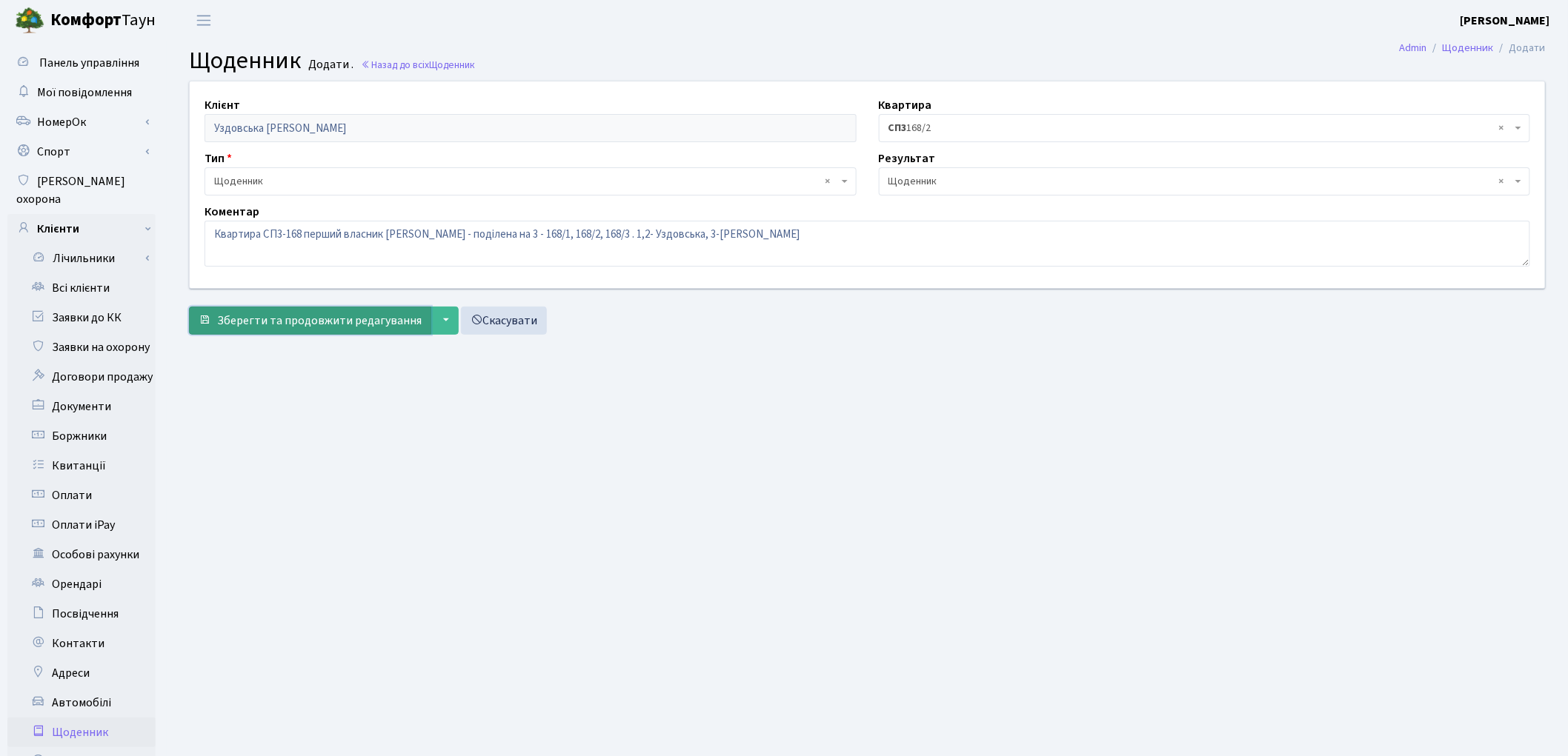
click at [356, 320] on span "Зберегти та продовжити редагування" at bounding box center [319, 320] width 204 height 16
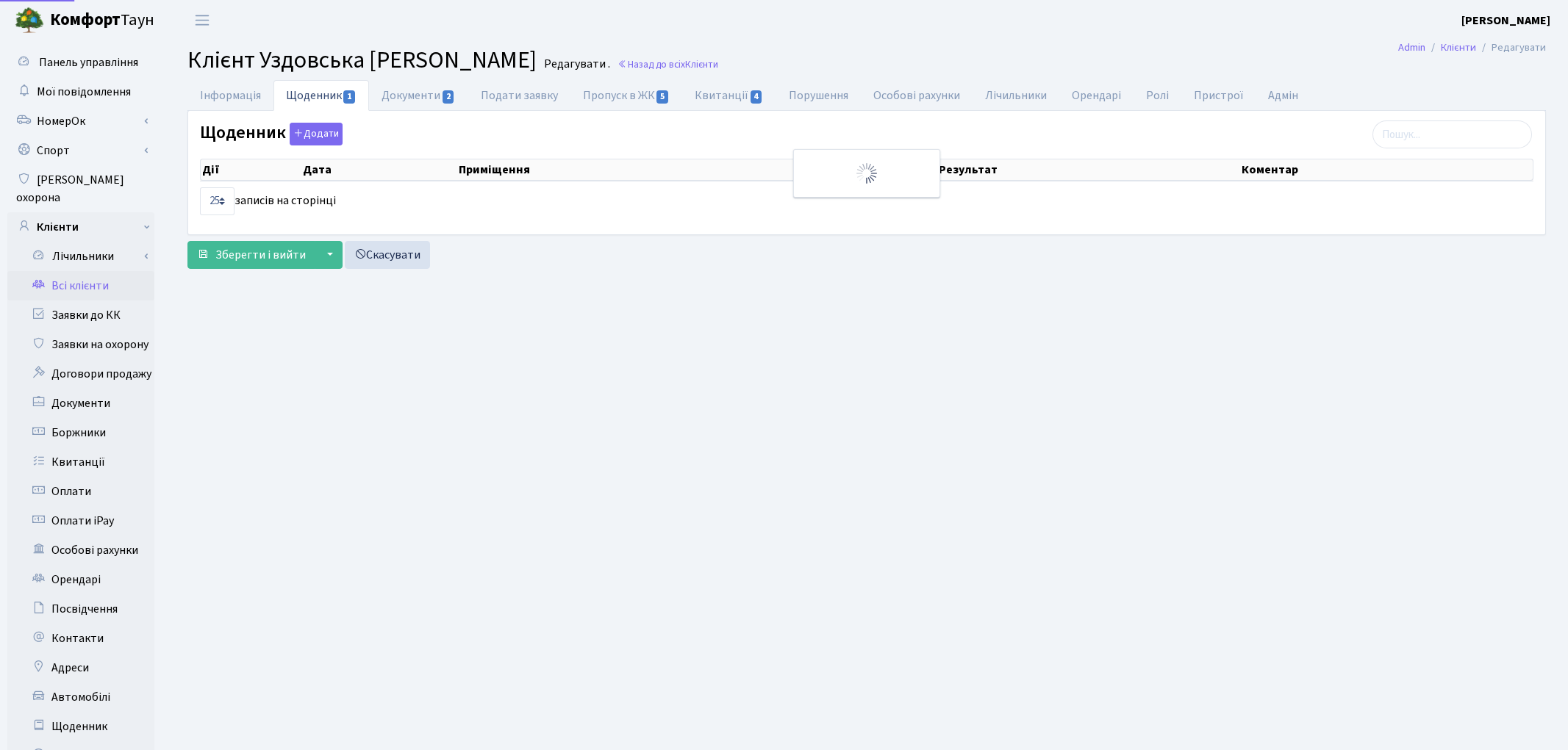
select select "25"
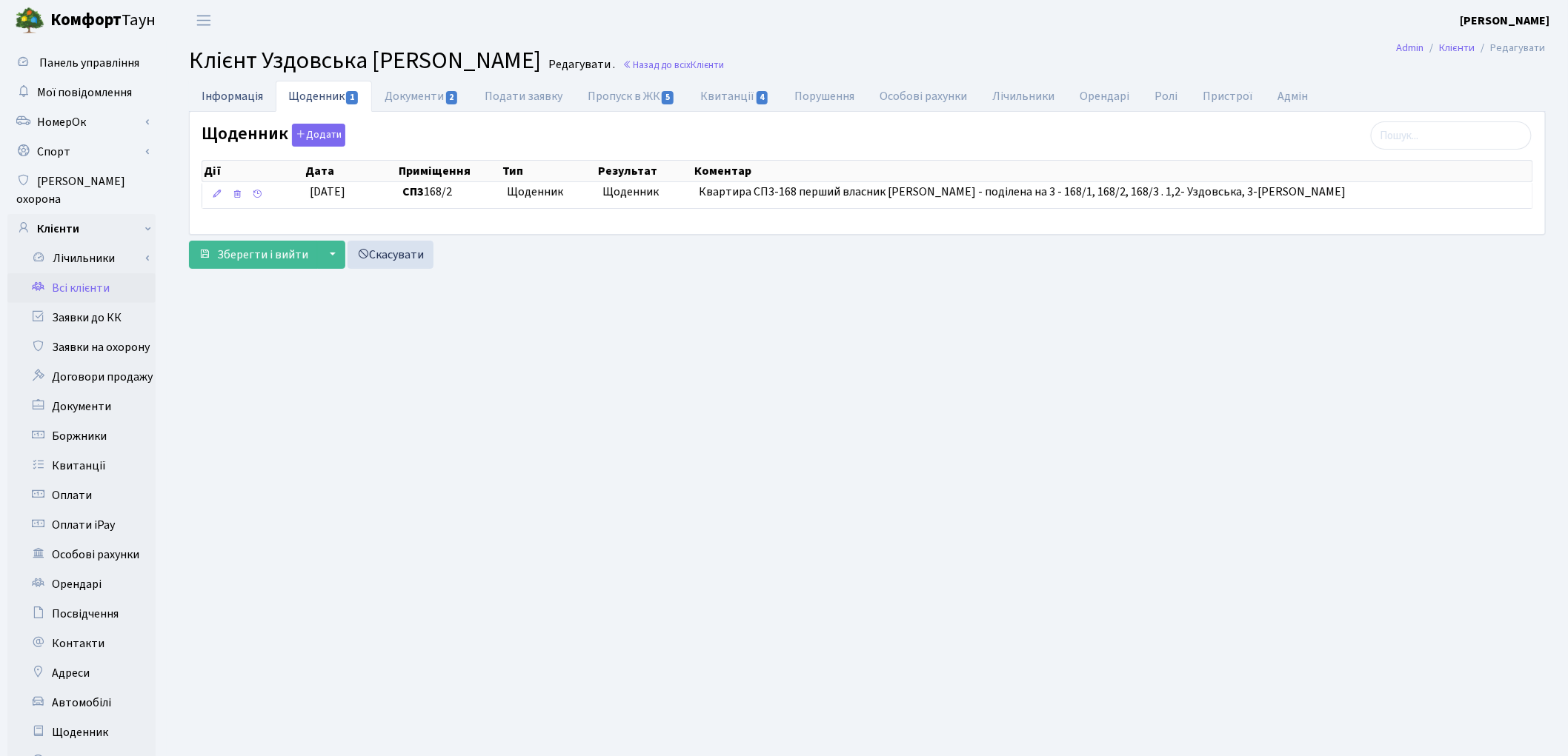
click link "Інформація"
select select "25"
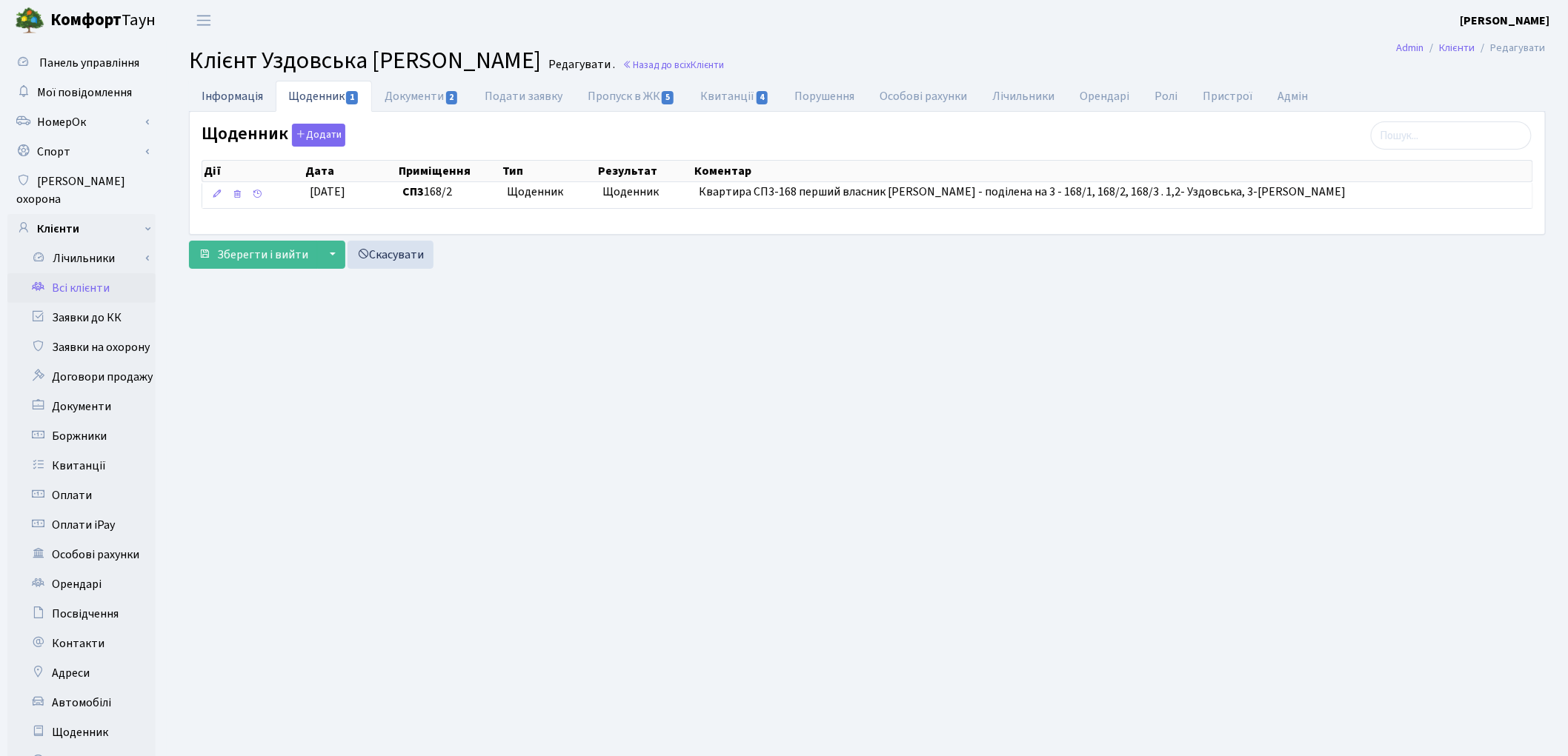
select select "25"
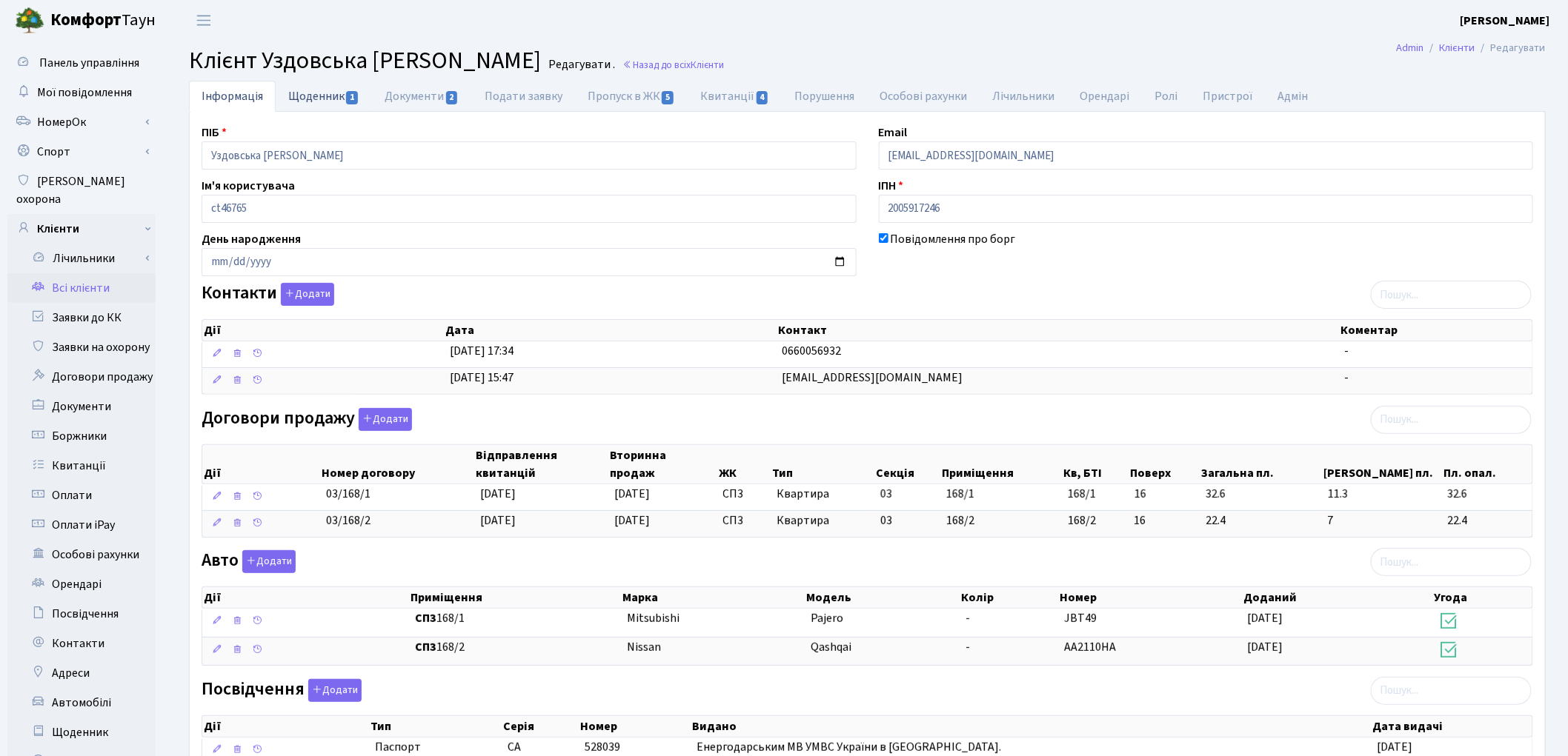
click link "Щоденник 1"
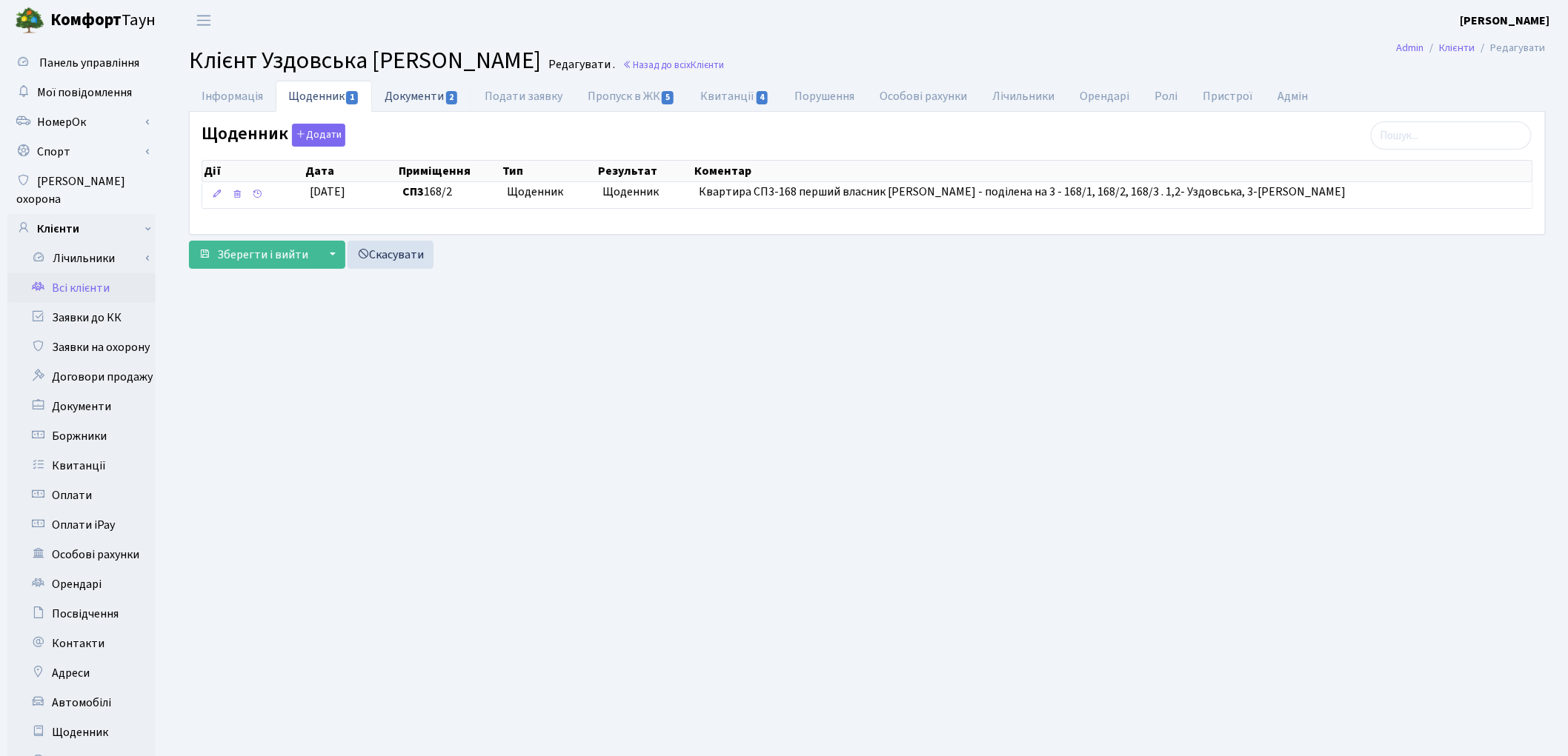
click link "Документи 2"
select select "25"
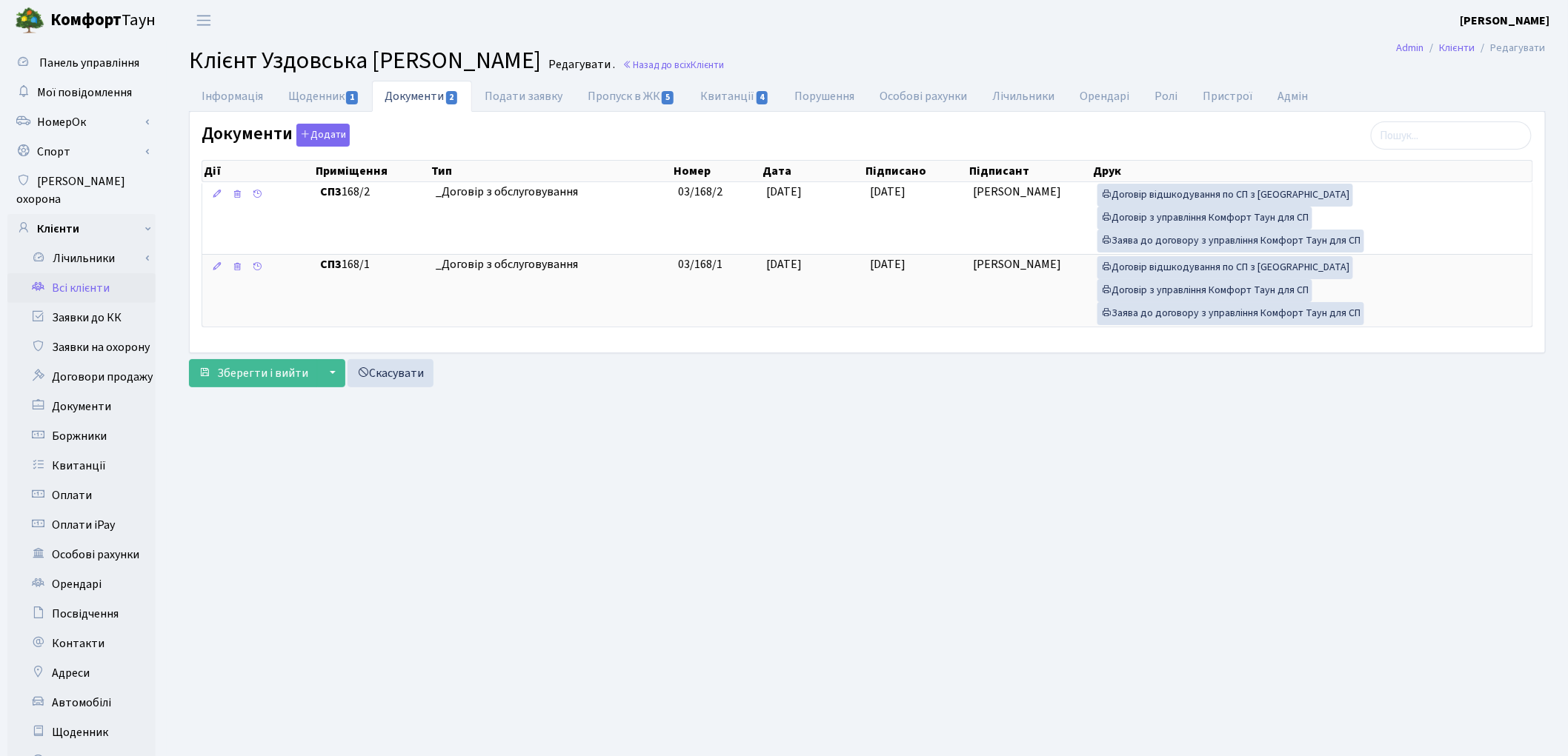
click main "Admin Клієнти Редагувати Клієнт Уздовська Людмила Євгеніївна Редагувати . Назад…"
click link "Заявки до КК"
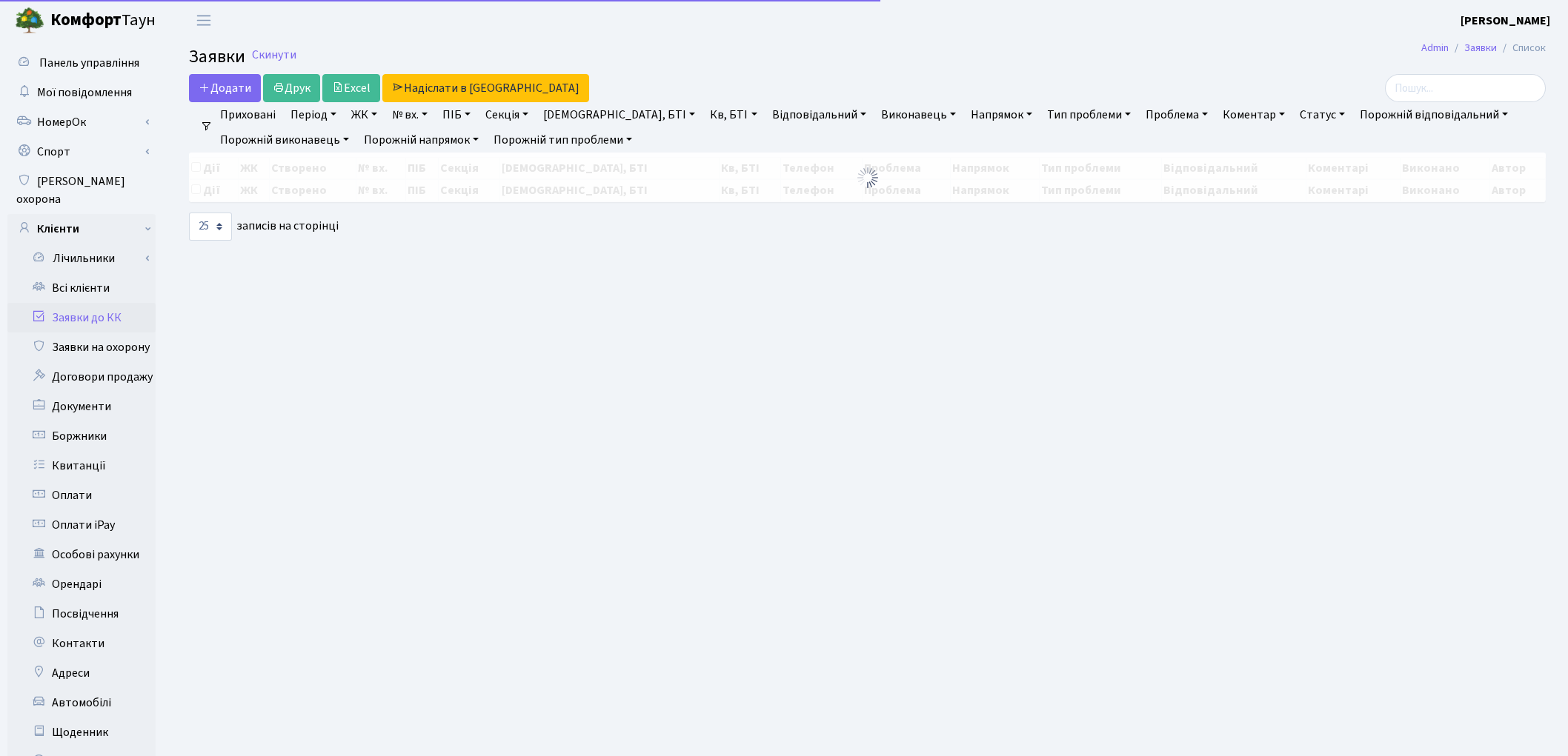
select select "25"
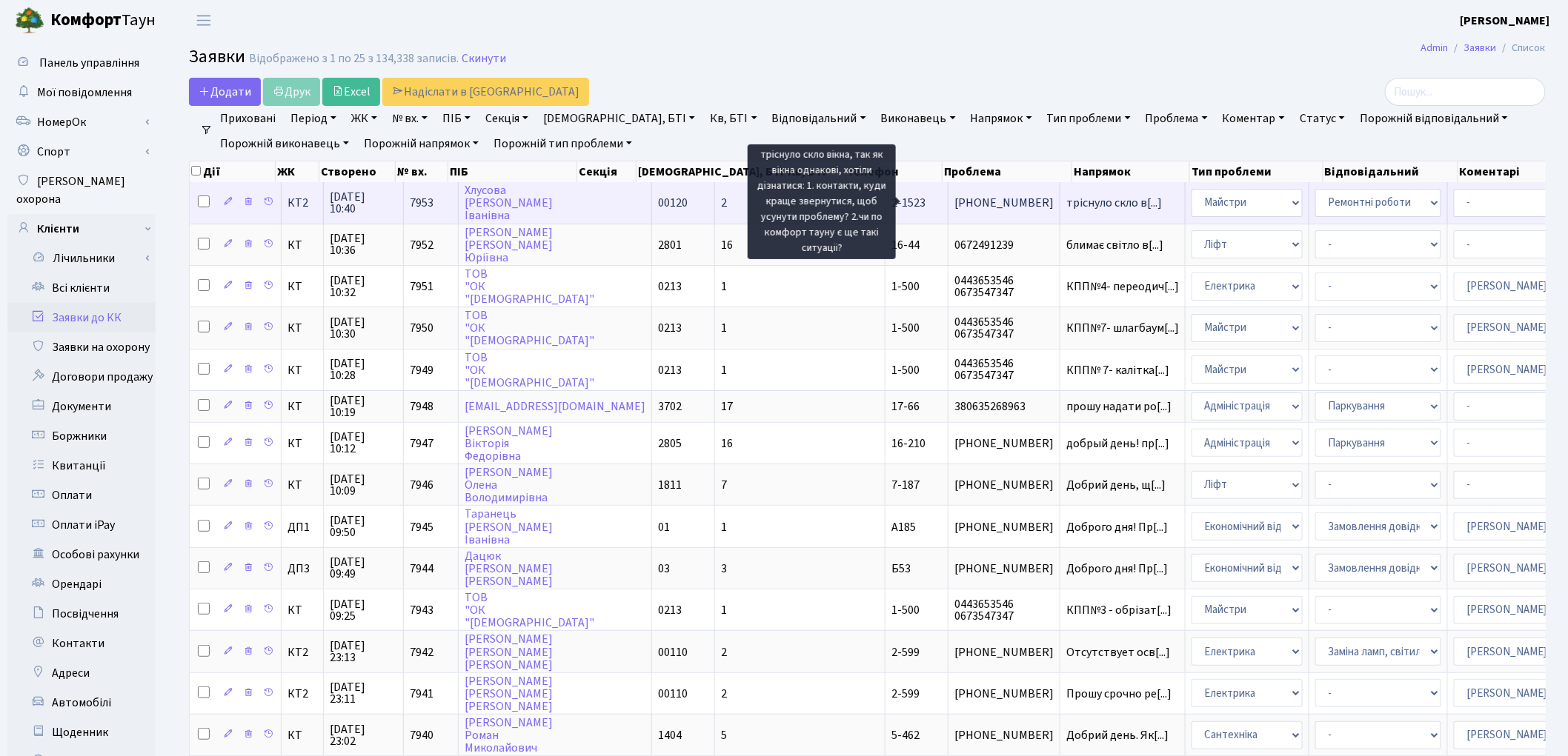
click at [1066, 202] on span "тріснуло скло в[...]" at bounding box center [1114, 202] width 96 height 16
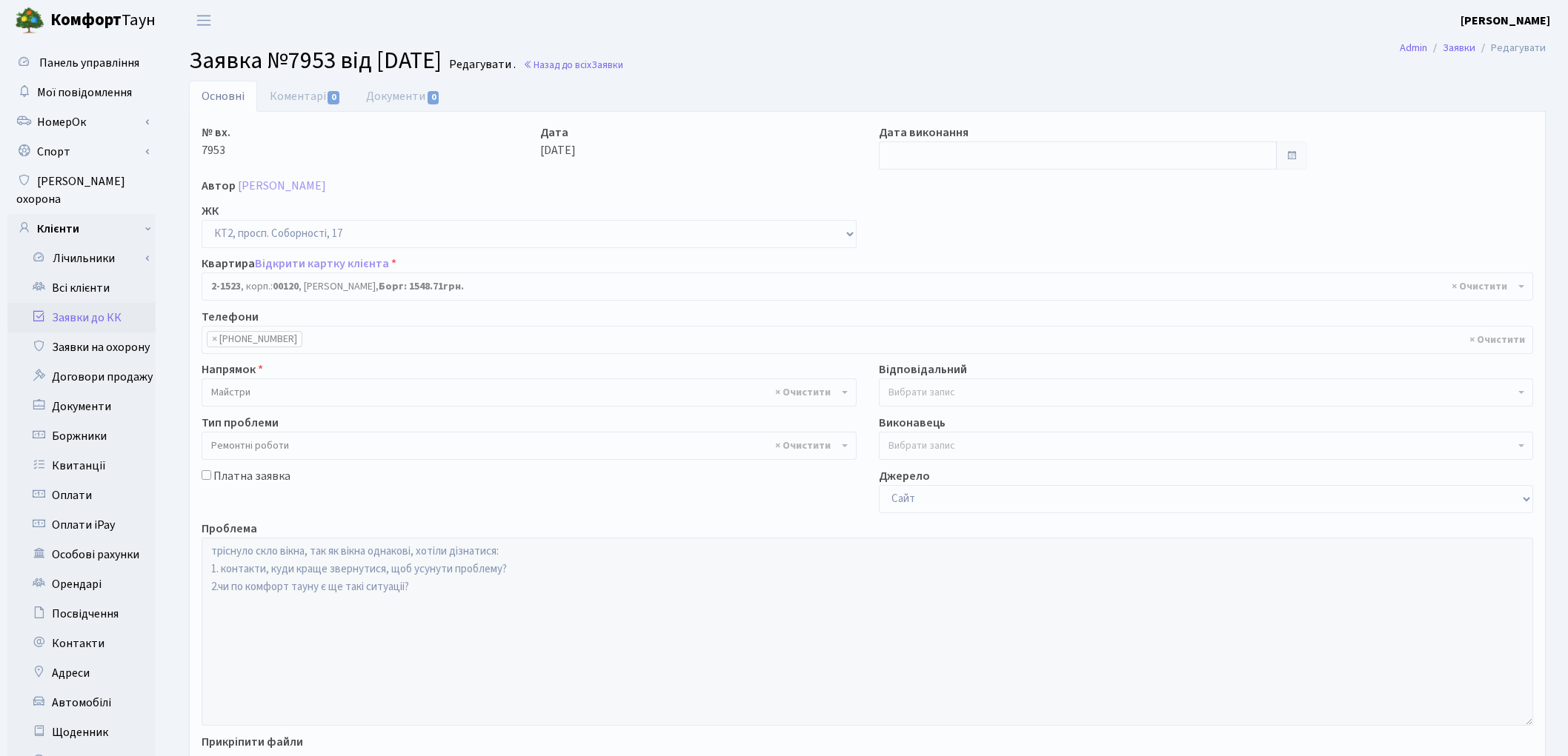
select select "13138"
select select "62"
click at [308, 97] on link "Коментарі 0" at bounding box center [305, 96] width 96 height 31
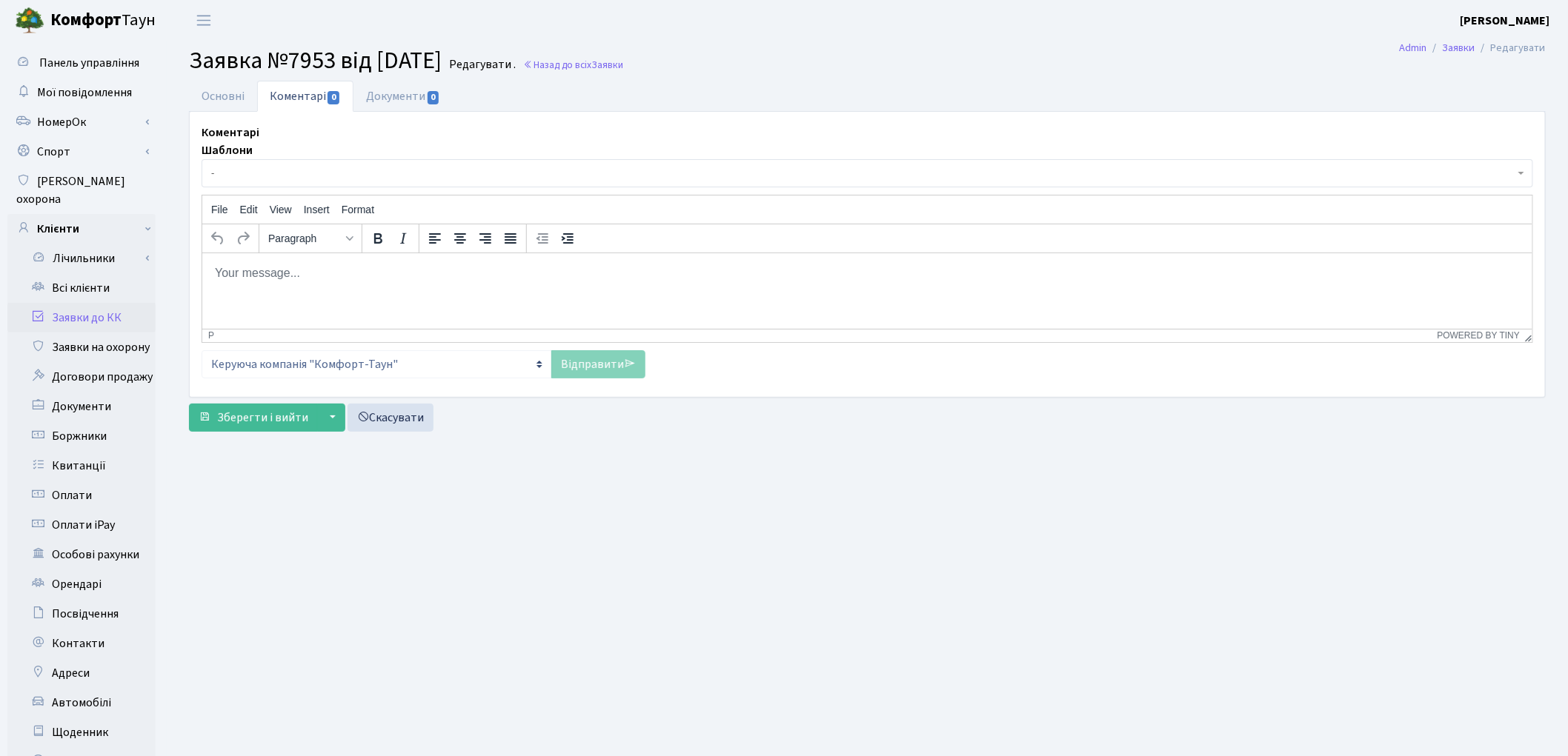
click at [310, 285] on html at bounding box center [867, 272] width 1330 height 40
click at [587, 360] on link "Відправити" at bounding box center [599, 364] width 94 height 28
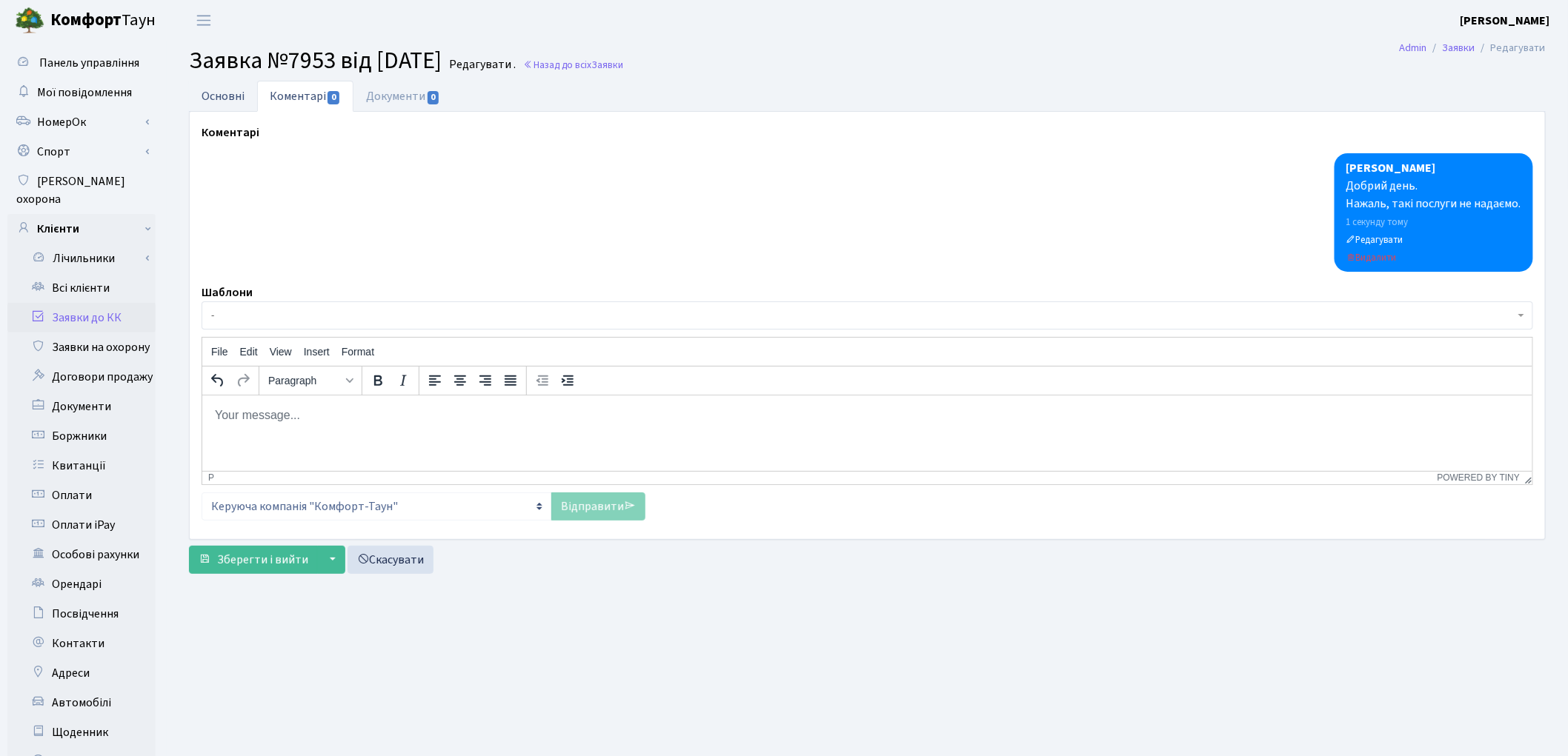
click at [218, 85] on link "Основні" at bounding box center [223, 96] width 68 height 31
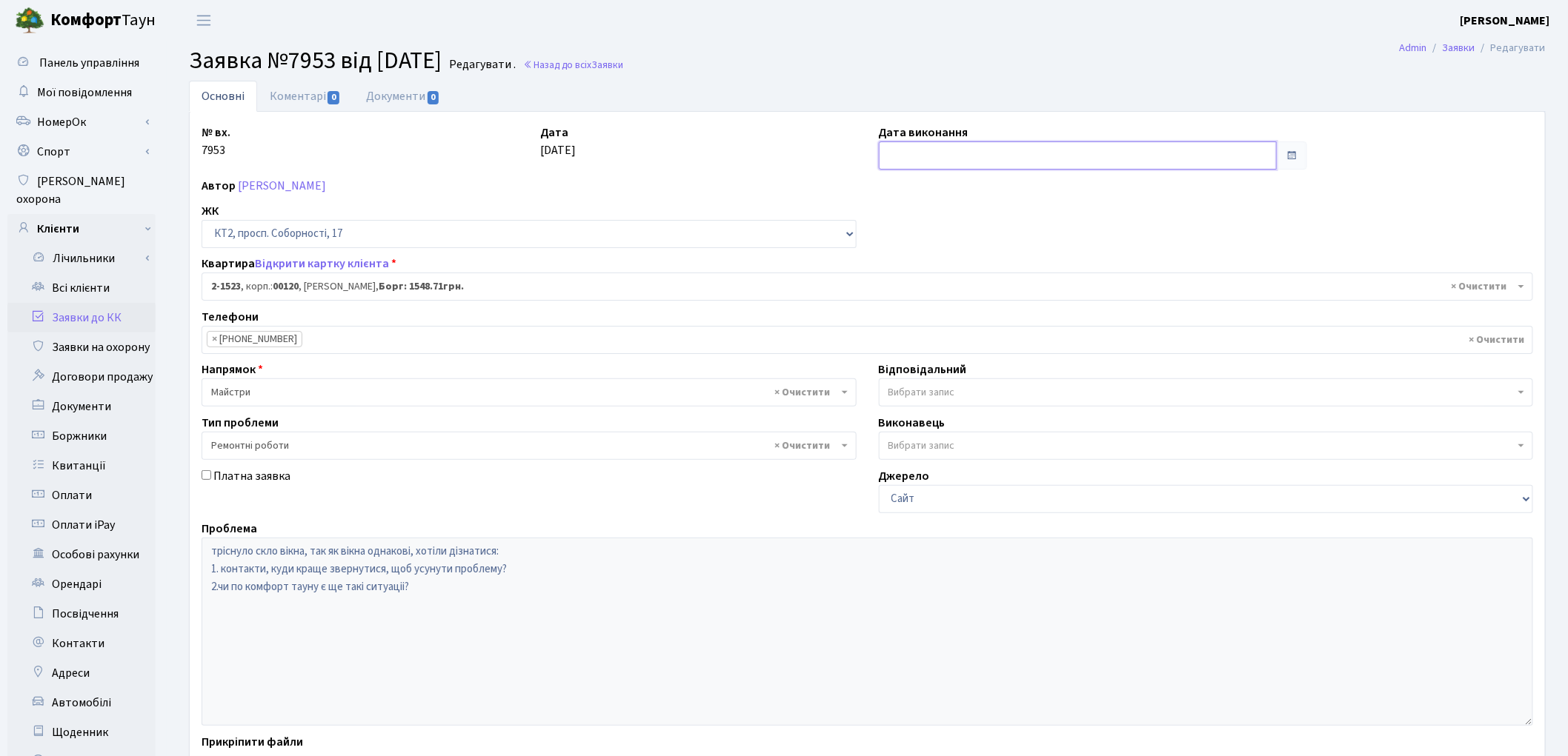
click at [995, 161] on input "text" at bounding box center [1078, 154] width 398 height 28
click at [981, 271] on td "12" at bounding box center [982, 275] width 22 height 22
type input "[DATE]"
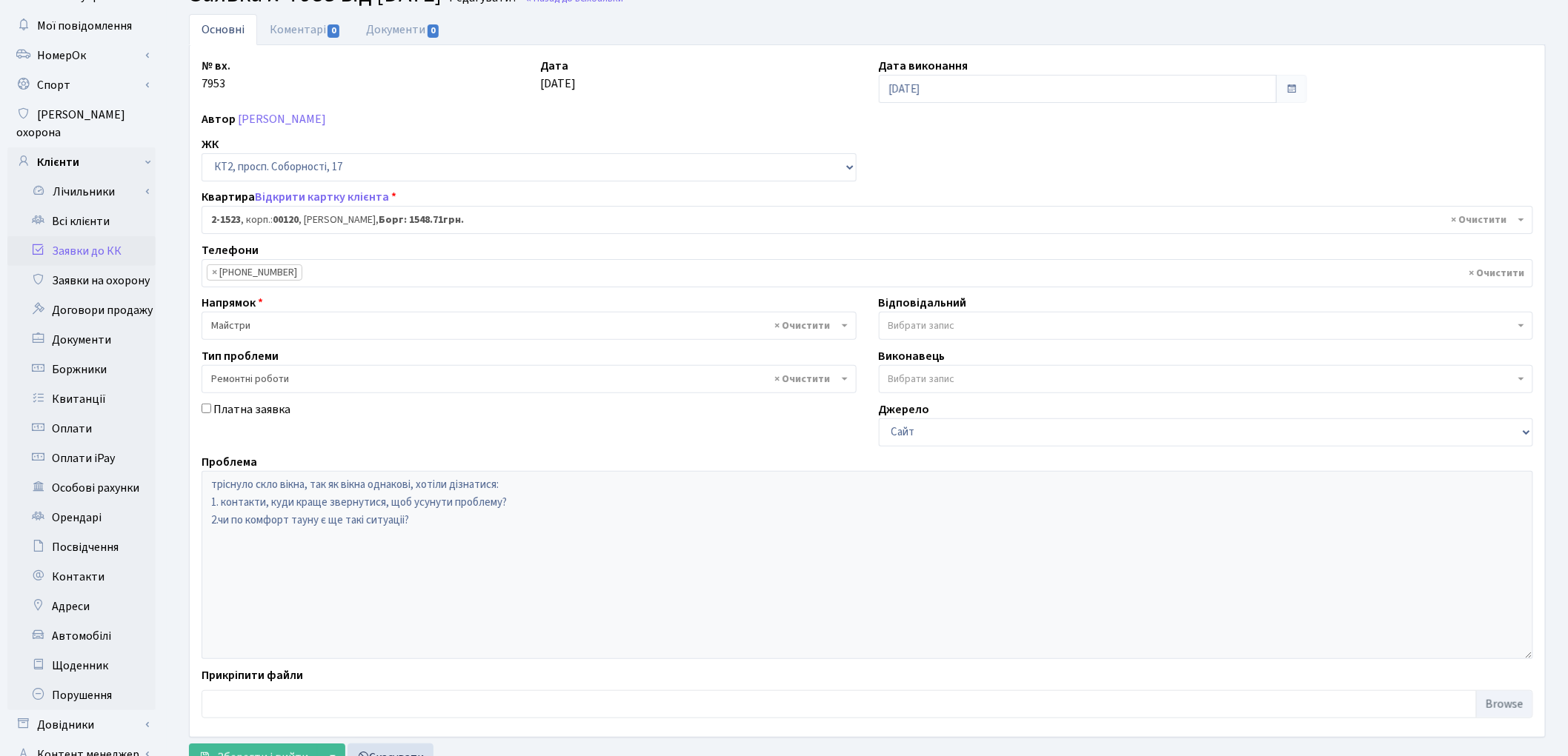
scroll to position [165, 0]
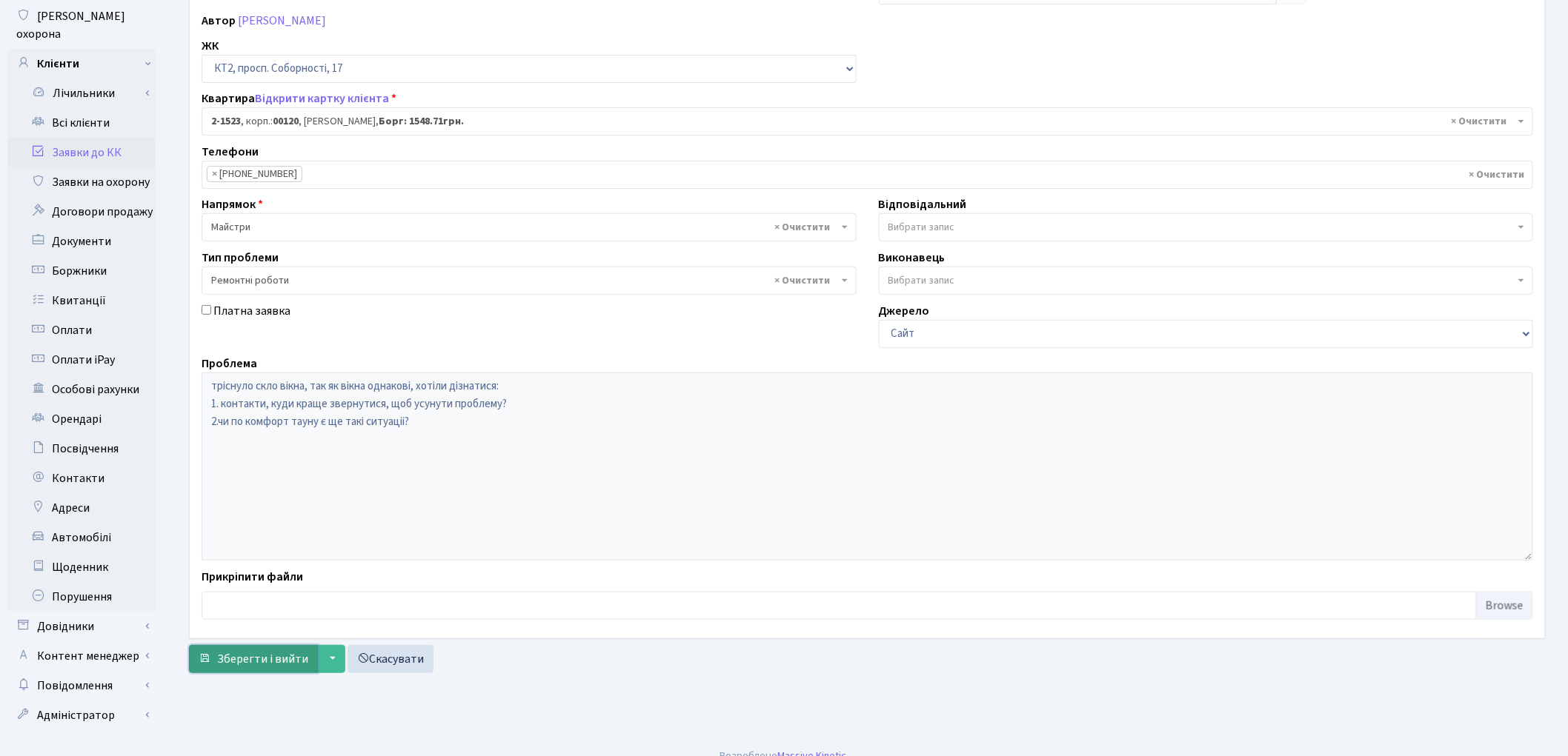
click at [233, 651] on span "Зберегти і вийти" at bounding box center [262, 659] width 91 height 16
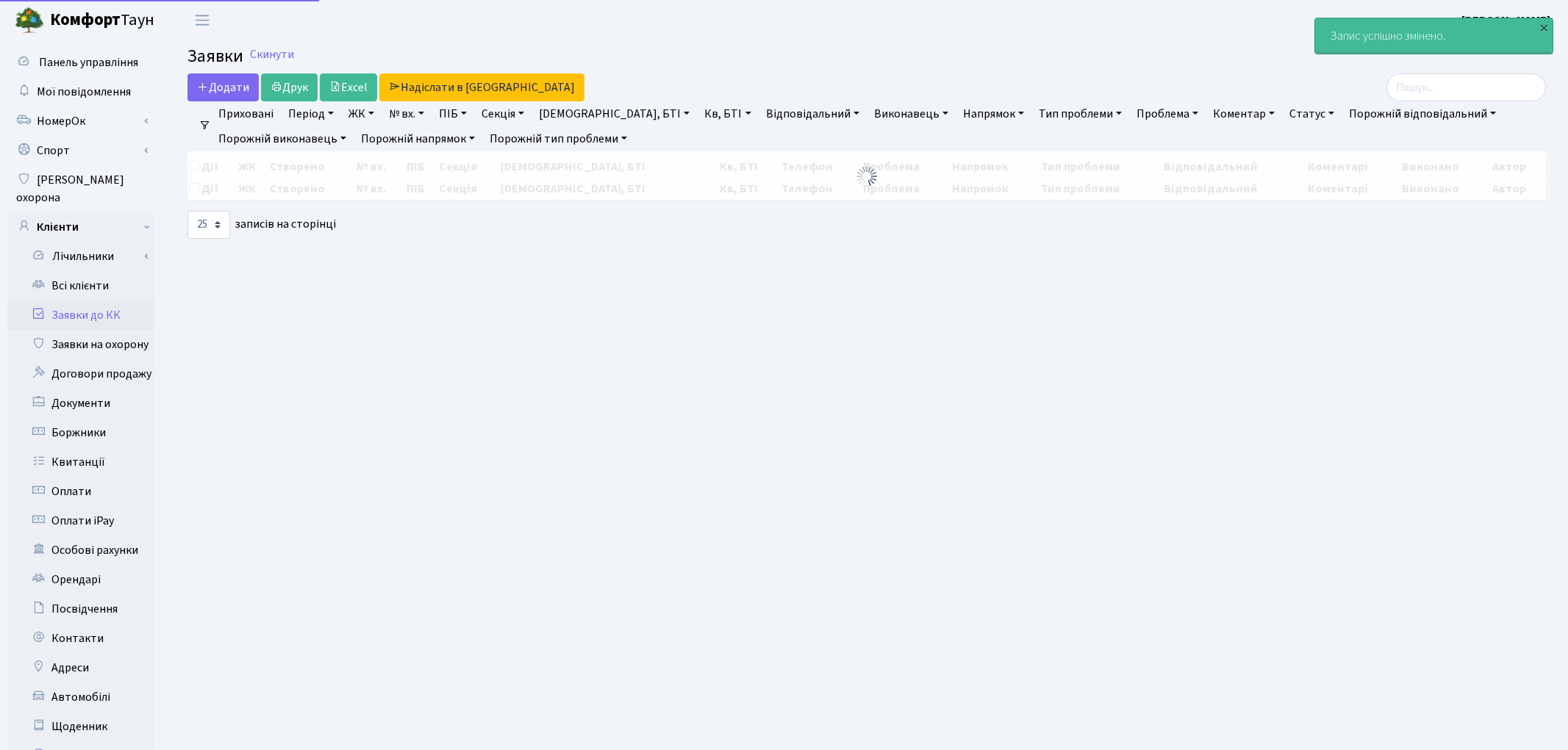
select select "25"
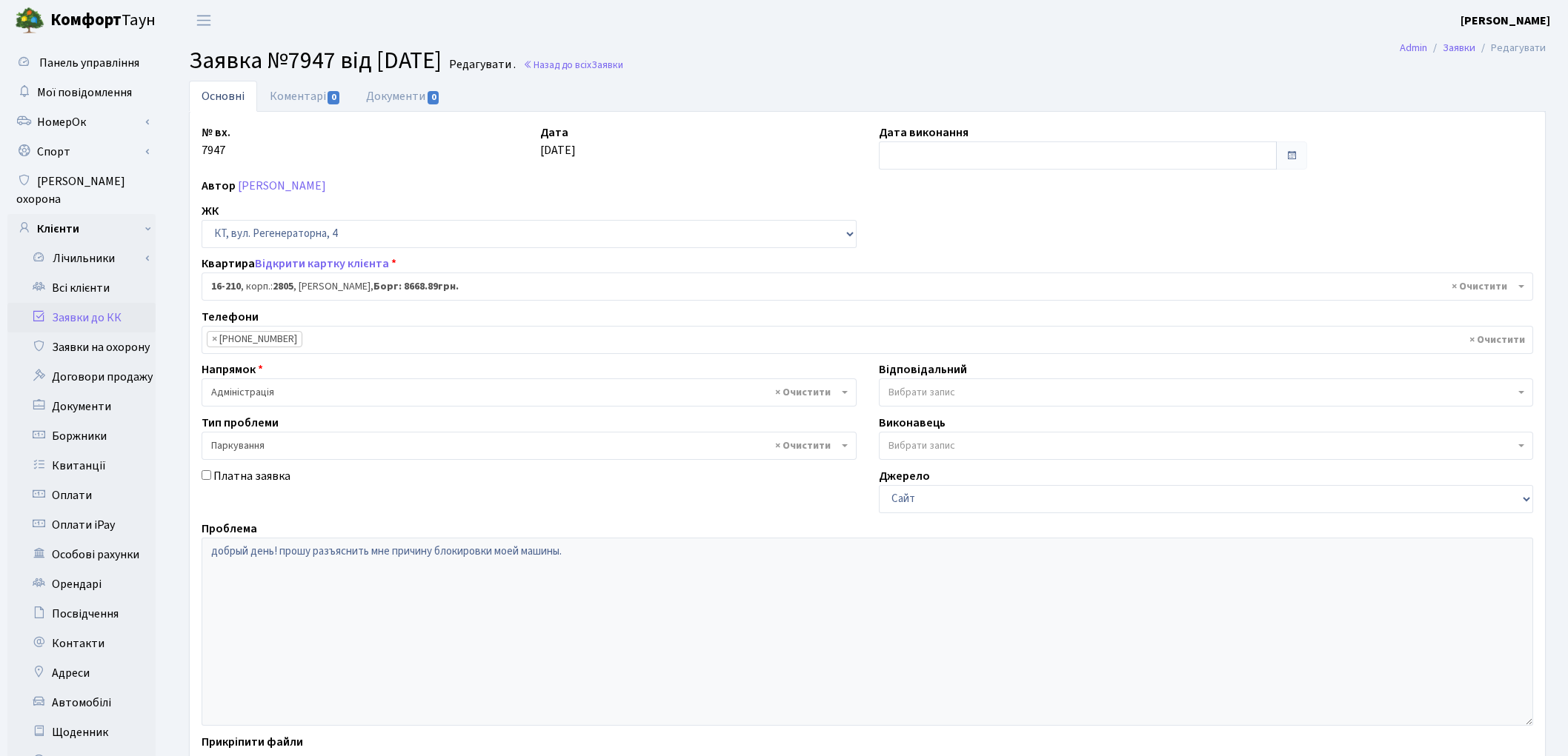
select select "8771"
select select "66"
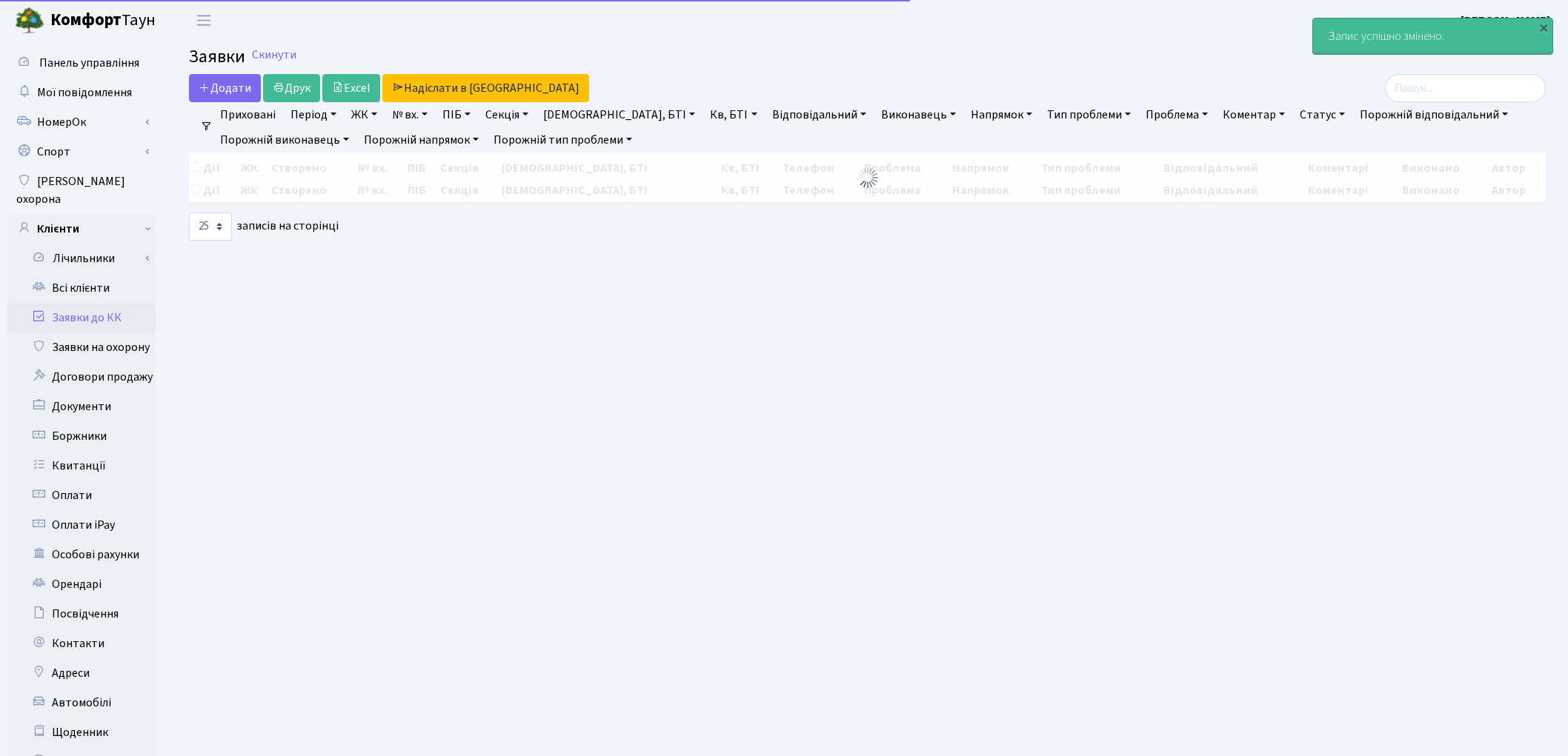
select select "25"
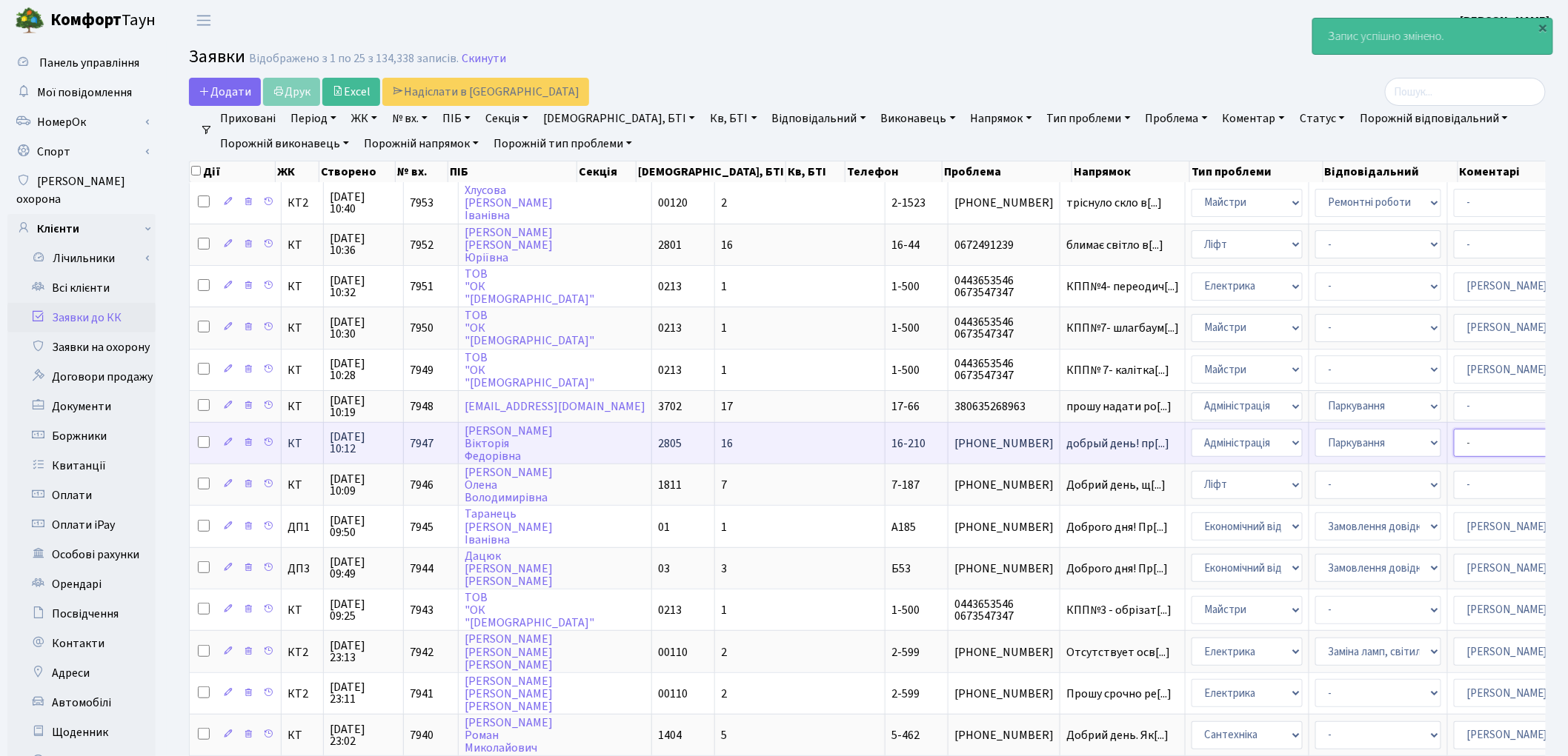
click at [1454, 433] on select "- Адміністратор ЖК КТ [PERSON_NAME] [PERSON_NAME] [PERSON_NAME]Ю. [PERSON_NAME]…" at bounding box center [1516, 442] width 126 height 28
select select "82"
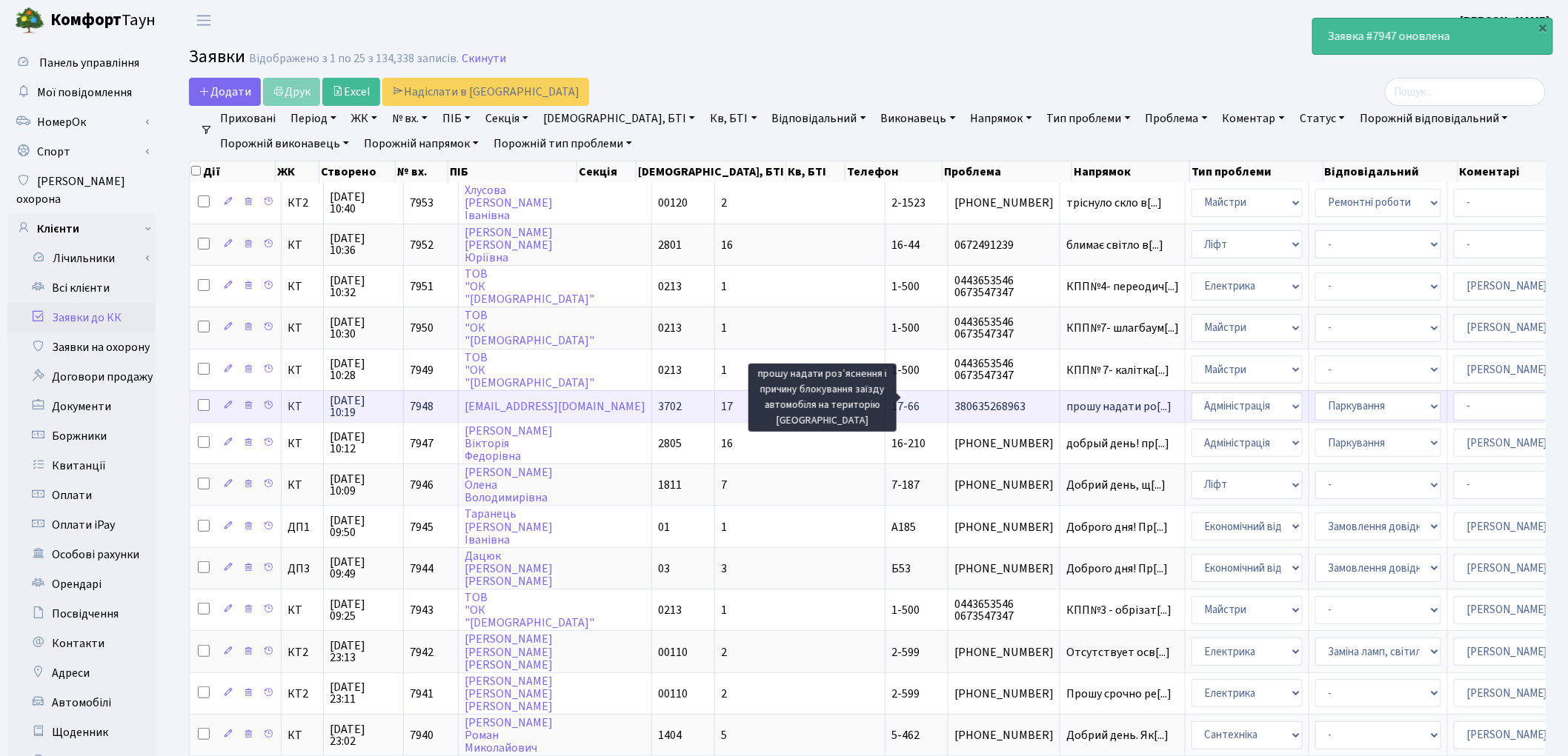
click at [1066, 400] on span "прошу надати ро[...]" at bounding box center [1119, 406] width 106 height 16
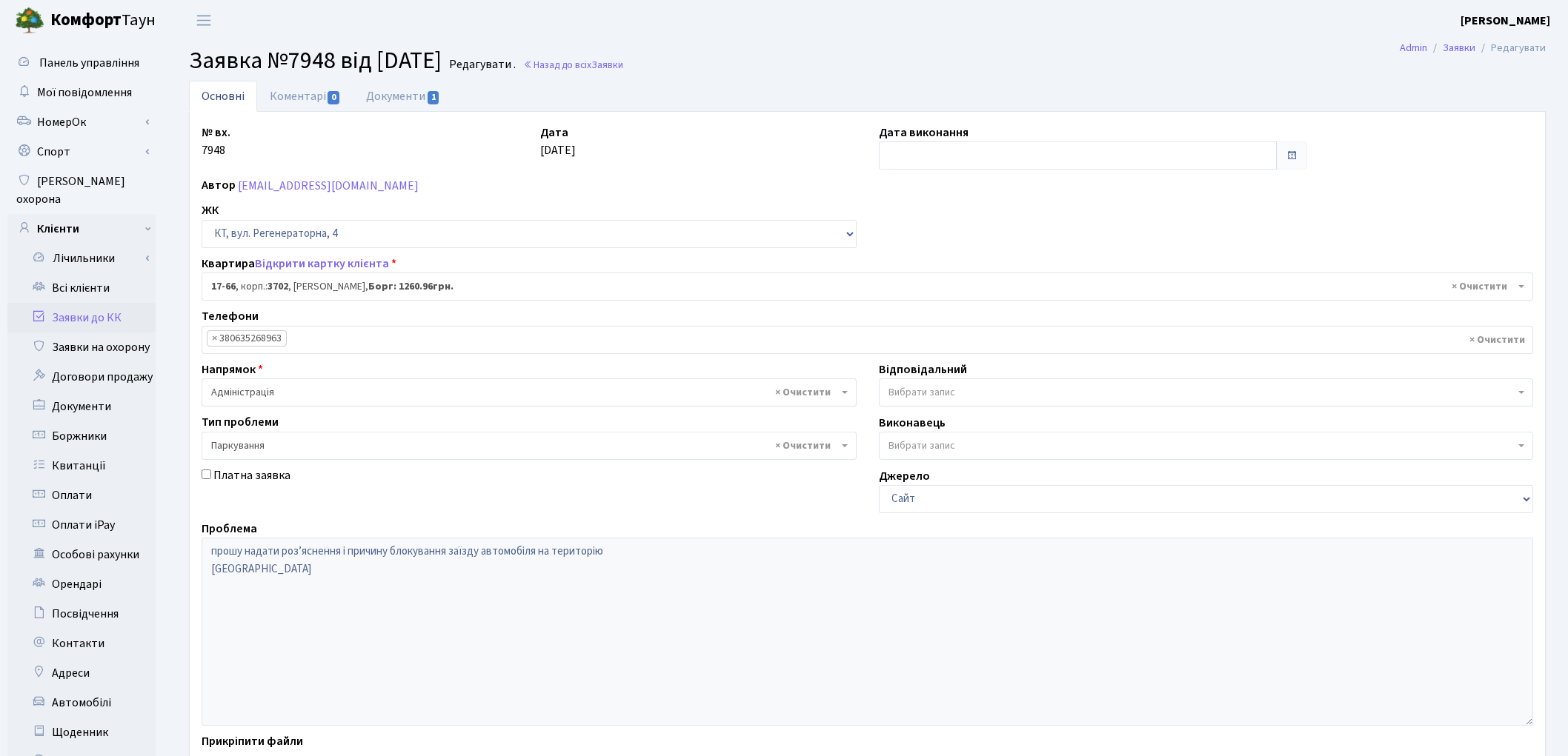
select select "9020"
select select "66"
click at [404, 99] on link "Документи 1" at bounding box center [402, 96] width 99 height 31
select select "25"
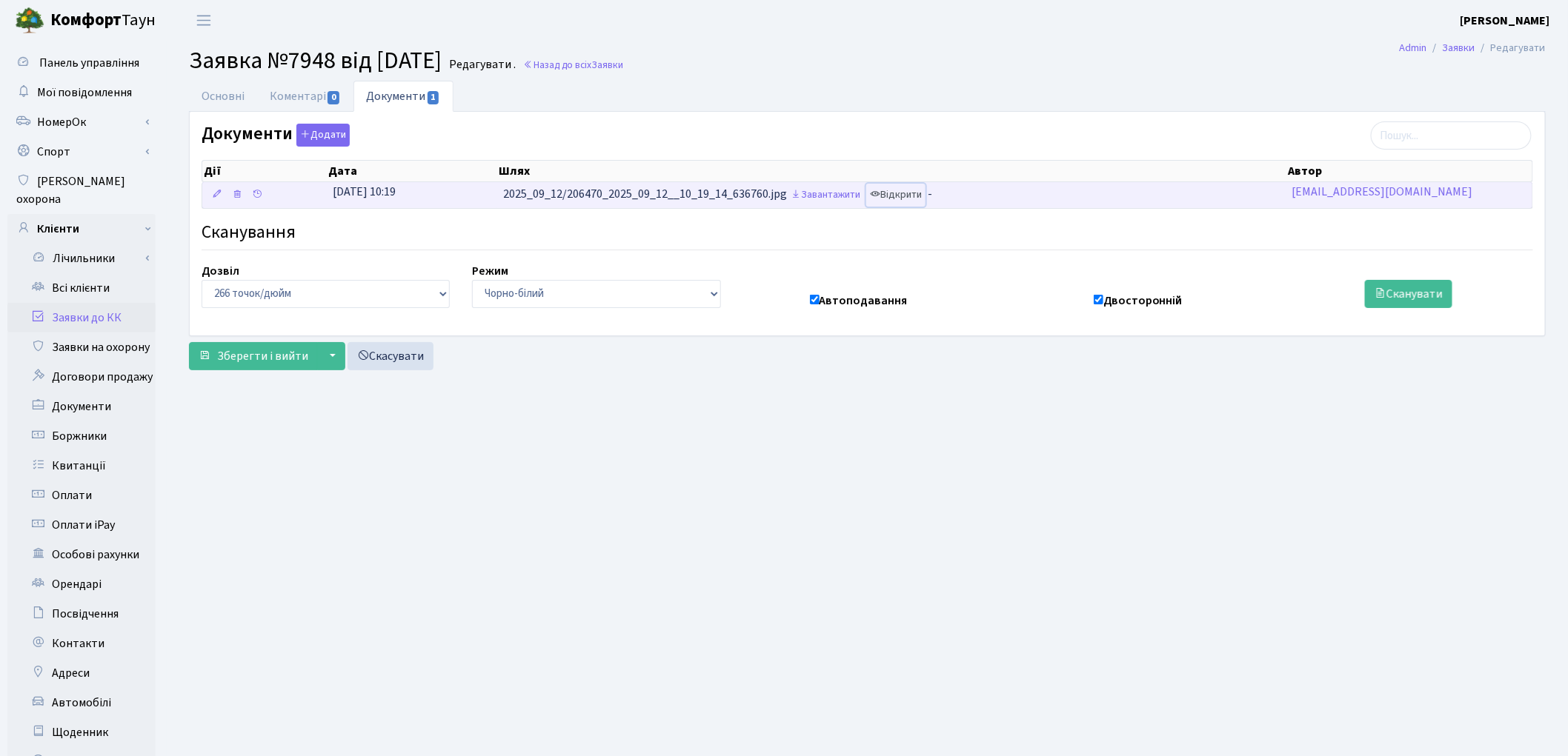
click at [897, 190] on link "Відкрити" at bounding box center [896, 196] width 59 height 23
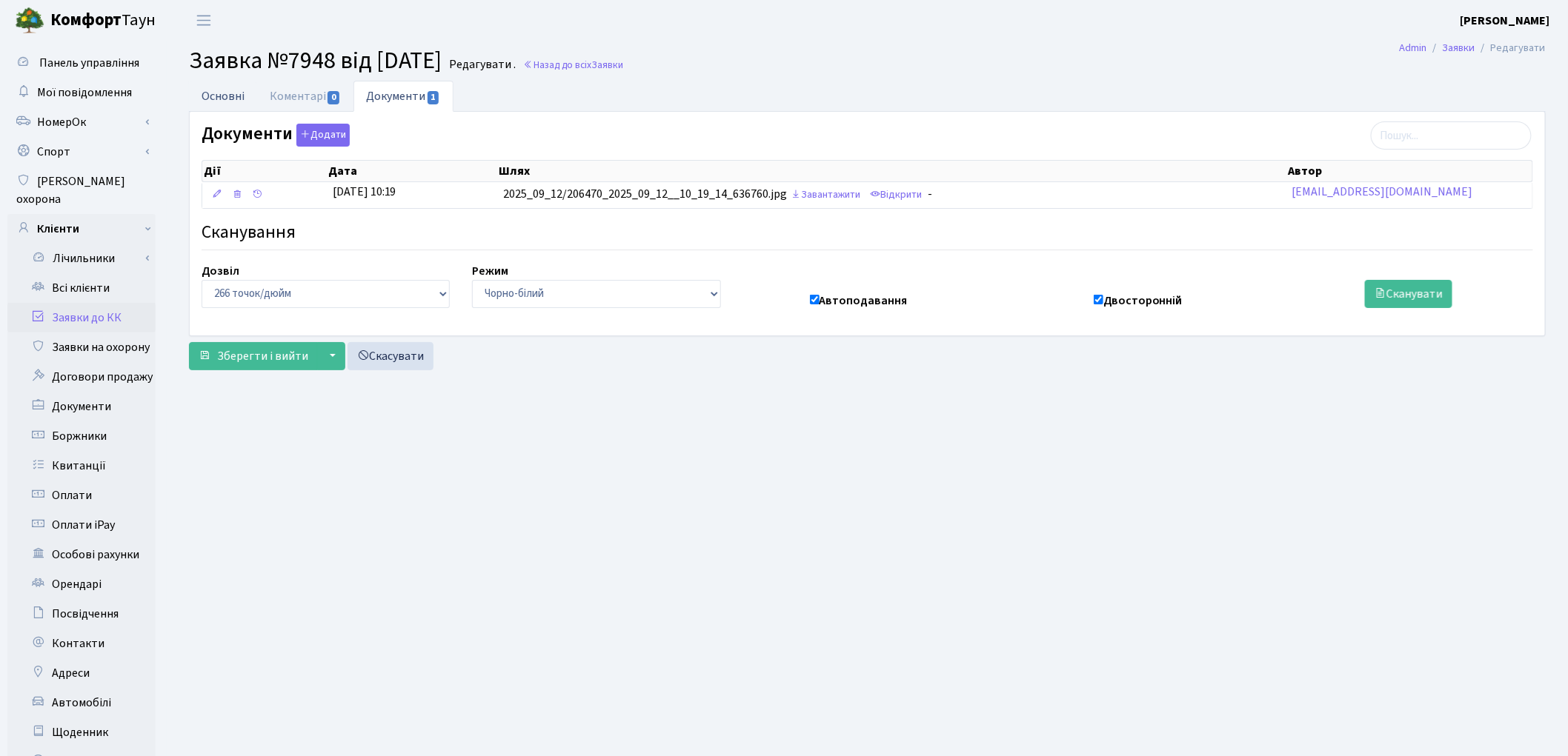
click at [216, 93] on link "Основні" at bounding box center [223, 96] width 68 height 31
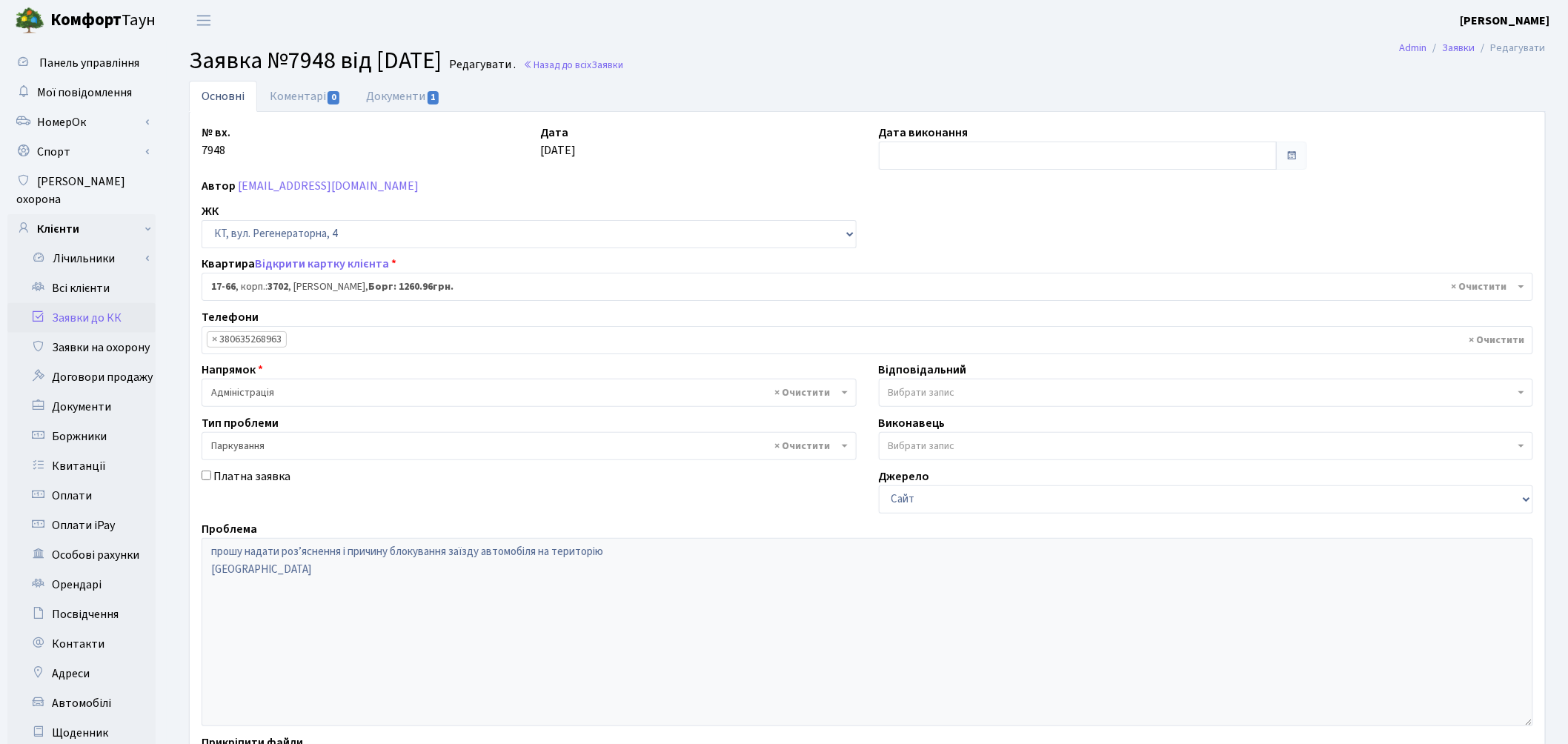
click at [957, 397] on span "Вибрати запис" at bounding box center [1201, 393] width 627 height 14
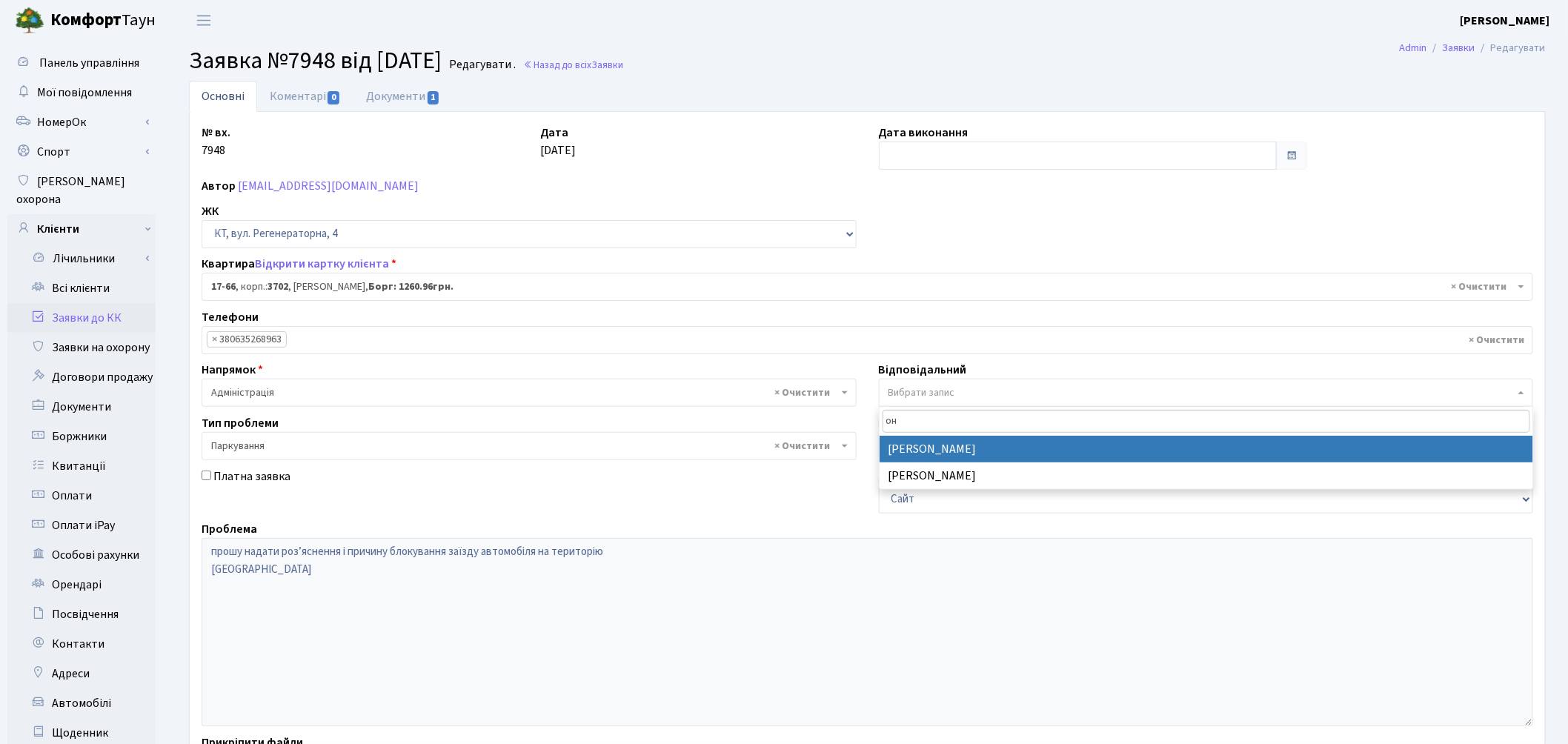
type input "он"
select select "82"
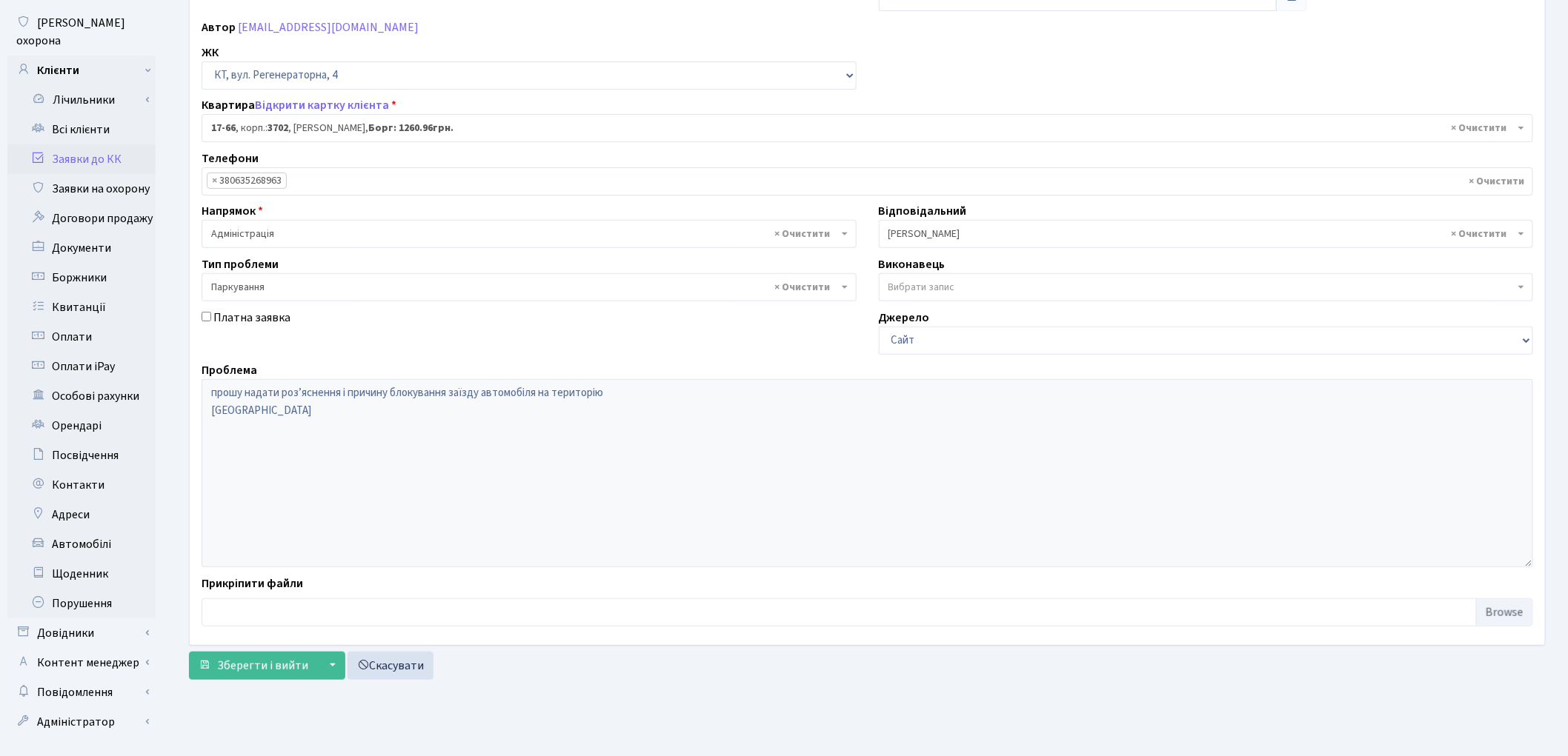
scroll to position [165, 0]
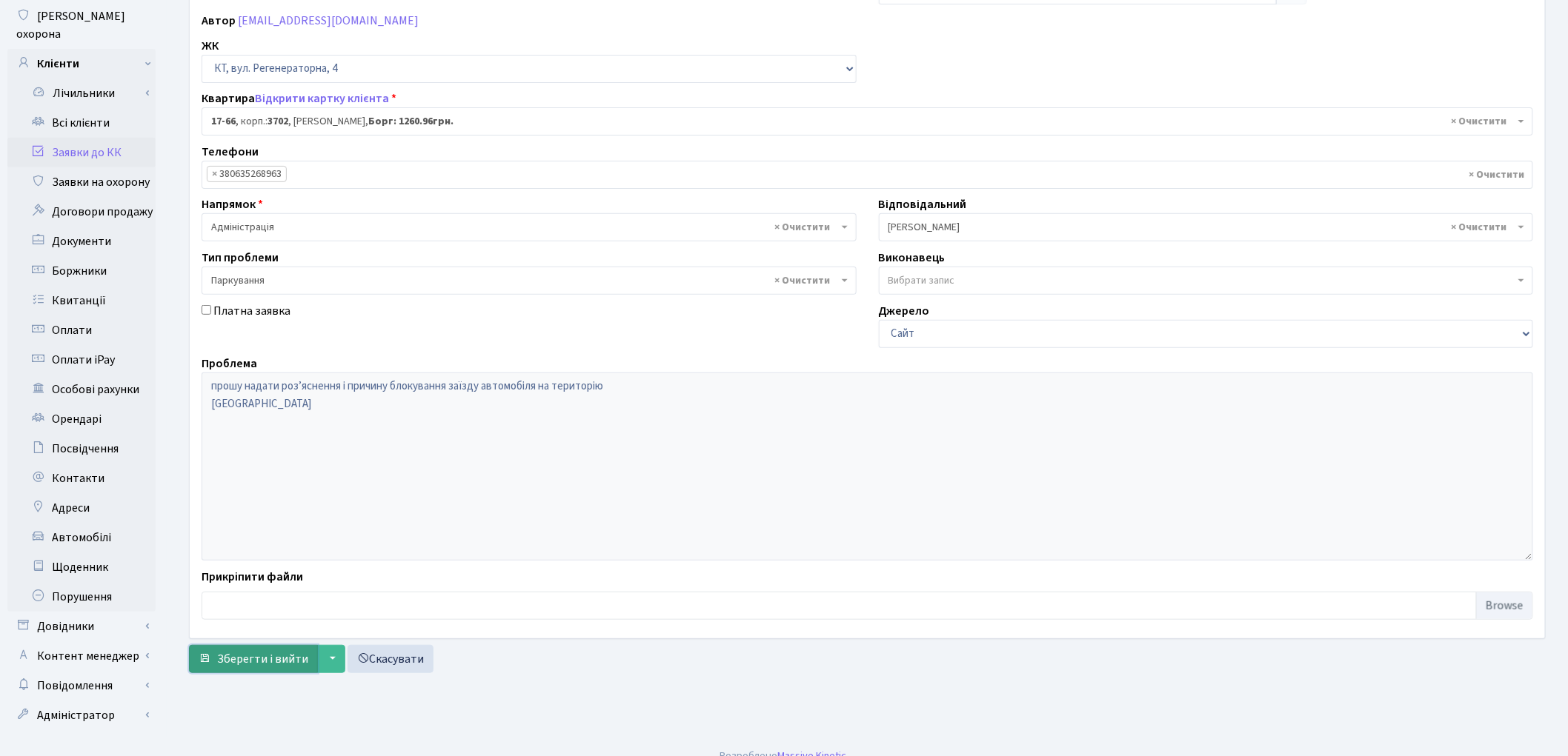
click at [231, 658] on span "Зберегти і вийти" at bounding box center [262, 659] width 91 height 16
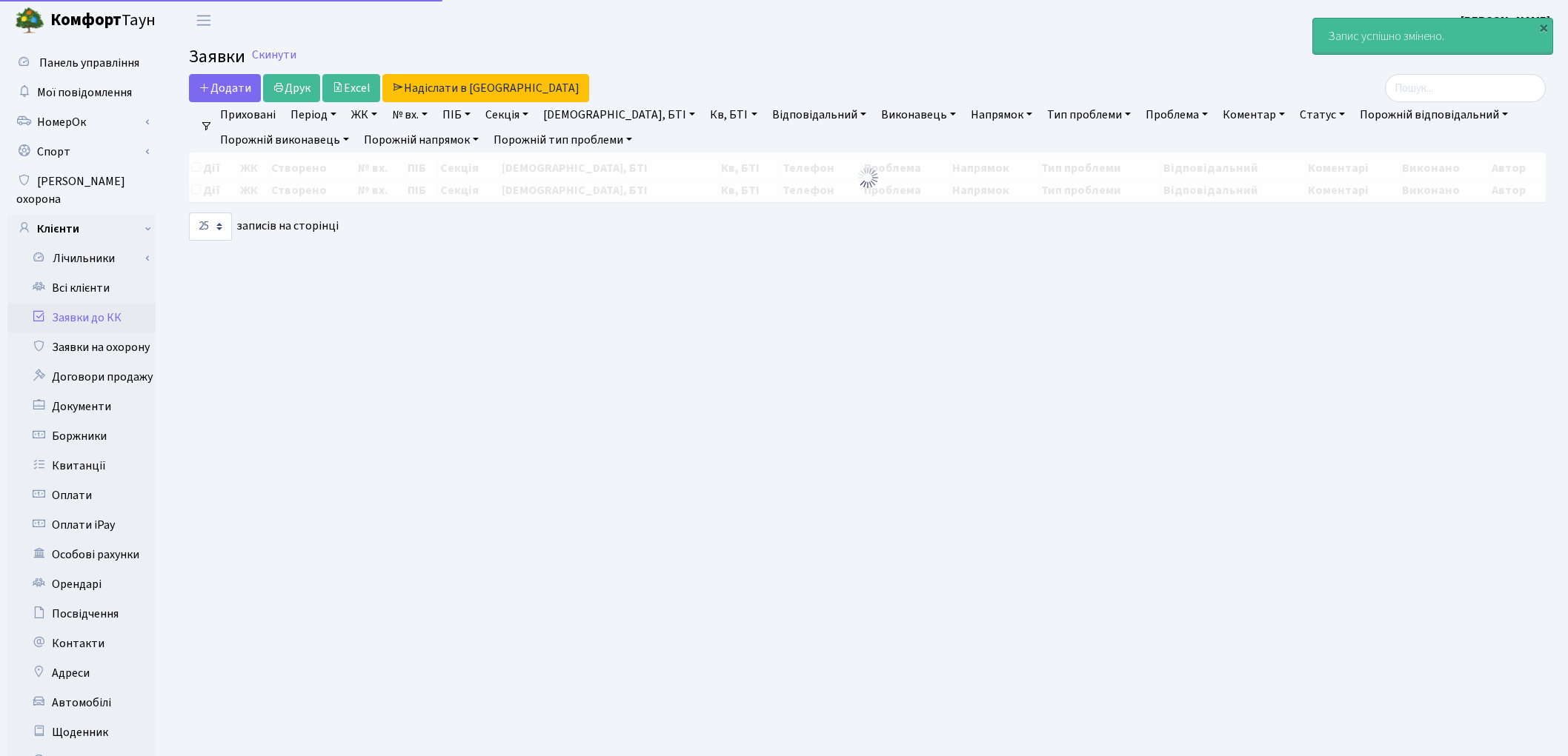
select select "25"
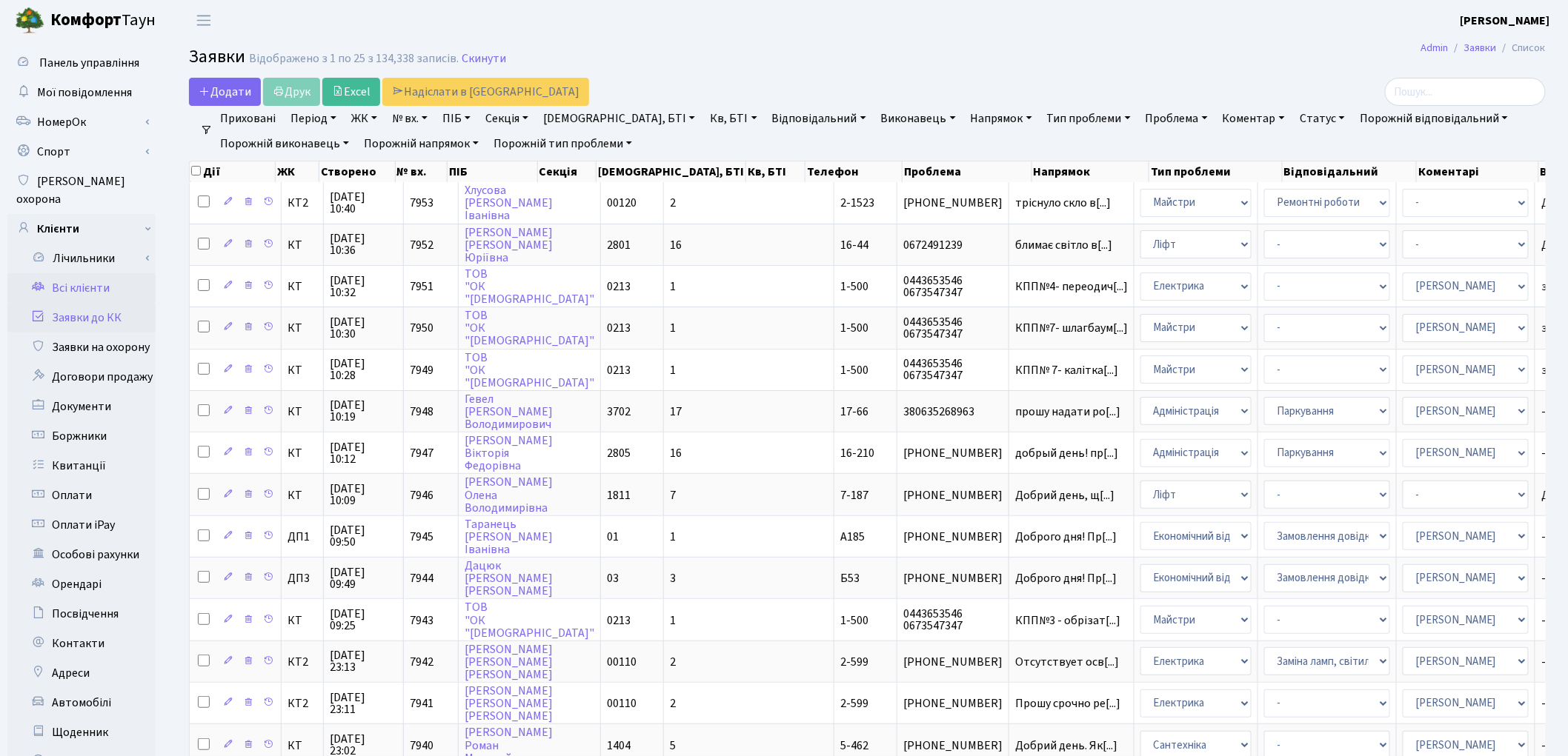
click at [79, 273] on link "Всі клієнти" at bounding box center [82, 288] width 148 height 30
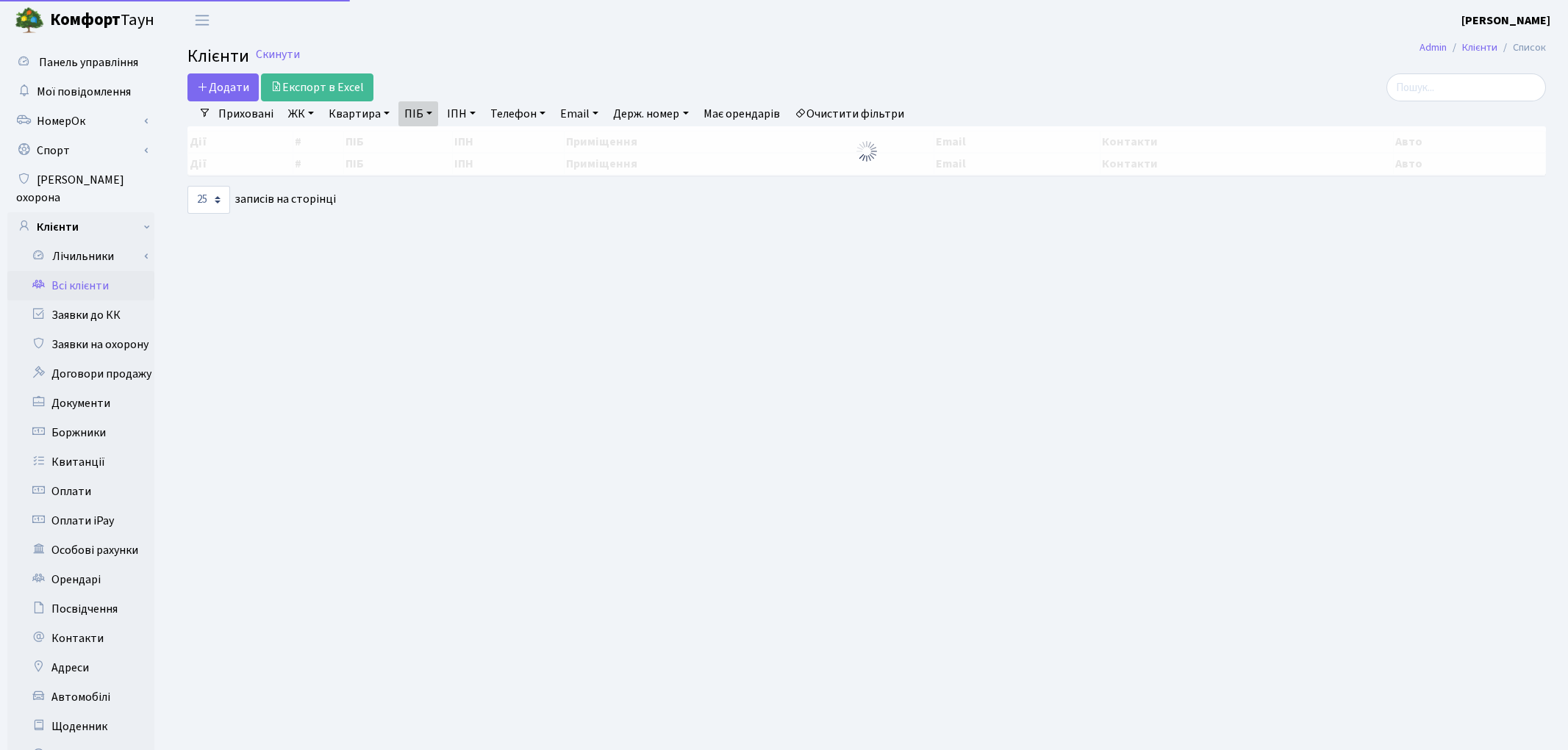
select select "25"
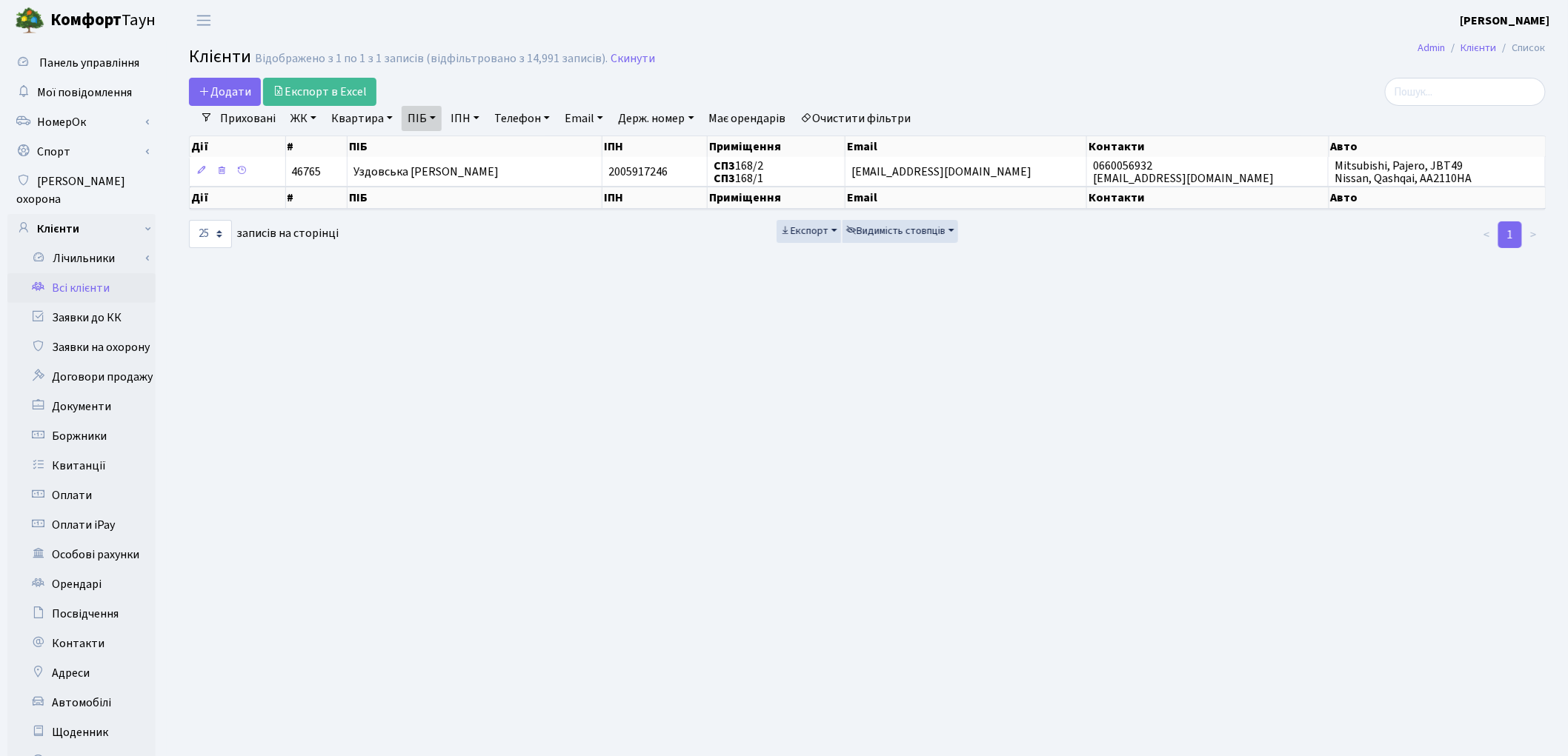
click at [85, 273] on link "Всі клієнти" at bounding box center [82, 288] width 148 height 30
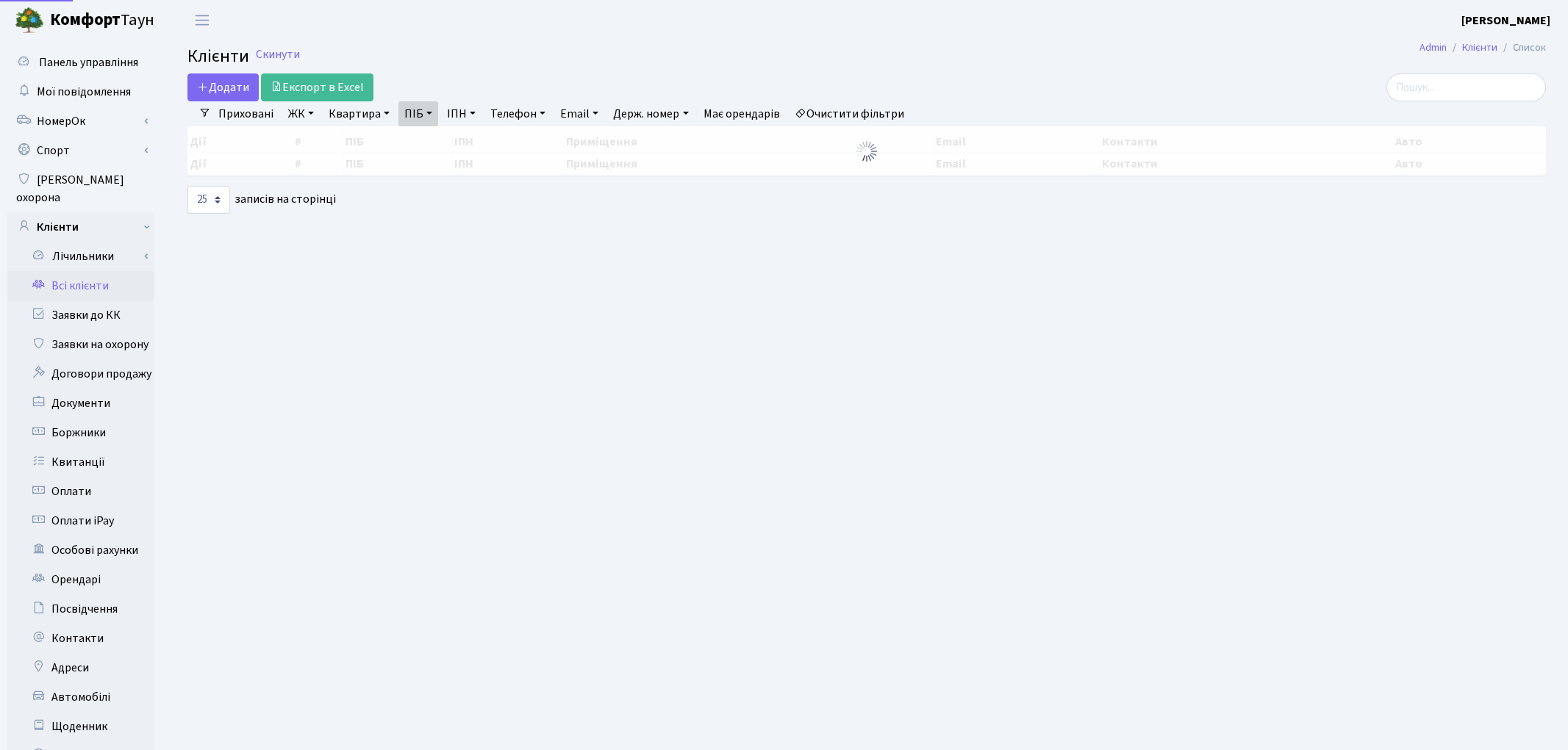
select select "25"
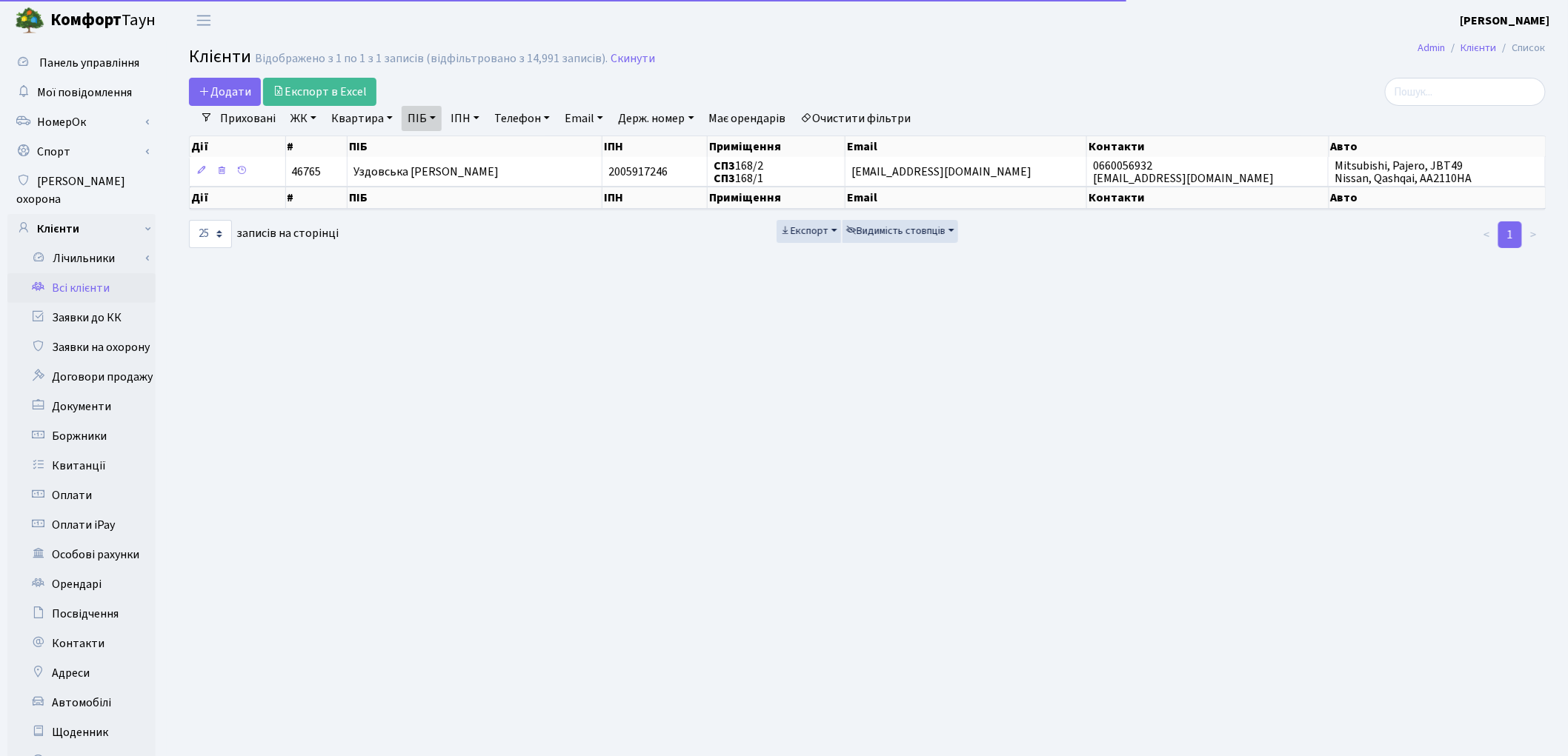
click at [909, 119] on link "Очистити фільтри" at bounding box center [856, 118] width 122 height 25
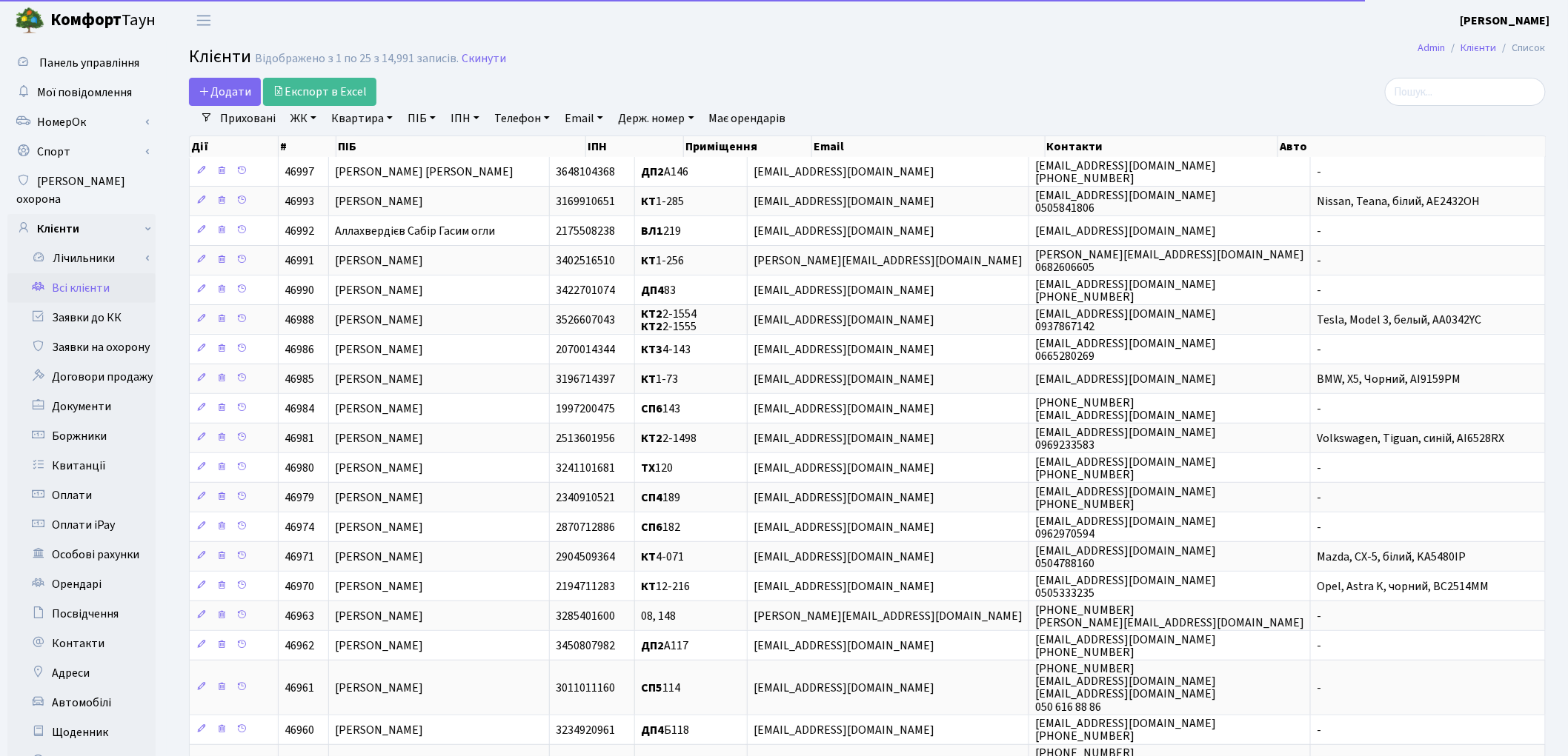
click at [348, 120] on link "Квартира" at bounding box center [362, 118] width 73 height 25
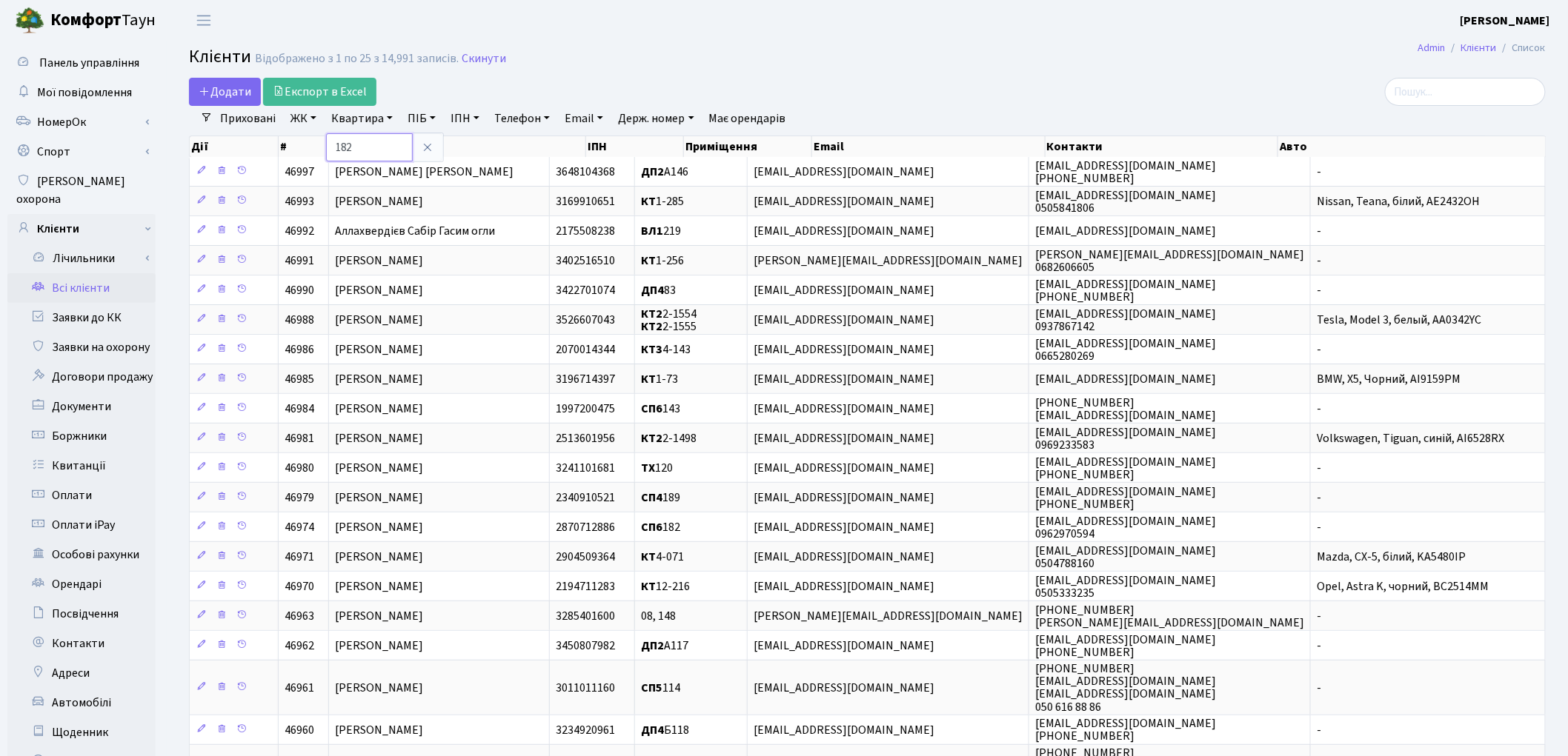
type input "182"
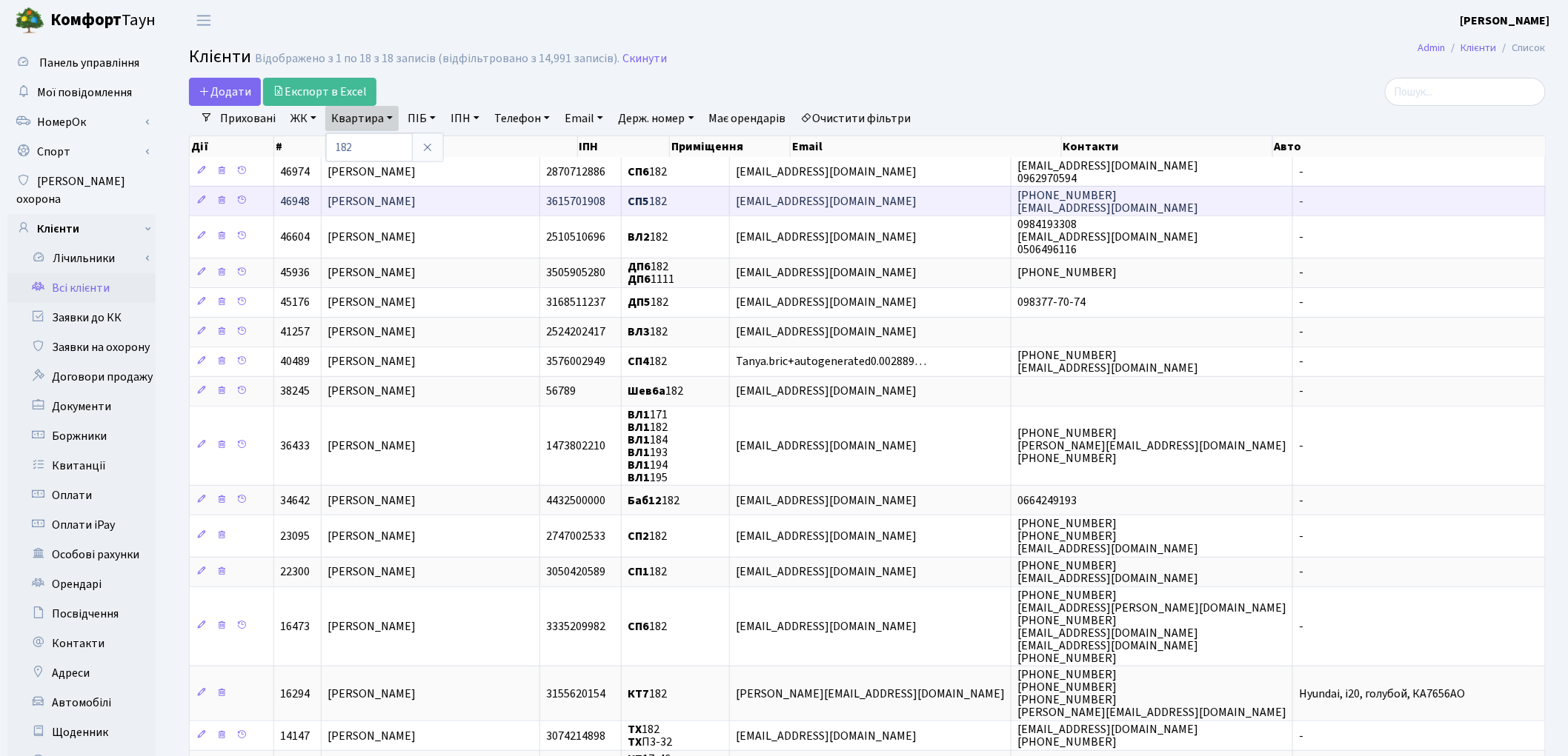
click at [416, 201] on span "Котляр Ліора Олександрівна" at bounding box center [371, 201] width 88 height 16
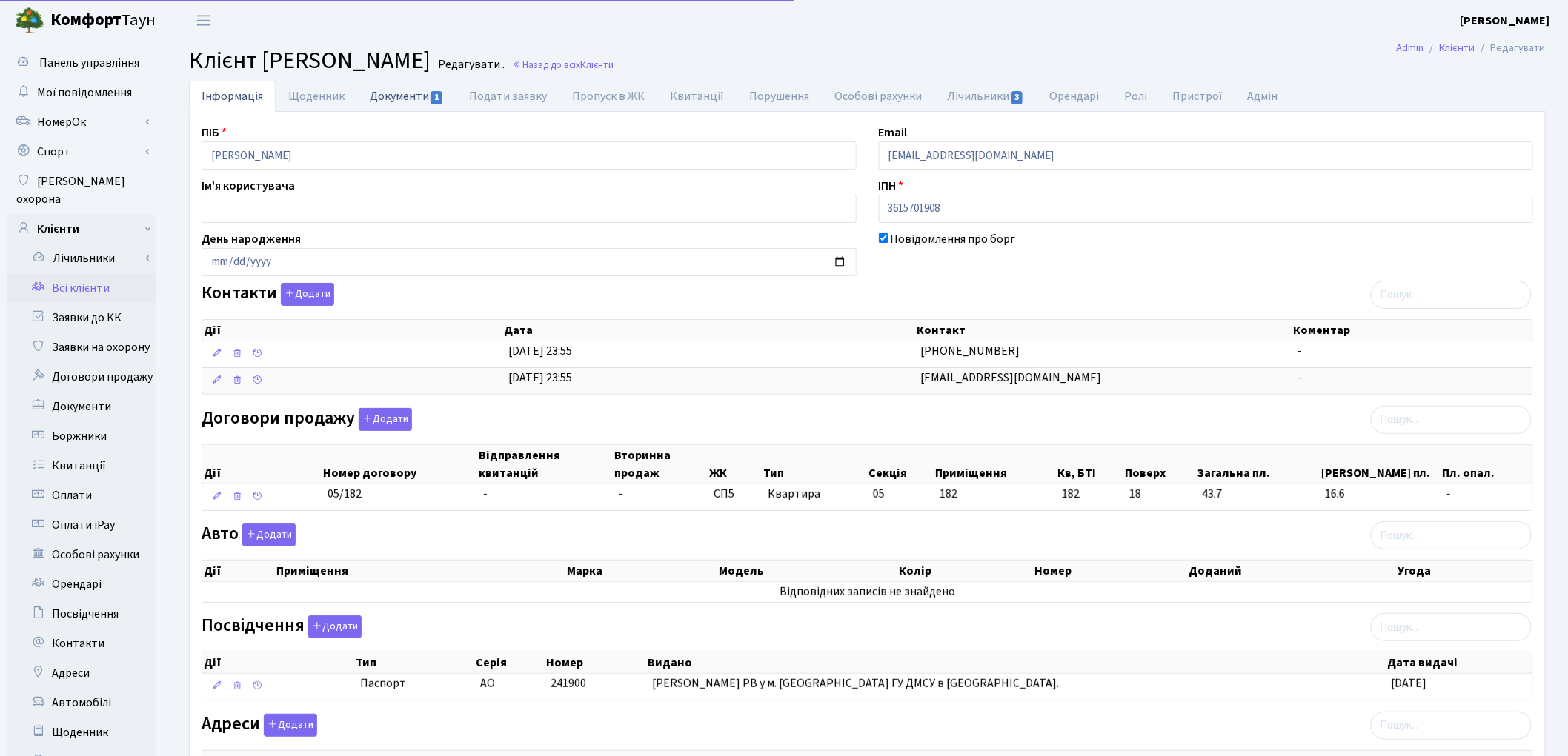
click at [414, 103] on link "Документи 1" at bounding box center [406, 96] width 99 height 31
select select "25"
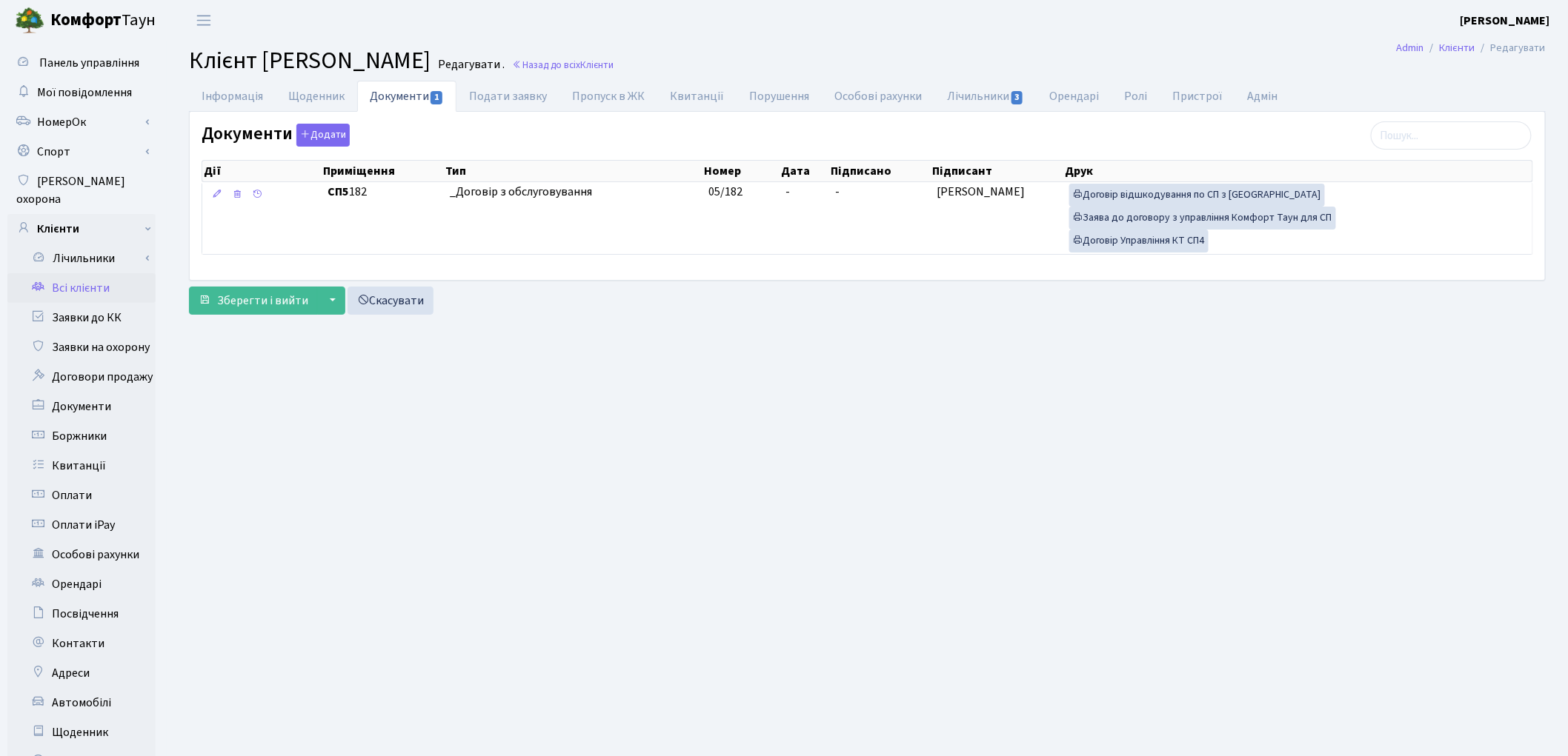
click at [96, 273] on link "Всі клієнти" at bounding box center [82, 288] width 148 height 30
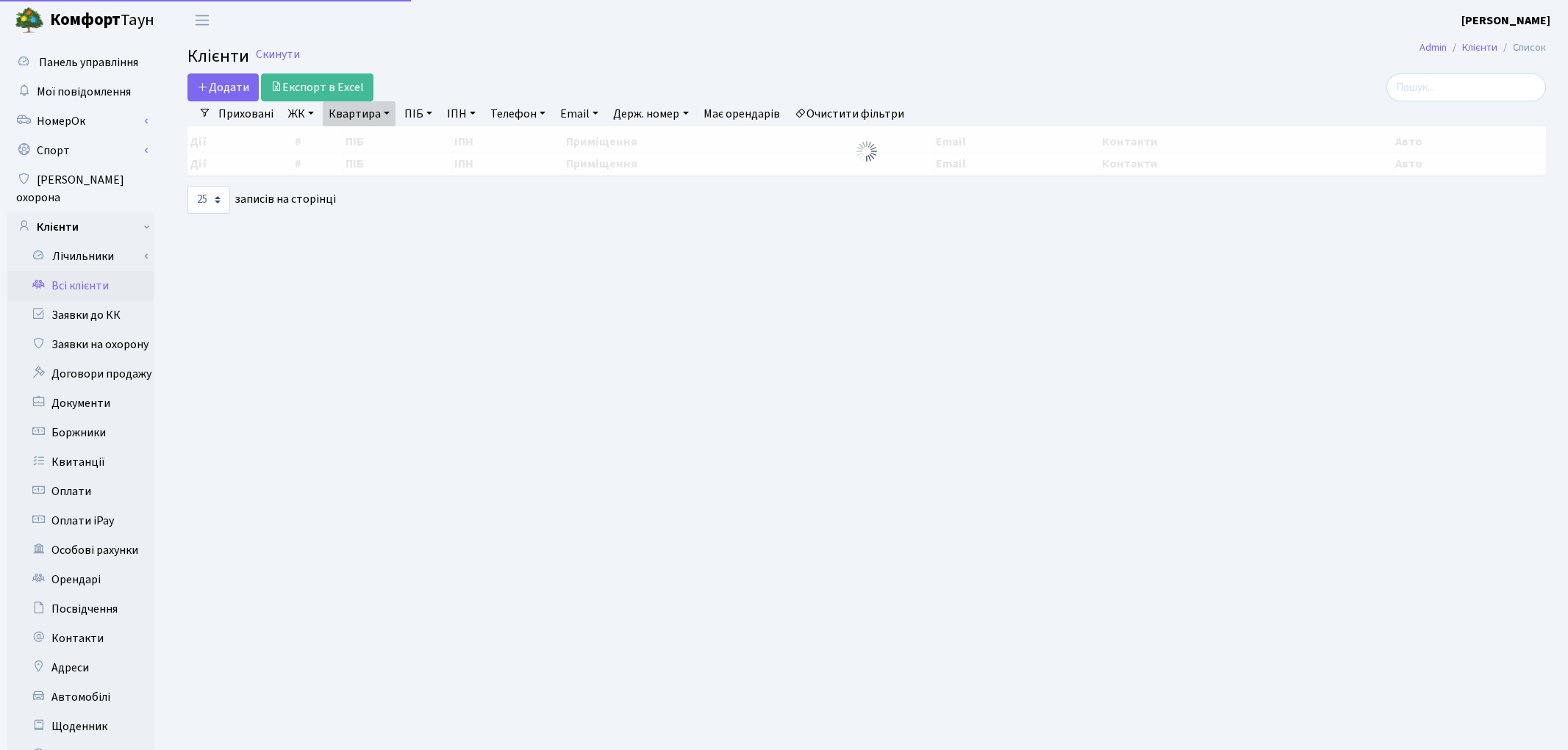
select select "25"
click at [376, 113] on link "Квартира" at bounding box center [359, 114] width 72 height 25
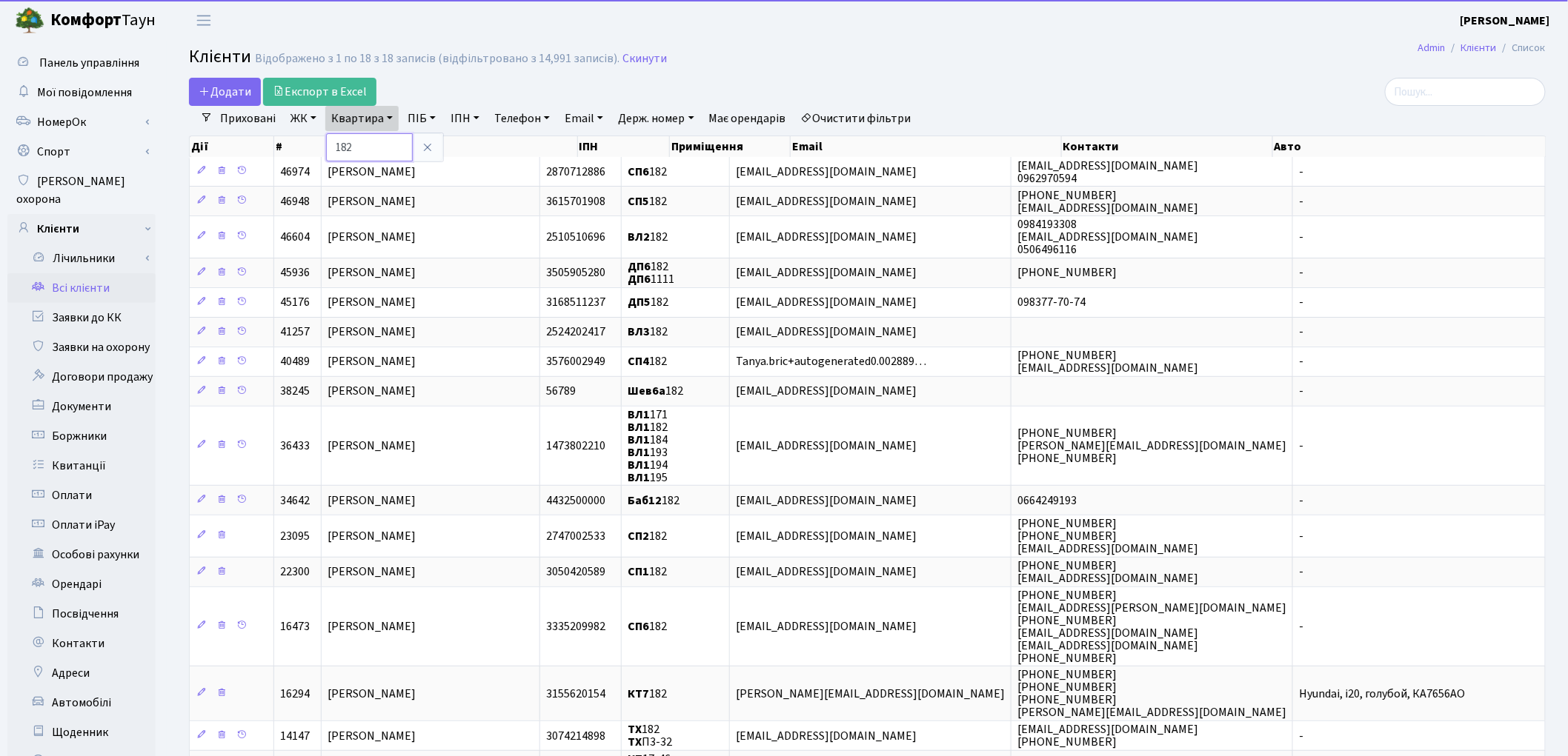
click at [380, 141] on input "182" at bounding box center [369, 147] width 86 height 28
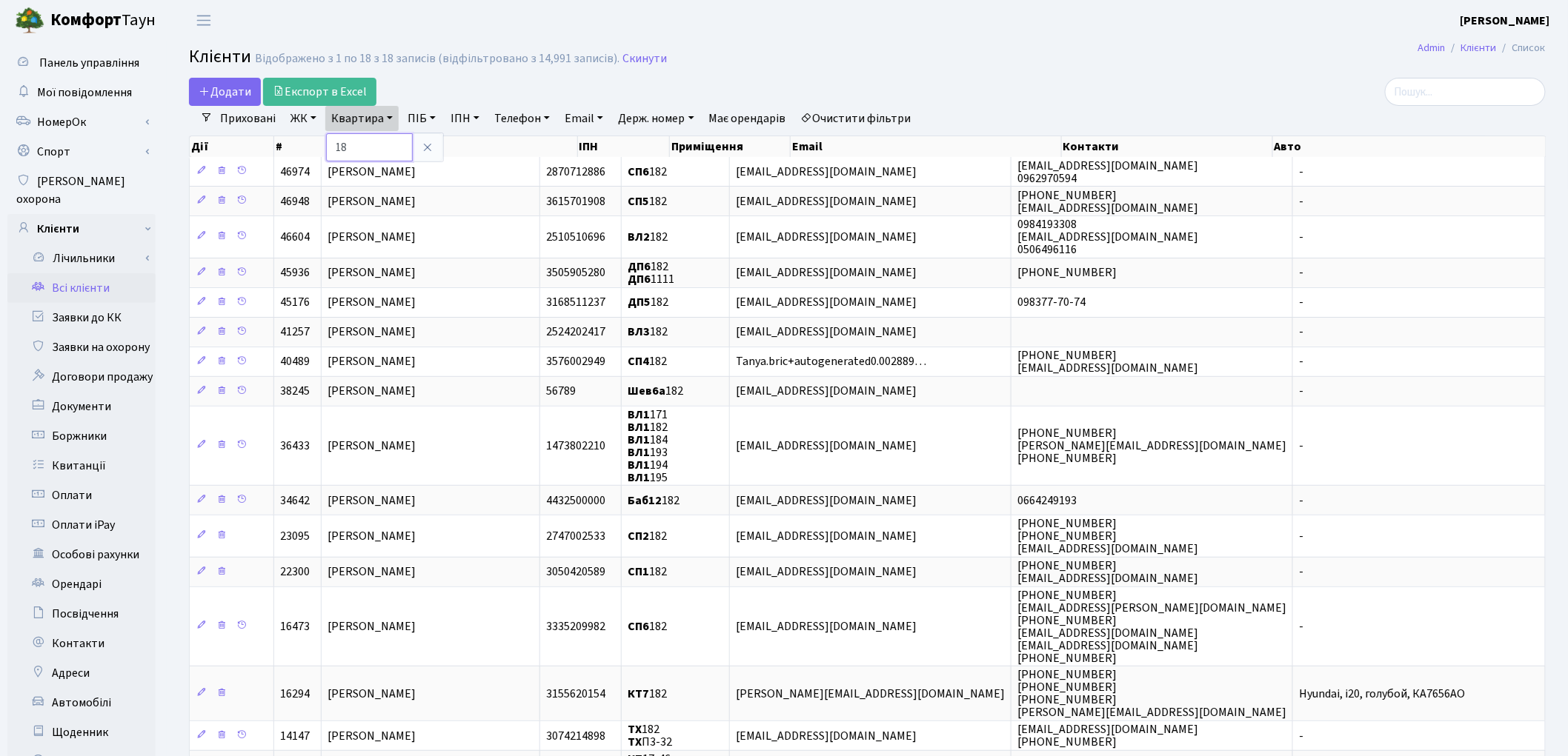
type input "1"
type input "277"
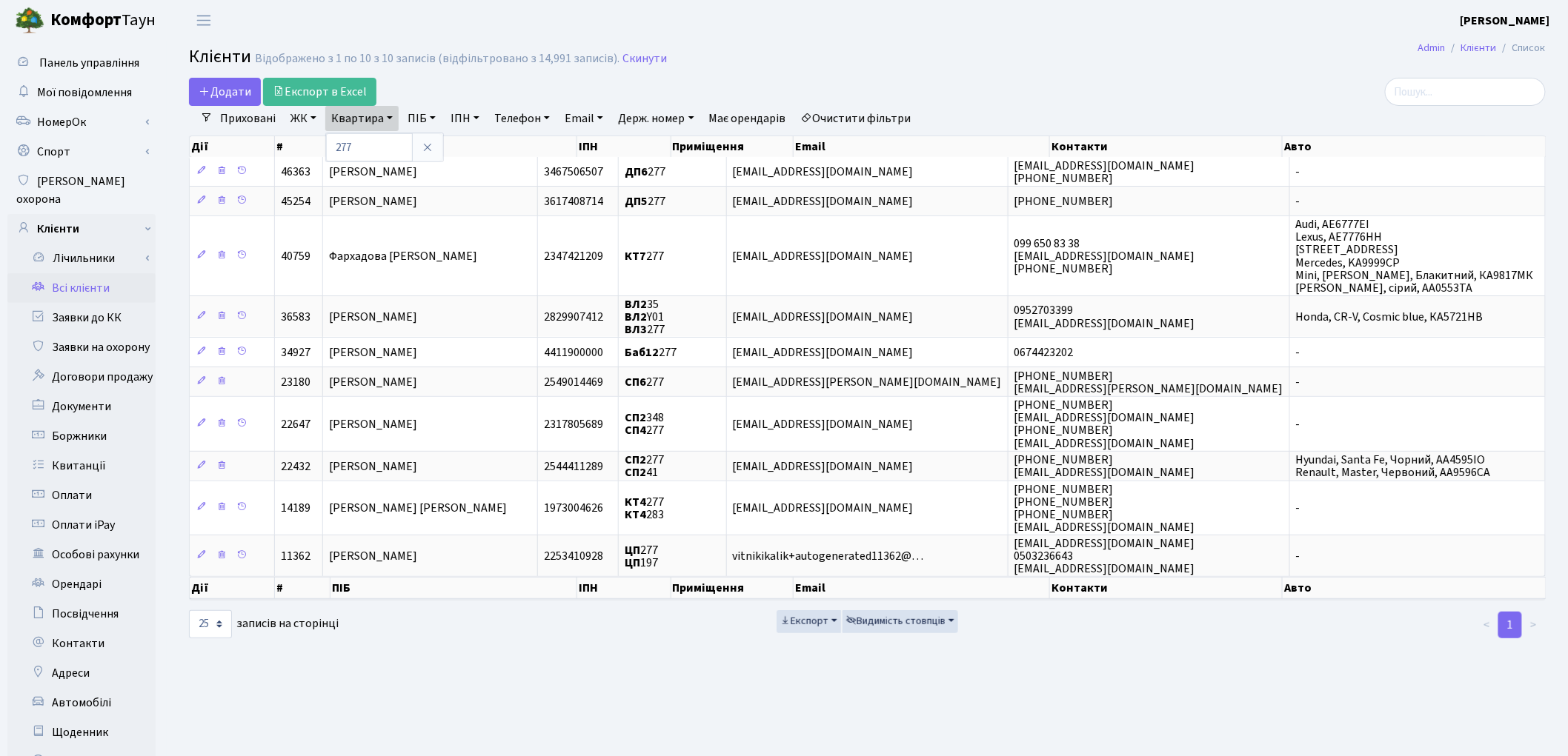
click at [1178, 66] on h2 "Клієнти Відображено з 1 по 10 з 10 записів (відфільтровано з 14,991 записів). С…" at bounding box center [867, 59] width 1357 height 25
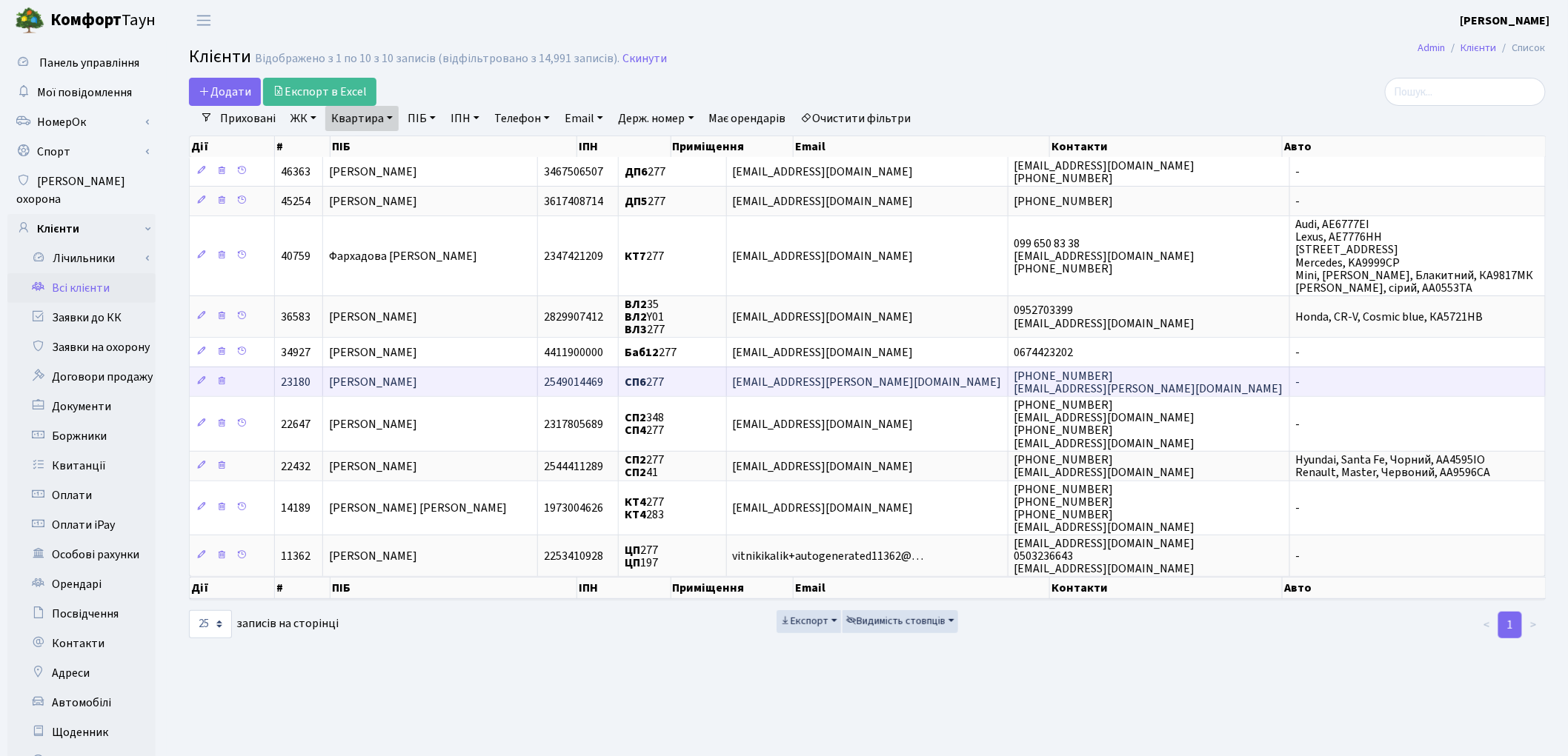
click at [498, 380] on td "[PERSON_NAME]" at bounding box center [431, 381] width 215 height 30
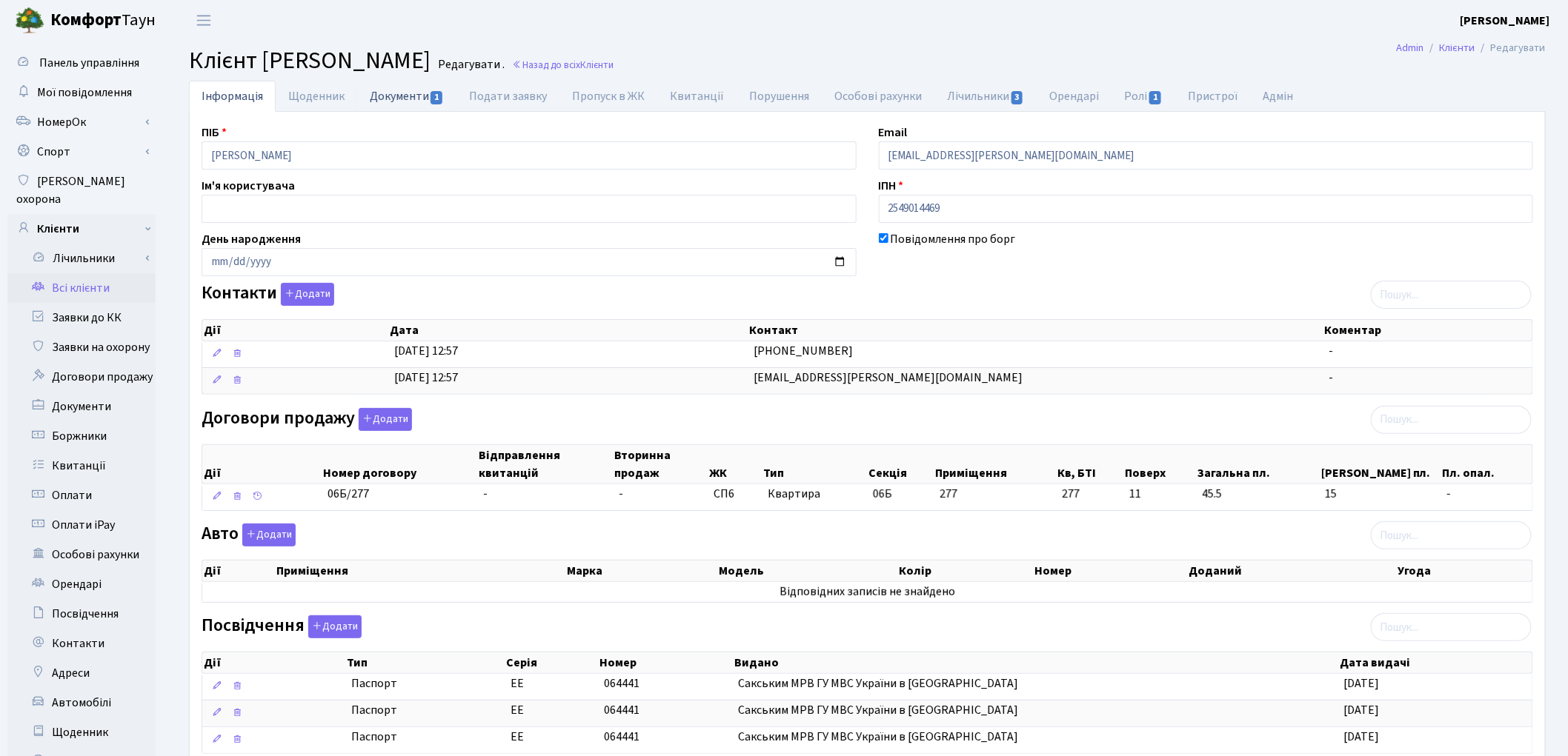
click at [402, 99] on link "Документи 1" at bounding box center [406, 96] width 99 height 31
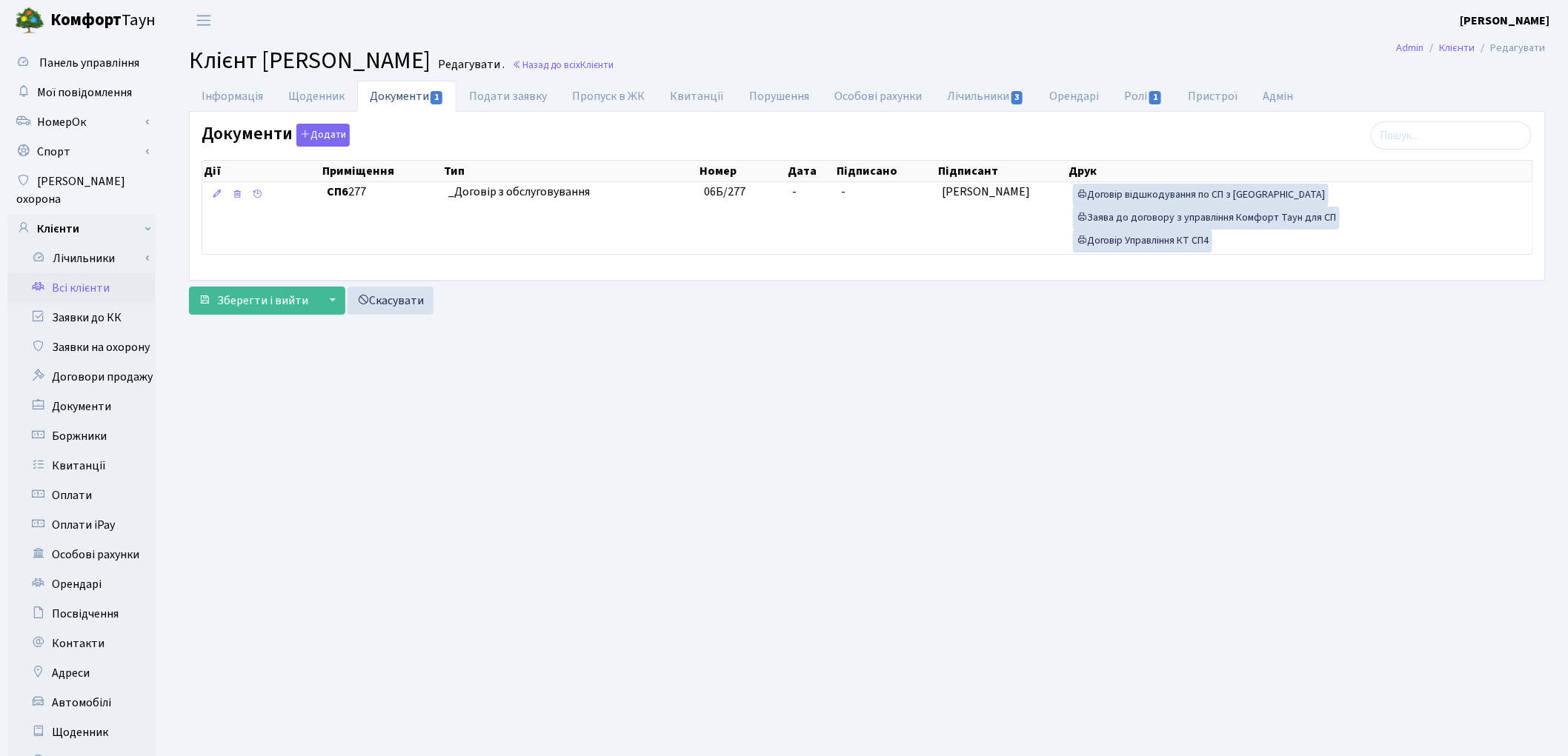
click at [99, 273] on link "Всі клієнти" at bounding box center [82, 288] width 148 height 30
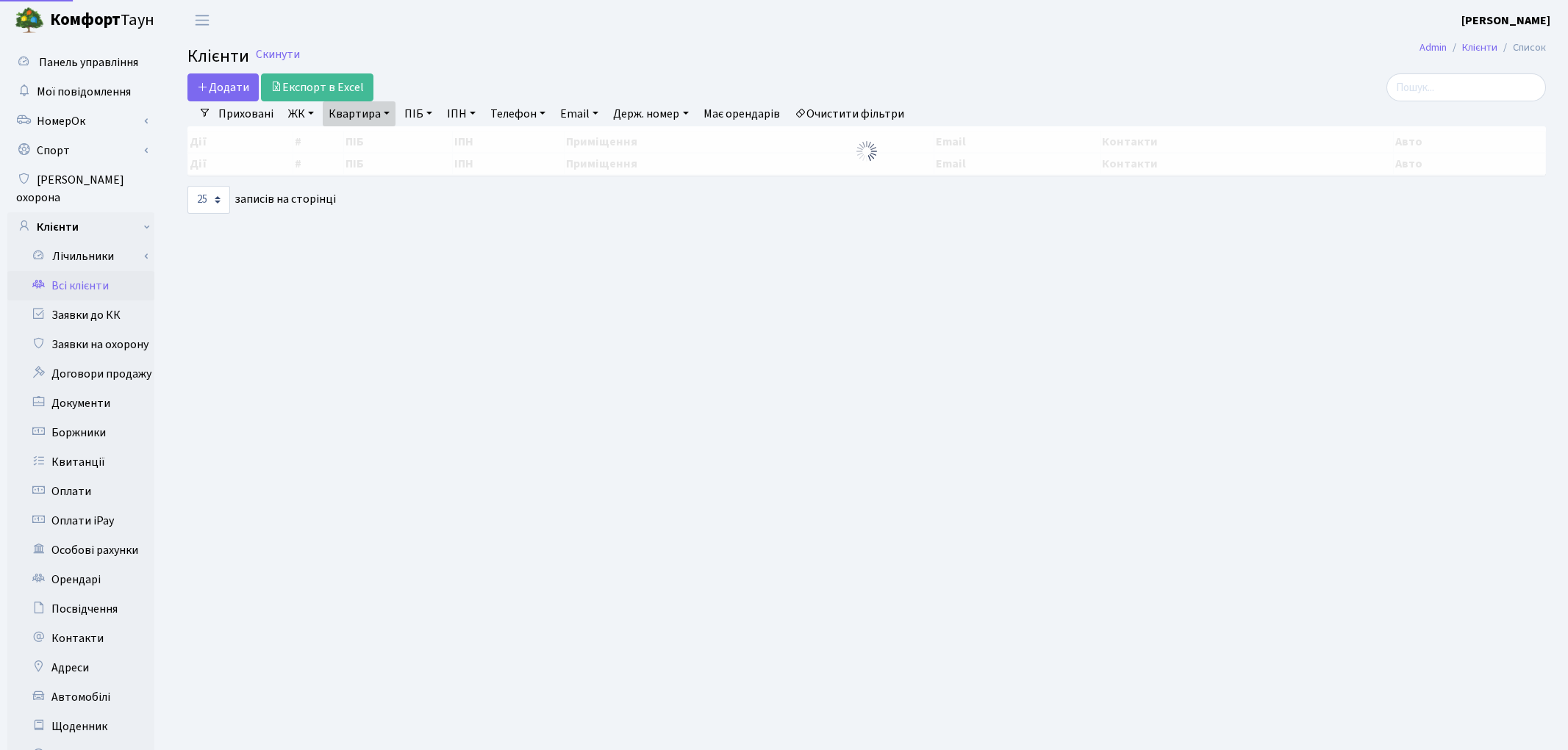
select select "25"
click at [367, 124] on link "Квартира" at bounding box center [359, 114] width 72 height 25
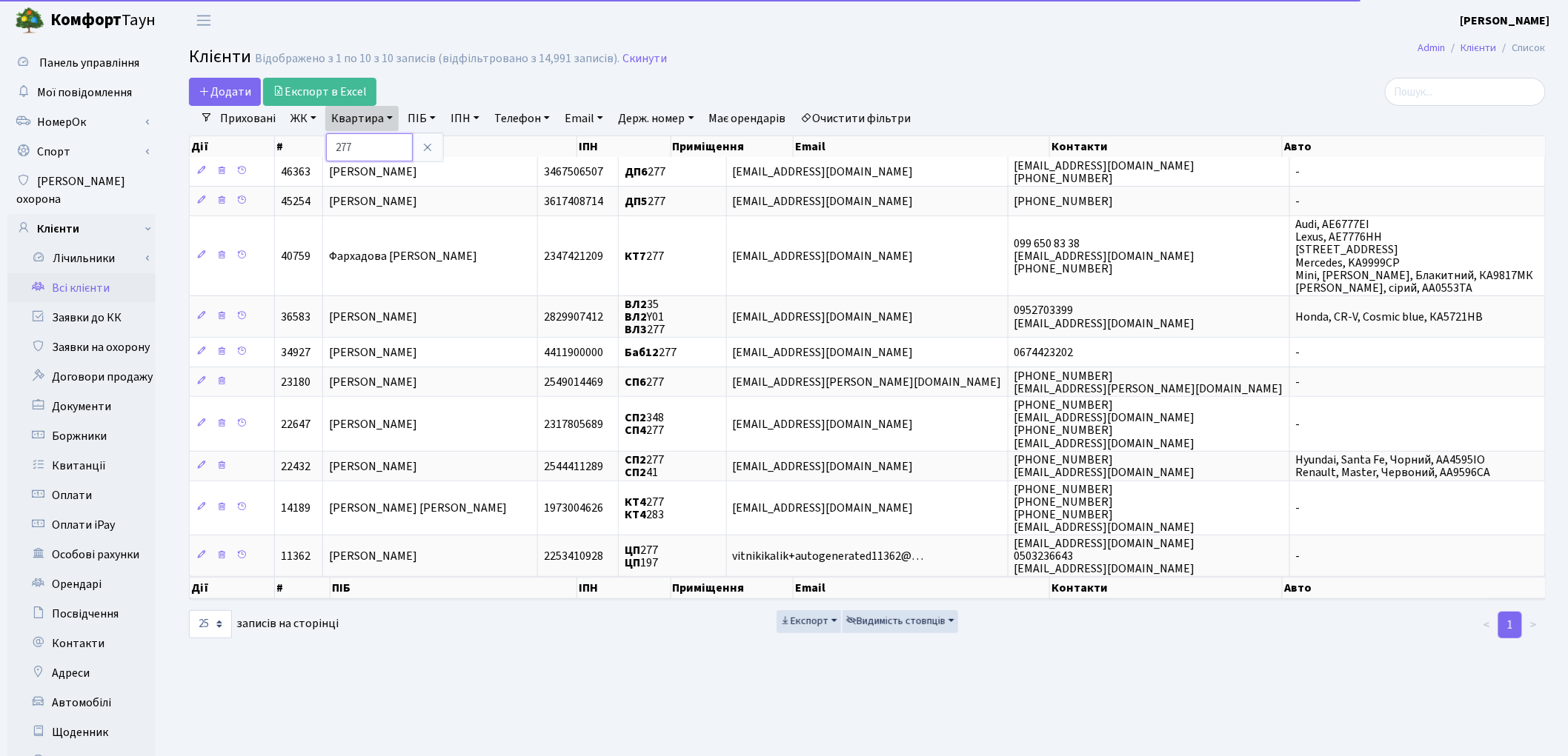
click at [380, 146] on input "277" at bounding box center [369, 147] width 86 height 28
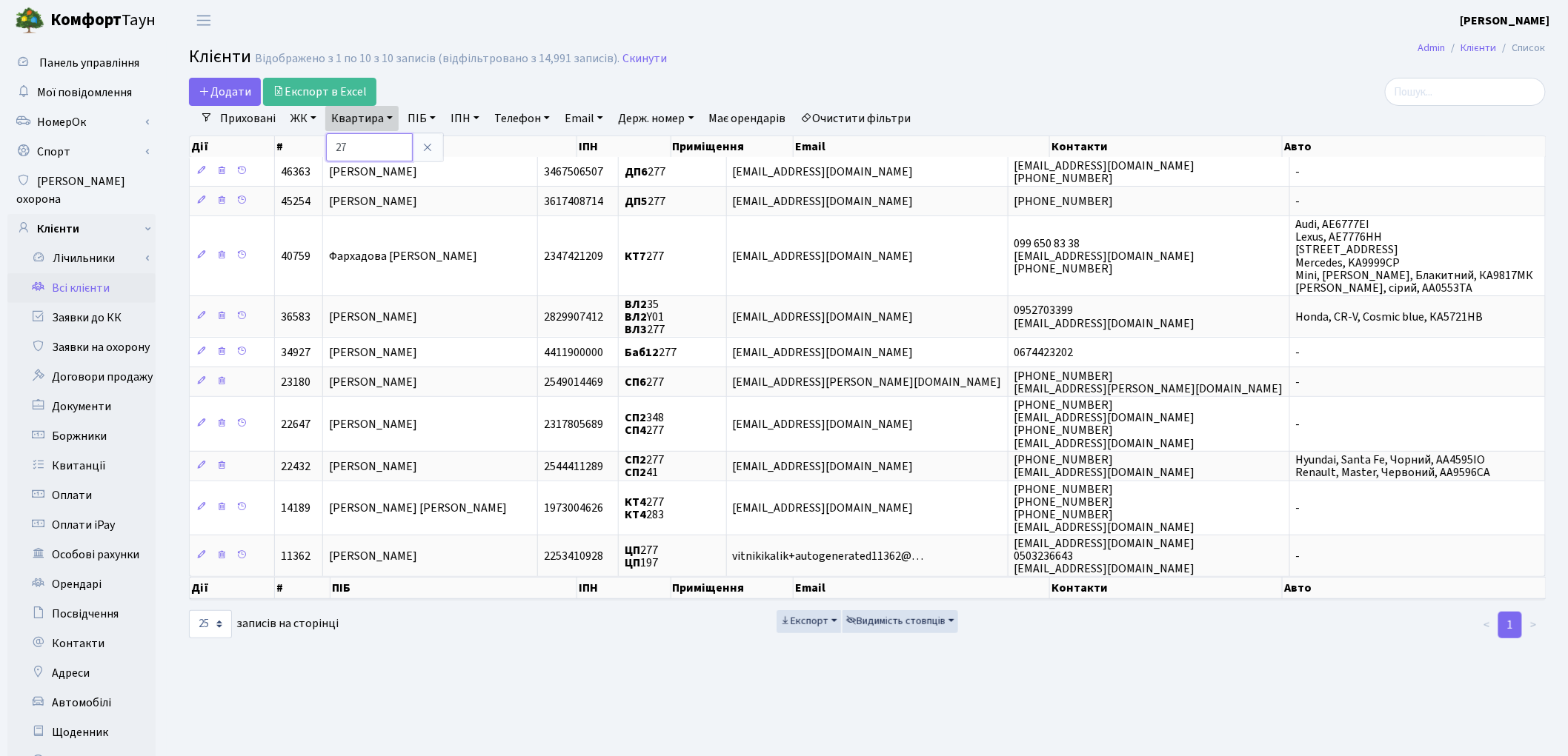
type input "2"
type input "182"
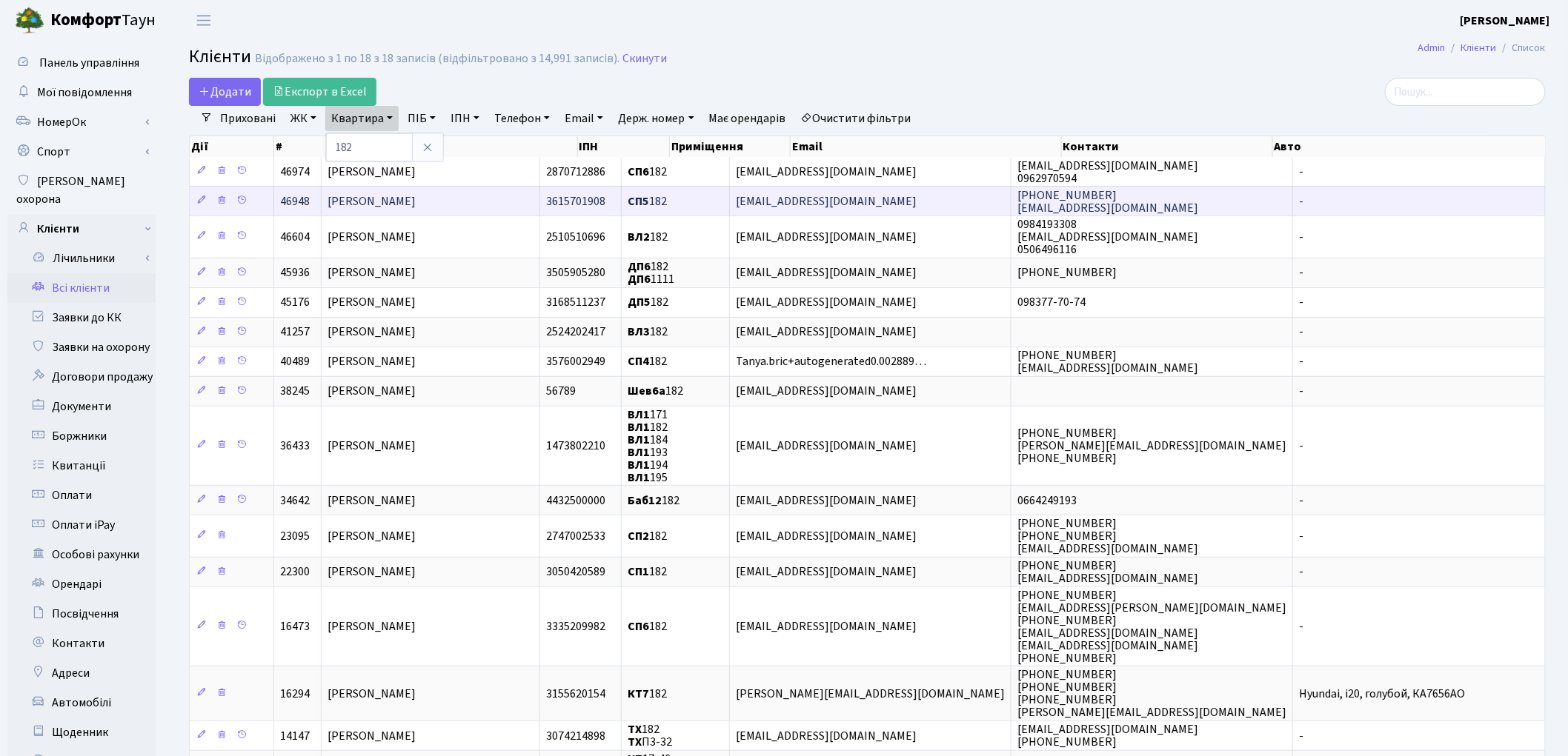
click at [403, 203] on span "Котляр Ліора Олександрівна" at bounding box center [371, 201] width 88 height 16
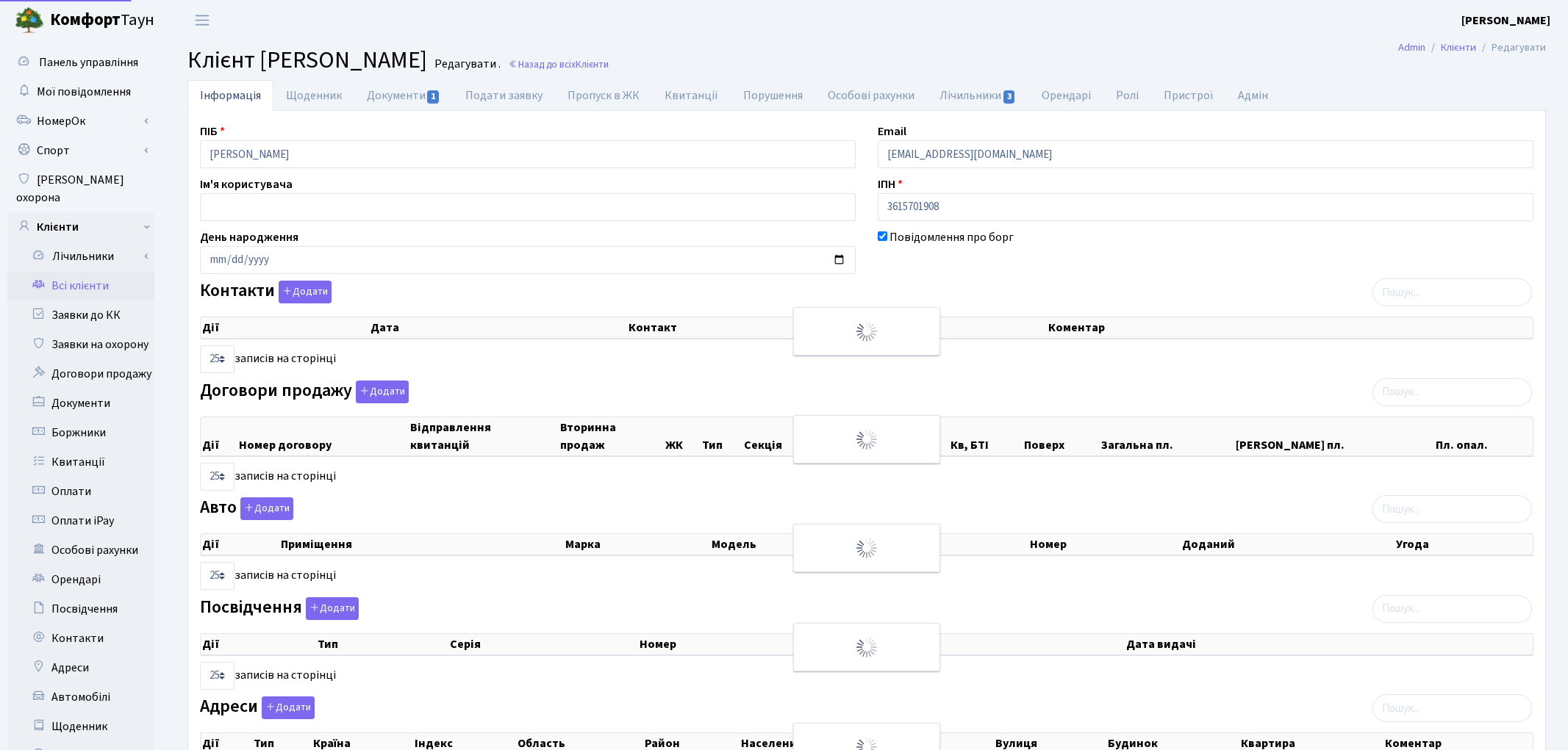
select select "25"
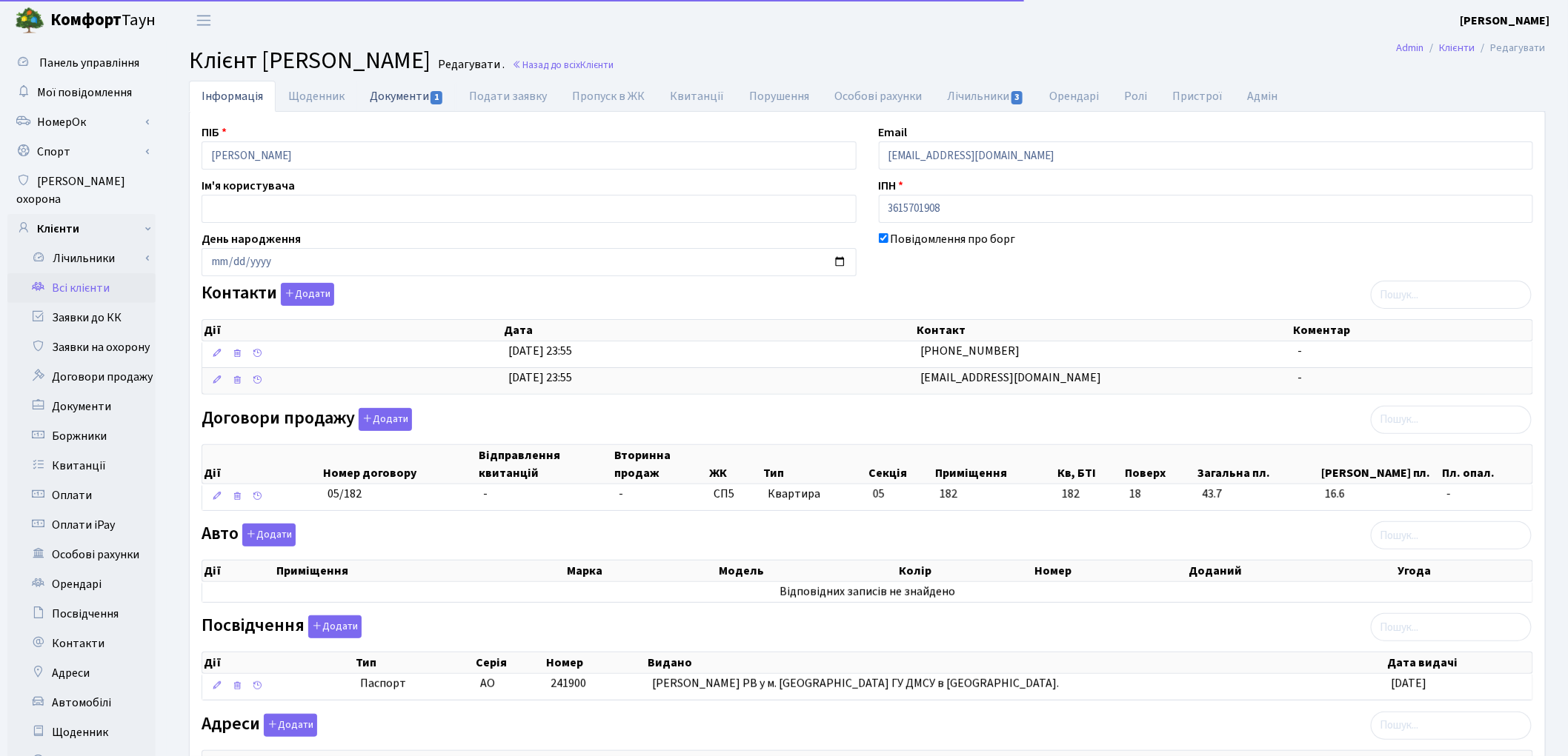
click at [395, 102] on link "Документи 1" at bounding box center [406, 96] width 99 height 31
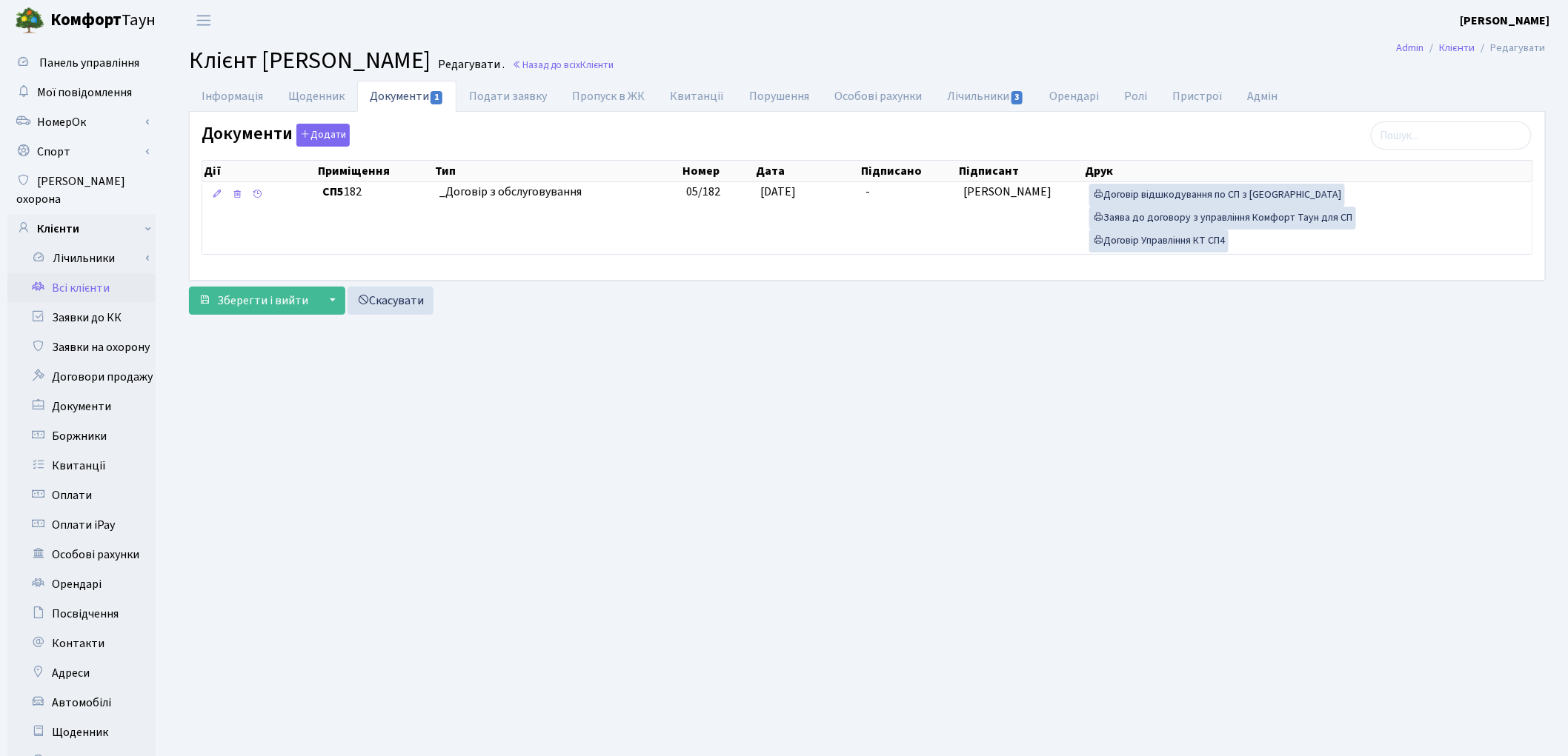
click at [90, 273] on link "Всі клієнти" at bounding box center [82, 288] width 148 height 30
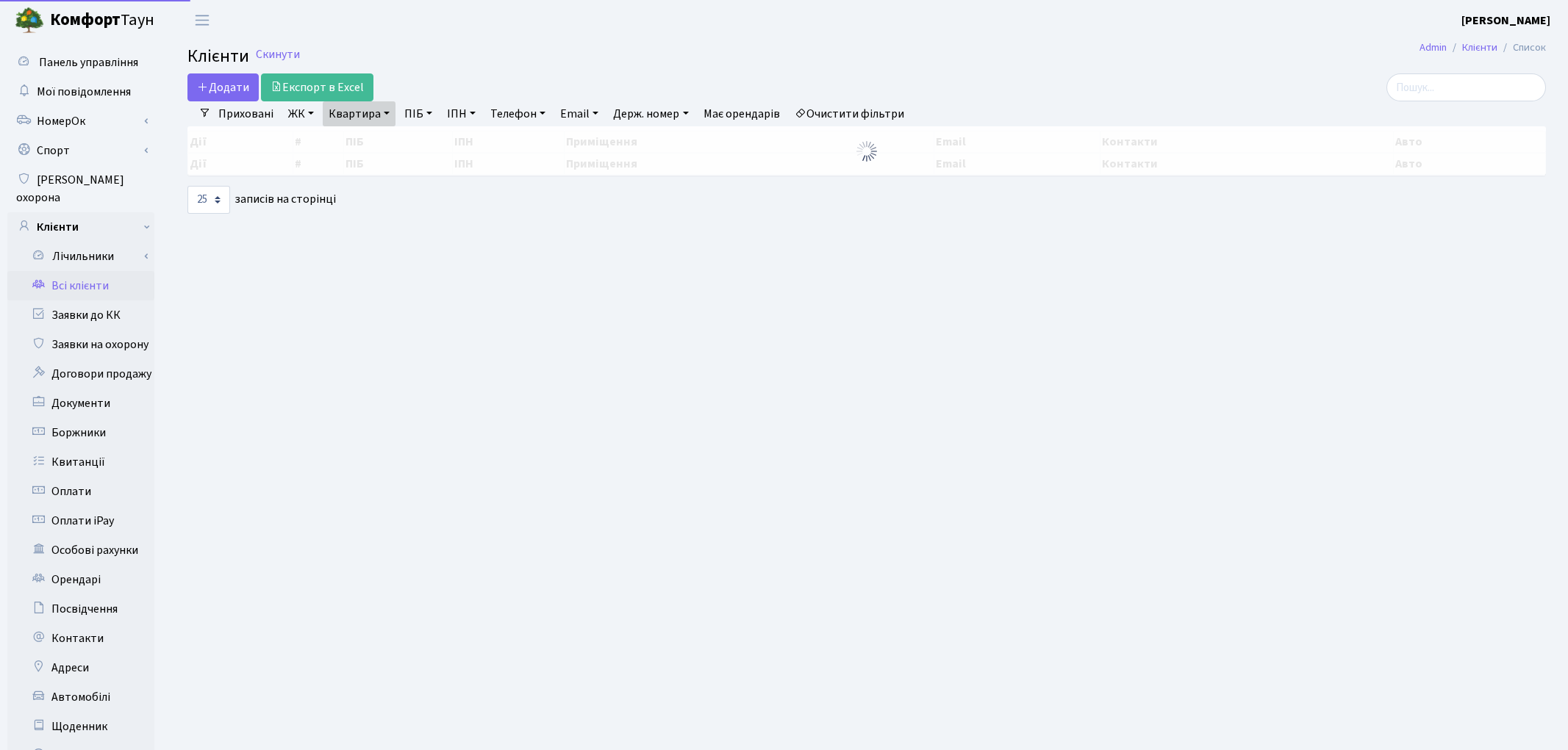
select select "25"
click at [350, 112] on link "Квартира" at bounding box center [359, 114] width 72 height 25
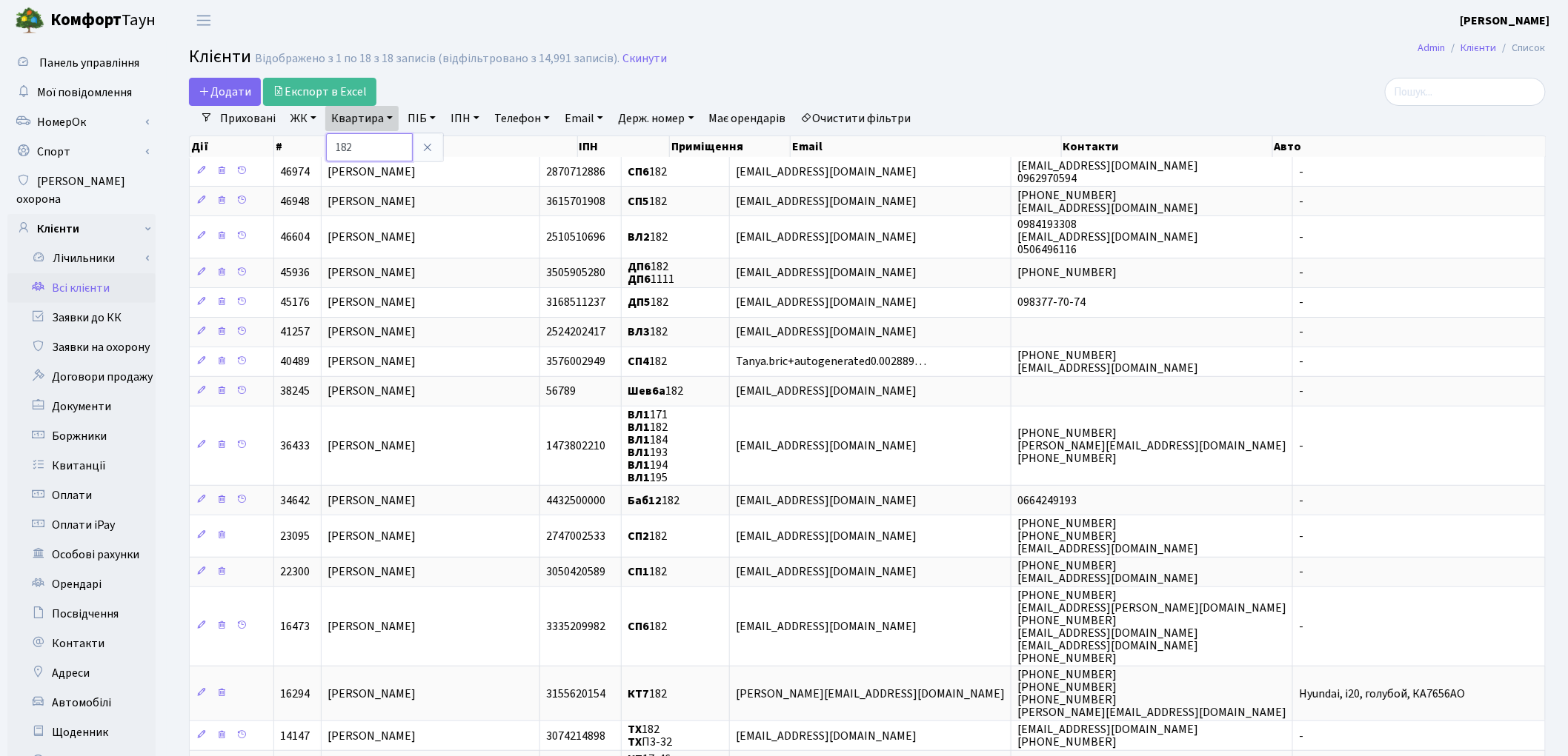
click at [365, 147] on input "182" at bounding box center [369, 147] width 86 height 28
type input "1"
type input "277"
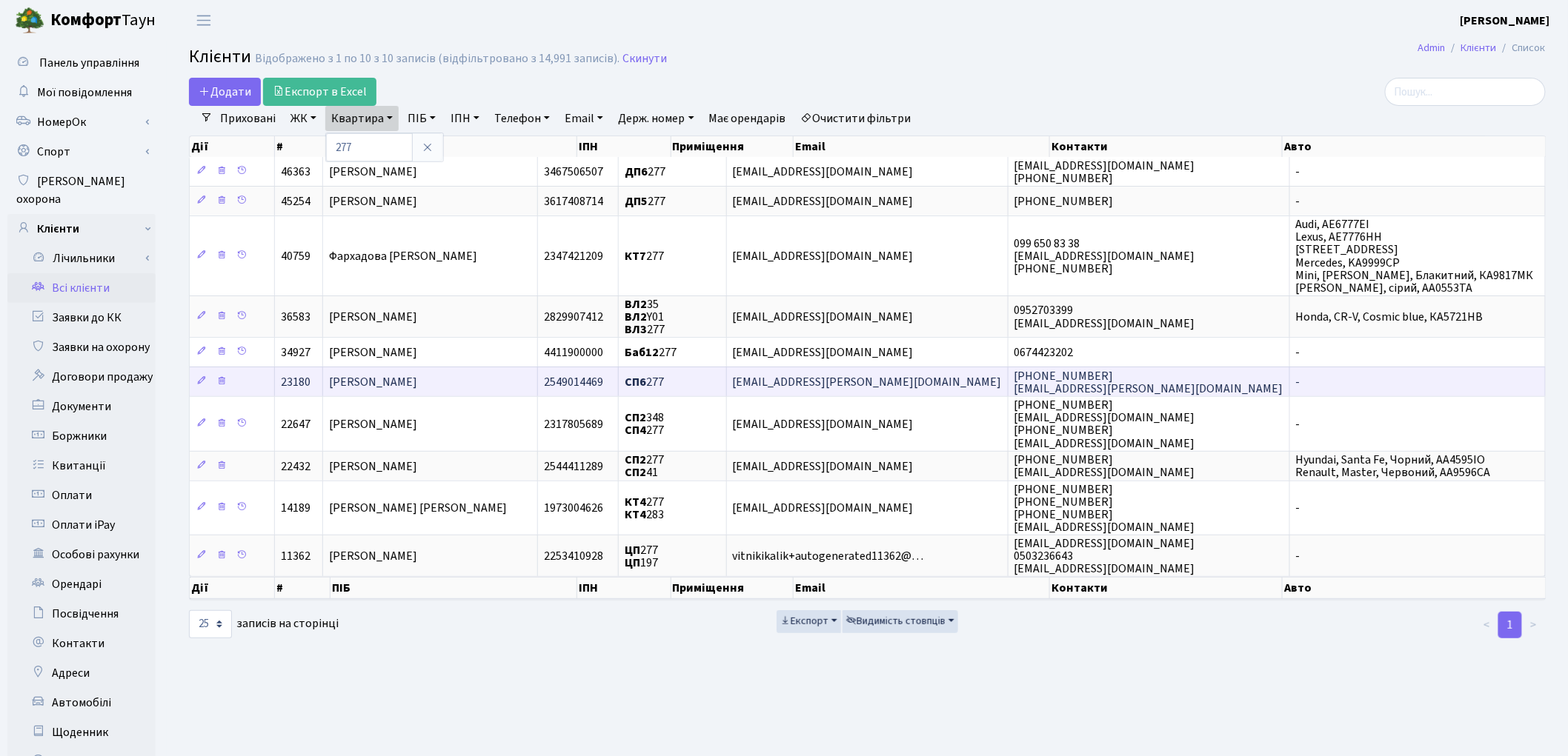
click at [417, 374] on span "Шматко Олена Володимирівна" at bounding box center [373, 382] width 88 height 16
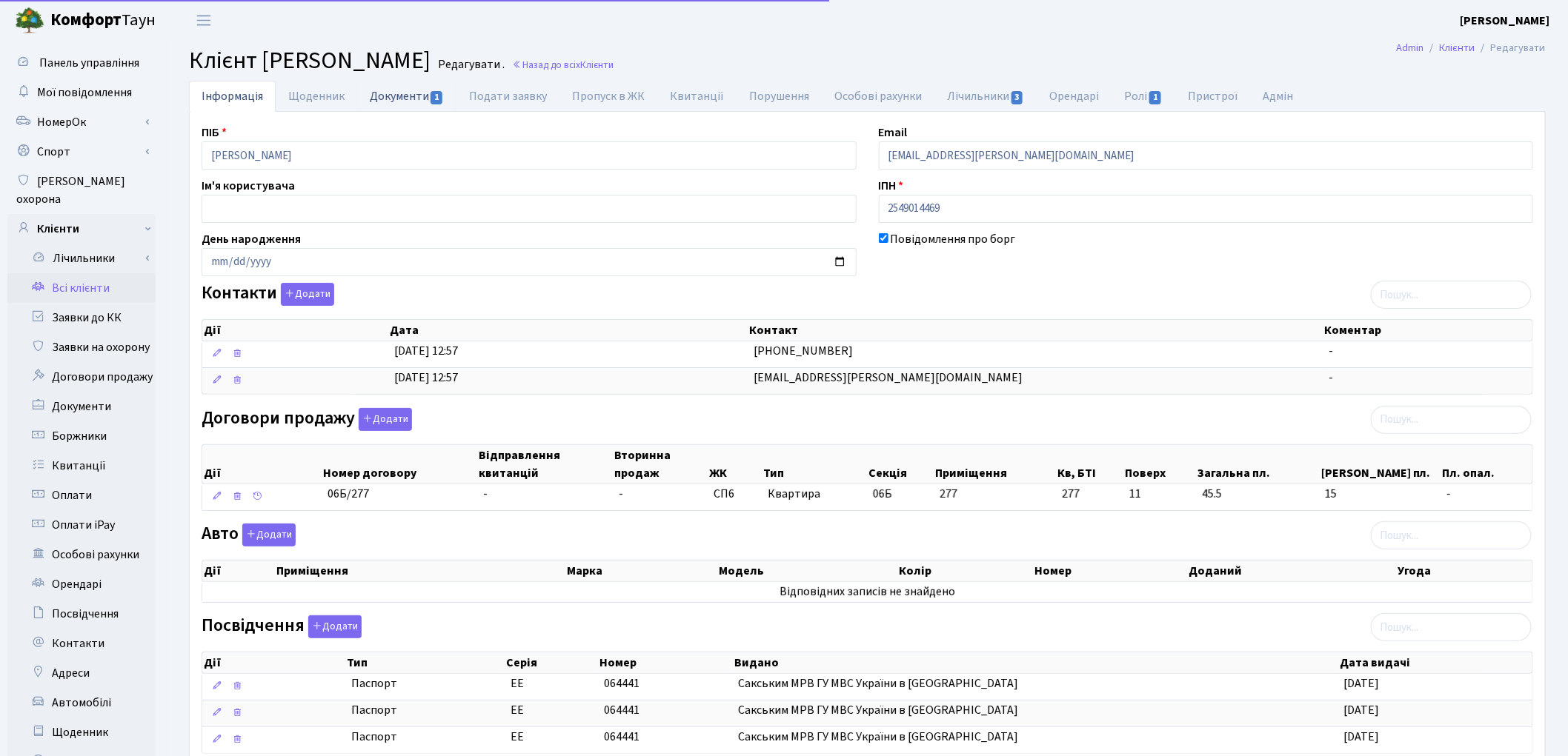
click at [402, 99] on link "Документи 1" at bounding box center [406, 96] width 99 height 31
select select "25"
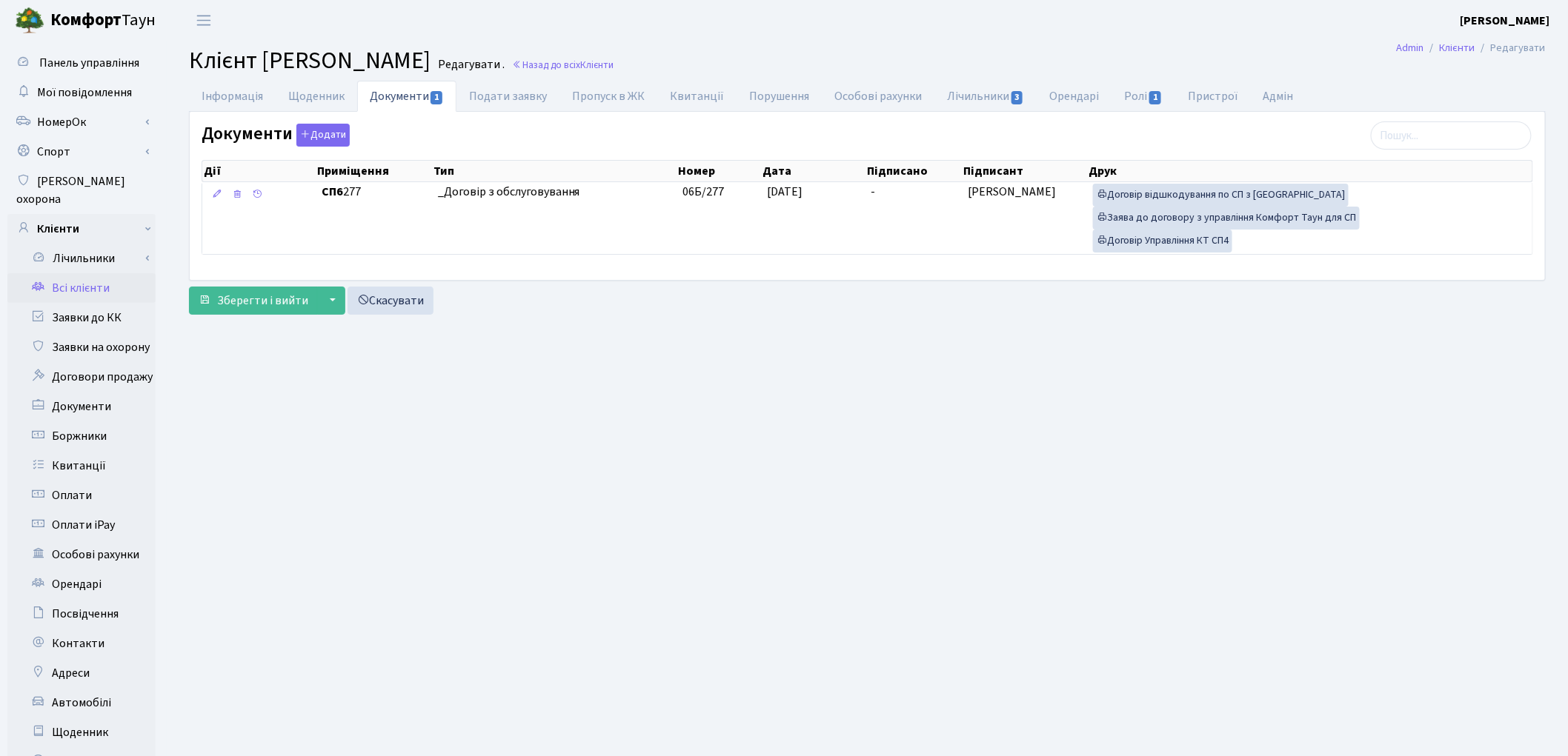
click at [86, 279] on link "Всі клієнти" at bounding box center [82, 288] width 148 height 30
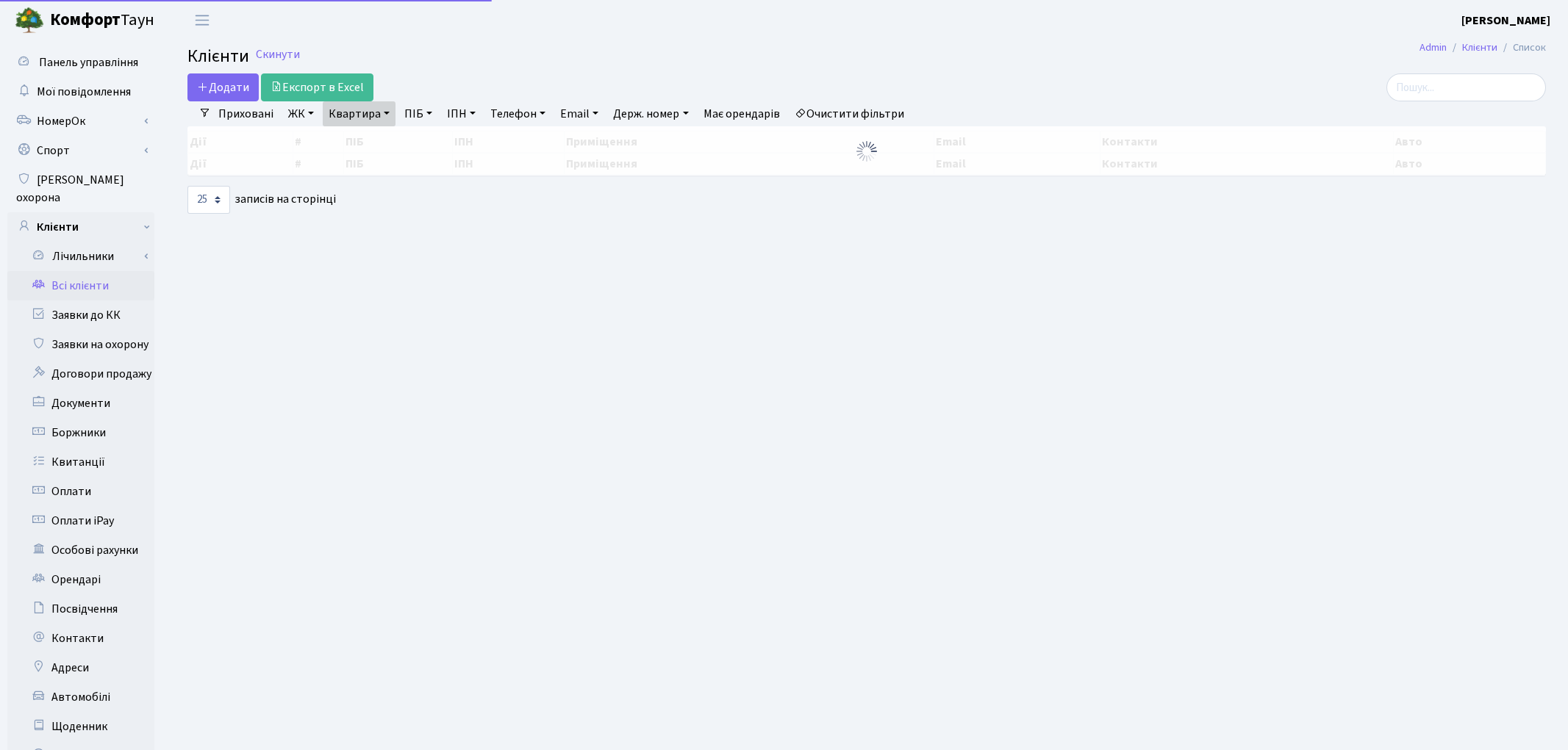
select select "25"
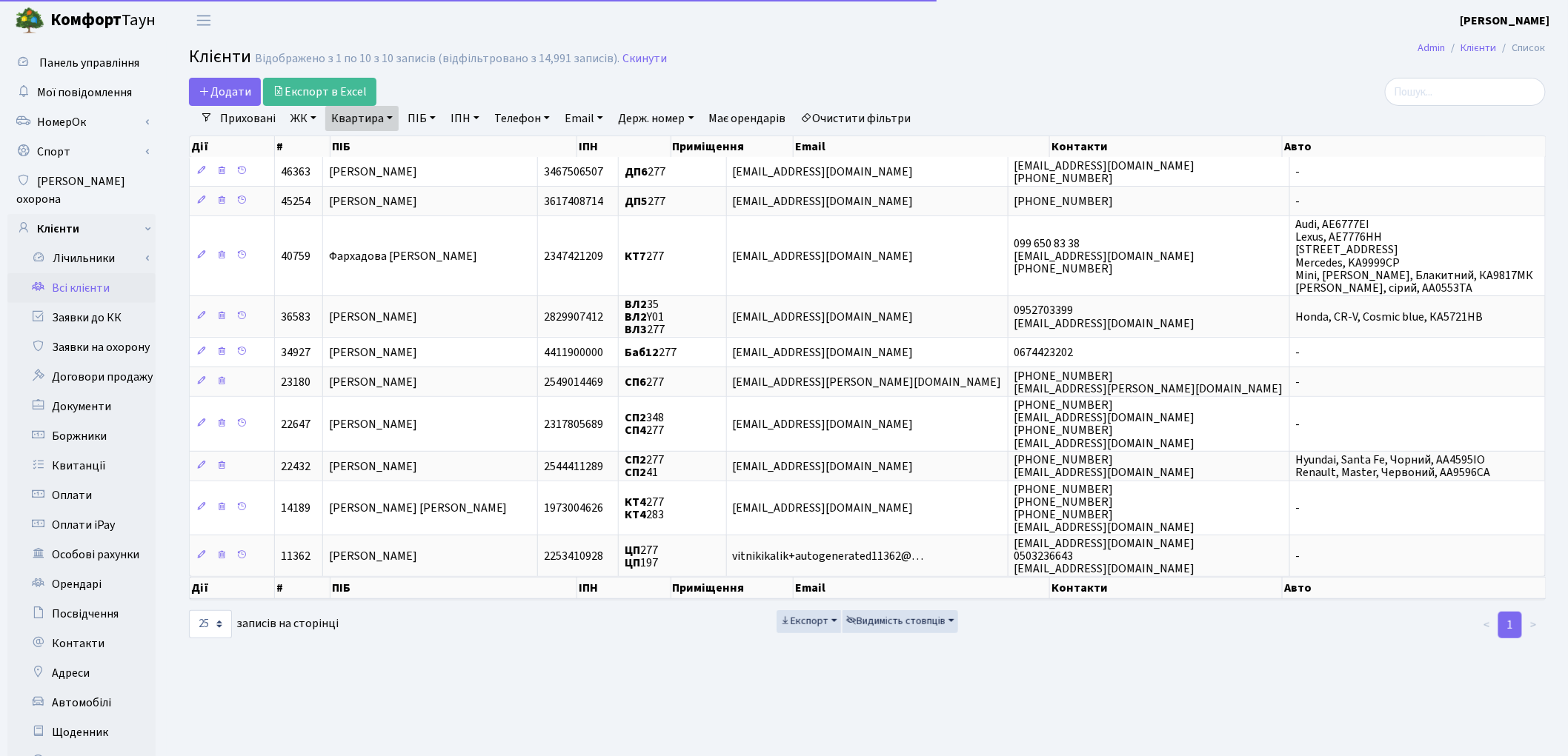
click at [361, 119] on link "Квартира" at bounding box center [362, 118] width 73 height 25
click at [361, 141] on input "277" at bounding box center [369, 147] width 86 height 28
type input "250"
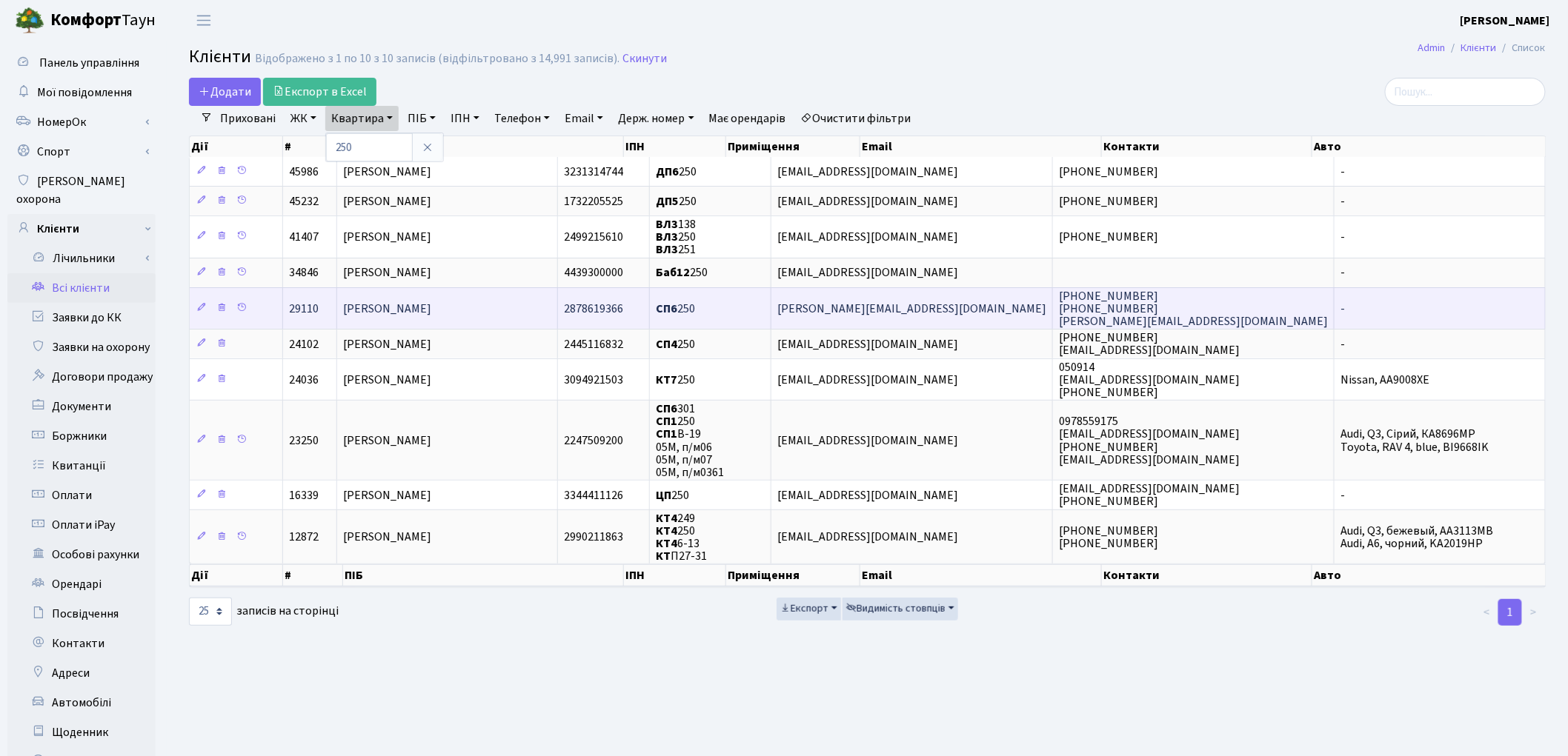
click at [403, 307] on span "[PERSON_NAME]" at bounding box center [388, 309] width 88 height 16
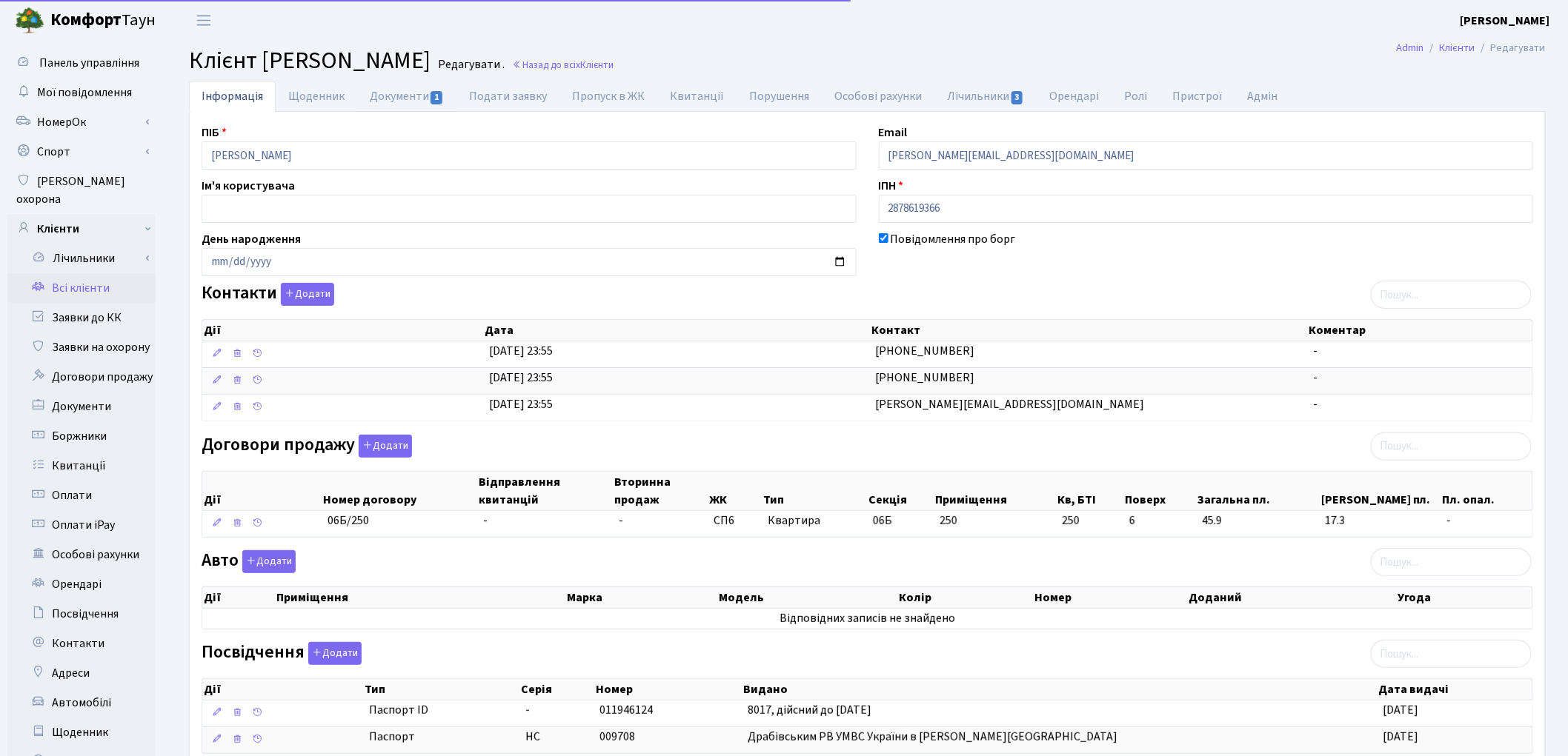
click at [386, 99] on link "Документи 1" at bounding box center [406, 96] width 99 height 31
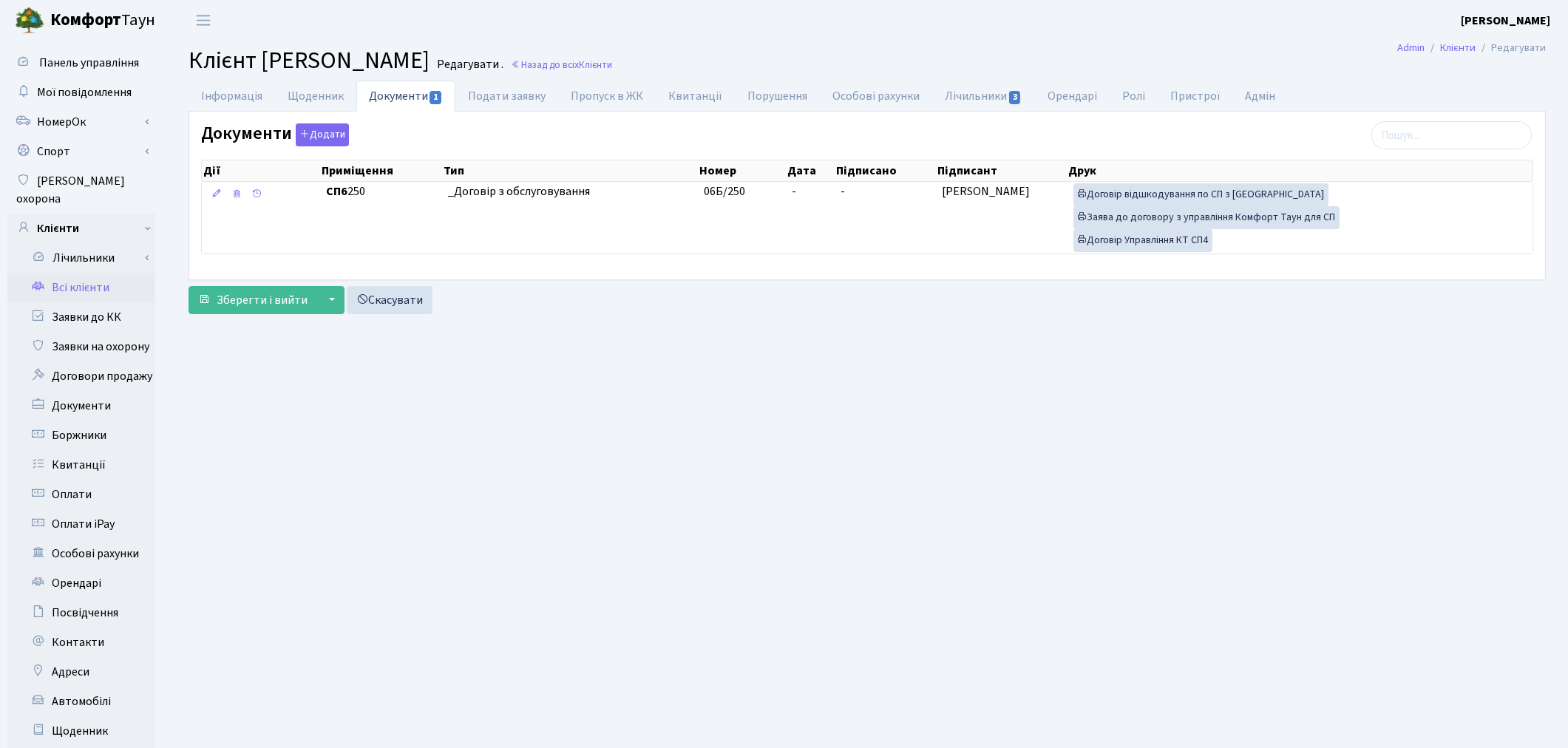
click at [89, 274] on link "Всі клієнти" at bounding box center [81, 287] width 147 height 30
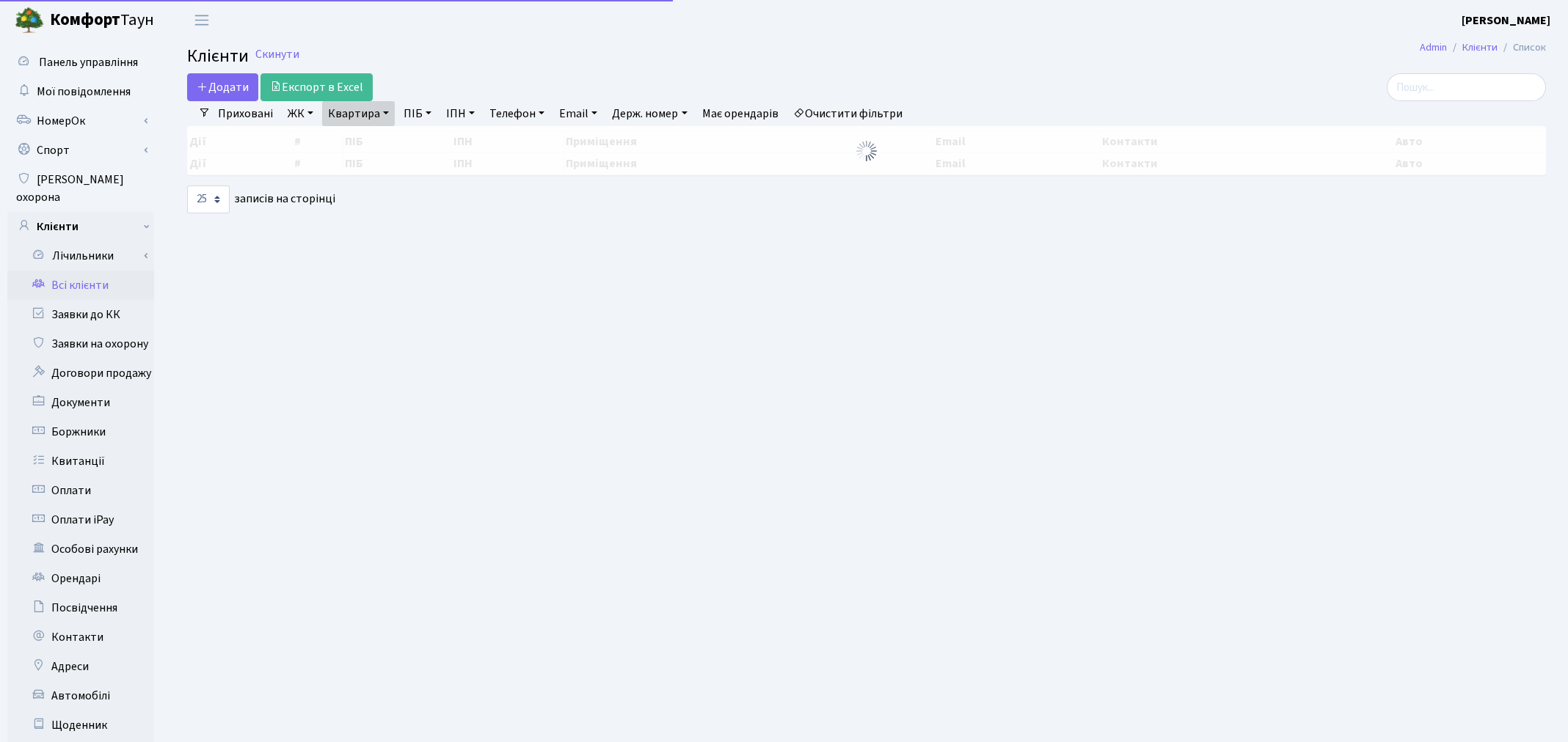
select select "25"
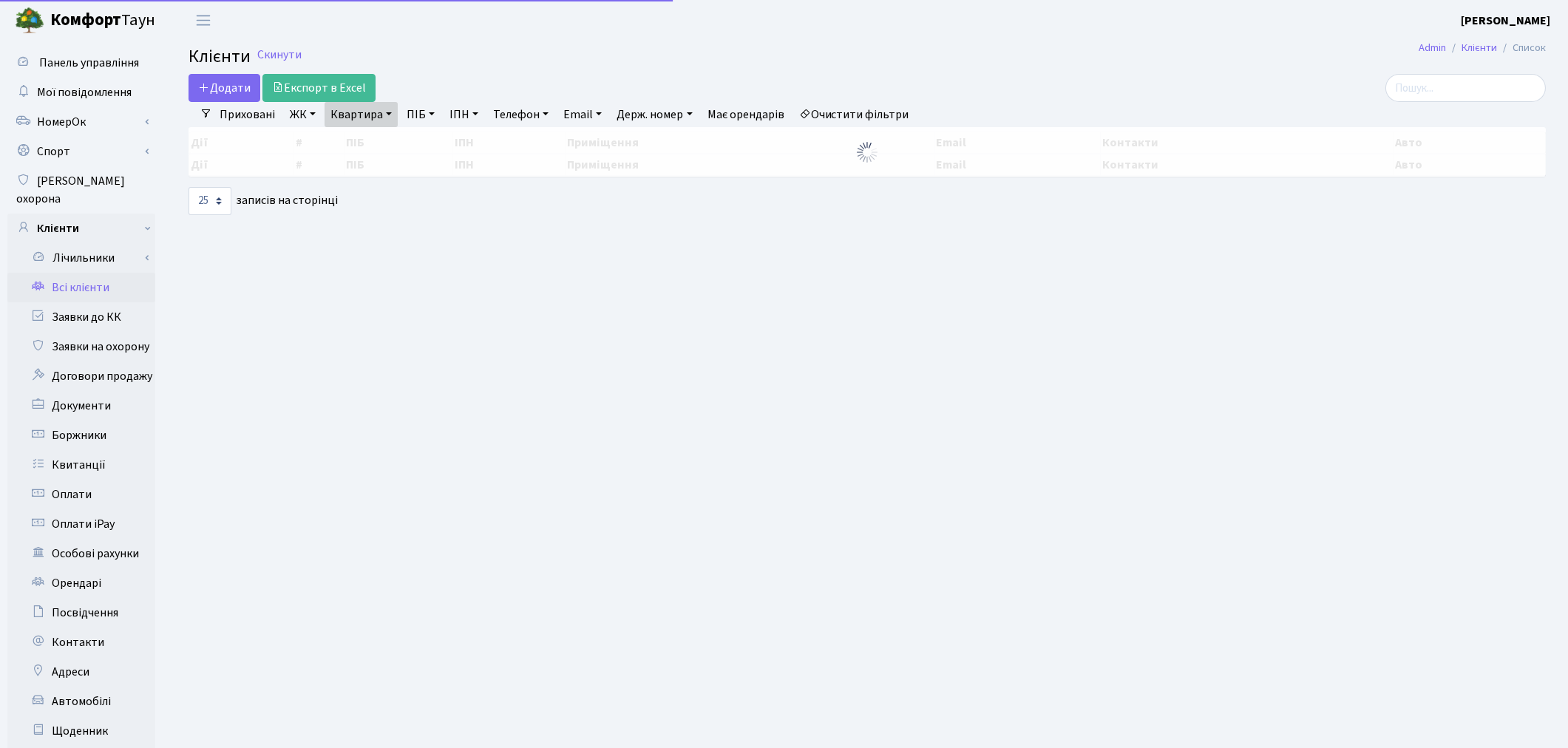
click at [378, 113] on link "Квартира" at bounding box center [361, 115] width 73 height 25
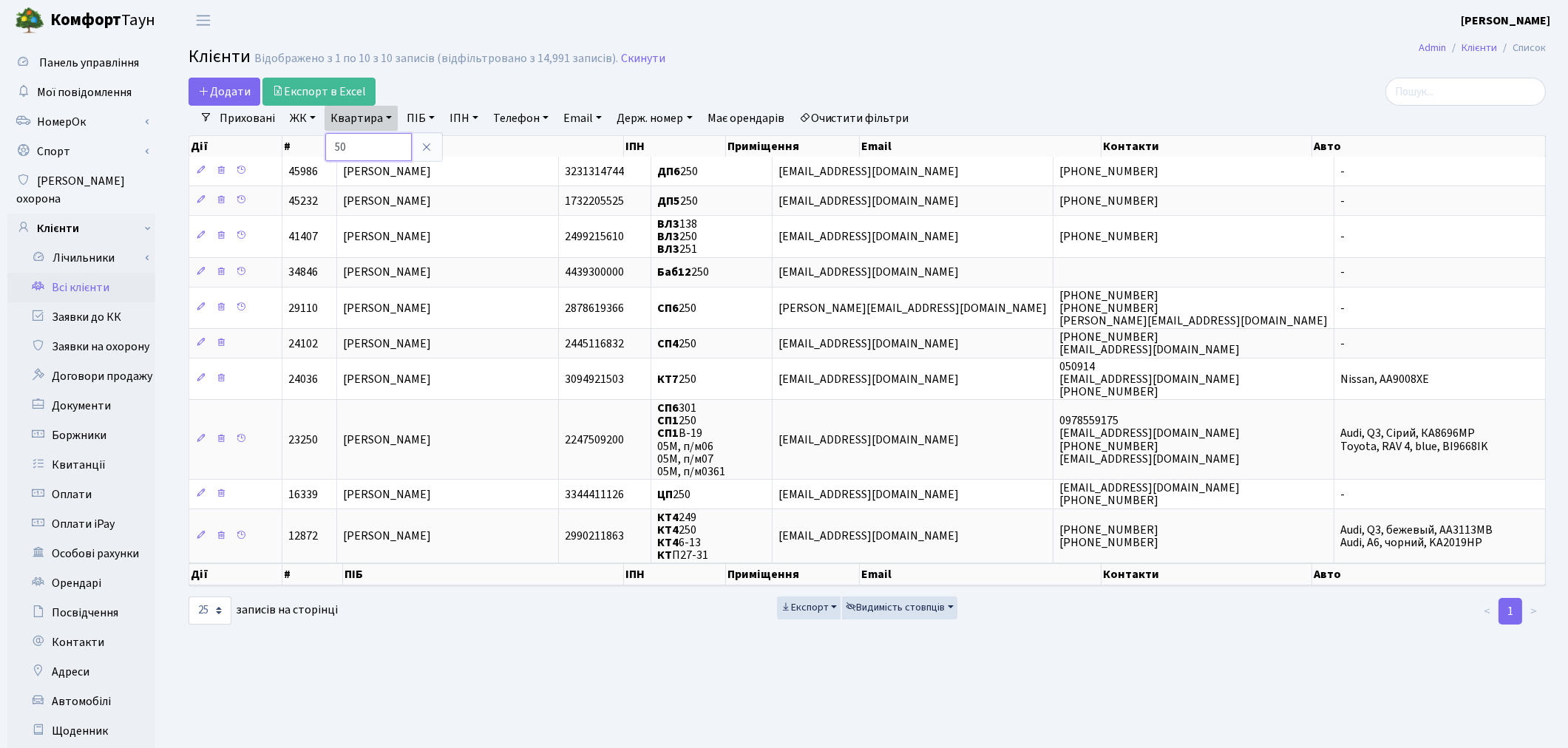
type input "0"
type input "138"
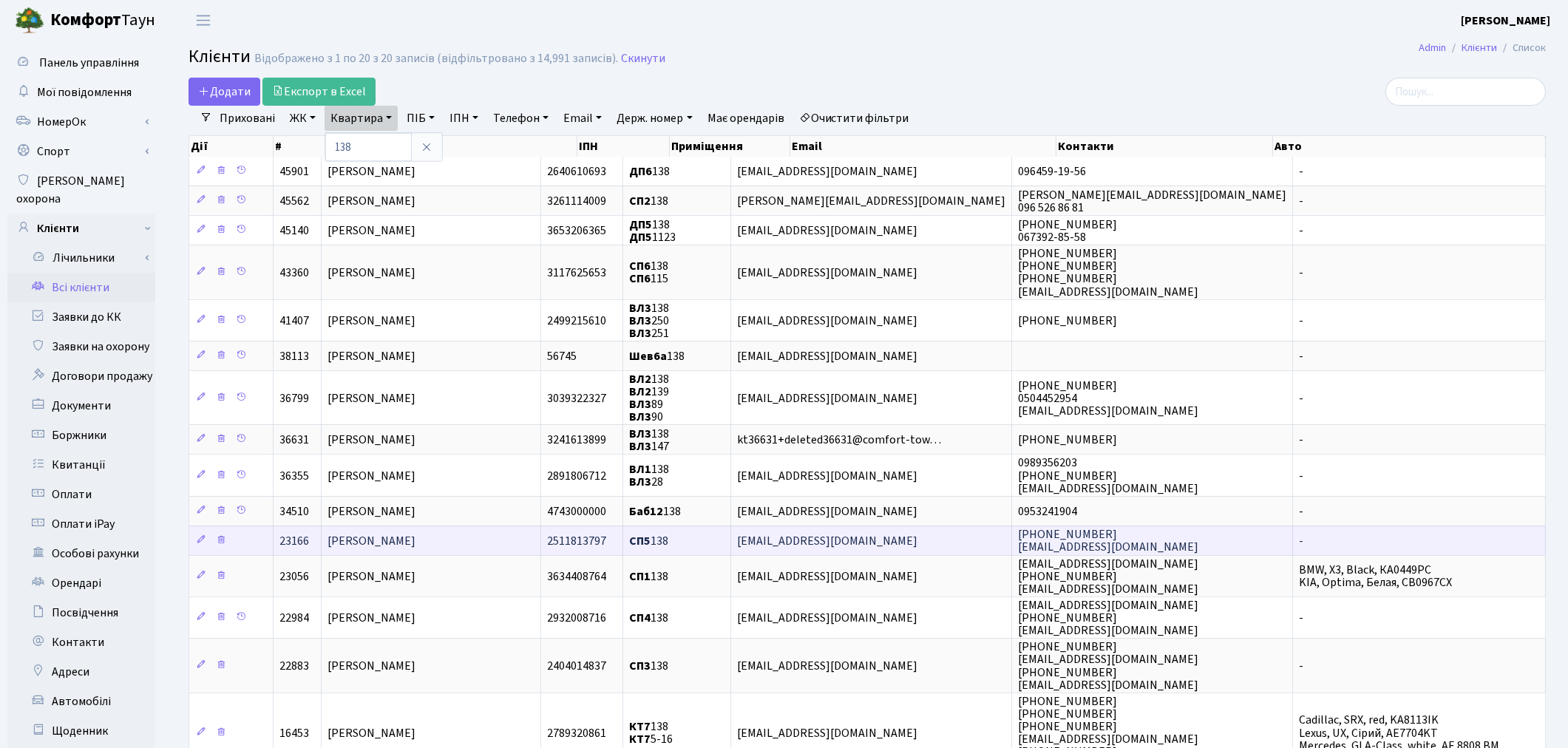
click at [407, 538] on span "[PERSON_NAME]" at bounding box center [371, 541] width 88 height 16
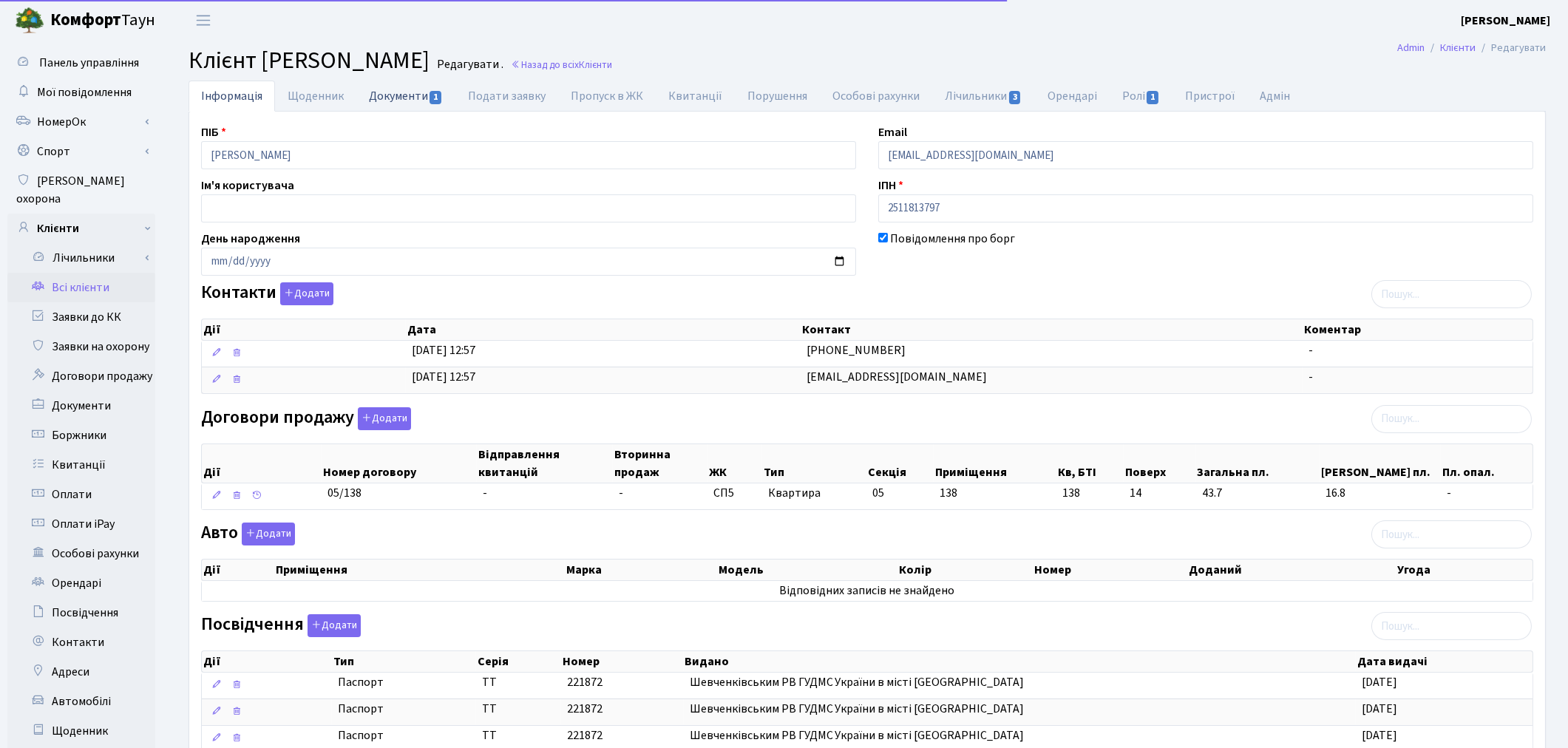
click at [371, 95] on link "Документи 1" at bounding box center [405, 96] width 99 height 31
select select "25"
